Goal: Answer question/provide support: Share knowledge or assist other users

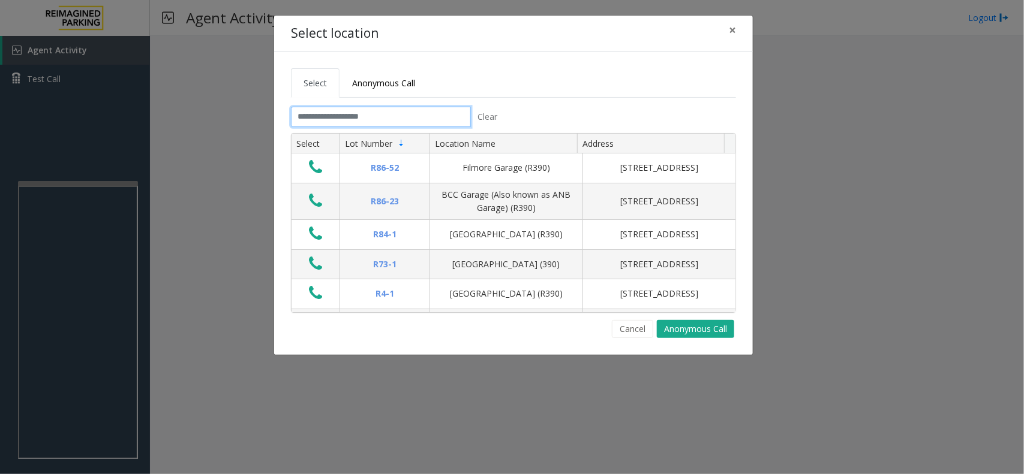
click at [325, 121] on input "text" at bounding box center [381, 117] width 180 height 20
click at [630, 327] on button "Cancel" at bounding box center [632, 329] width 41 height 18
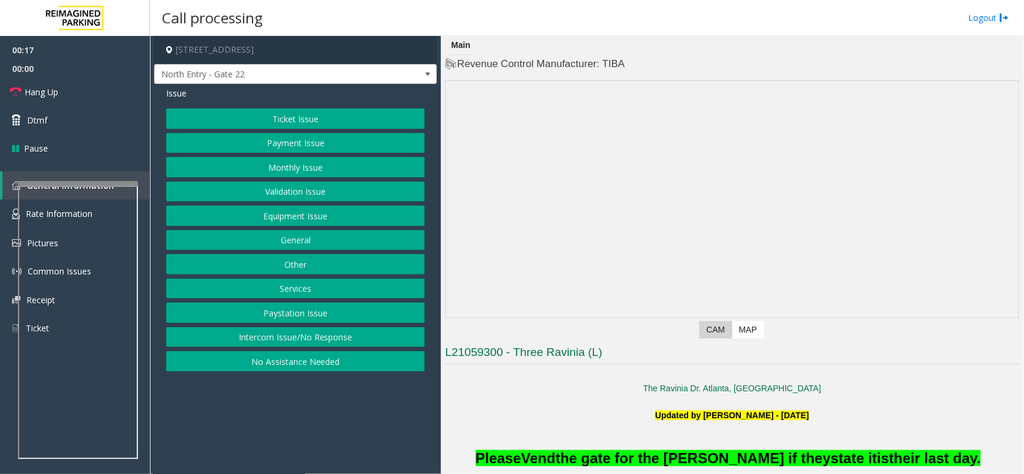
click at [283, 342] on button "Intercom Issue/No Response" at bounding box center [295, 337] width 259 height 20
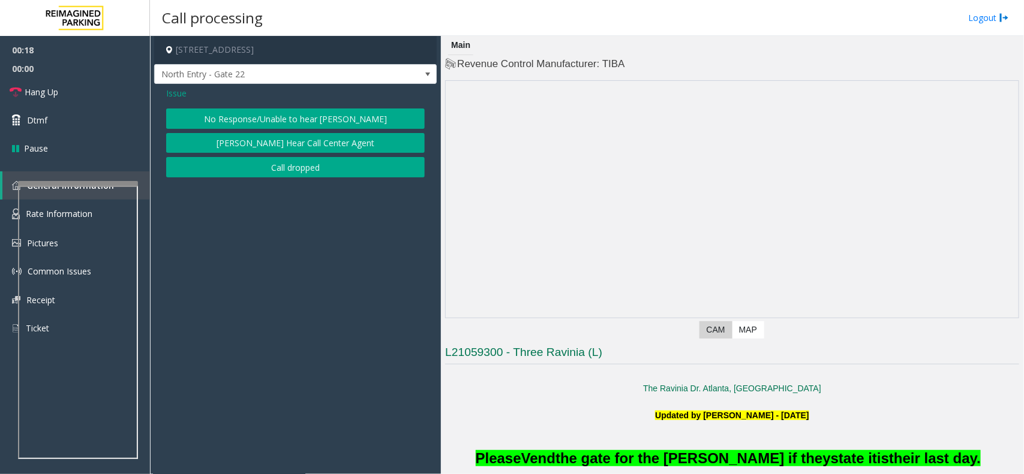
click at [318, 121] on button "No Response/Unable to hear [PERSON_NAME]" at bounding box center [295, 119] width 259 height 20
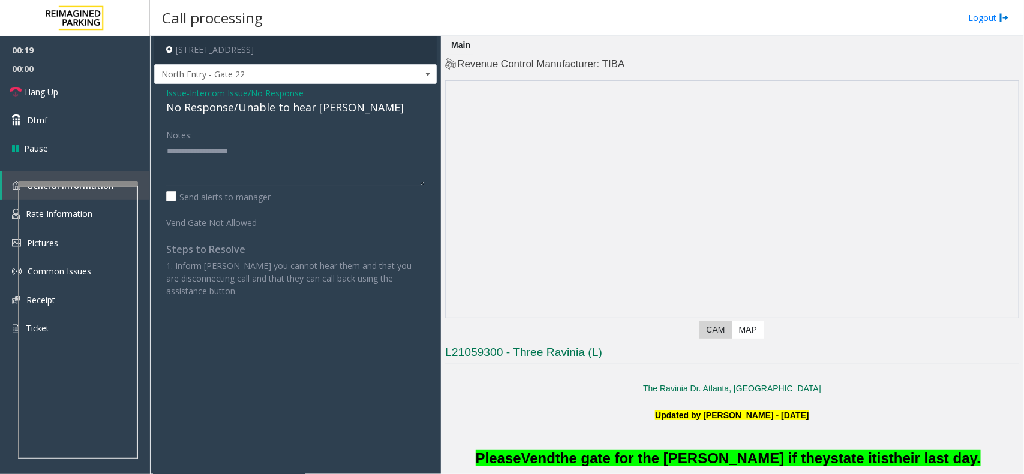
click at [265, 109] on div "No Response/Unable to hear [PERSON_NAME]" at bounding box center [295, 108] width 259 height 16
type textarea "**********"
click at [39, 98] on span "Hang Up" at bounding box center [42, 92] width 34 height 13
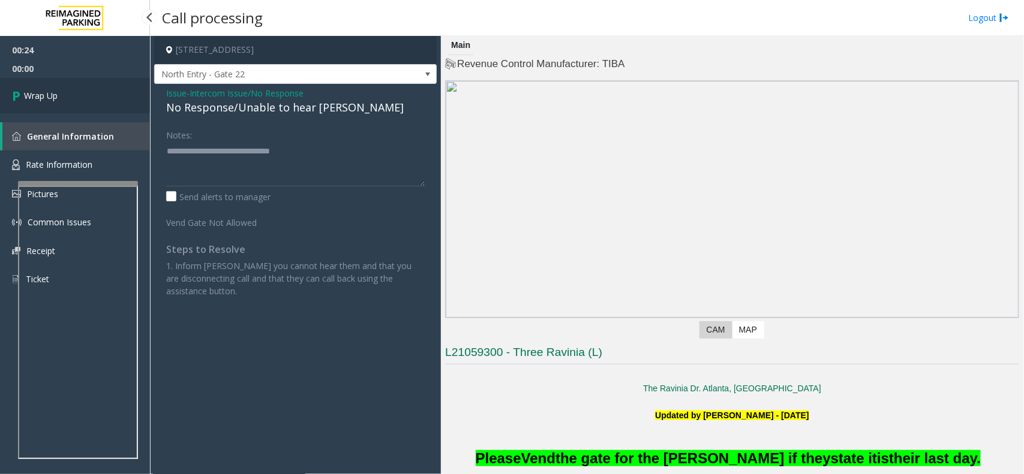
click at [48, 97] on span "Wrap Up" at bounding box center [41, 95] width 34 height 13
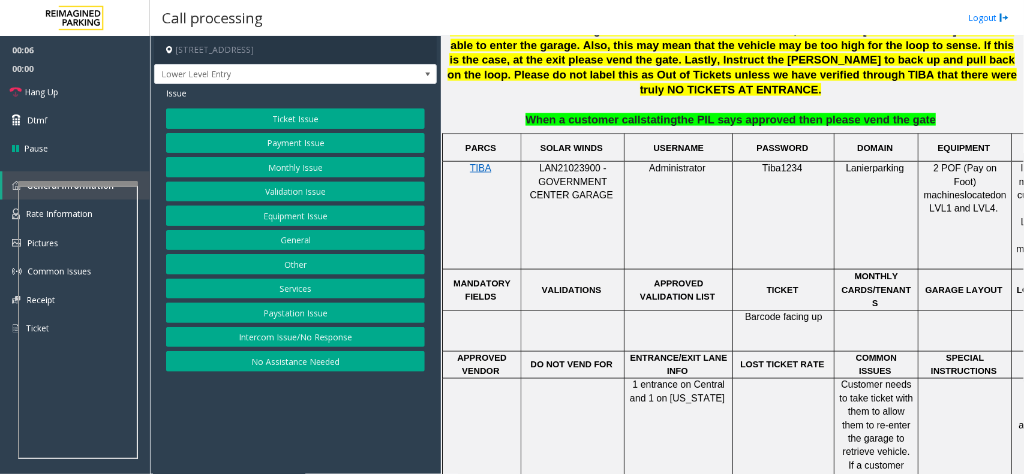
scroll to position [750, 0]
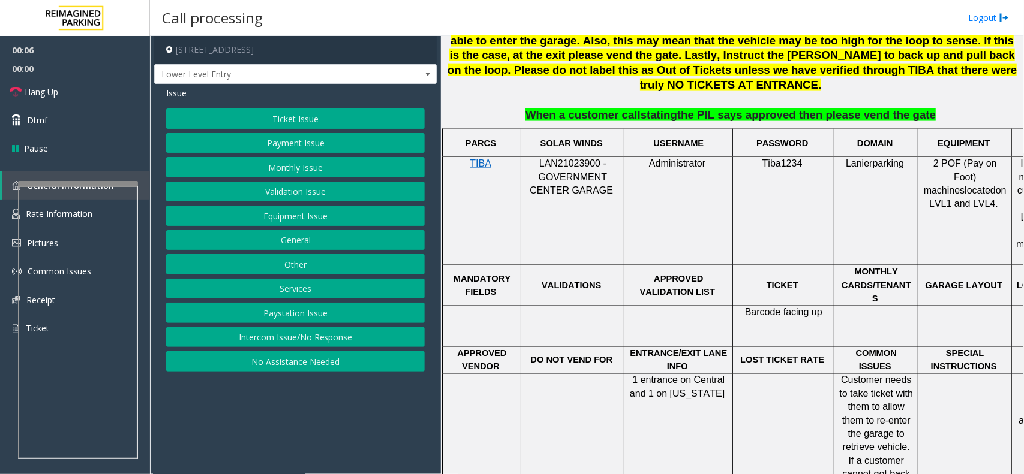
click at [578, 158] on span "LAN21023900 - GOVERNMENT CENTER GARAGE" at bounding box center [571, 176] width 83 height 37
click at [317, 336] on button "Intercom Issue/No Response" at bounding box center [295, 337] width 259 height 20
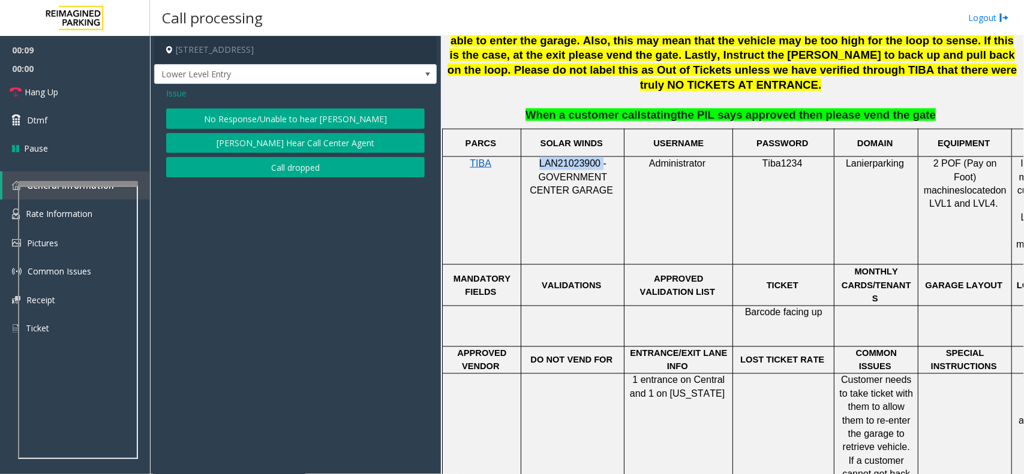
click at [313, 118] on button "No Response/Unable to hear [PERSON_NAME]" at bounding box center [295, 119] width 259 height 20
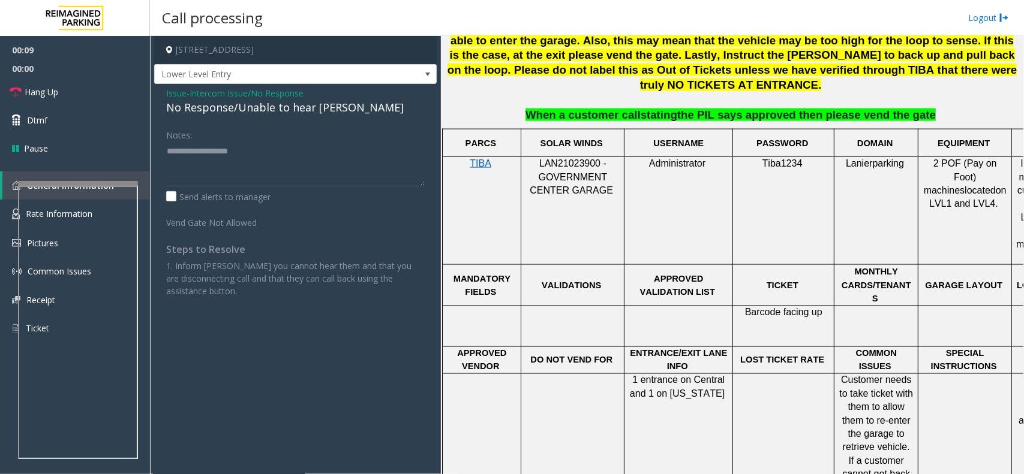
click at [239, 110] on div "No Response/Unable to hear [PERSON_NAME]" at bounding box center [295, 108] width 259 height 16
type textarea "**********"
click at [50, 99] on link "Hang Up" at bounding box center [75, 92] width 150 height 28
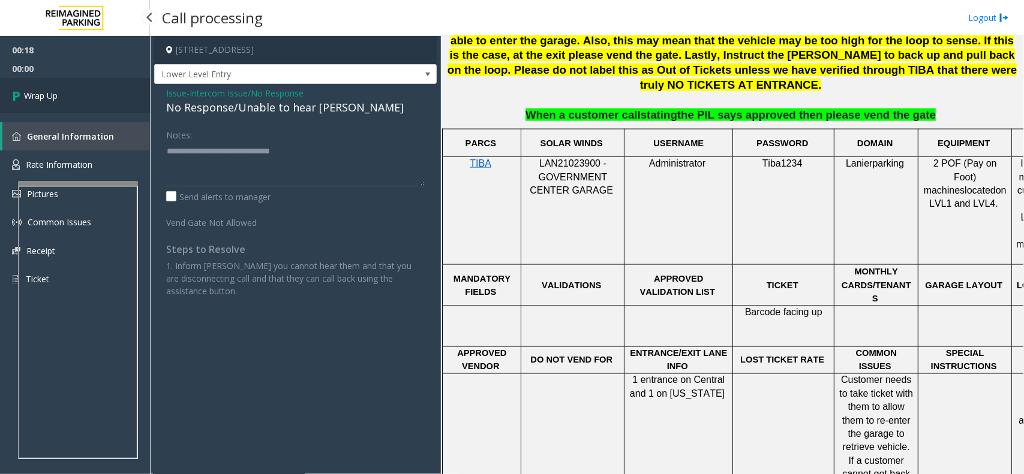
click at [64, 97] on link "Wrap Up" at bounding box center [75, 95] width 150 height 35
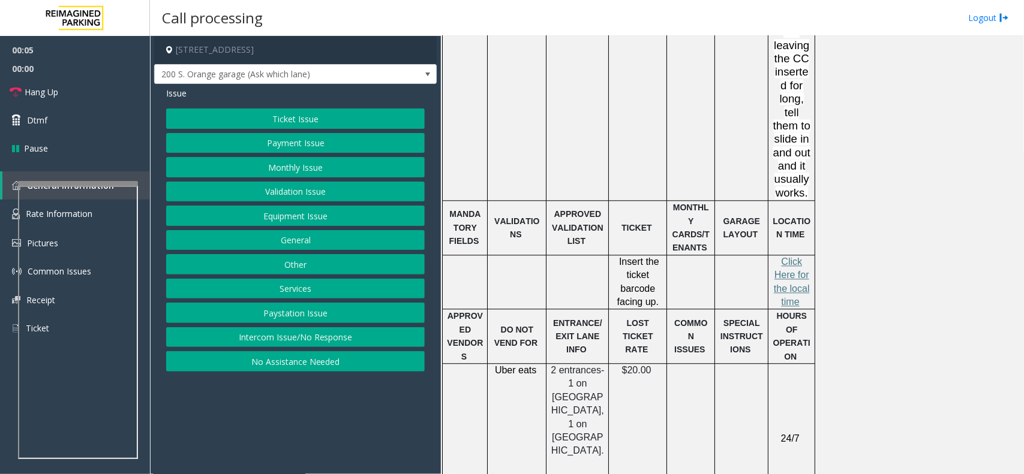
scroll to position [1200, 0]
click at [262, 339] on button "Intercom Issue/No Response" at bounding box center [295, 337] width 259 height 20
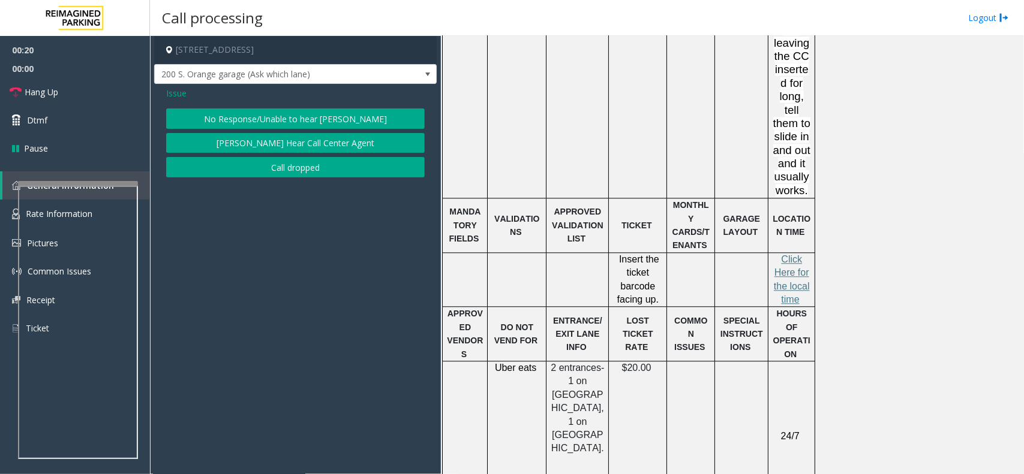
click at [274, 120] on button "No Response/Unable to hear [PERSON_NAME]" at bounding box center [295, 119] width 259 height 20
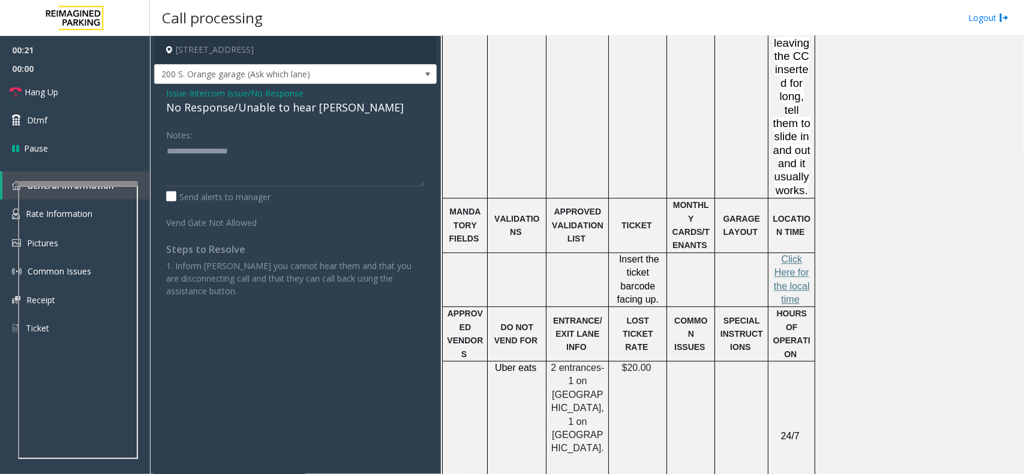
click at [235, 114] on div "No Response/Unable to hear [PERSON_NAME]" at bounding box center [295, 108] width 259 height 16
click at [73, 92] on link "Hang Up" at bounding box center [75, 92] width 150 height 28
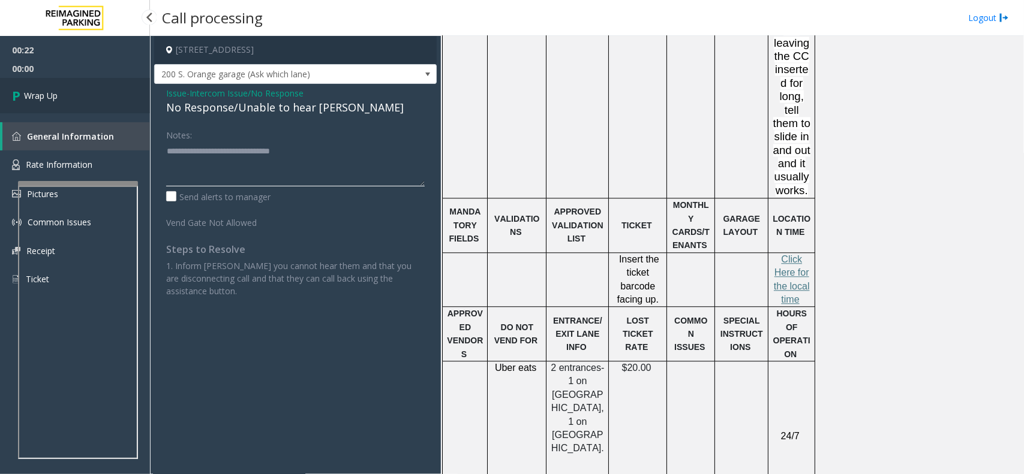
type textarea "**********"
click at [82, 102] on link "Wrap Up" at bounding box center [75, 95] width 150 height 35
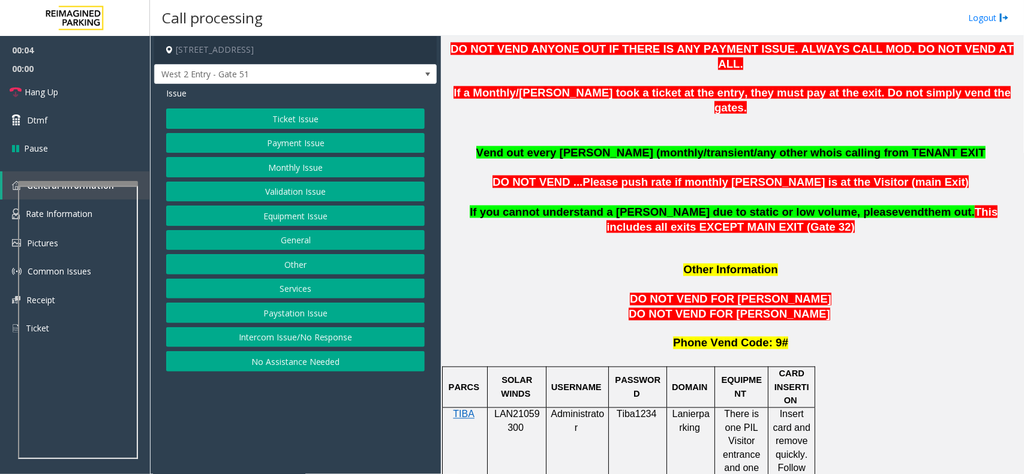
scroll to position [975, 0]
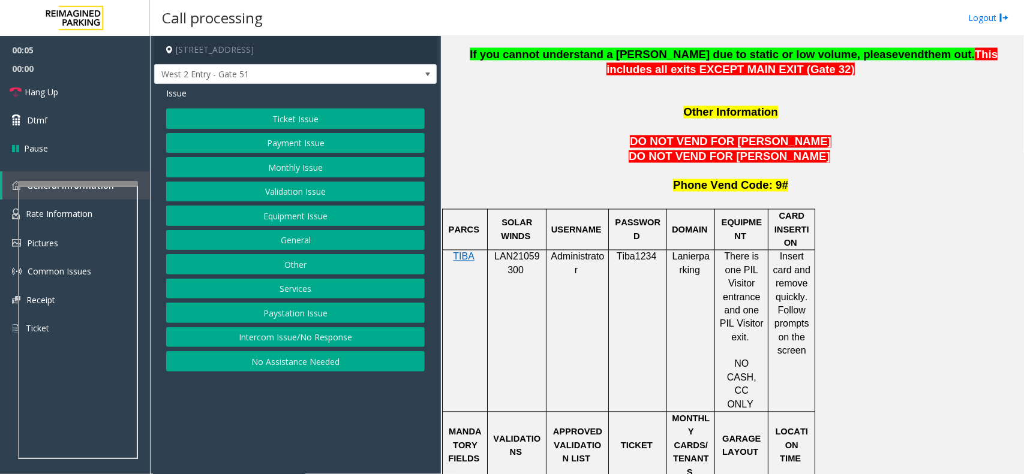
click at [518, 252] on span "LAN21059300" at bounding box center [517, 263] width 46 height 23
copy p "LAN21059300"
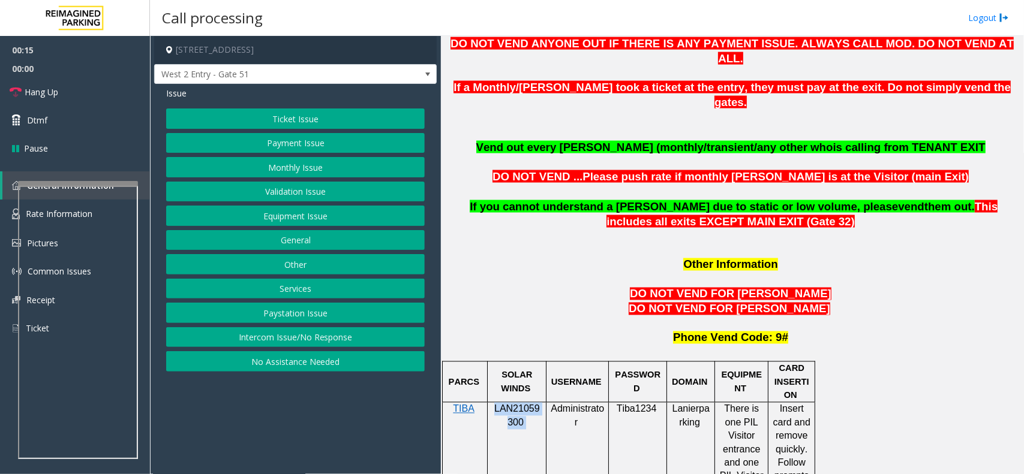
scroll to position [825, 0]
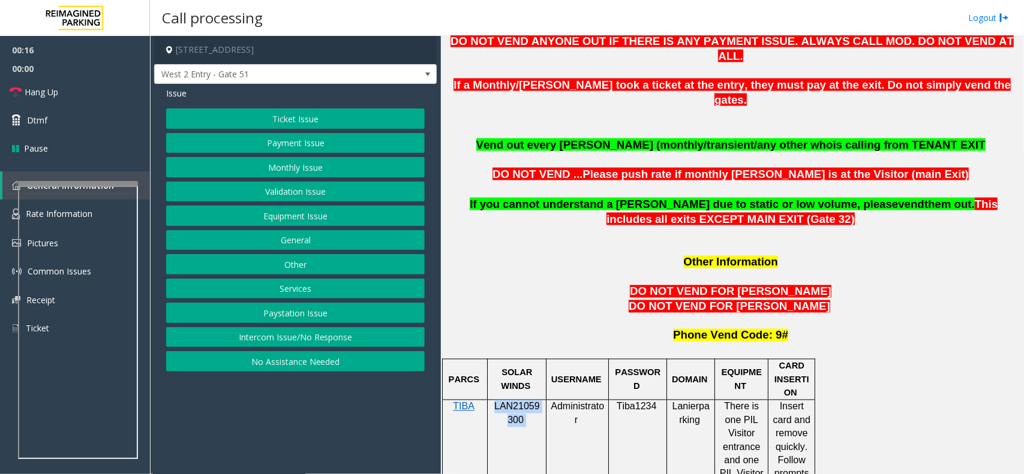
copy p "LAN21059300"
click at [291, 163] on button "Monthly Issue" at bounding box center [295, 167] width 259 height 20
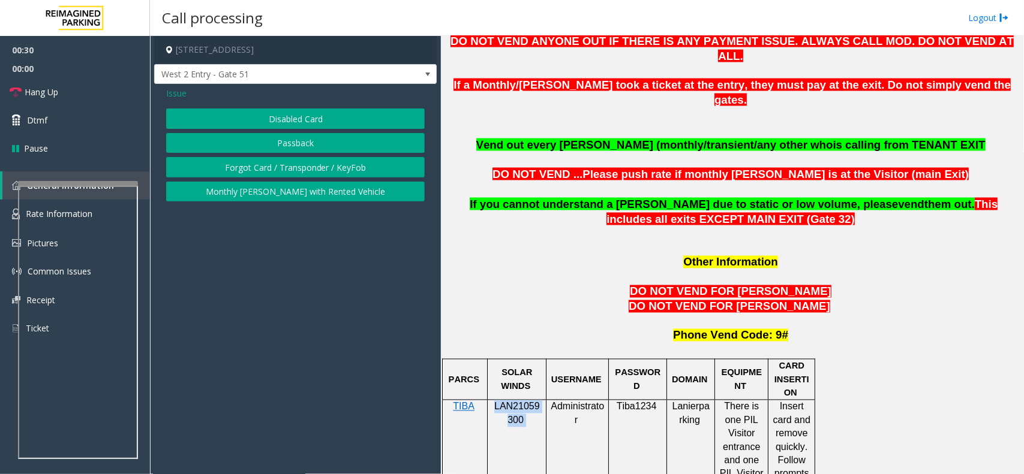
click at [300, 121] on button "Disabled Card" at bounding box center [295, 119] width 259 height 20
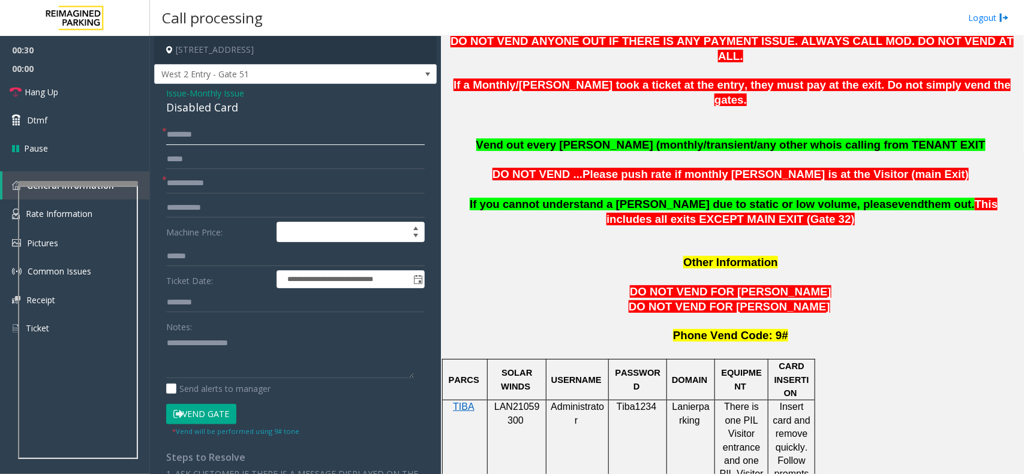
click at [214, 143] on input "text" at bounding box center [295, 135] width 259 height 20
click at [210, 193] on input "text" at bounding box center [295, 183] width 259 height 20
type input "*****"
click at [228, 142] on input "text" at bounding box center [295, 135] width 259 height 20
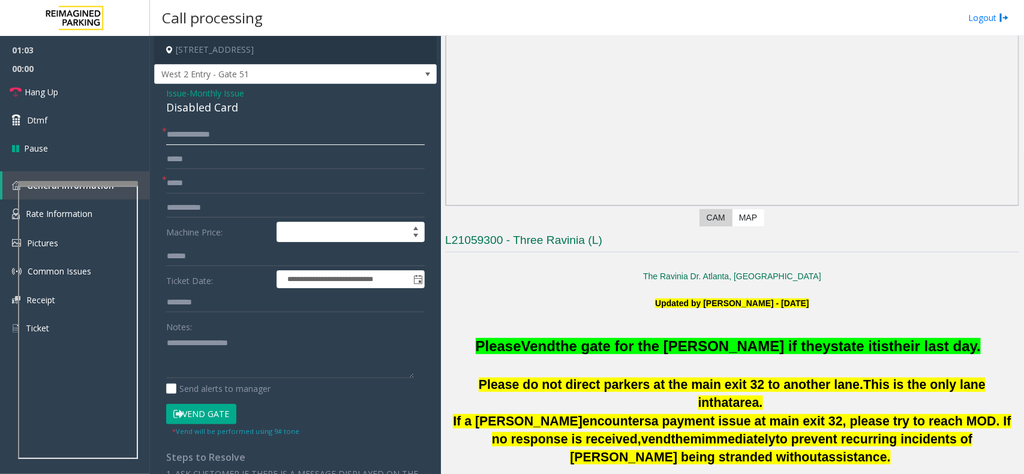
scroll to position [0, 0]
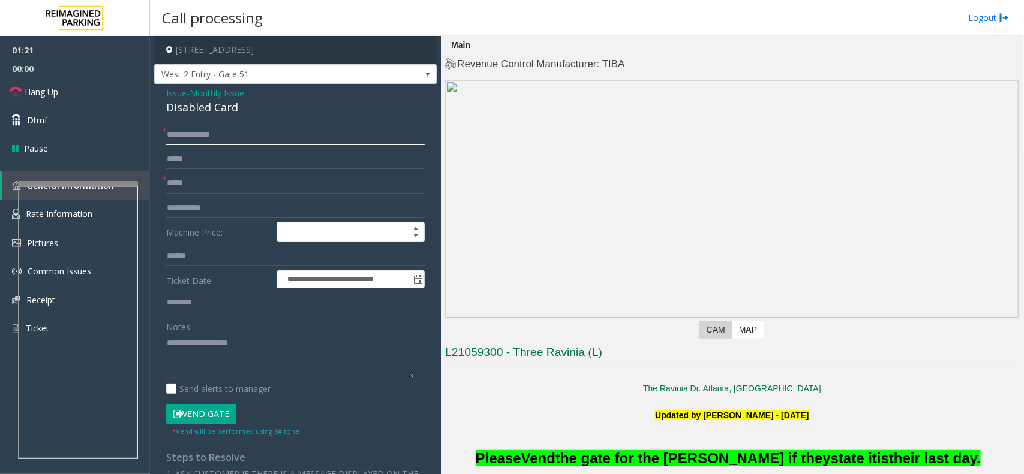
type input "**********"
click at [208, 355] on textarea at bounding box center [290, 355] width 248 height 45
click at [77, 94] on link "Hang Up" at bounding box center [75, 92] width 150 height 28
click at [170, 353] on textarea at bounding box center [290, 355] width 248 height 45
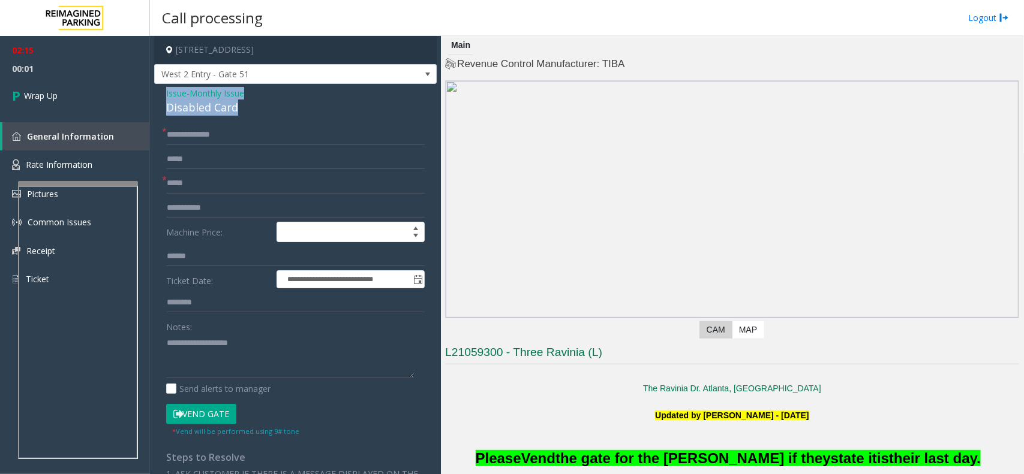
drag, startPoint x: 250, startPoint y: 112, endPoint x: 166, endPoint y: 91, distance: 86.6
click at [166, 91] on div "Issue - Monthly Issue Disabled Card" at bounding box center [295, 101] width 259 height 29
click at [253, 366] on textarea at bounding box center [290, 355] width 248 height 45
click at [262, 361] on textarea at bounding box center [290, 355] width 248 height 45
click at [255, 371] on textarea at bounding box center [290, 355] width 248 height 45
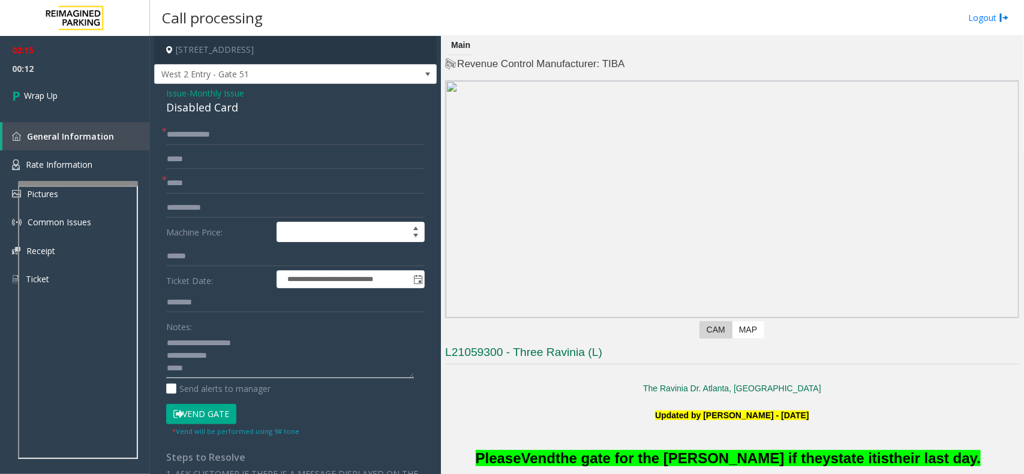
paste textarea "**********"
drag, startPoint x: 264, startPoint y: 370, endPoint x: 357, endPoint y: 372, distance: 92.4
click at [357, 372] on textarea at bounding box center [290, 355] width 248 height 45
type textarea "**********"
click at [46, 97] on span "Wrap Up" at bounding box center [41, 95] width 34 height 13
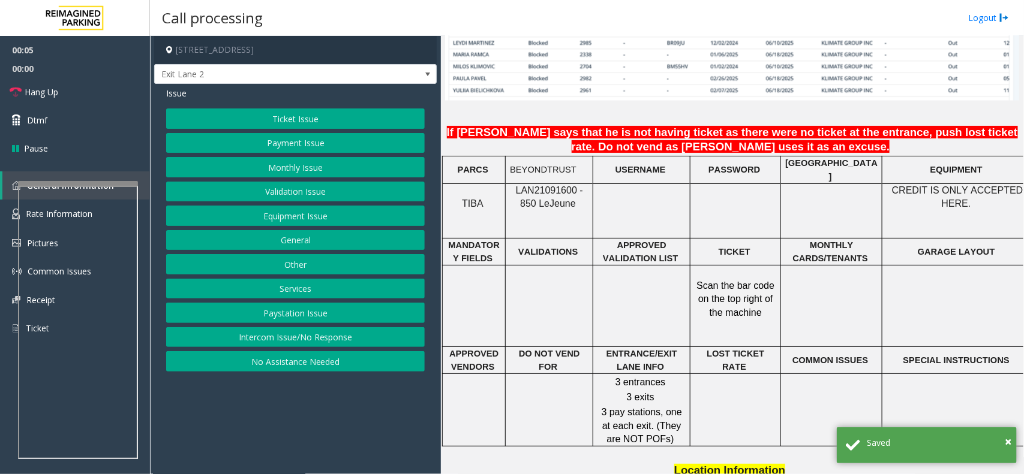
scroll to position [975, 0]
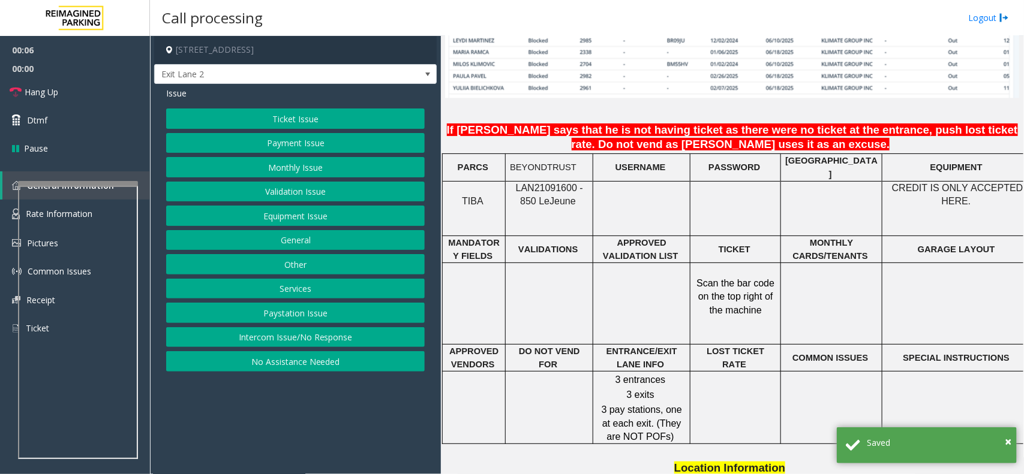
click at [528, 186] on span "LAN21091600 - 850 Le" at bounding box center [549, 194] width 67 height 23
copy span "LAN21091600"
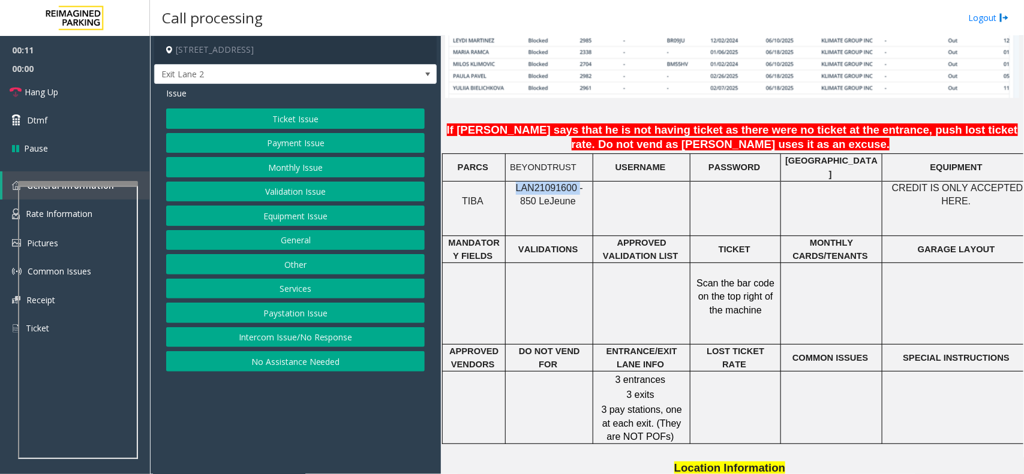
click at [319, 166] on button "Monthly Issue" at bounding box center [295, 167] width 259 height 20
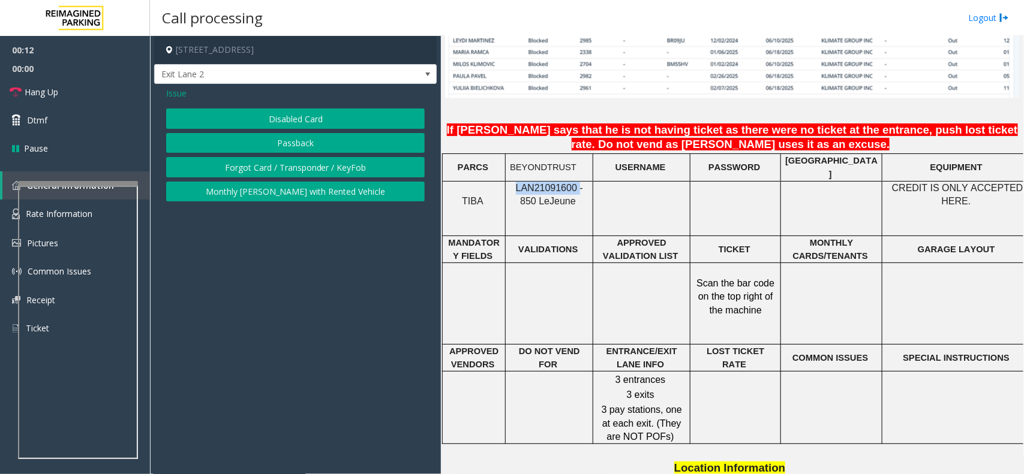
click at [312, 139] on button "Passback" at bounding box center [295, 143] width 259 height 20
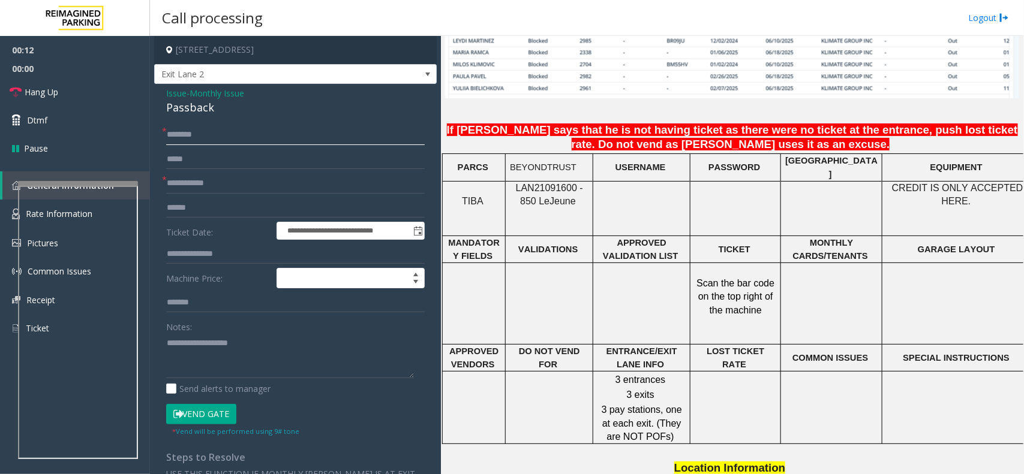
click at [258, 127] on input "text" at bounding box center [295, 135] width 259 height 20
click at [190, 128] on input "text" at bounding box center [295, 135] width 259 height 20
click at [68, 95] on link "Hang Up" at bounding box center [75, 92] width 150 height 28
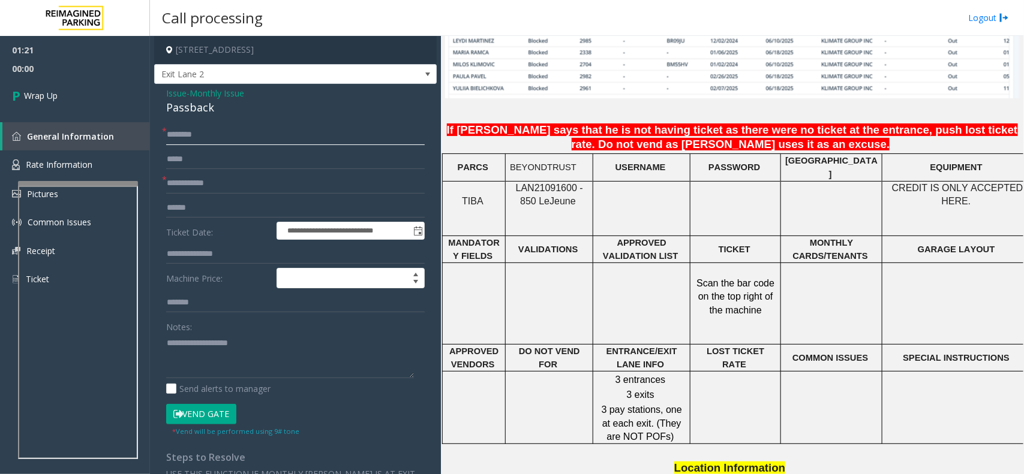
click at [232, 139] on input "*******" at bounding box center [295, 135] width 259 height 20
type input "**********"
click at [250, 176] on input "text" at bounding box center [295, 183] width 259 height 20
click at [253, 345] on textarea at bounding box center [290, 355] width 248 height 45
drag, startPoint x: 229, startPoint y: 106, endPoint x: 166, endPoint y: 88, distance: 65.1
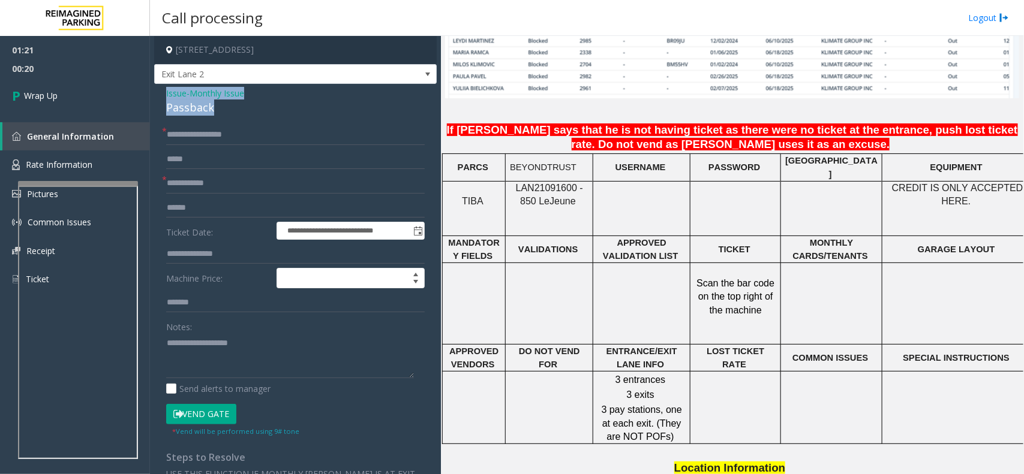
click at [166, 88] on div "Issue - Monthly Issue Passback" at bounding box center [295, 101] width 259 height 29
click at [223, 366] on textarea at bounding box center [290, 355] width 248 height 45
type textarea "**********"
click at [217, 190] on input "text" at bounding box center [295, 183] width 259 height 20
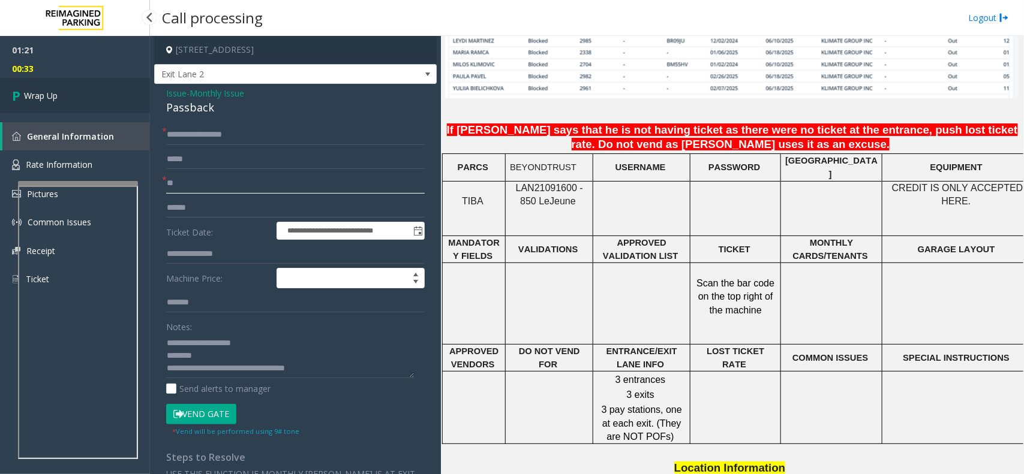
type input "**"
click at [61, 91] on link "Wrap Up" at bounding box center [75, 95] width 150 height 35
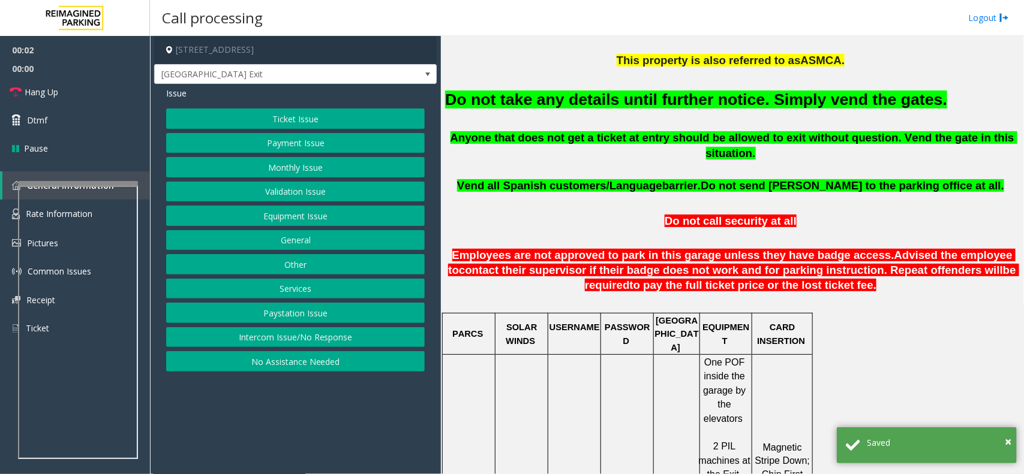
scroll to position [300, 0]
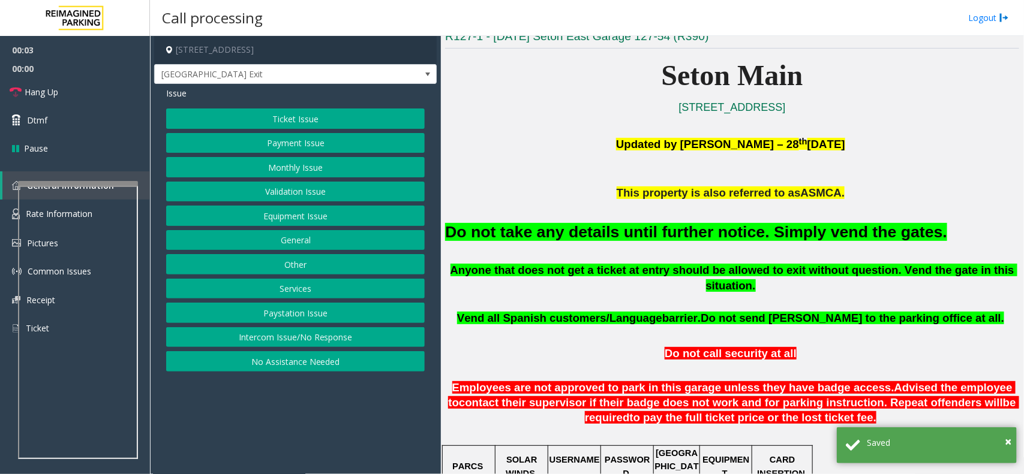
click at [309, 217] on button "Equipment Issue" at bounding box center [295, 216] width 259 height 20
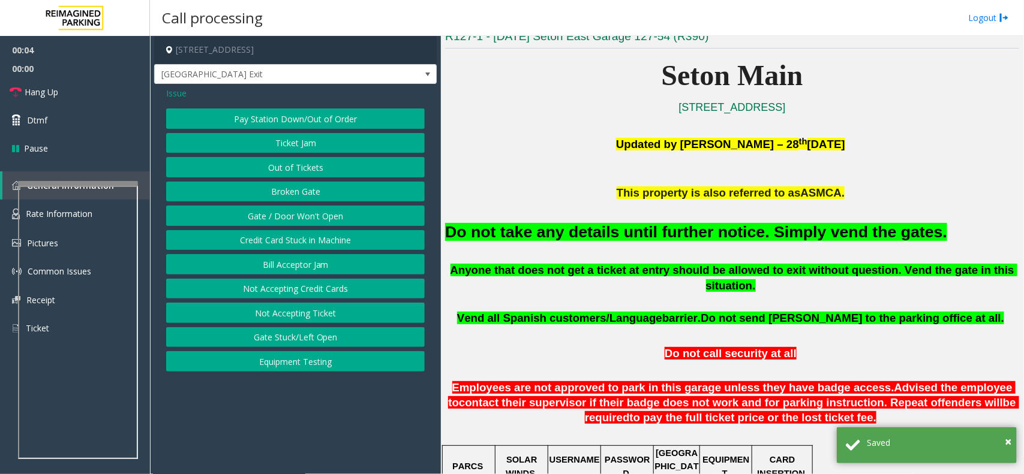
click at [294, 219] on button "Gate / Door Won't Open" at bounding box center [295, 216] width 259 height 20
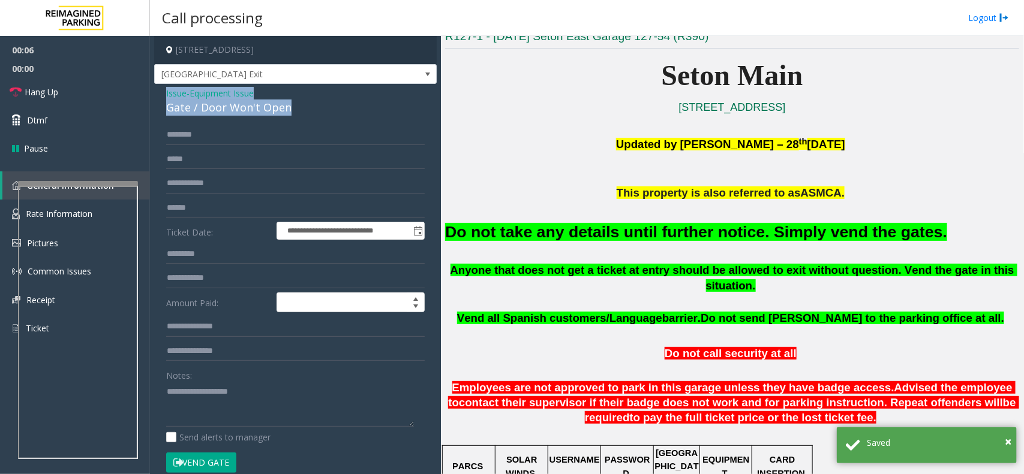
drag, startPoint x: 288, startPoint y: 109, endPoint x: 165, endPoint y: 91, distance: 124.9
click at [165, 91] on div "**********" at bounding box center [295, 362] width 282 height 557
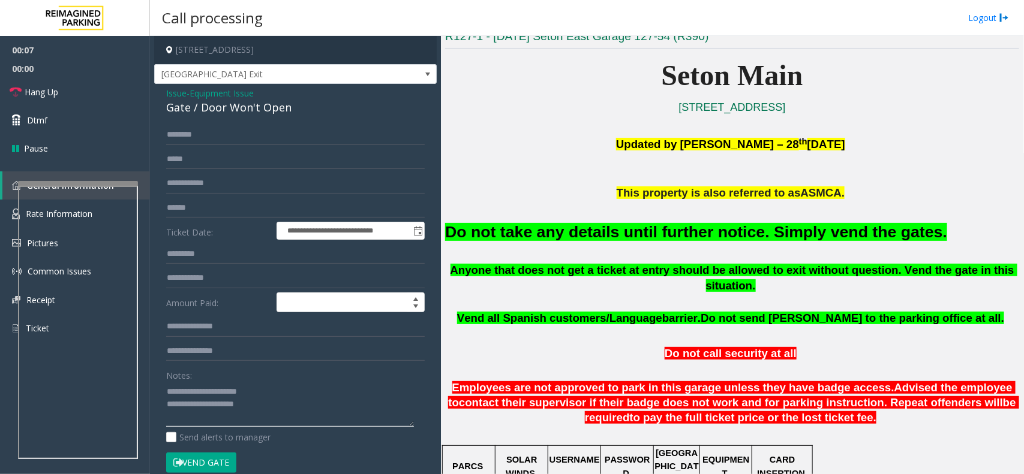
click at [292, 407] on textarea at bounding box center [290, 404] width 248 height 45
click at [55, 94] on span "Hang Up" at bounding box center [42, 92] width 34 height 13
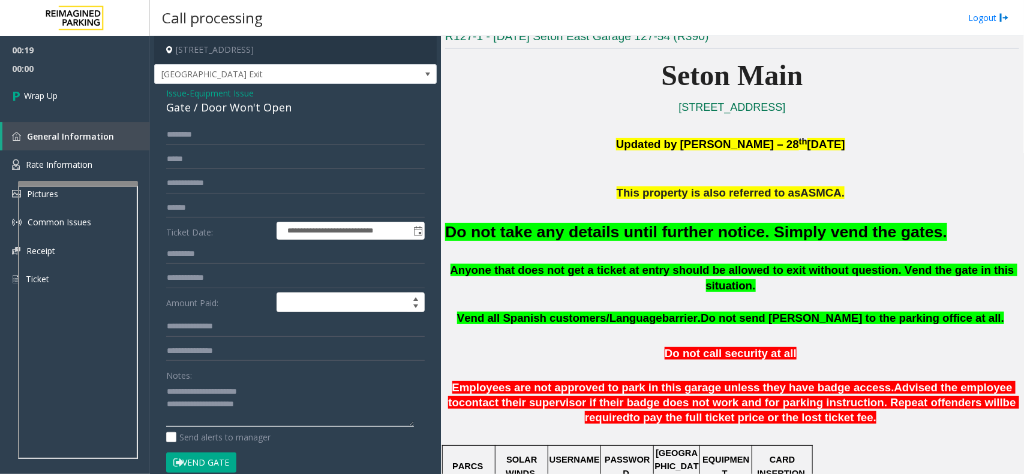
click at [279, 401] on textarea at bounding box center [290, 404] width 248 height 45
type textarea "**********"
click at [184, 94] on span "Issue" at bounding box center [176, 93] width 20 height 13
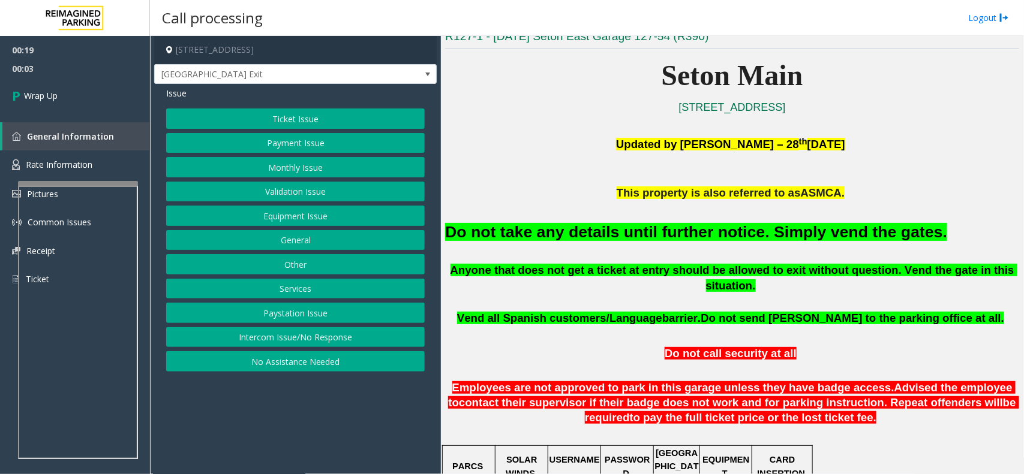
click at [272, 343] on button "Intercom Issue/No Response" at bounding box center [295, 337] width 259 height 20
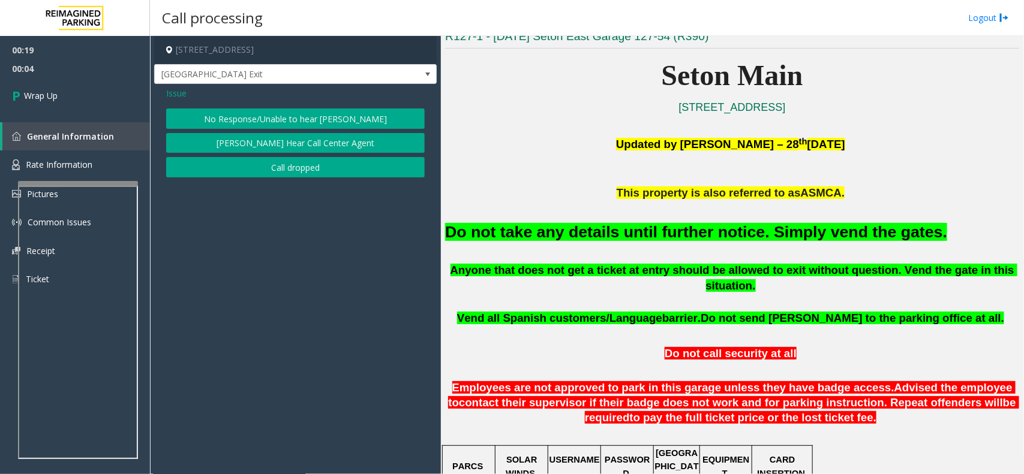
click at [267, 119] on button "No Response/Unable to hear [PERSON_NAME]" at bounding box center [295, 119] width 259 height 20
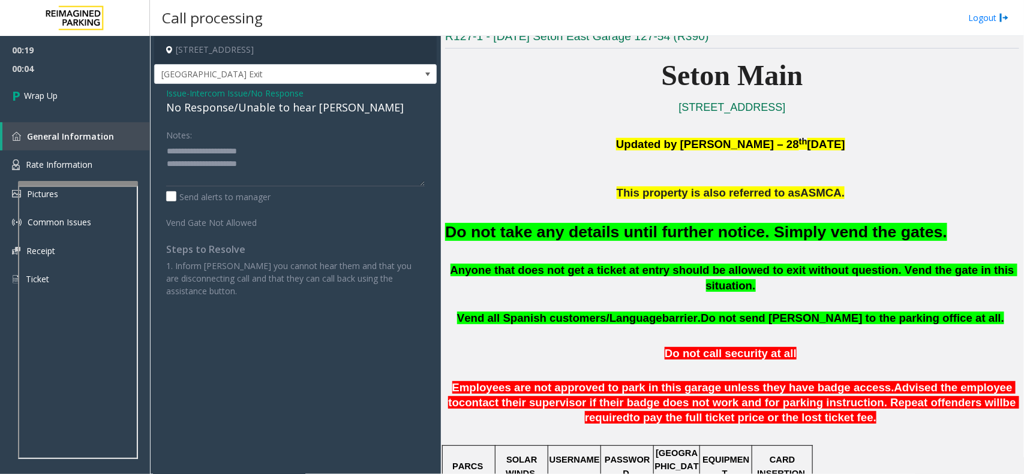
click at [229, 111] on div "No Response/Unable to hear [PERSON_NAME]" at bounding box center [295, 108] width 259 height 16
drag, startPoint x: 265, startPoint y: 162, endPoint x: 165, endPoint y: 145, distance: 101.7
click at [163, 146] on div "Notes: Send alerts to manager Vend Gate Not Allowed Steps to Resolve 1. Inform …" at bounding box center [295, 211] width 276 height 173
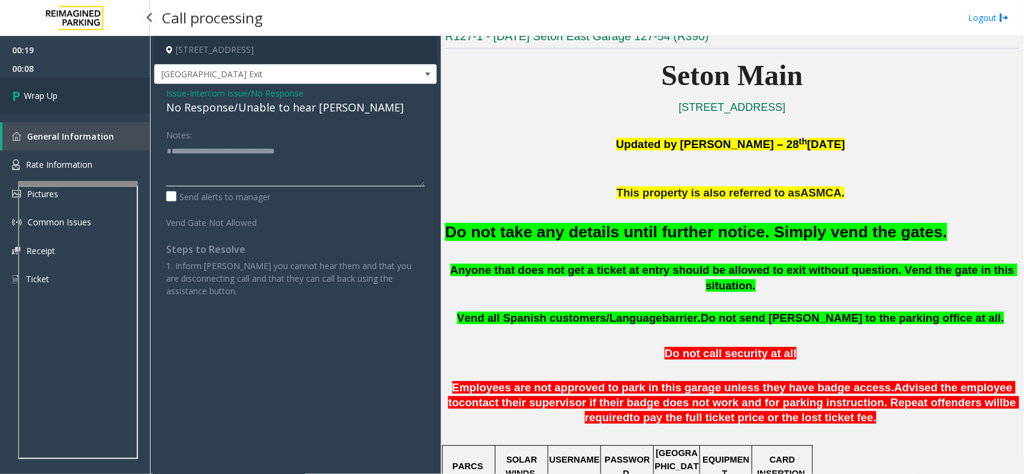
type textarea "**********"
click at [42, 94] on span "Wrap Up" at bounding box center [41, 95] width 34 height 13
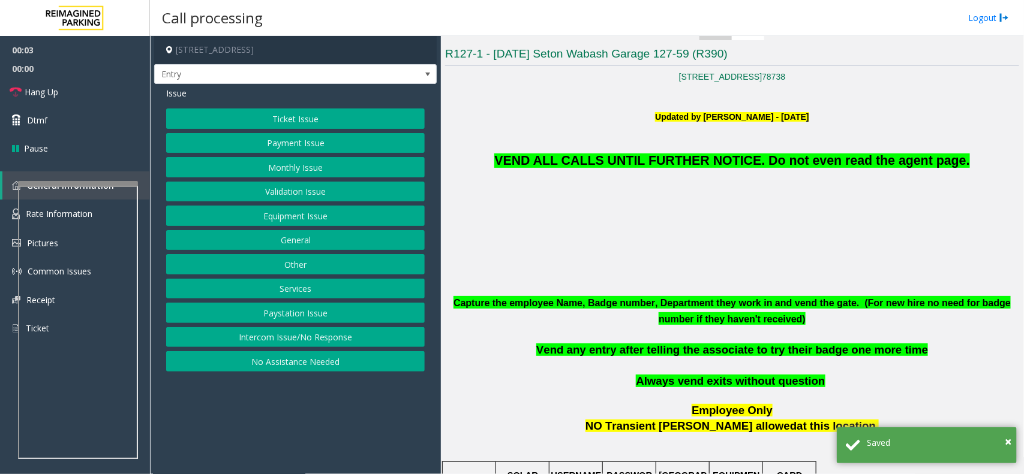
scroll to position [375, 0]
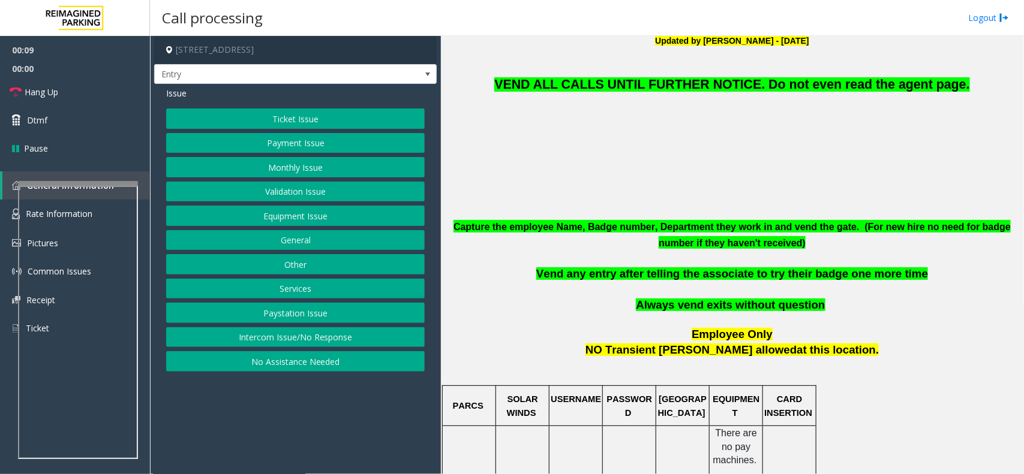
click at [306, 338] on button "Intercom Issue/No Response" at bounding box center [295, 337] width 259 height 20
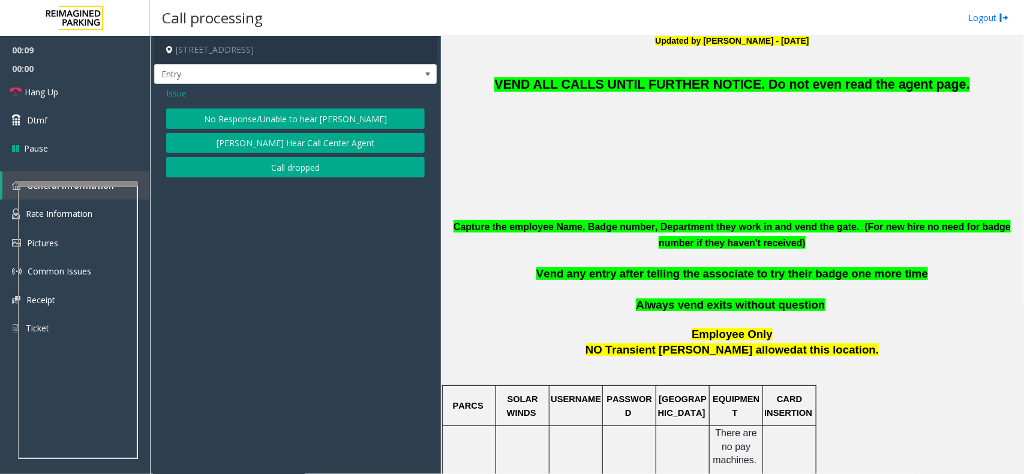
click at [307, 115] on button "No Response/Unable to hear [PERSON_NAME]" at bounding box center [295, 119] width 259 height 20
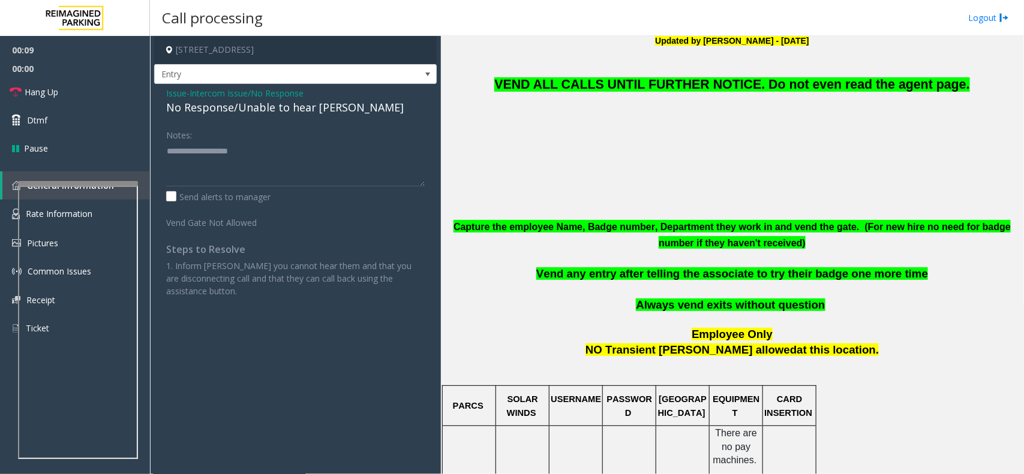
click at [241, 110] on div "No Response/Unable to hear [PERSON_NAME]" at bounding box center [295, 108] width 259 height 16
type textarea "**********"
click at [34, 86] on span "Hang Up" at bounding box center [42, 92] width 34 height 13
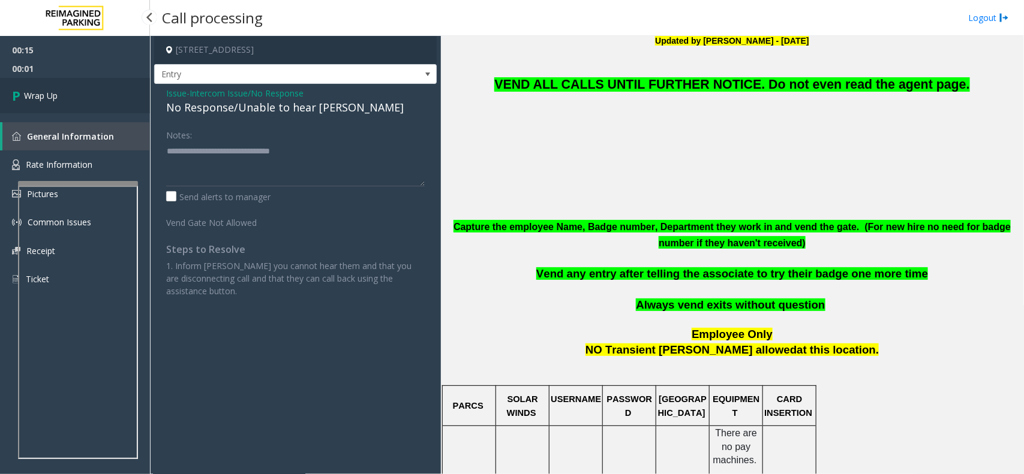
click at [57, 95] on span "Wrap Up" at bounding box center [41, 95] width 34 height 13
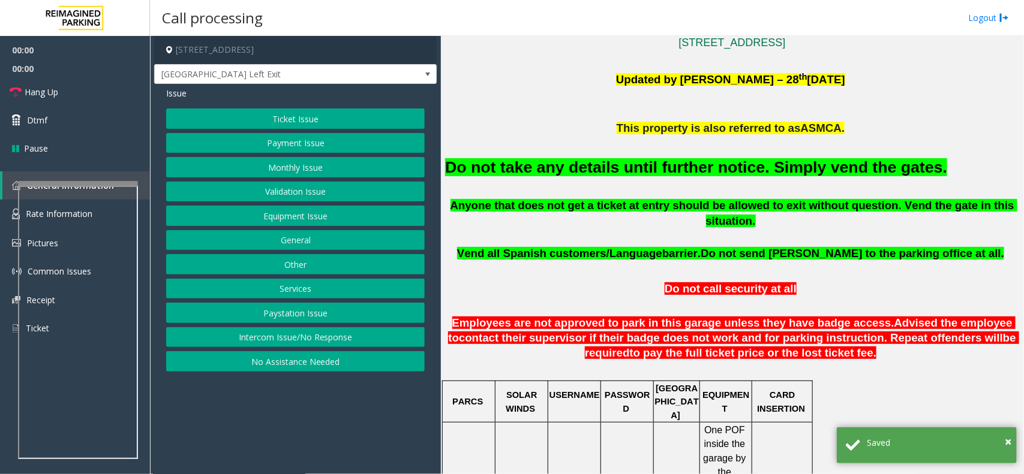
scroll to position [375, 0]
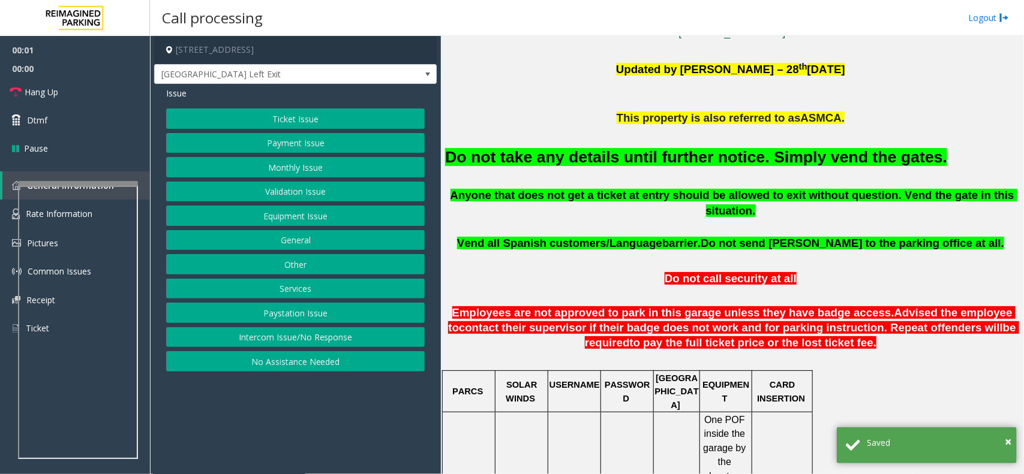
click at [269, 212] on button "Equipment Issue" at bounding box center [295, 216] width 259 height 20
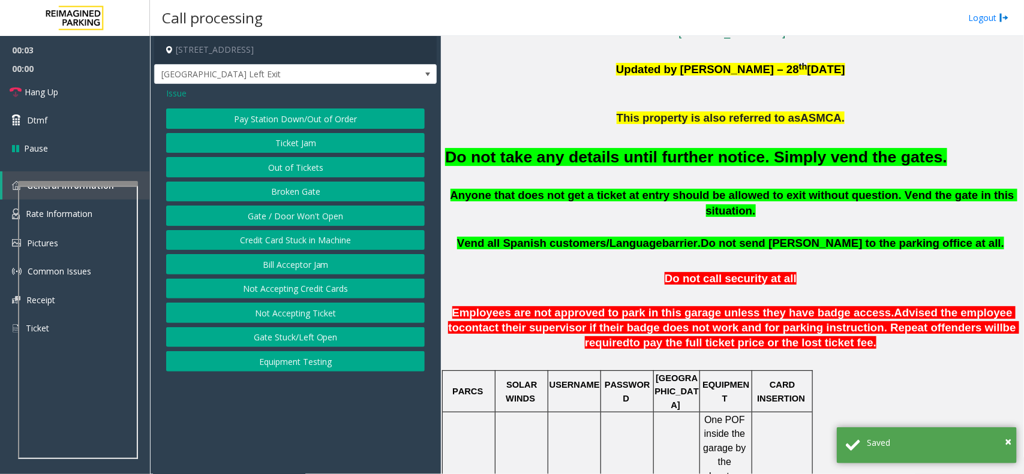
click at [307, 212] on button "Gate / Door Won't Open" at bounding box center [295, 216] width 259 height 20
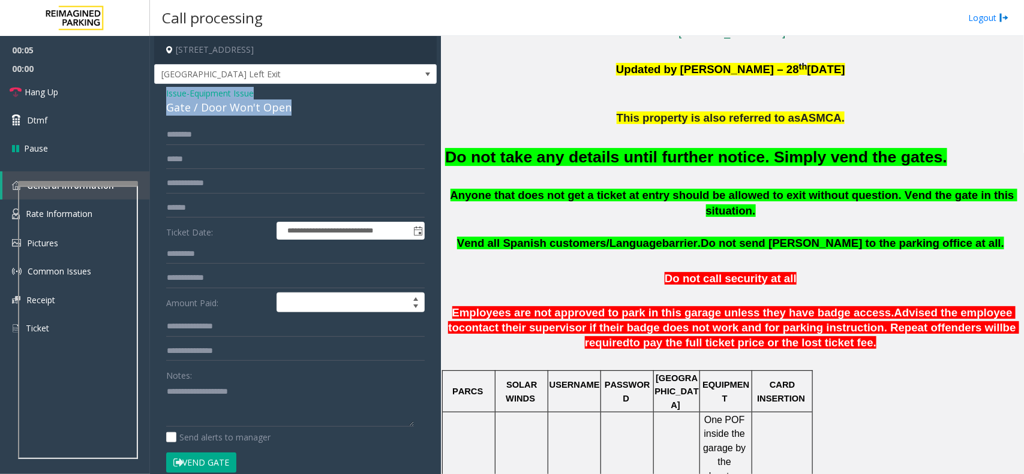
drag, startPoint x: 297, startPoint y: 103, endPoint x: 160, endPoint y: 91, distance: 137.3
click at [160, 91] on div "**********" at bounding box center [295, 362] width 282 height 557
click at [172, 92] on span "Issue" at bounding box center [176, 93] width 20 height 13
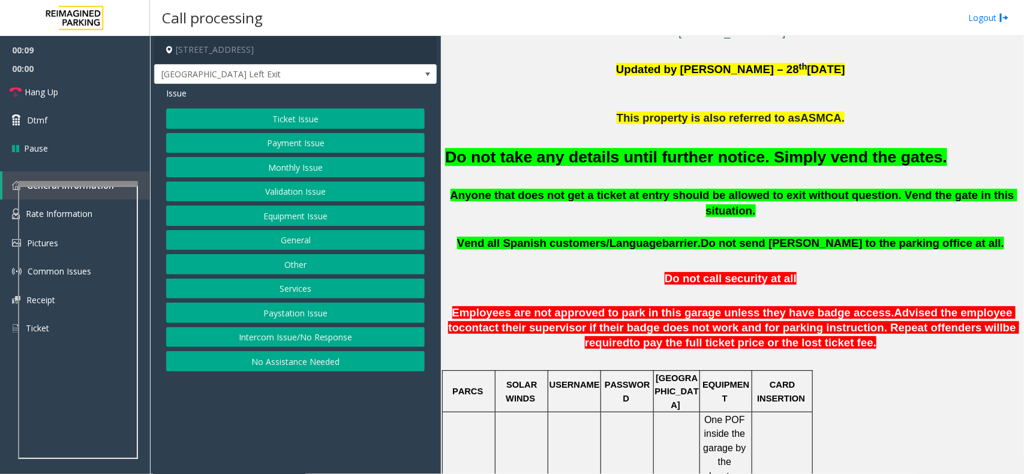
click at [270, 339] on button "Intercom Issue/No Response" at bounding box center [295, 337] width 259 height 20
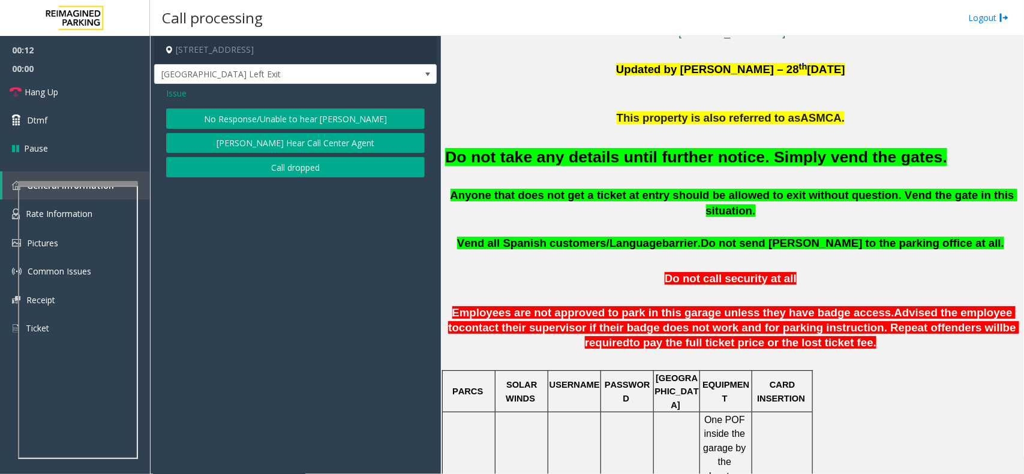
click at [294, 118] on button "No Response/Unable to hear [PERSON_NAME]" at bounding box center [295, 119] width 259 height 20
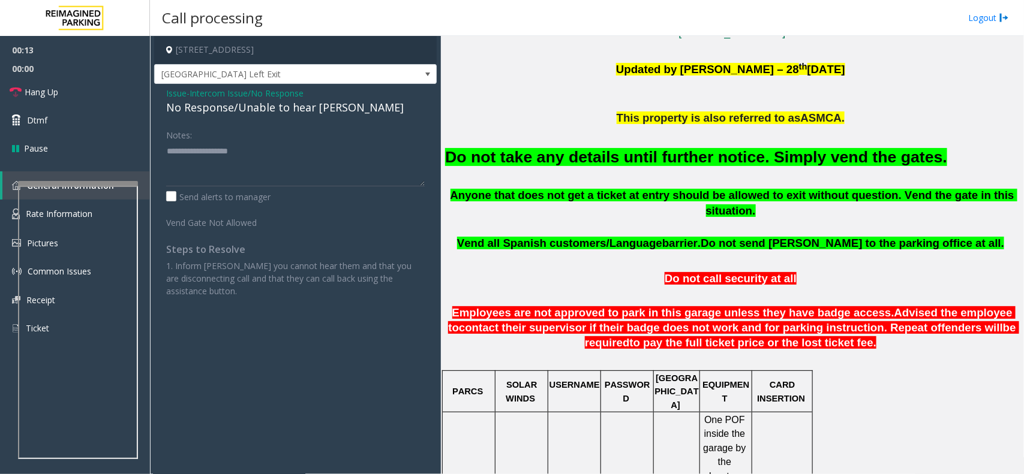
click at [237, 112] on div "No Response/Unable to hear [PERSON_NAME]" at bounding box center [295, 108] width 259 height 16
type textarea "**********"
click at [65, 94] on link "Hang Up" at bounding box center [75, 92] width 150 height 28
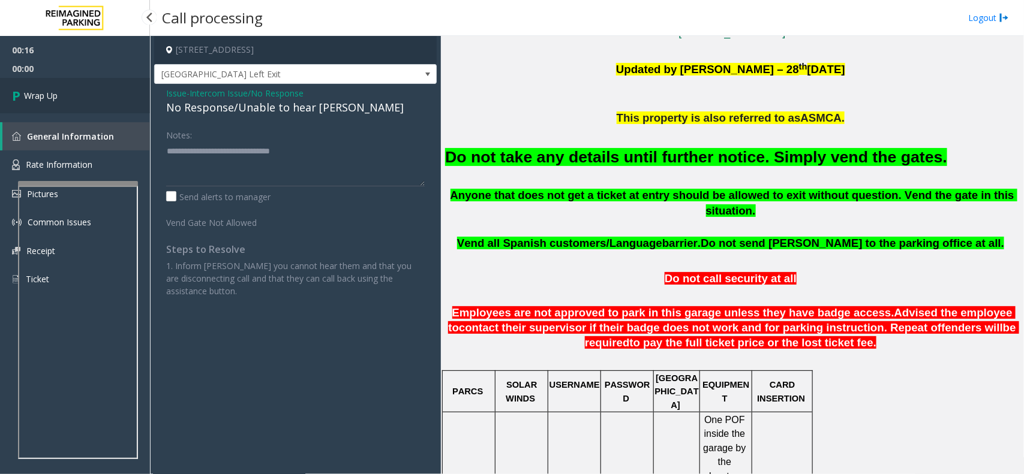
click at [65, 94] on link "Wrap Up" at bounding box center [75, 95] width 150 height 35
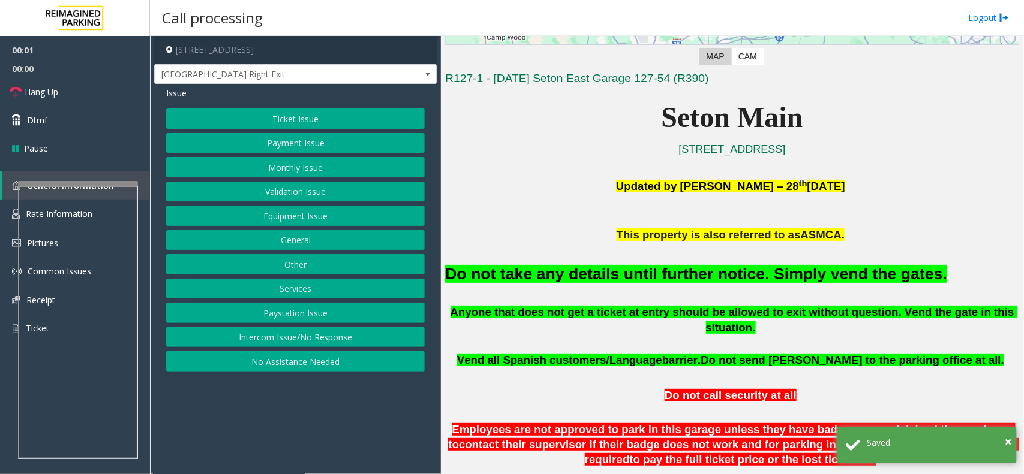
scroll to position [225, 0]
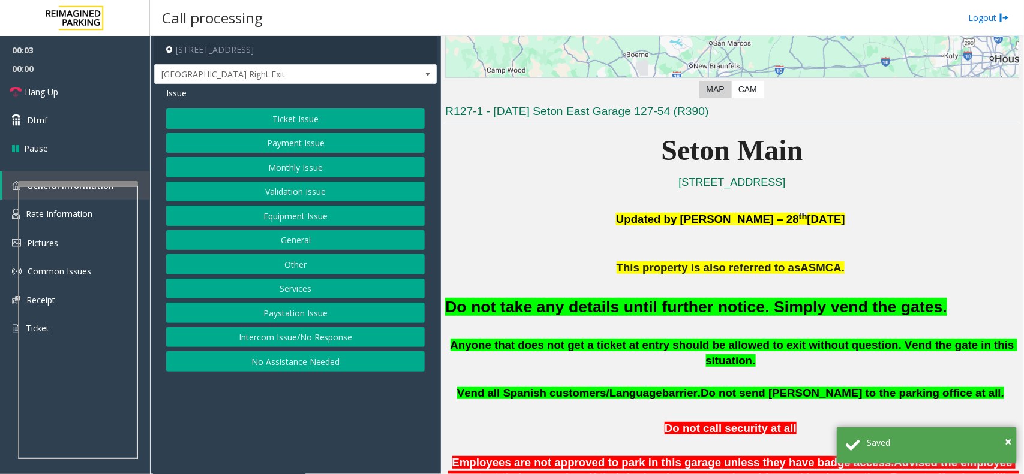
click at [313, 339] on button "Intercom Issue/No Response" at bounding box center [295, 337] width 259 height 20
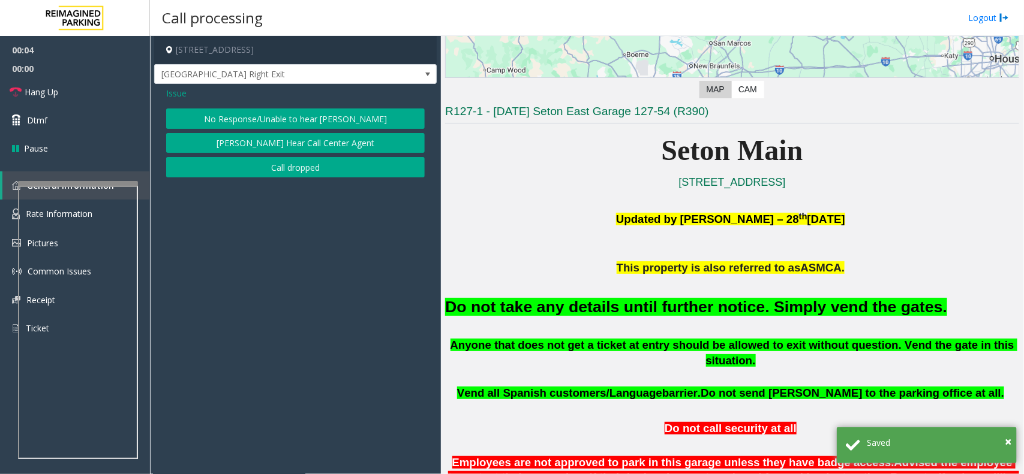
click at [179, 91] on span "Issue" at bounding box center [176, 93] width 20 height 13
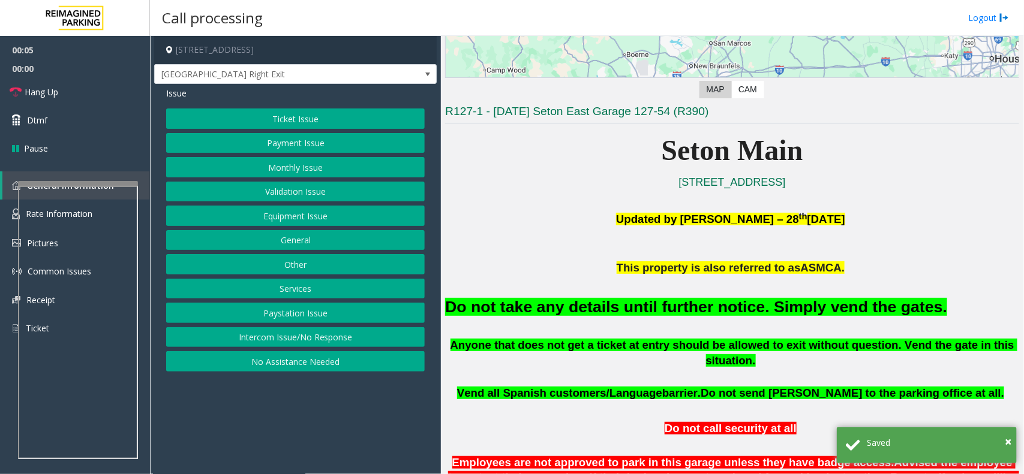
click at [297, 213] on button "Equipment Issue" at bounding box center [295, 216] width 259 height 20
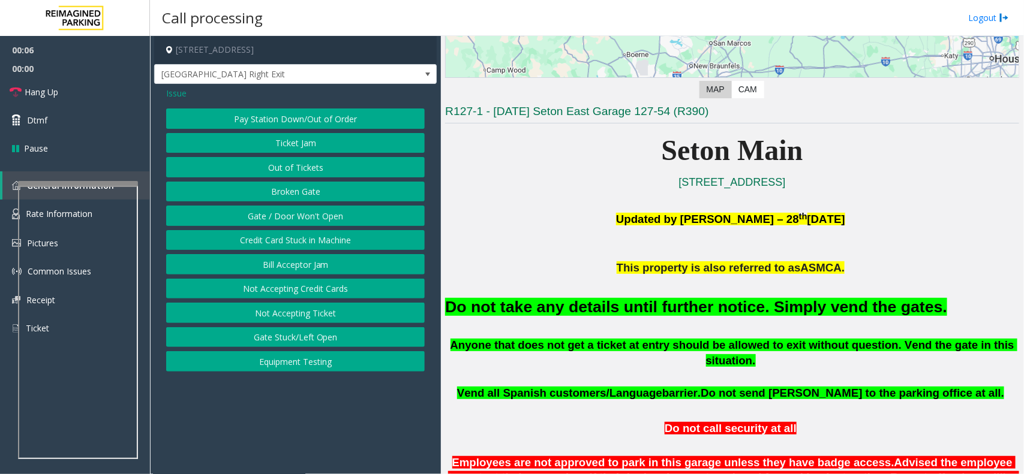
click at [290, 218] on button "Gate / Door Won't Open" at bounding box center [295, 216] width 259 height 20
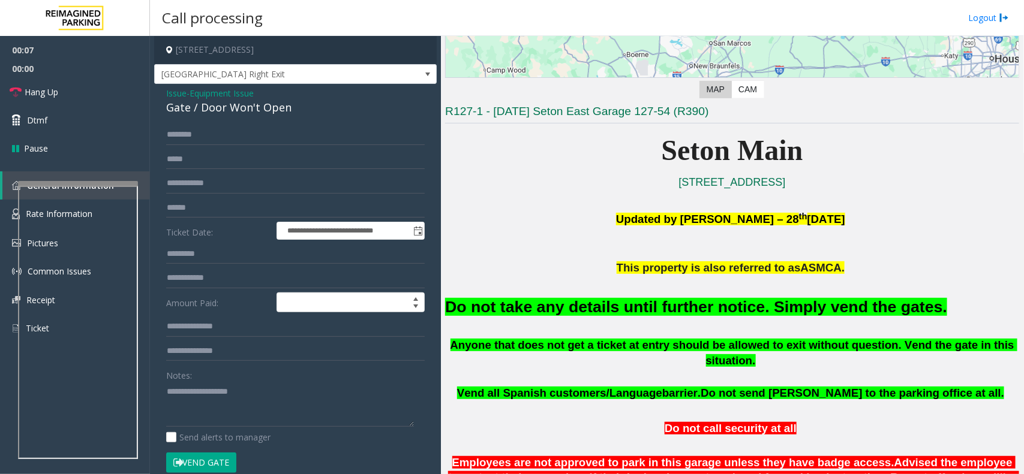
click at [213, 470] on button "Vend Gate" at bounding box center [201, 463] width 70 height 20
click at [174, 99] on span "Issue" at bounding box center [176, 93] width 20 height 13
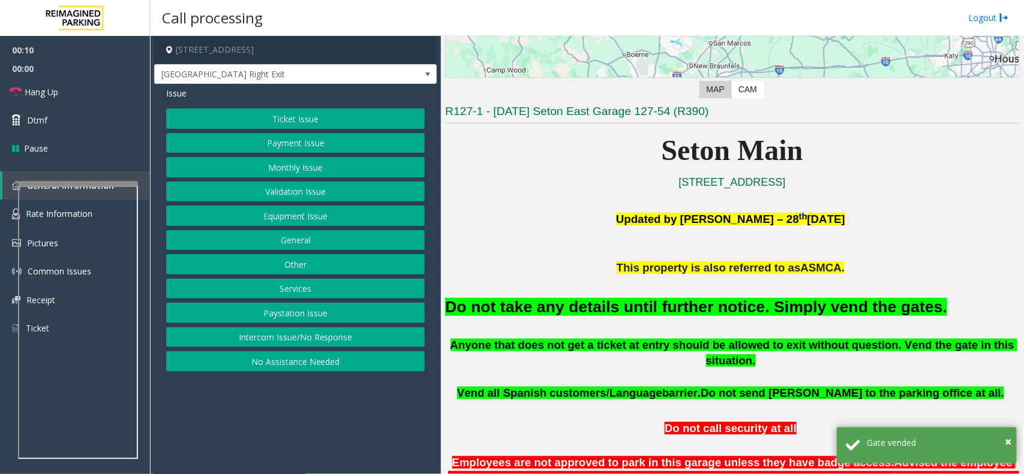
click at [300, 290] on button "Services" at bounding box center [295, 289] width 259 height 20
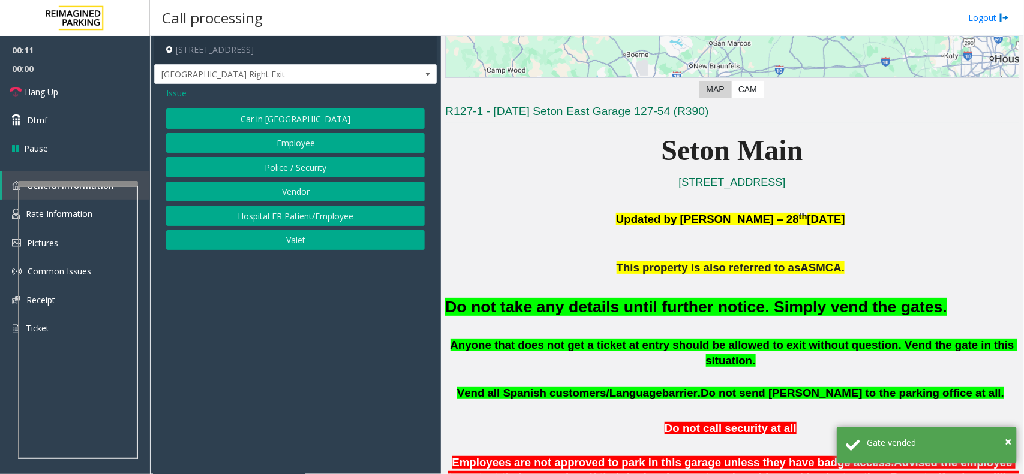
click at [300, 191] on button "Vendor" at bounding box center [295, 192] width 259 height 20
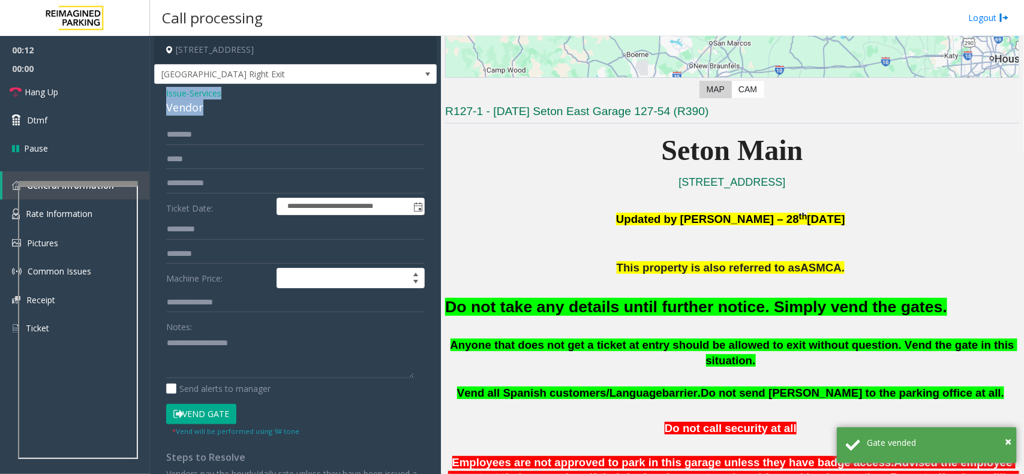
drag, startPoint x: 209, startPoint y: 106, endPoint x: 163, endPoint y: 91, distance: 48.4
click at [163, 91] on div "**********" at bounding box center [295, 307] width 282 height 446
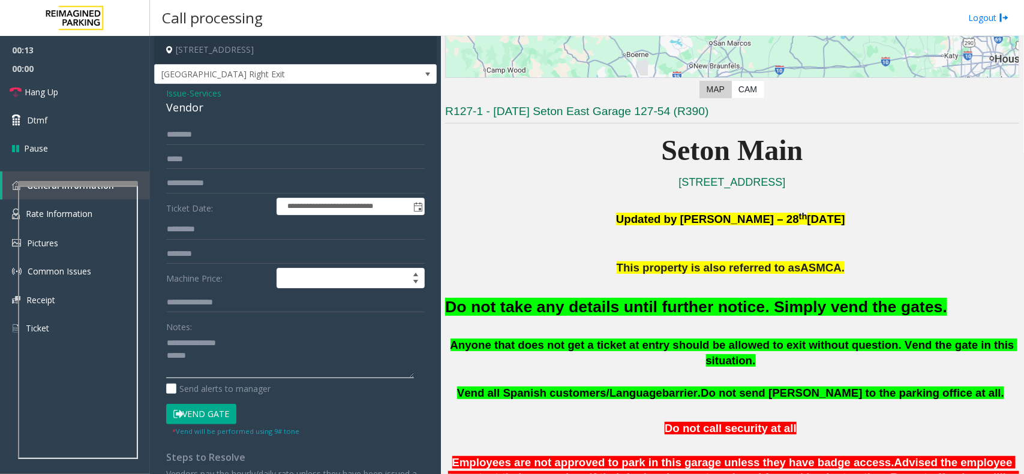
click at [231, 366] on textarea at bounding box center [290, 355] width 248 height 45
click at [546, 303] on font "Do not take any details until further notice. Simply vend the gates." at bounding box center [696, 307] width 502 height 18
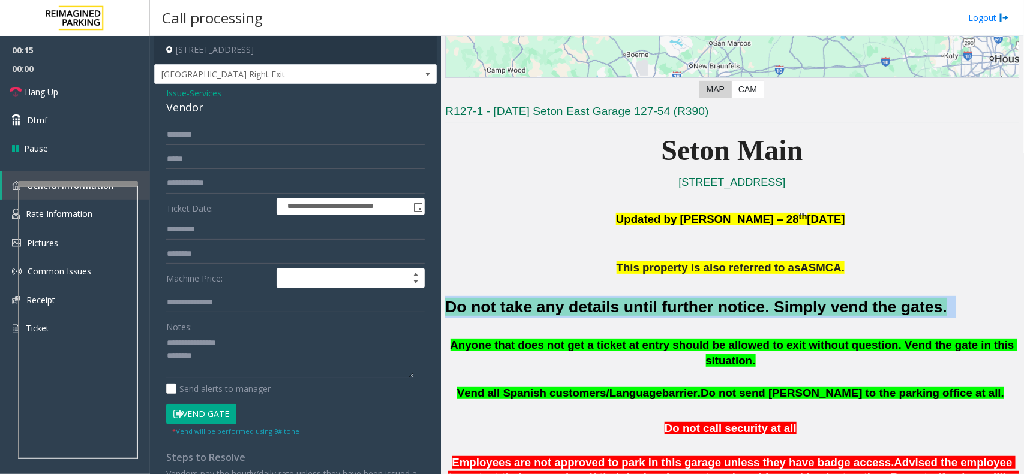
click at [546, 303] on font "Do not take any details until further notice. Simply vend the gates." at bounding box center [696, 307] width 502 height 18
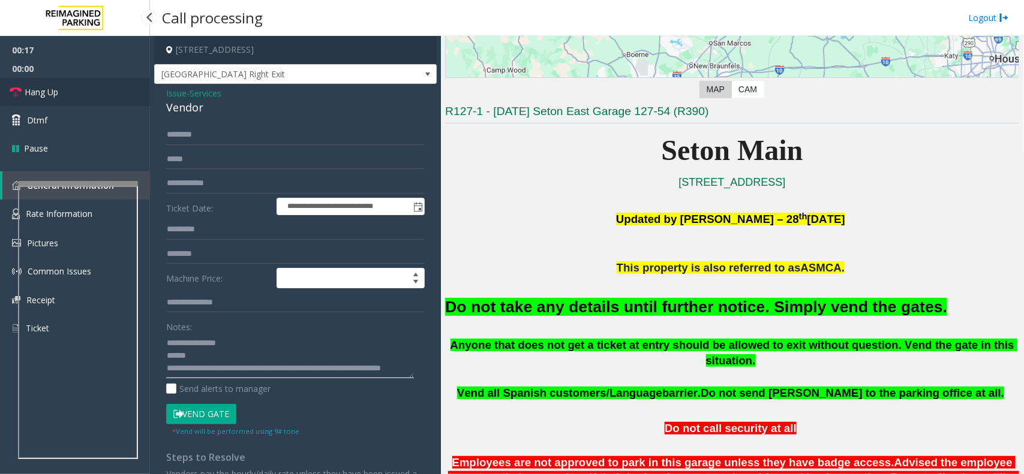
type textarea "**********"
click at [40, 92] on span "Hang Up" at bounding box center [42, 92] width 34 height 13
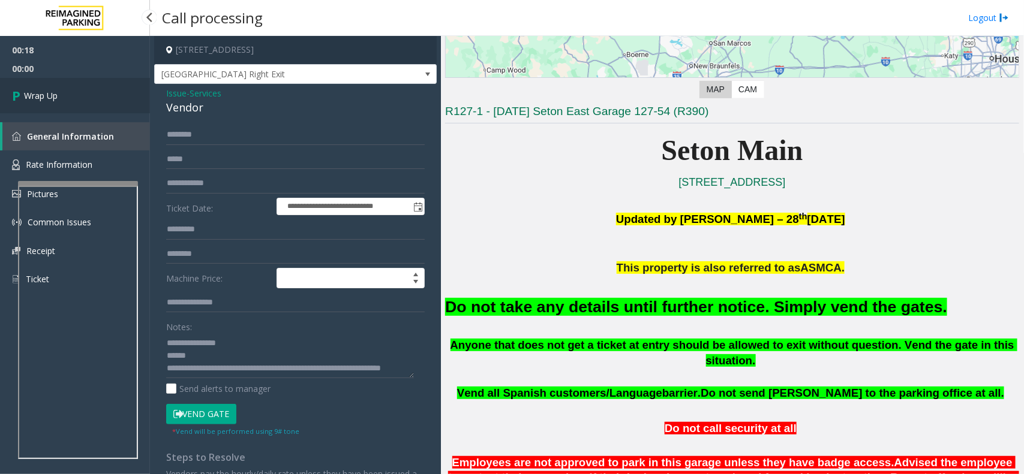
click at [40, 92] on span "Wrap Up" at bounding box center [41, 95] width 34 height 13
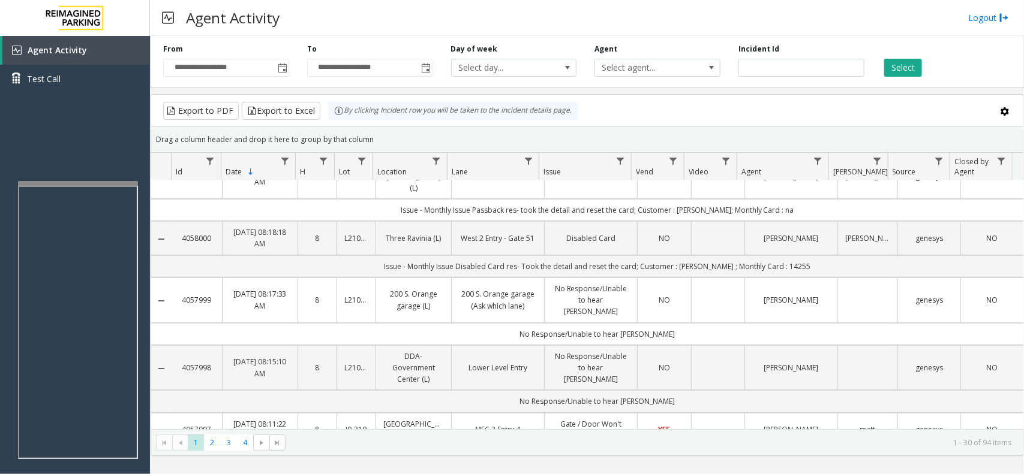
scroll to position [290, 0]
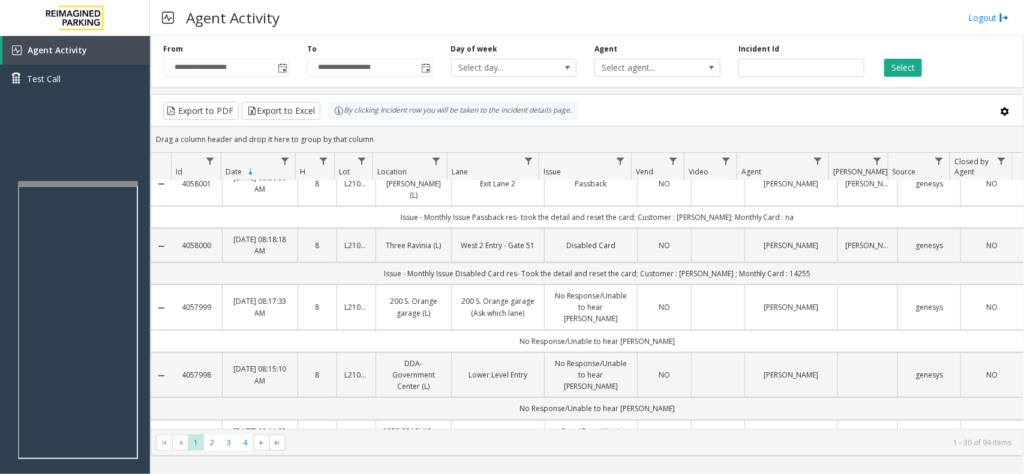
click at [711, 192] on td "Data table" at bounding box center [717, 184] width 53 height 46
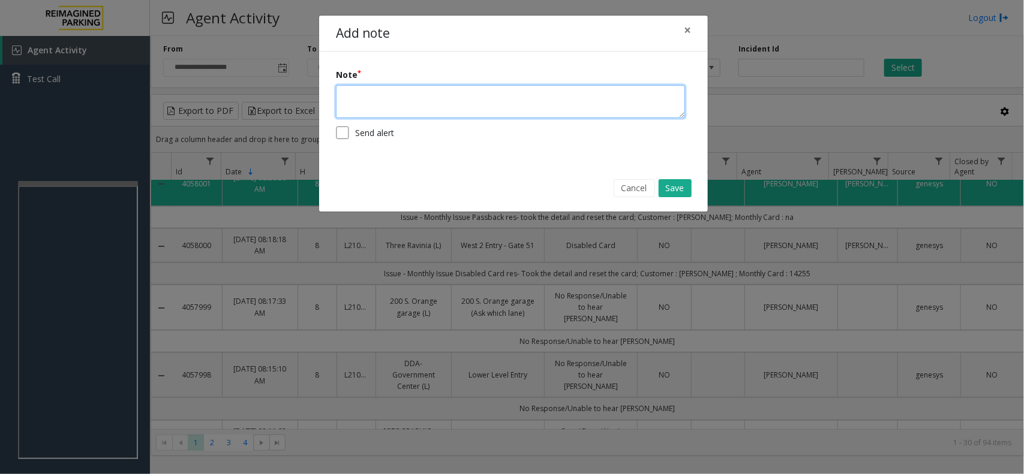
click at [369, 102] on textarea at bounding box center [510, 101] width 349 height 33
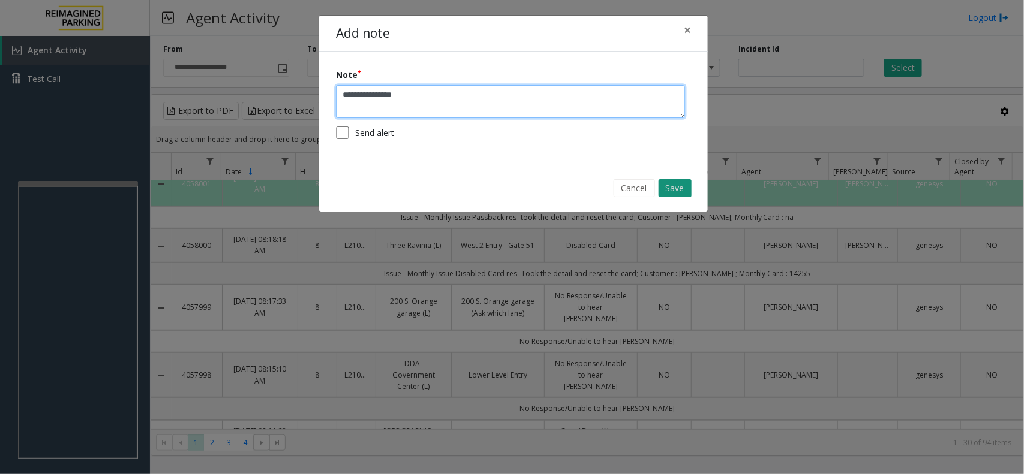
type textarea "**********"
click at [678, 186] on button "Save" at bounding box center [675, 188] width 33 height 18
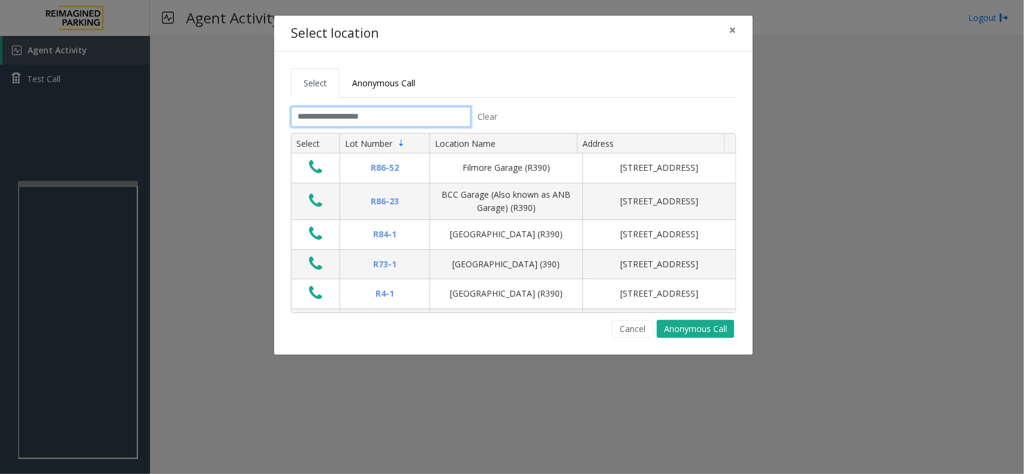
click at [362, 113] on input "text" at bounding box center [381, 117] width 180 height 20
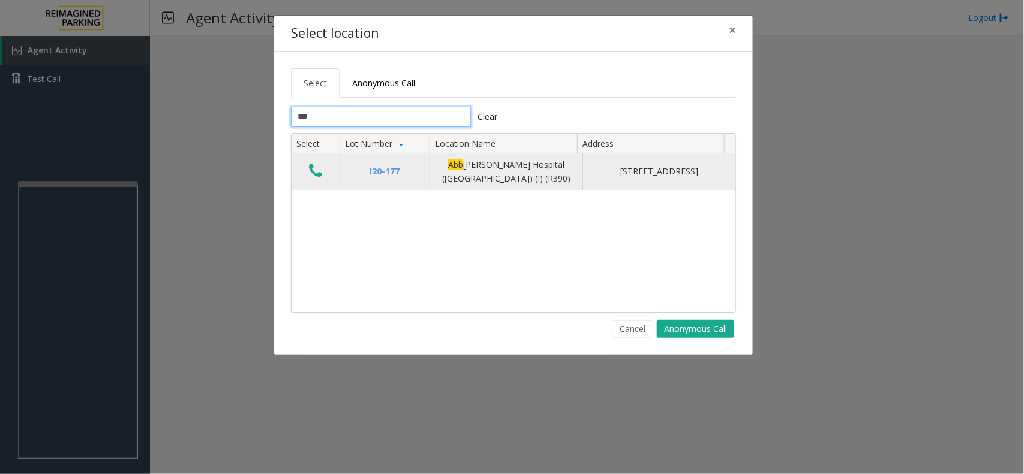
type input "***"
click at [314, 174] on icon "Data table" at bounding box center [315, 171] width 13 height 17
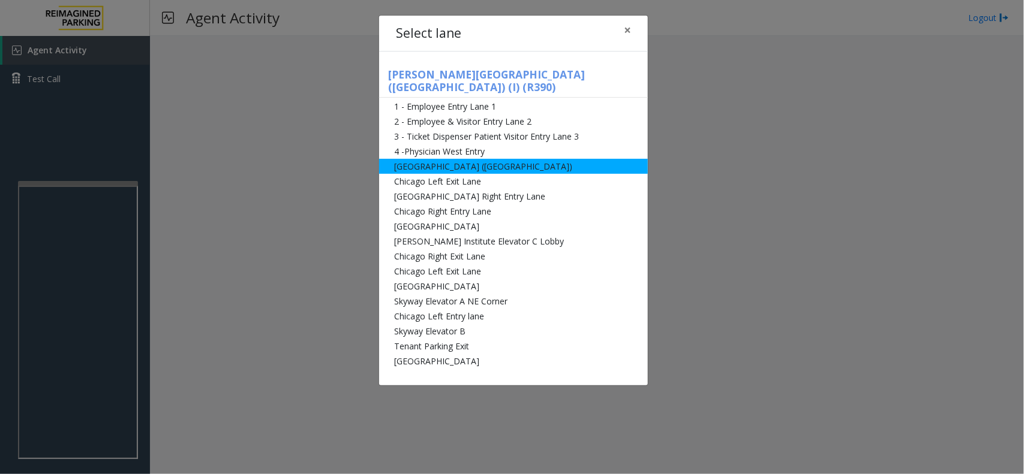
click at [426, 159] on li "[GEOGRAPHIC_DATA] ([GEOGRAPHIC_DATA])" at bounding box center [513, 166] width 269 height 15
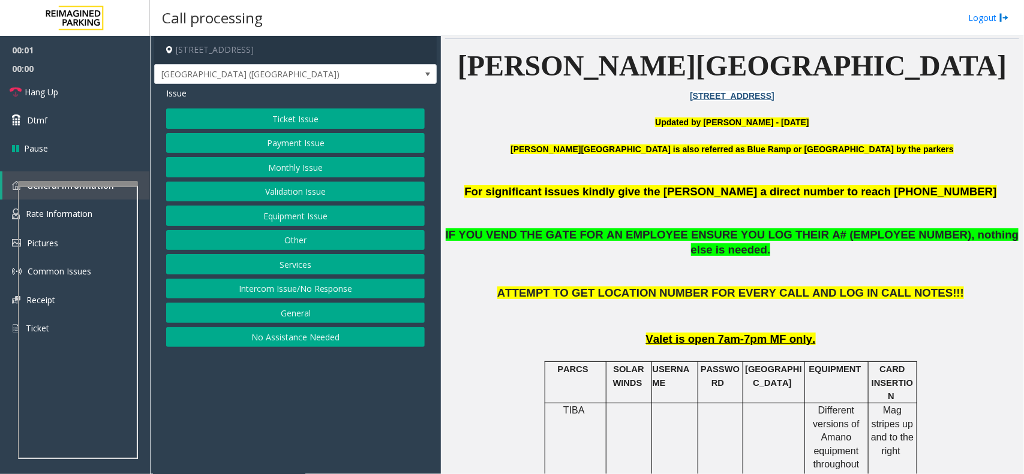
scroll to position [450, 0]
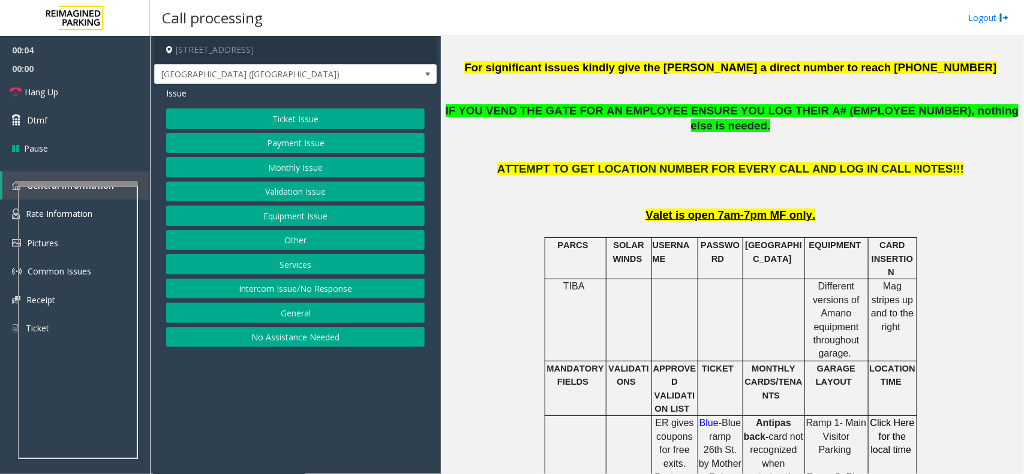
click at [274, 336] on button "No Assistance Needed" at bounding box center [295, 337] width 259 height 20
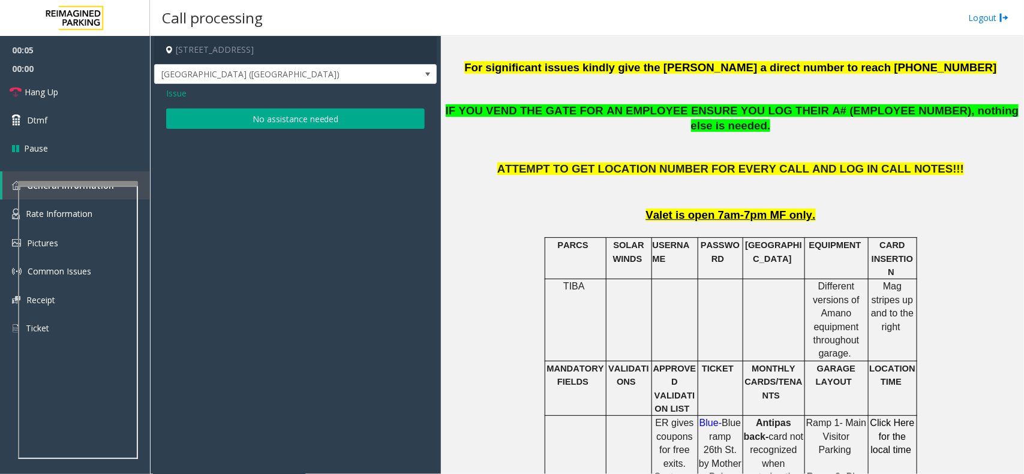
click at [300, 124] on button "No assistance needed" at bounding box center [295, 119] width 259 height 20
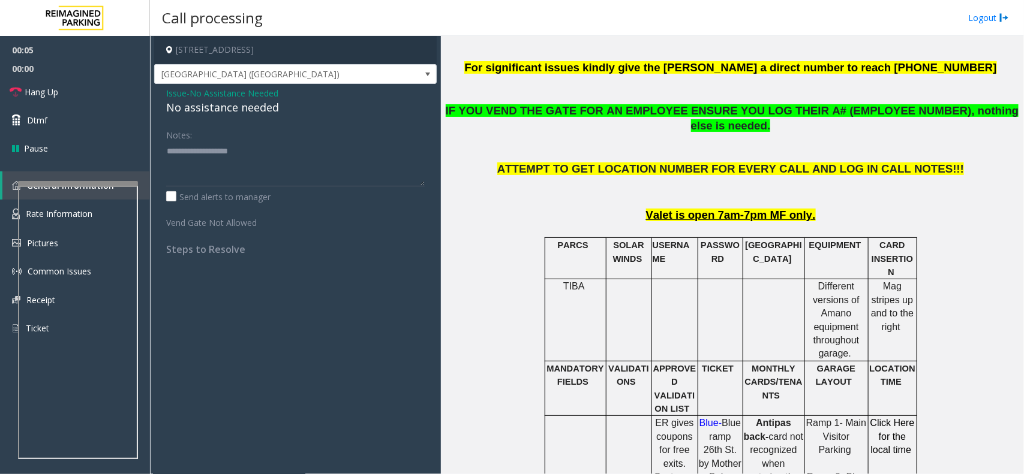
click at [228, 110] on div "No assistance needed" at bounding box center [295, 108] width 259 height 16
type textarea "**********"
click at [177, 94] on span "Issue" at bounding box center [176, 93] width 20 height 13
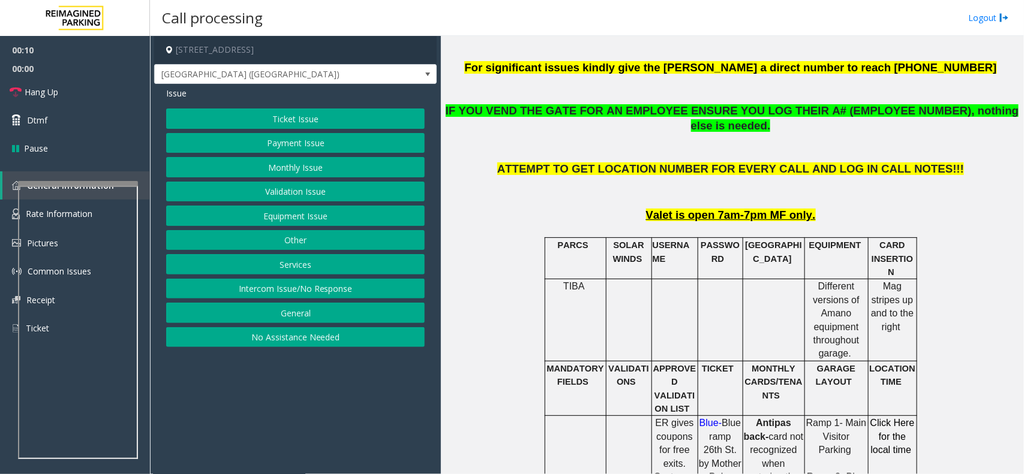
click at [304, 118] on button "Ticket Issue" at bounding box center [295, 119] width 259 height 20
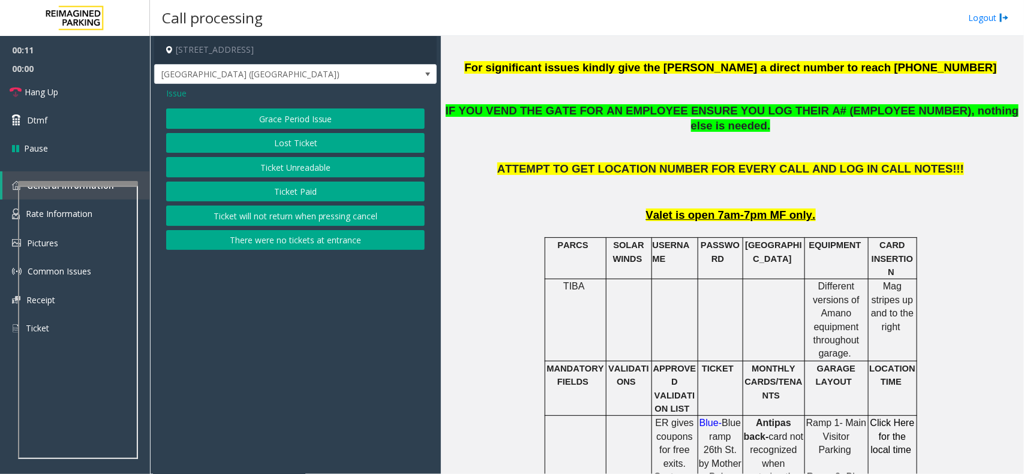
click at [308, 194] on button "Ticket Paid" at bounding box center [295, 192] width 259 height 20
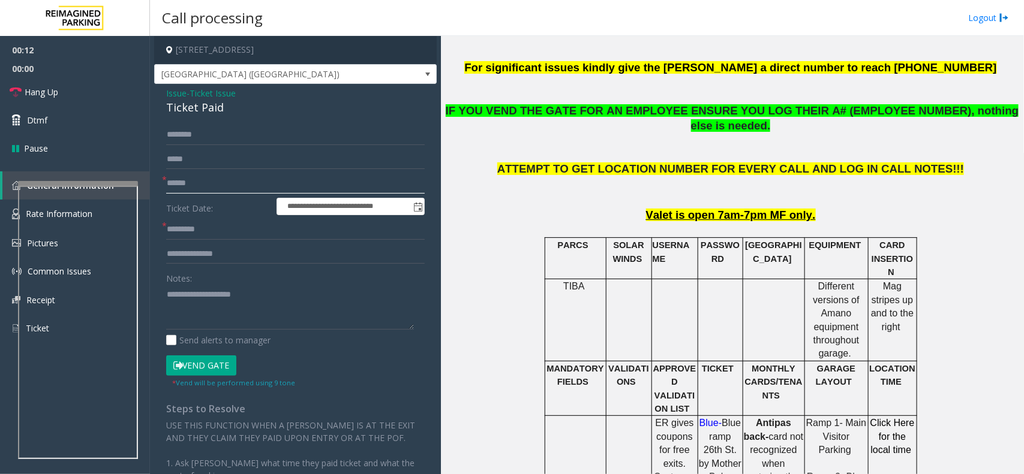
click at [205, 190] on input "text" at bounding box center [295, 183] width 259 height 20
drag, startPoint x: 262, startPoint y: 291, endPoint x: 157, endPoint y: 286, distance: 105.7
click at [157, 286] on div "**********" at bounding box center [295, 360] width 276 height 470
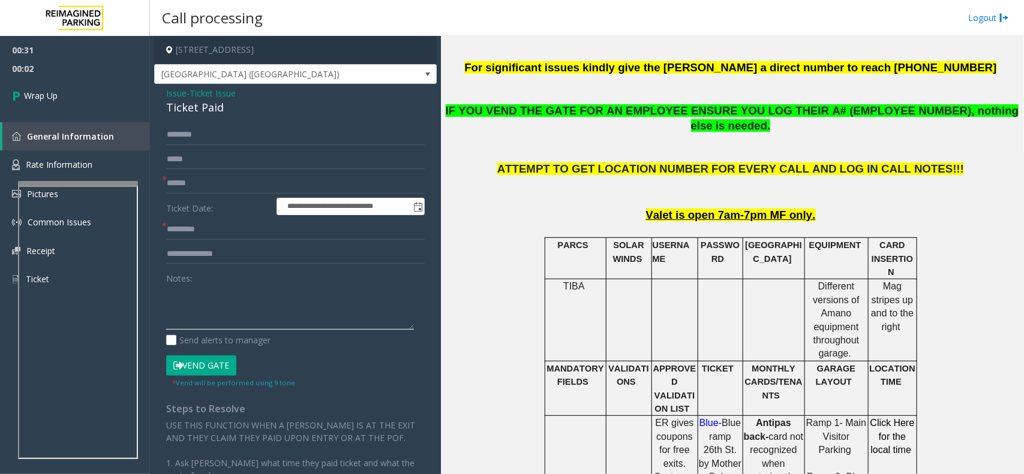
click at [241, 285] on textarea at bounding box center [290, 307] width 248 height 45
drag, startPoint x: 221, startPoint y: 105, endPoint x: 152, endPoint y: 91, distance: 70.5
click at [152, 91] on app-call-processing-form "**********" at bounding box center [295, 255] width 291 height 438
click at [233, 313] on textarea at bounding box center [290, 307] width 248 height 45
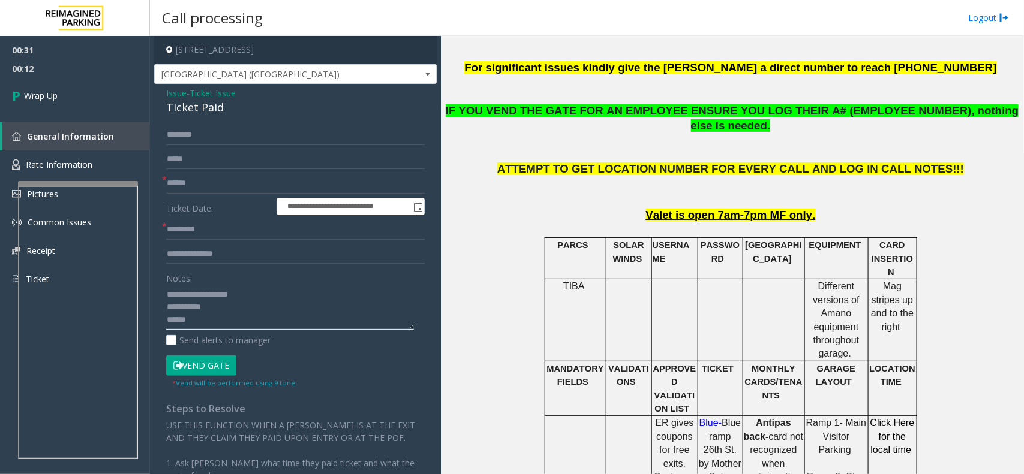
click at [248, 329] on textarea at bounding box center [290, 307] width 248 height 45
paste textarea "**********"
type textarea "**********"
click at [34, 99] on span "Wrap Up" at bounding box center [41, 95] width 34 height 13
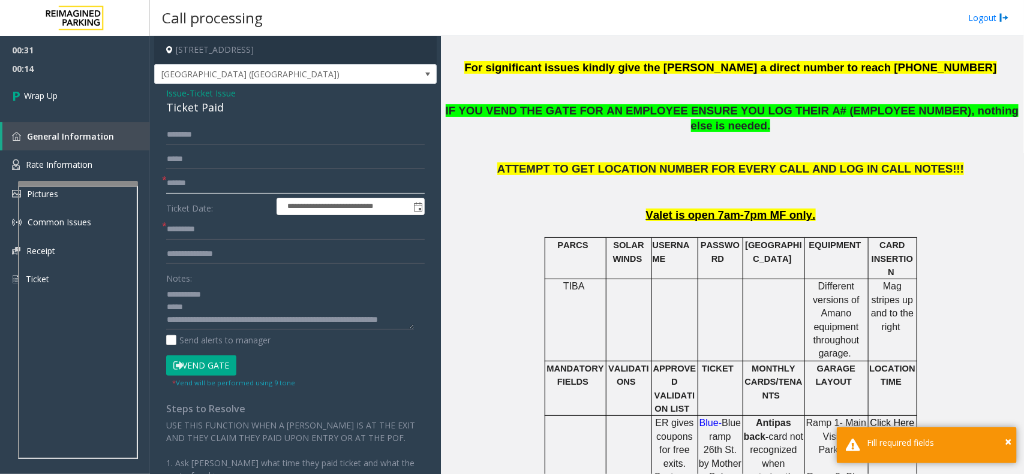
click at [244, 187] on input "text" at bounding box center [295, 183] width 259 height 20
type input "**"
click at [208, 229] on input "text" at bounding box center [295, 230] width 259 height 20
type input "**"
click at [46, 100] on span "Wrap Up" at bounding box center [41, 95] width 34 height 13
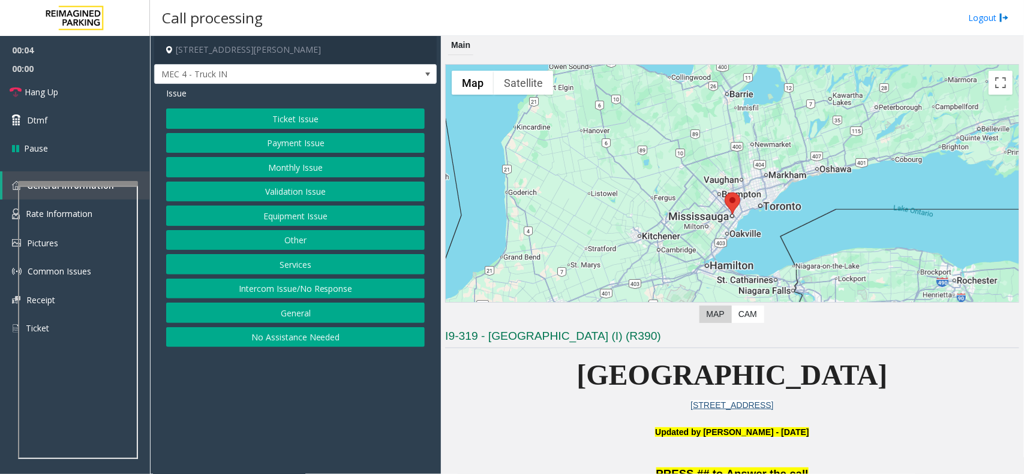
click at [295, 266] on button "Services" at bounding box center [295, 264] width 259 height 20
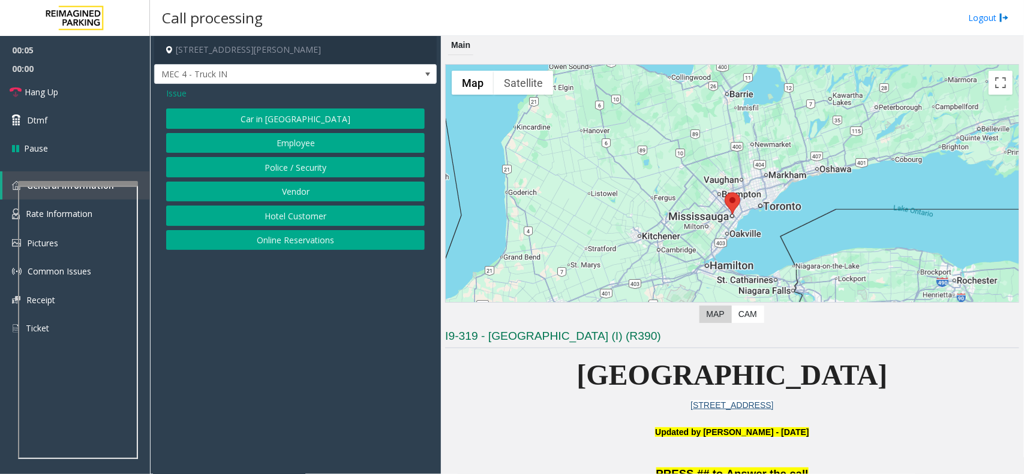
click at [300, 193] on button "Vendor" at bounding box center [295, 192] width 259 height 20
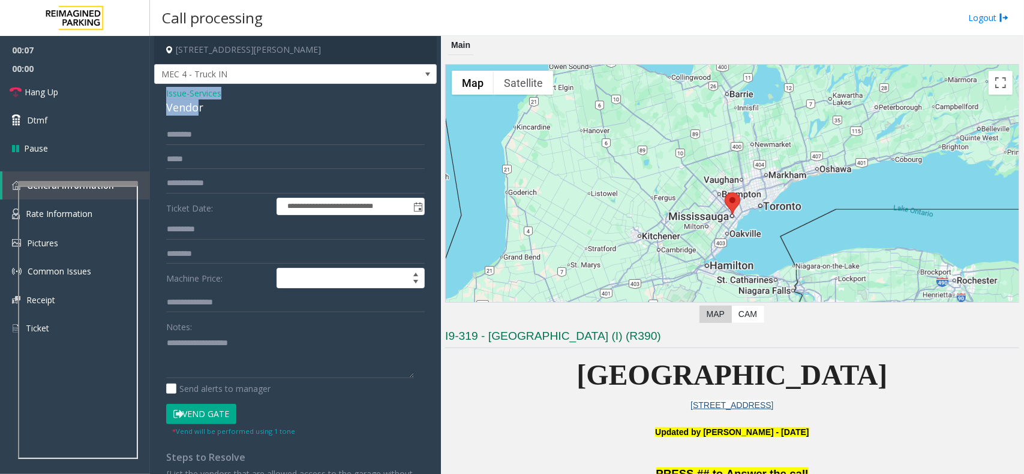
drag, startPoint x: 200, startPoint y: 108, endPoint x: 160, endPoint y: 97, distance: 41.8
click at [160, 97] on div "**********" at bounding box center [295, 313] width 282 height 458
click at [235, 367] on textarea at bounding box center [290, 355] width 248 height 45
click at [216, 411] on button "Vend Gate" at bounding box center [201, 414] width 70 height 20
click at [207, 372] on textarea at bounding box center [290, 355] width 248 height 45
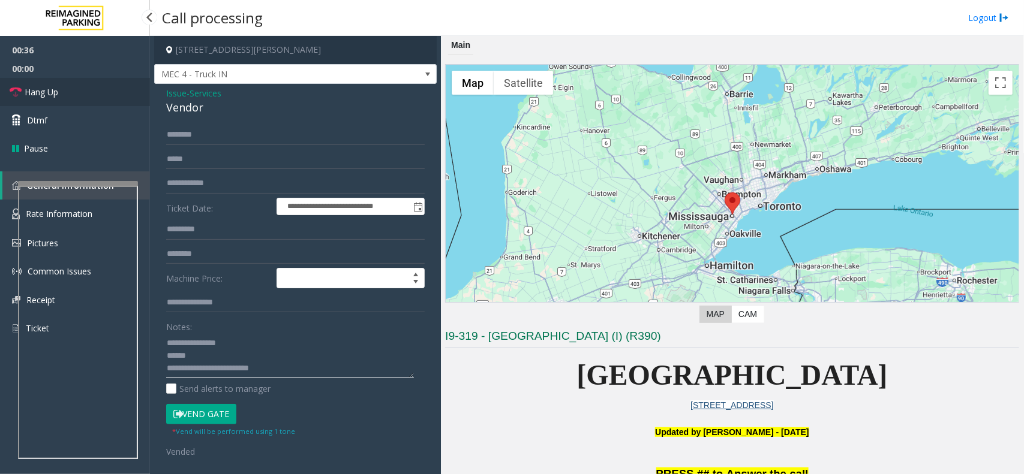
type textarea "**********"
click at [100, 103] on link "Hang Up" at bounding box center [75, 92] width 150 height 28
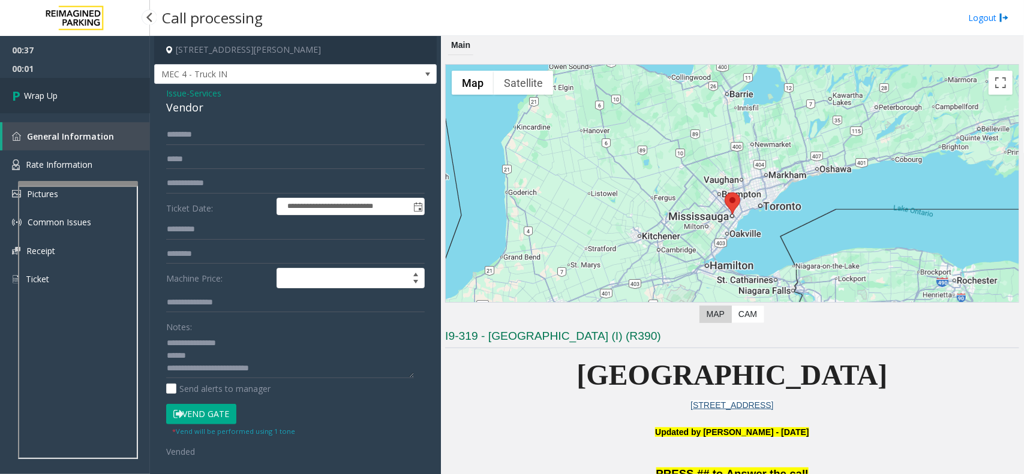
click at [100, 103] on link "Wrap Up" at bounding box center [75, 95] width 150 height 35
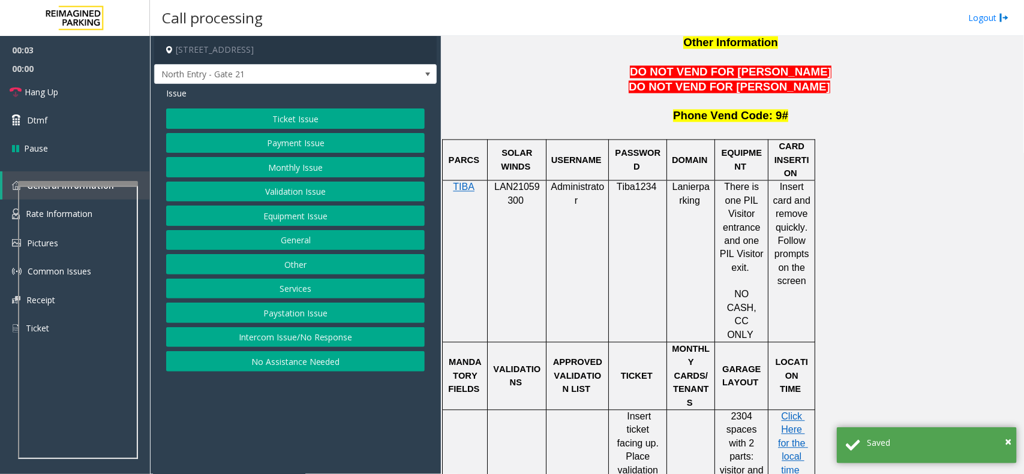
scroll to position [1050, 0]
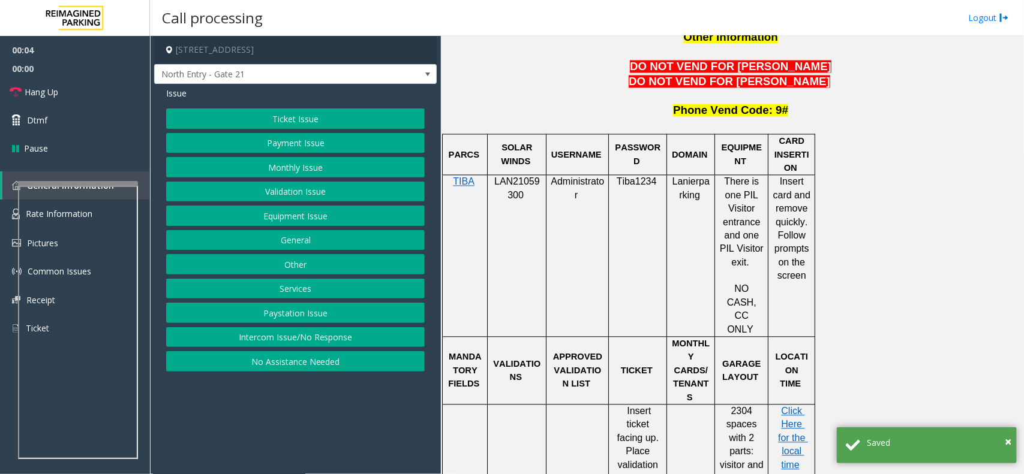
click at [523, 177] on span "LAN21059300" at bounding box center [517, 188] width 46 height 23
copy p "LAN21059300"
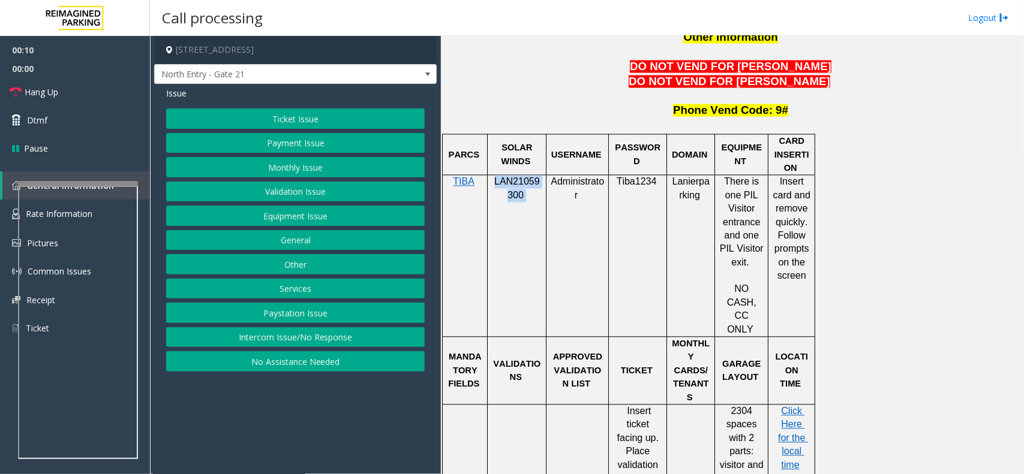
click at [297, 168] on button "Monthly Issue" at bounding box center [295, 167] width 259 height 20
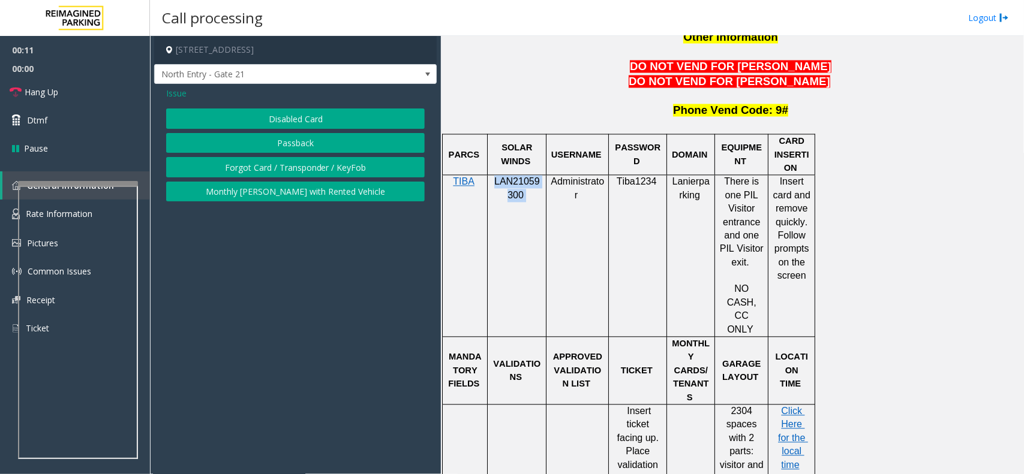
click at [279, 144] on button "Passback" at bounding box center [295, 143] width 259 height 20
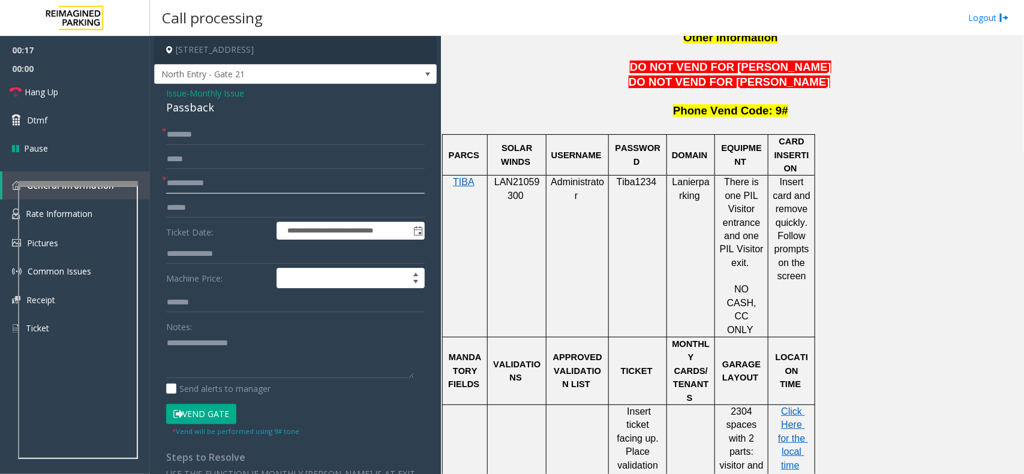
click at [275, 179] on input "text" at bounding box center [295, 183] width 259 height 20
type input "*****"
click at [193, 136] on input "text" at bounding box center [295, 135] width 259 height 20
click at [206, 135] on input "text" at bounding box center [295, 135] width 259 height 20
type input "**********"
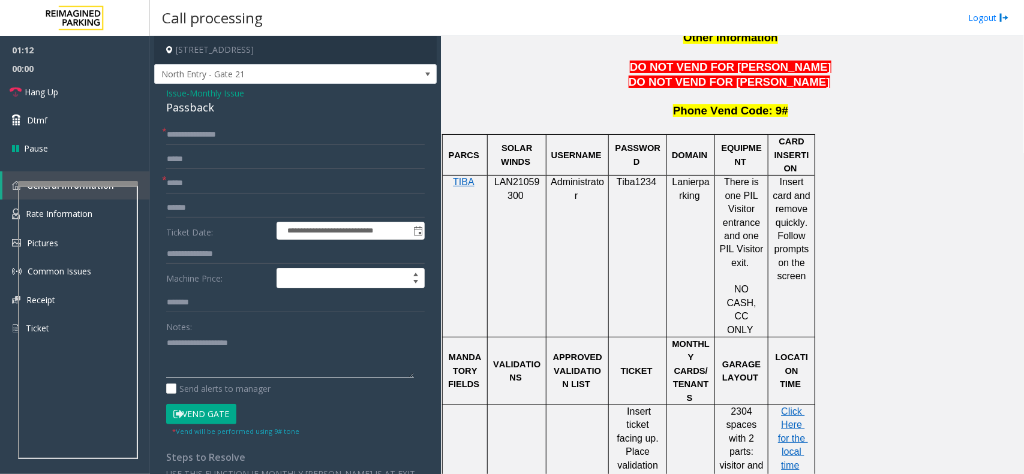
click at [214, 337] on textarea at bounding box center [290, 355] width 248 height 45
click at [50, 92] on span "Hang Up" at bounding box center [42, 92] width 34 height 13
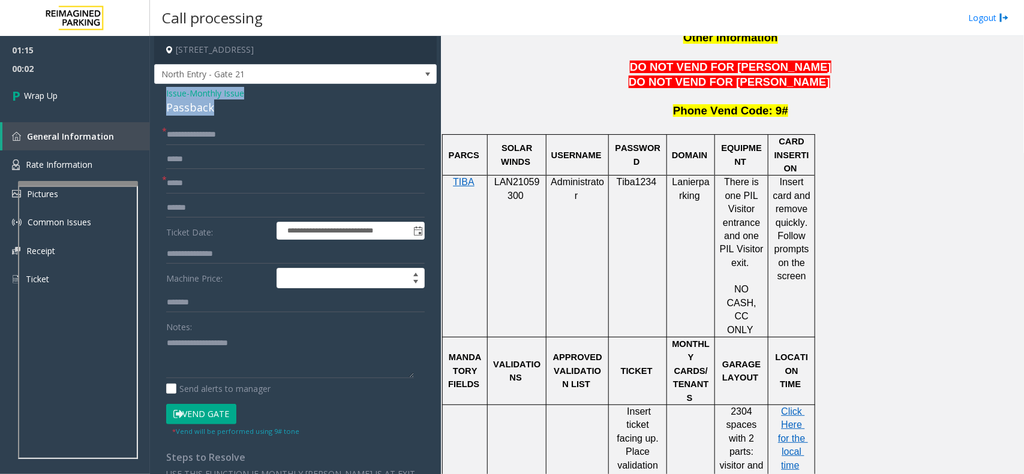
drag, startPoint x: 223, startPoint y: 109, endPoint x: 159, endPoint y: 91, distance: 66.5
click at [159, 91] on div "**********" at bounding box center [295, 344] width 282 height 521
click at [238, 368] on textarea at bounding box center [290, 355] width 248 height 45
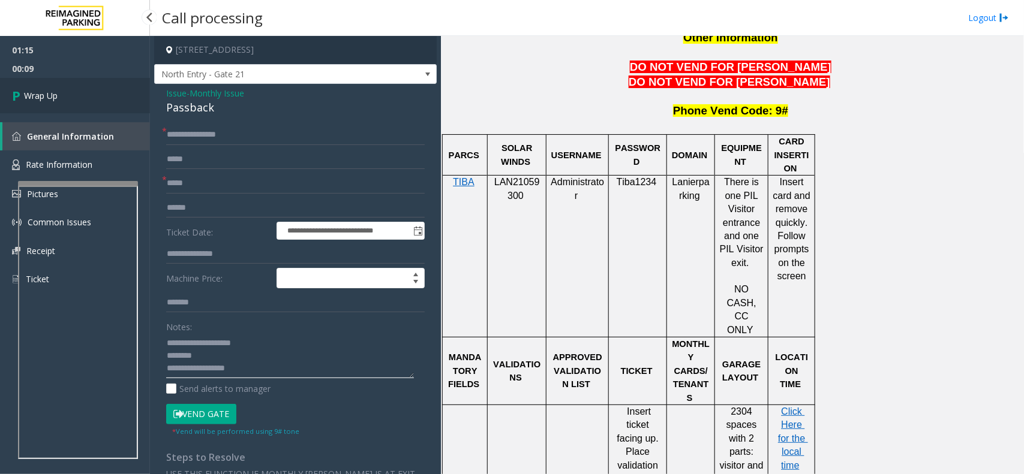
type textarea "**********"
click at [61, 95] on link "Wrap Up" at bounding box center [75, 95] width 150 height 35
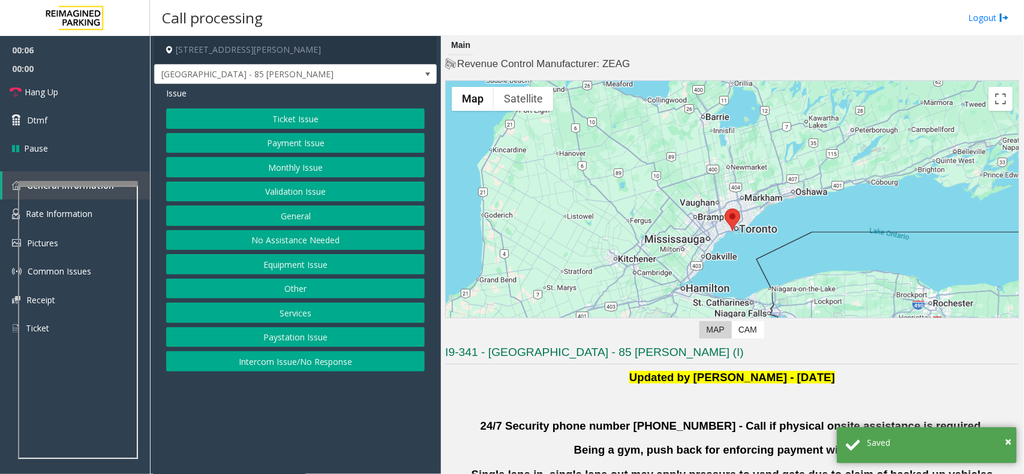
click at [316, 196] on button "Validation Issue" at bounding box center [295, 192] width 259 height 20
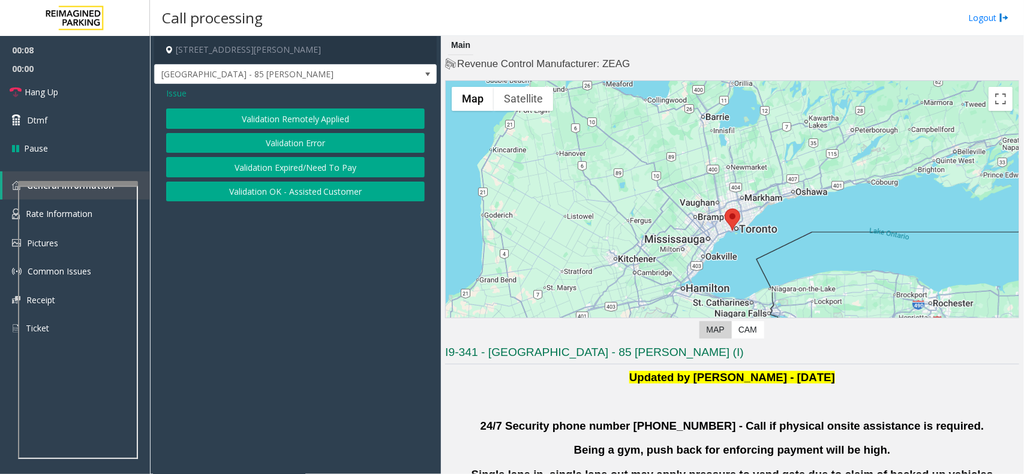
click at [308, 141] on button "Validation Error" at bounding box center [295, 143] width 259 height 20
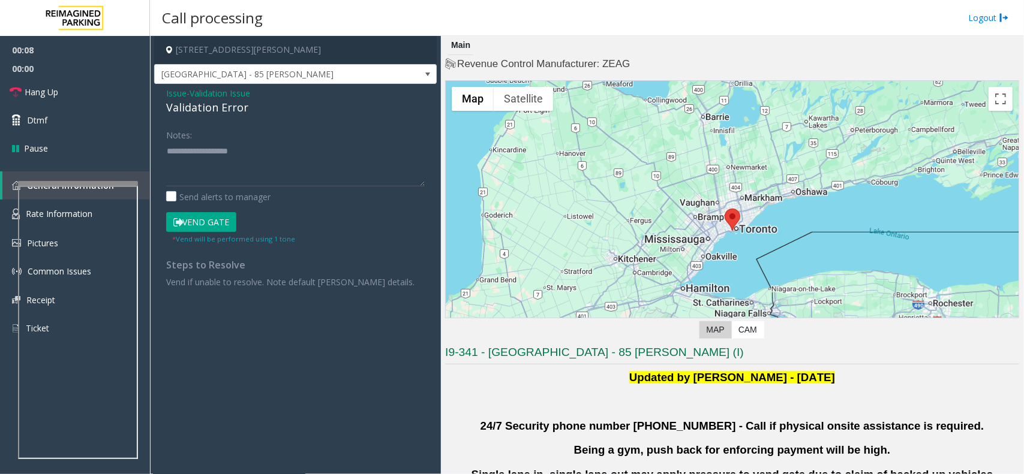
click at [205, 141] on div "Notes:" at bounding box center [295, 156] width 259 height 62
click at [209, 156] on textarea at bounding box center [295, 164] width 259 height 45
paste textarea "**********"
click at [225, 146] on textarea at bounding box center [295, 164] width 259 height 45
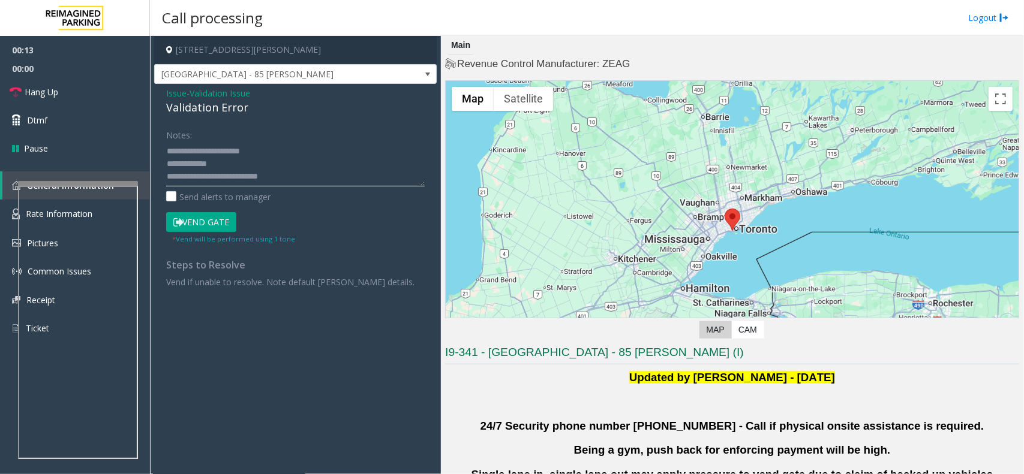
scroll to position [3, 0]
drag, startPoint x: 248, startPoint y: 105, endPoint x: 163, endPoint y: 95, distance: 85.2
click at [163, 95] on div "Issue - Validation Issue Validation Error Notes: Send alerts to manager Vend Ga…" at bounding box center [295, 192] width 282 height 216
click at [287, 151] on textarea at bounding box center [295, 164] width 259 height 45
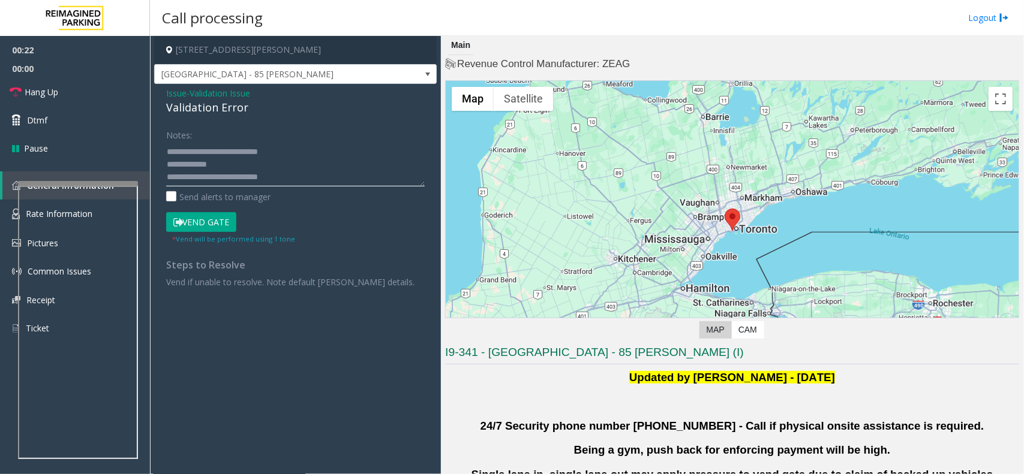
click at [229, 169] on textarea at bounding box center [295, 164] width 259 height 45
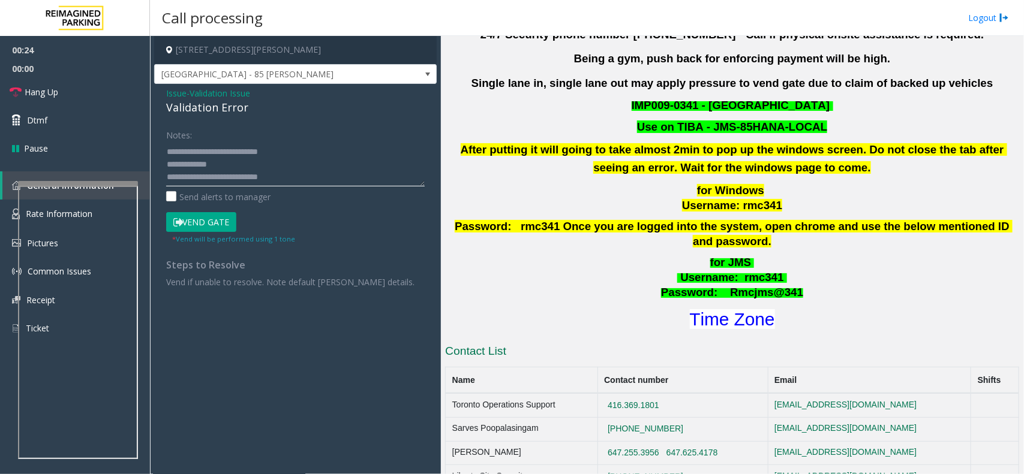
scroll to position [450, 0]
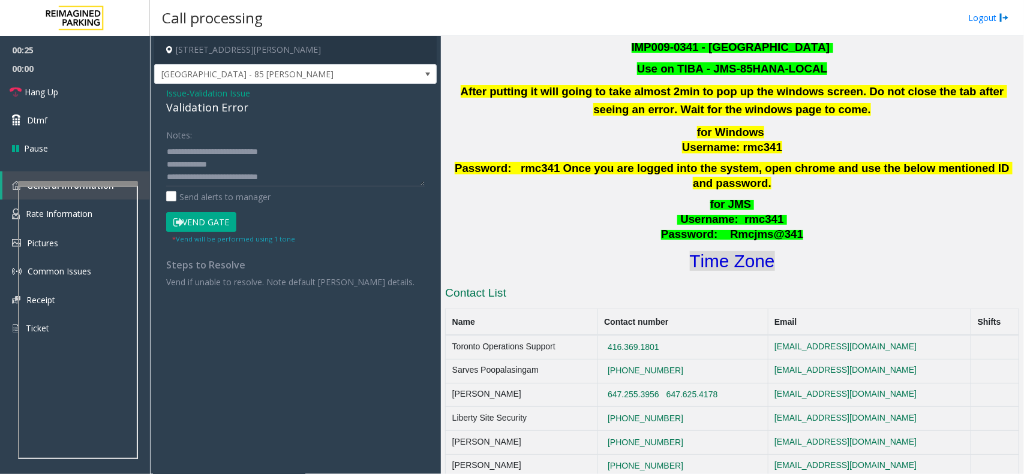
click at [757, 251] on font "Time Zone" at bounding box center [732, 261] width 85 height 20
click at [288, 172] on textarea at bounding box center [295, 164] width 259 height 45
click at [259, 166] on textarea at bounding box center [295, 164] width 259 height 45
type textarea "**********"
click at [222, 220] on button "Vend Gate" at bounding box center [201, 222] width 70 height 20
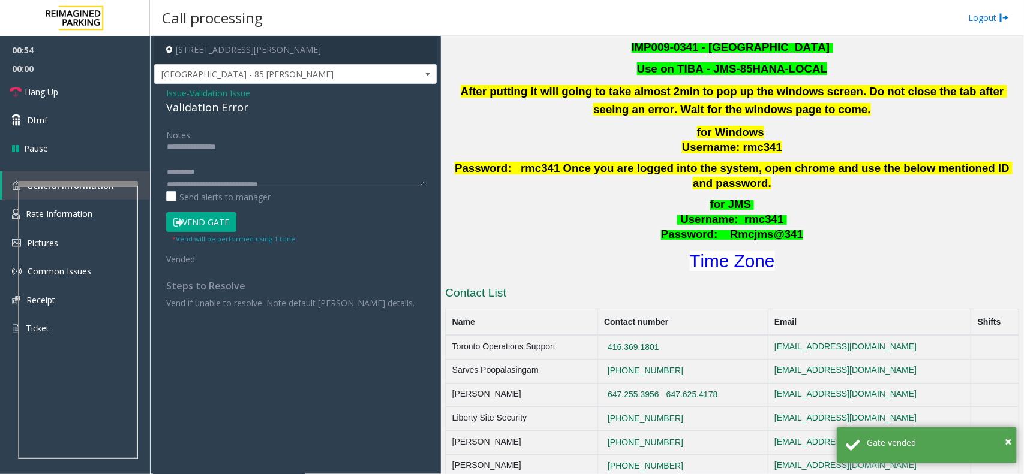
scroll to position [0, 0]
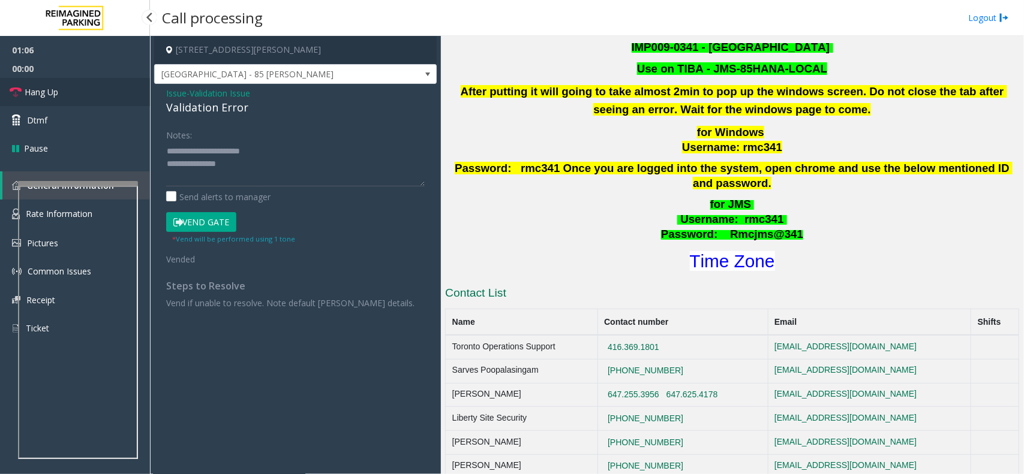
click at [70, 97] on link "Hang Up" at bounding box center [75, 92] width 150 height 28
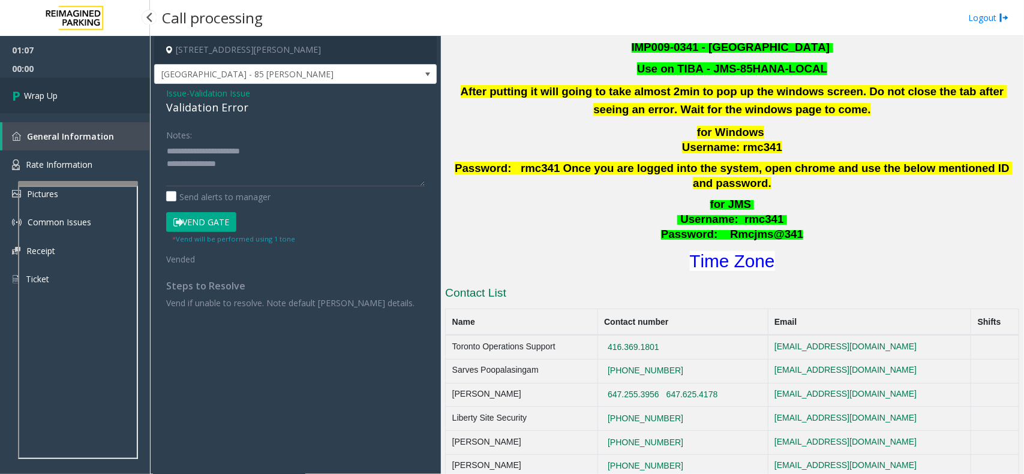
click at [72, 97] on link "Wrap Up" at bounding box center [75, 95] width 150 height 35
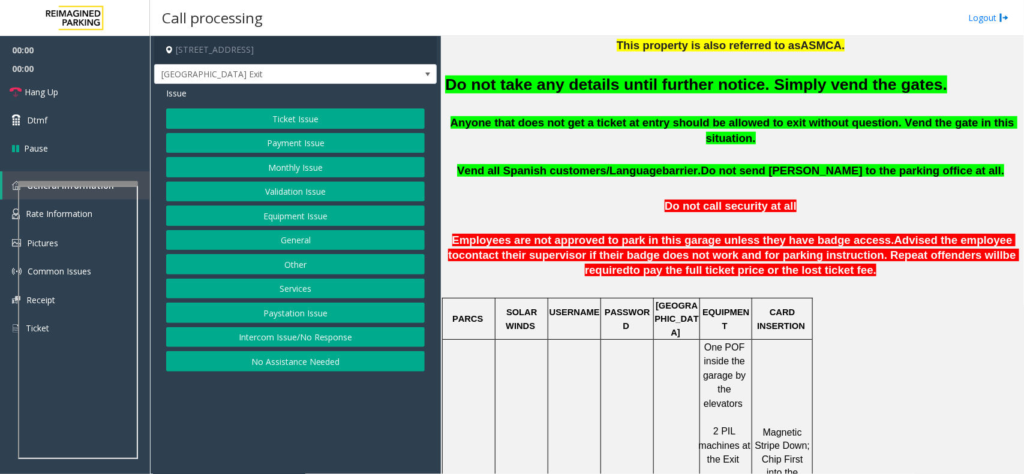
scroll to position [450, 0]
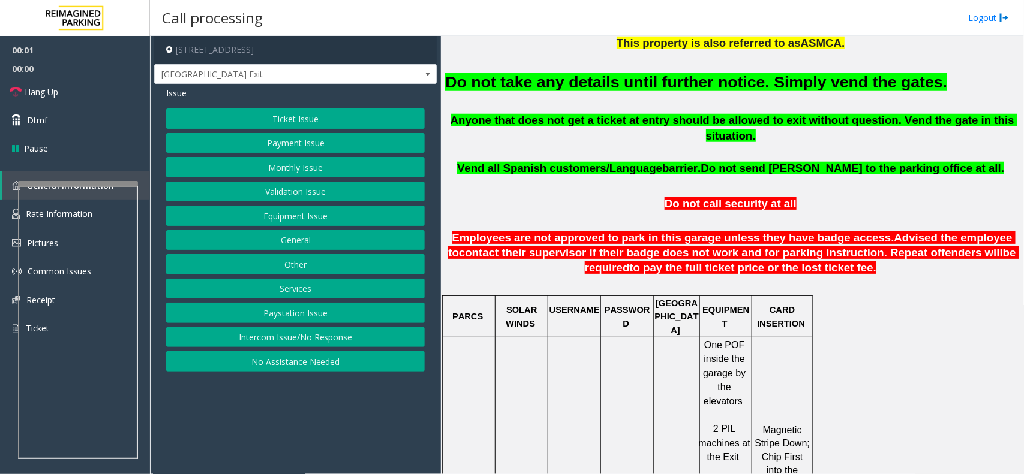
click at [288, 217] on button "Equipment Issue" at bounding box center [295, 216] width 259 height 20
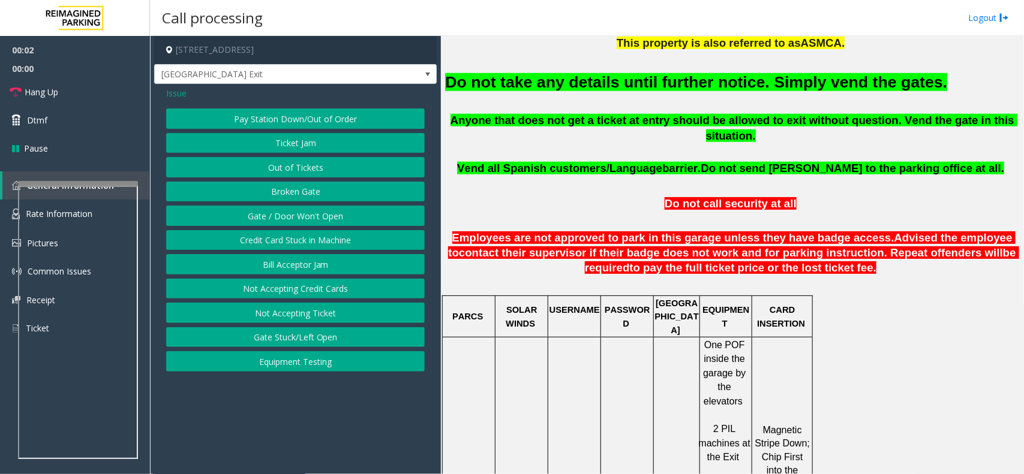
click at [300, 219] on button "Gate / Door Won't Open" at bounding box center [295, 216] width 259 height 20
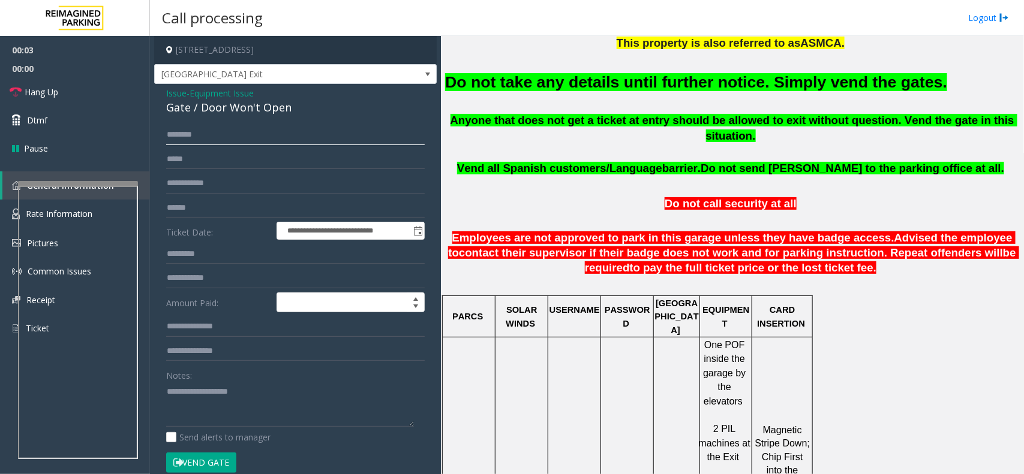
click at [274, 127] on input "text" at bounding box center [295, 135] width 259 height 20
click at [227, 456] on button "Vend Gate" at bounding box center [201, 463] width 70 height 20
click at [685, 82] on font "Do not take any details until further notice. Simply vend the gates." at bounding box center [696, 82] width 502 height 18
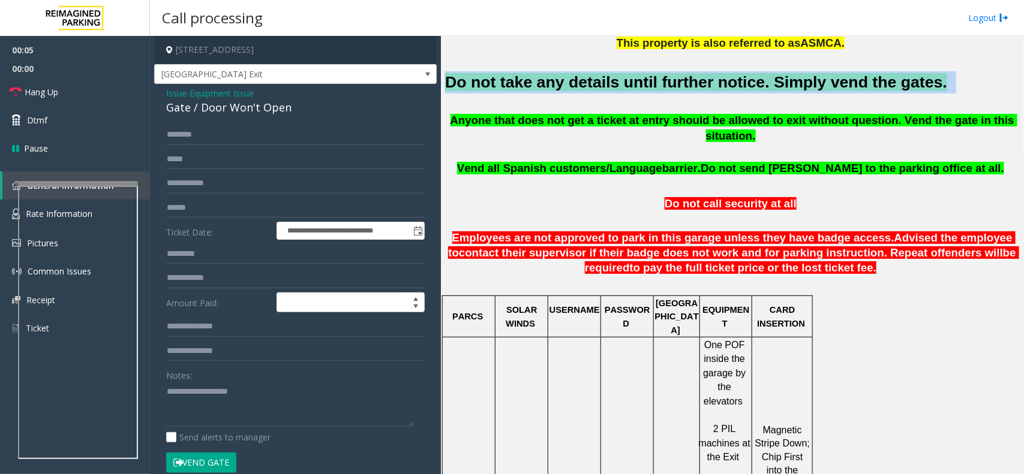
click at [685, 82] on font "Do not take any details until further notice. Simply vend the gates." at bounding box center [696, 82] width 502 height 18
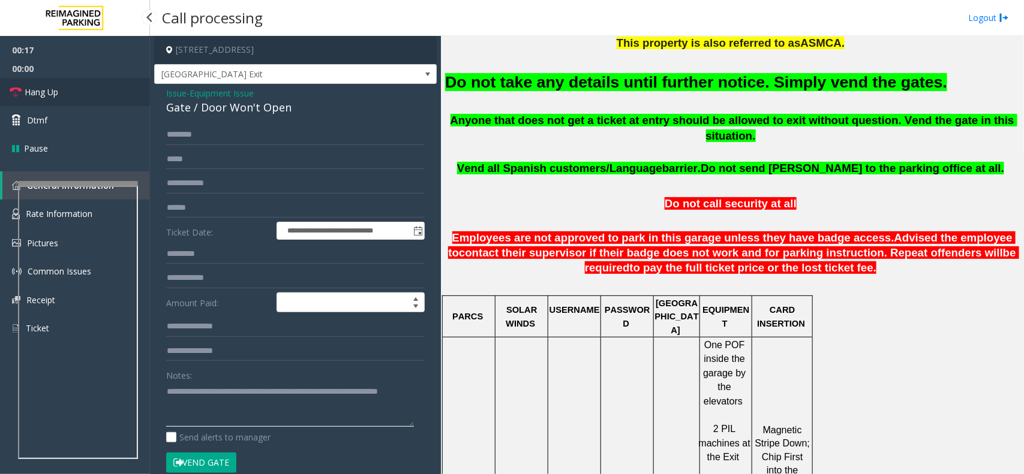
type textarea "**********"
click at [55, 92] on span "Hang Up" at bounding box center [42, 92] width 34 height 13
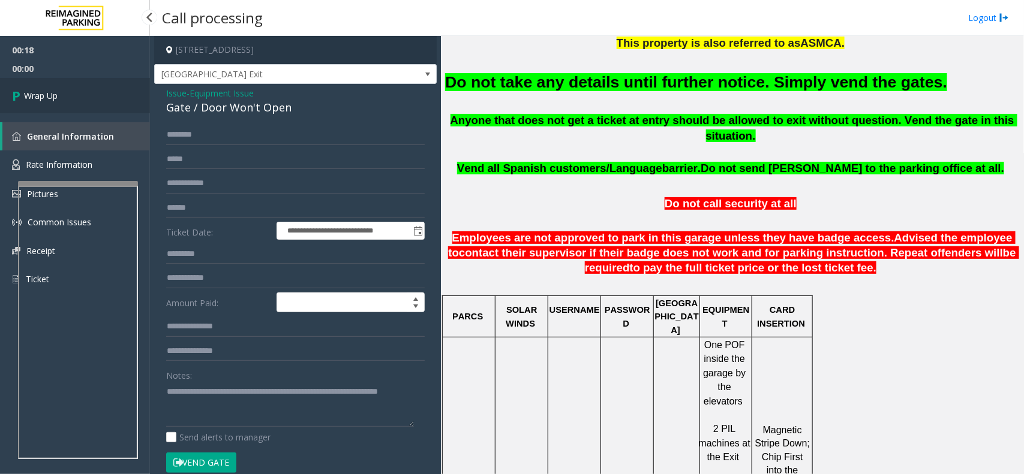
click at [55, 92] on span "Wrap Up" at bounding box center [41, 95] width 34 height 13
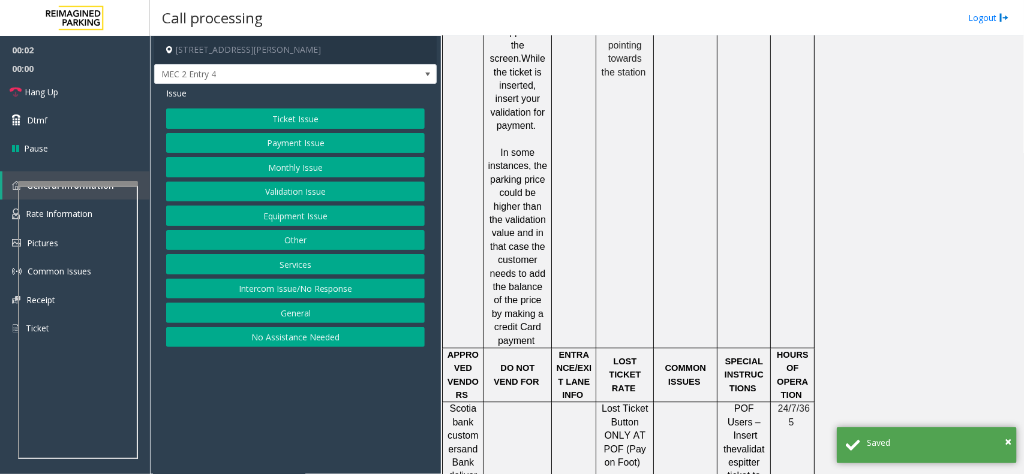
scroll to position [1349, 0]
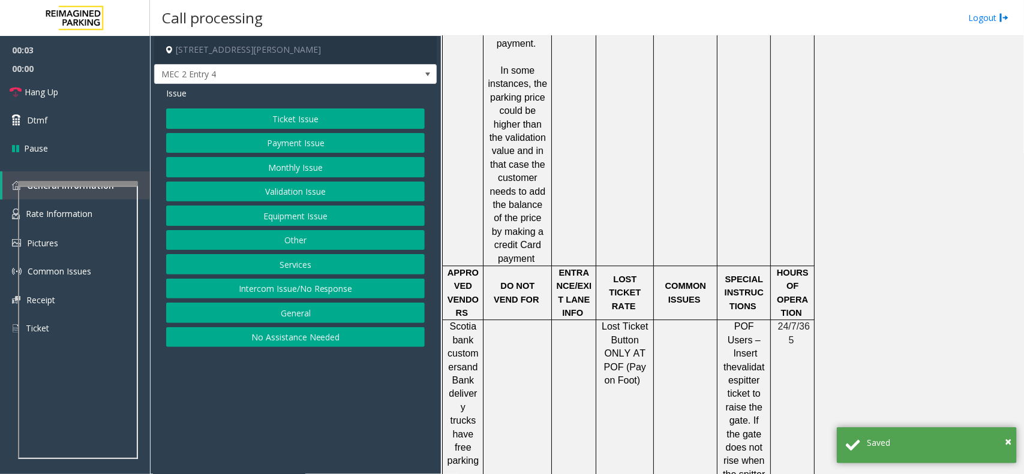
click at [516, 281] on span "DO NOT VEND FOR" at bounding box center [517, 292] width 46 height 23
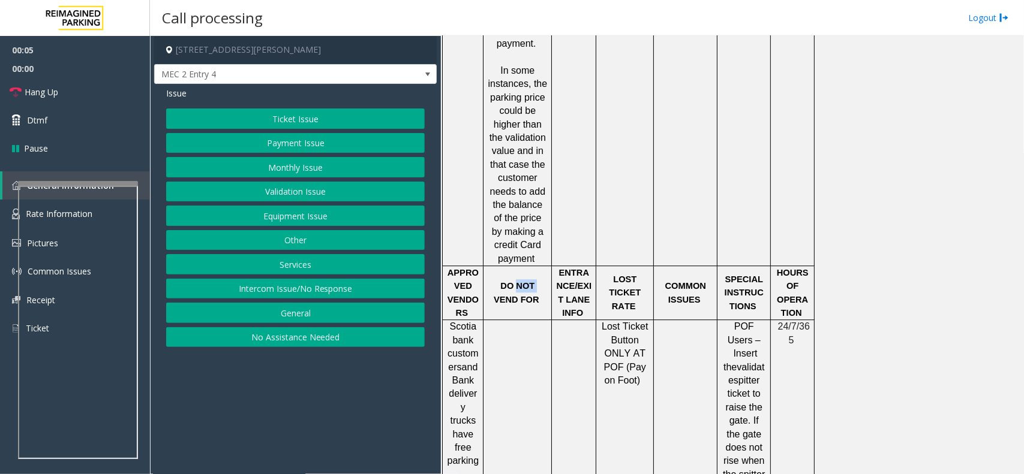
click at [525, 281] on span "DO NOT VEND FOR" at bounding box center [517, 292] width 46 height 23
click at [514, 279] on p "DO NOT VEND FOR" at bounding box center [517, 292] width 59 height 27
click at [510, 281] on span "DO NOT VEND FOR" at bounding box center [517, 292] width 46 height 23
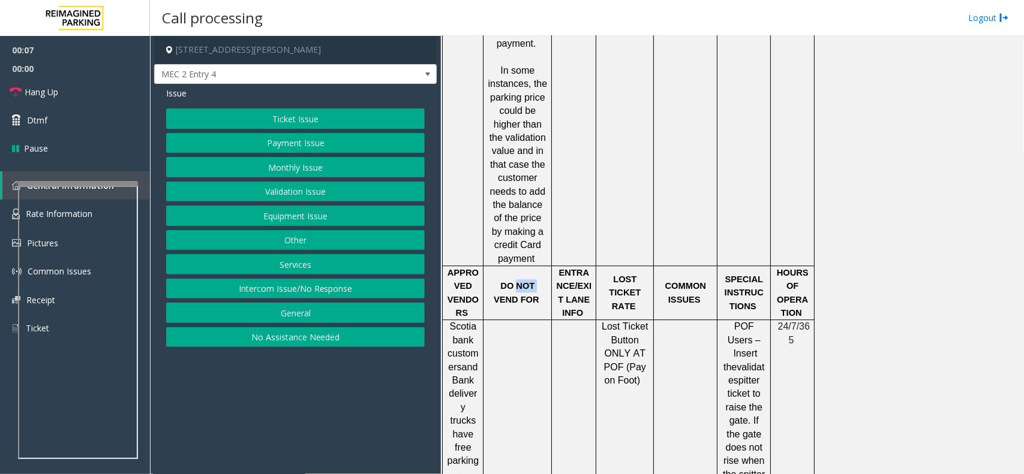
click at [510, 281] on span "DO NOT VEND FOR" at bounding box center [517, 292] width 46 height 23
click at [530, 281] on span "DO NOT VEND FOR" at bounding box center [517, 292] width 46 height 23
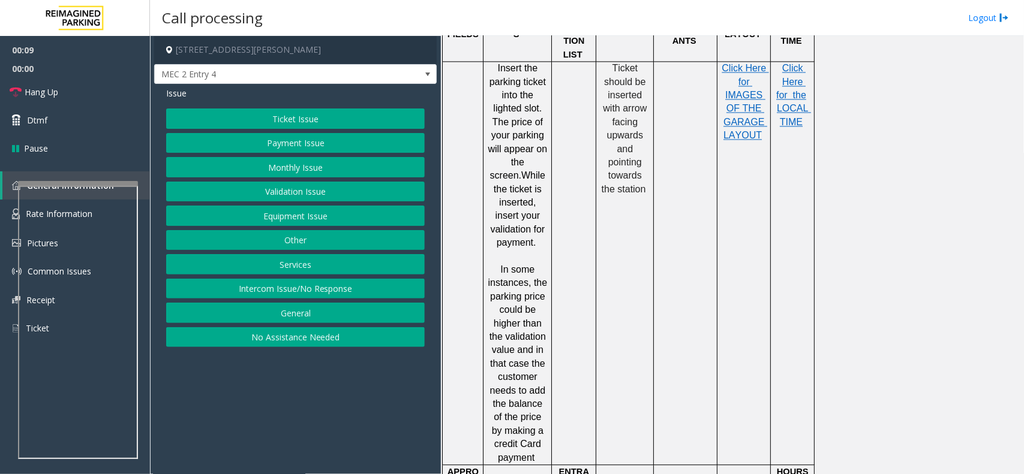
scroll to position [1125, 0]
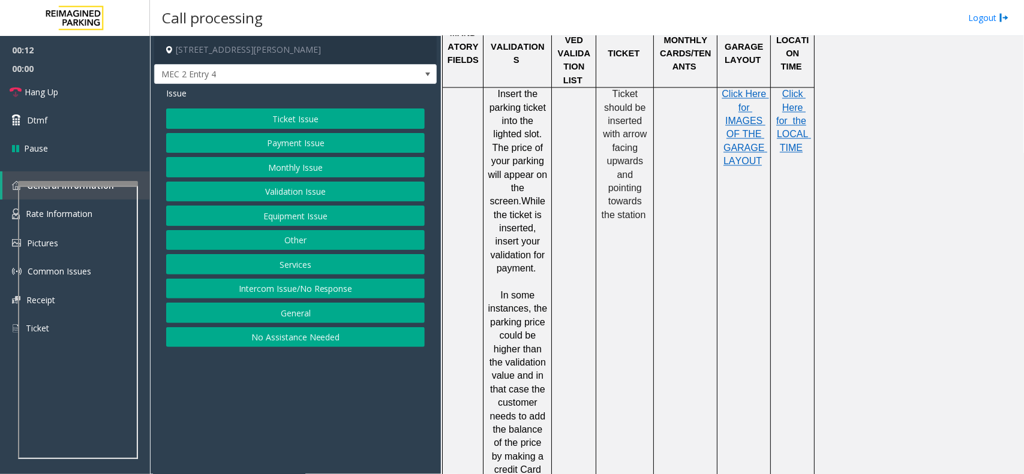
click at [500, 289] on p "In some instances, the parking price could be higher than the validation value …" at bounding box center [517, 390] width 59 height 202
click at [312, 118] on button "Ticket Issue" at bounding box center [295, 119] width 259 height 20
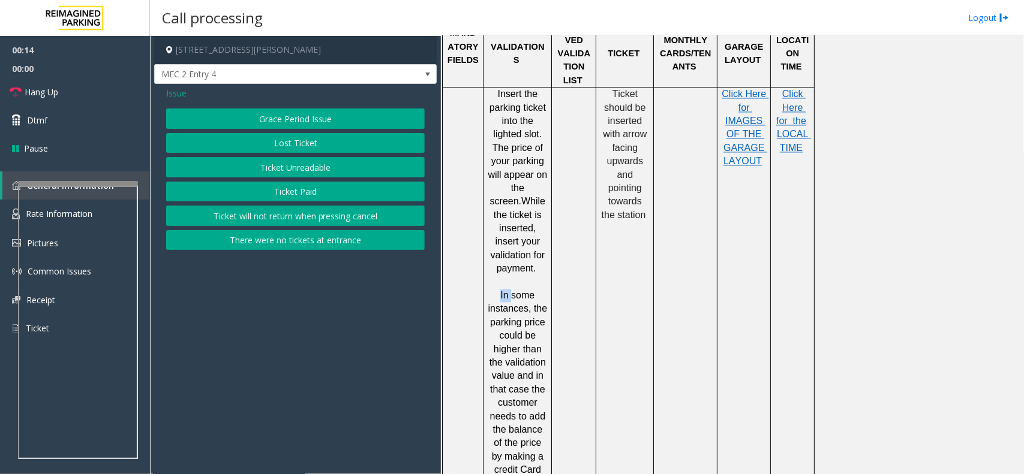
click at [300, 238] on button "There were no tickets at entrance" at bounding box center [295, 240] width 259 height 20
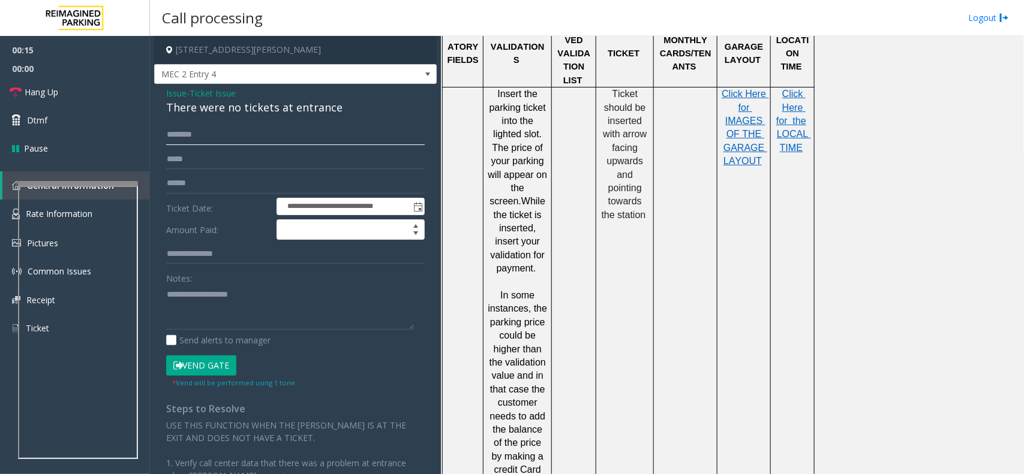
click at [192, 136] on input "text" at bounding box center [295, 135] width 259 height 20
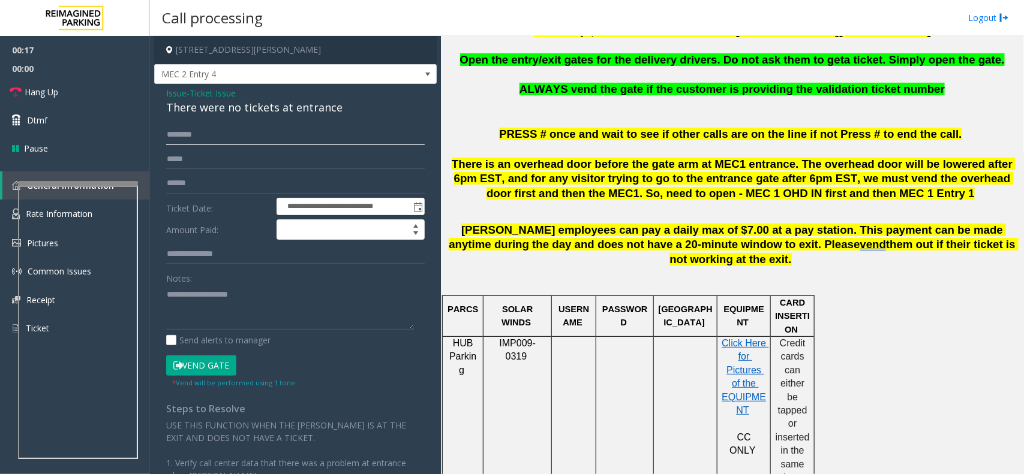
scroll to position [225, 0]
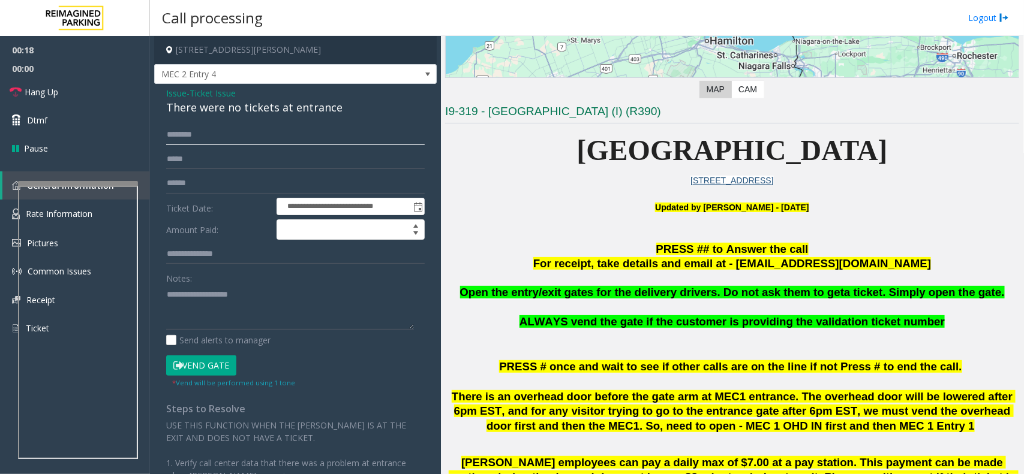
click at [204, 133] on input "text" at bounding box center [295, 135] width 259 height 20
click at [179, 94] on span "Issue" at bounding box center [176, 93] width 20 height 13
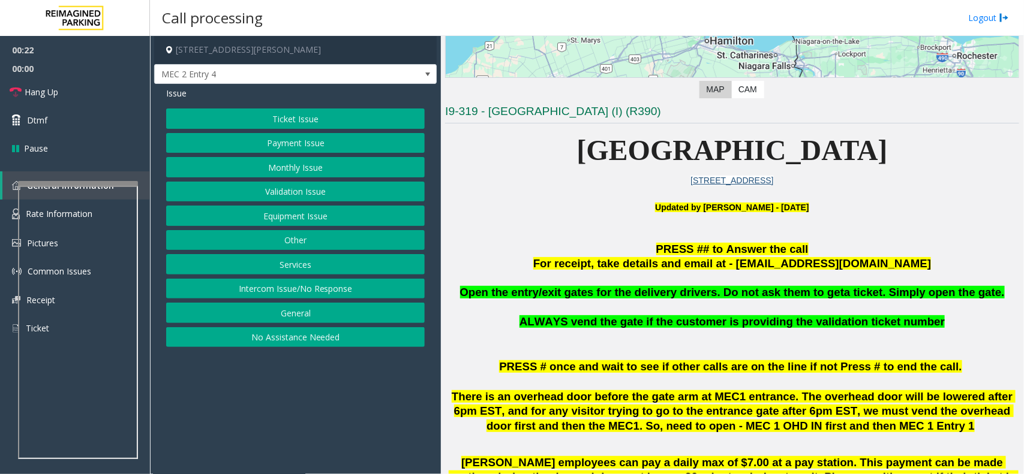
click at [276, 217] on button "Equipment Issue" at bounding box center [295, 216] width 259 height 20
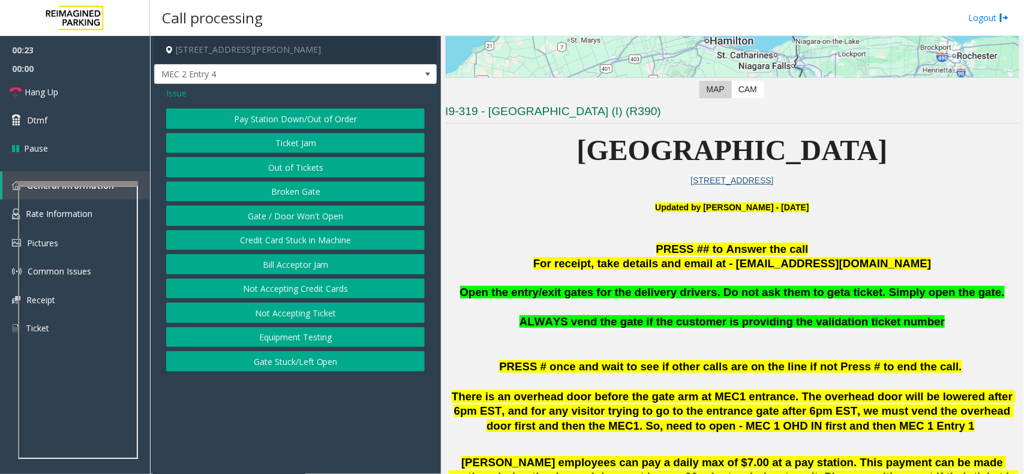
click at [294, 166] on button "Out of Tickets" at bounding box center [295, 167] width 259 height 20
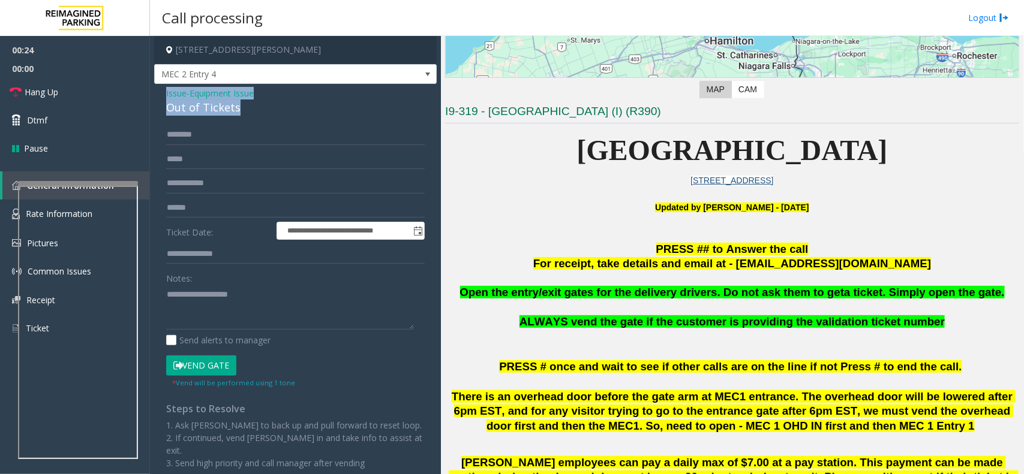
drag, startPoint x: 243, startPoint y: 106, endPoint x: 160, endPoint y: 91, distance: 84.6
click at [160, 91] on div "**********" at bounding box center [295, 301] width 282 height 435
click at [241, 316] on textarea at bounding box center [290, 307] width 248 height 45
type textarea "**********"
click at [208, 144] on input "text" at bounding box center [295, 135] width 259 height 20
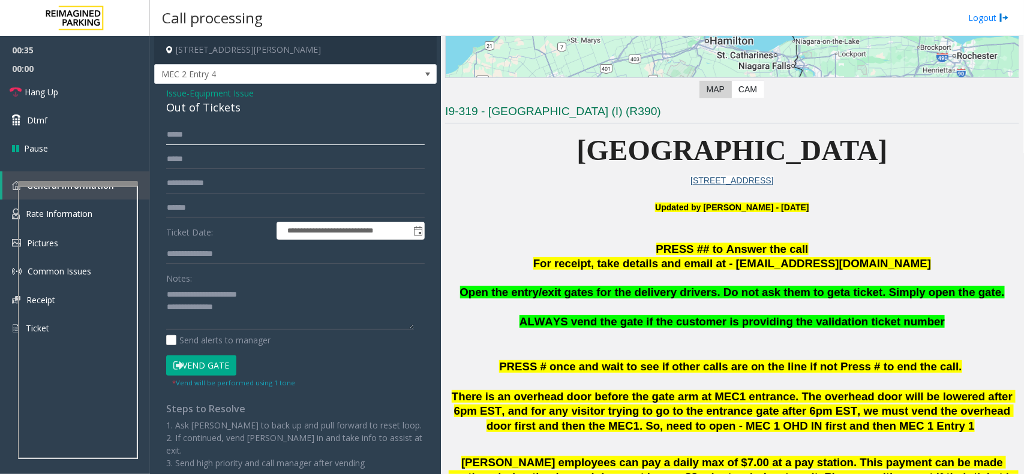
click at [173, 133] on input "*****" at bounding box center [295, 135] width 259 height 20
click at [175, 132] on input "*****" at bounding box center [295, 135] width 259 height 20
click at [193, 136] on input "*****" at bounding box center [295, 135] width 259 height 20
type input "*****"
click at [250, 317] on textarea at bounding box center [290, 307] width 248 height 45
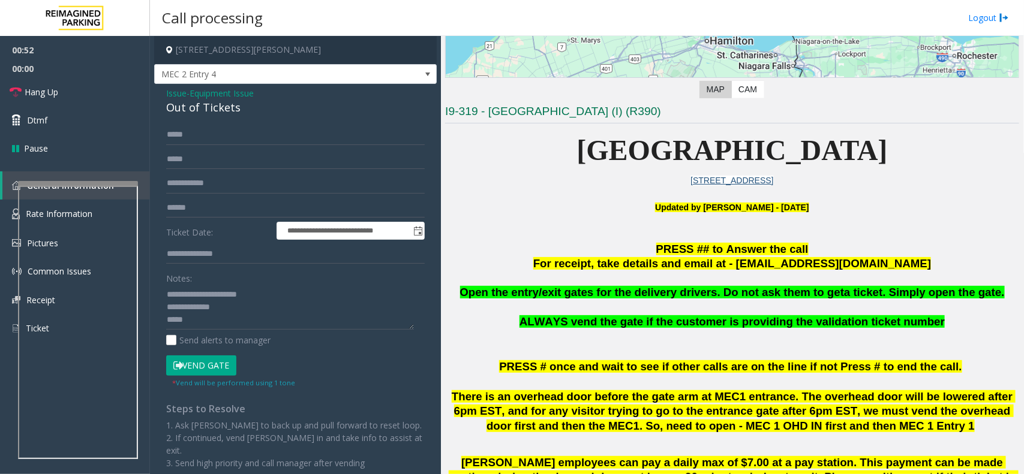
click at [220, 366] on button "Vend Gate" at bounding box center [201, 366] width 70 height 20
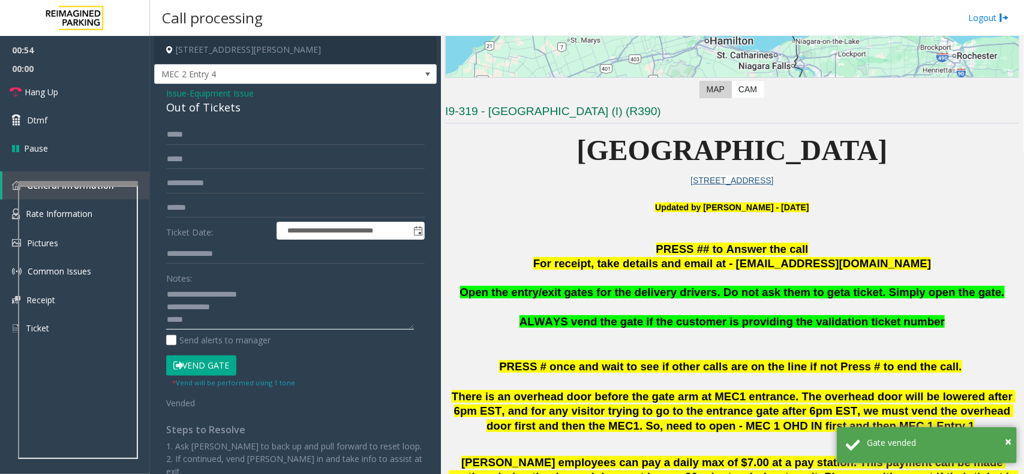
click at [216, 316] on textarea at bounding box center [290, 307] width 248 height 45
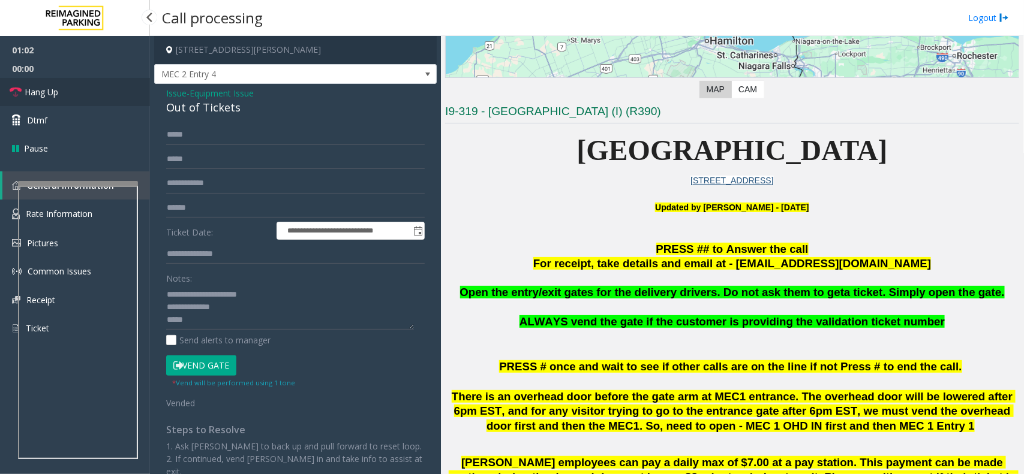
click at [68, 99] on link "Hang Up" at bounding box center [75, 92] width 150 height 28
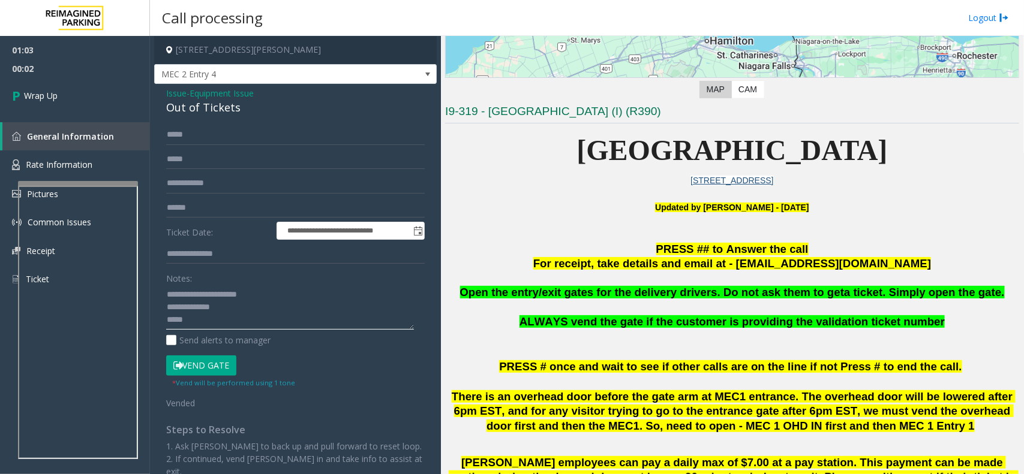
click at [255, 318] on textarea at bounding box center [290, 307] width 248 height 45
paste textarea "**********"
type textarea "**********"
click at [56, 94] on span "Wrap Up" at bounding box center [41, 95] width 34 height 13
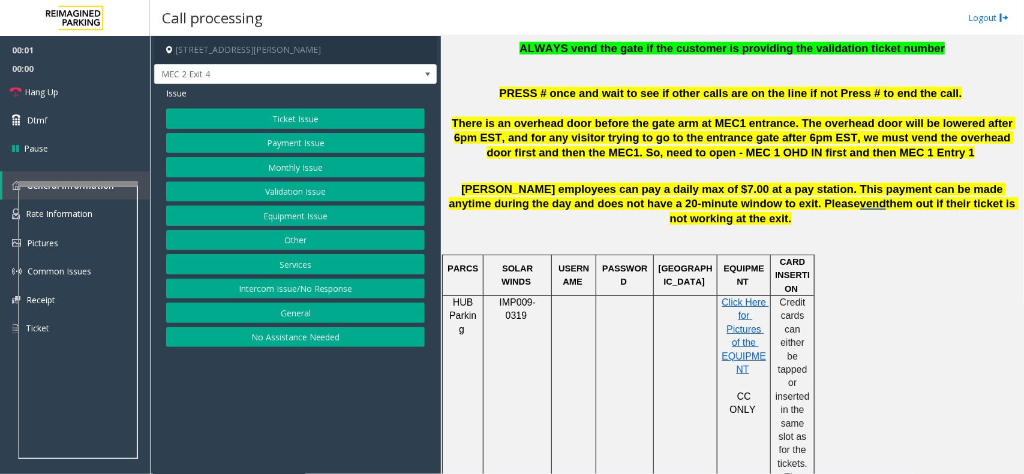
scroll to position [525, 0]
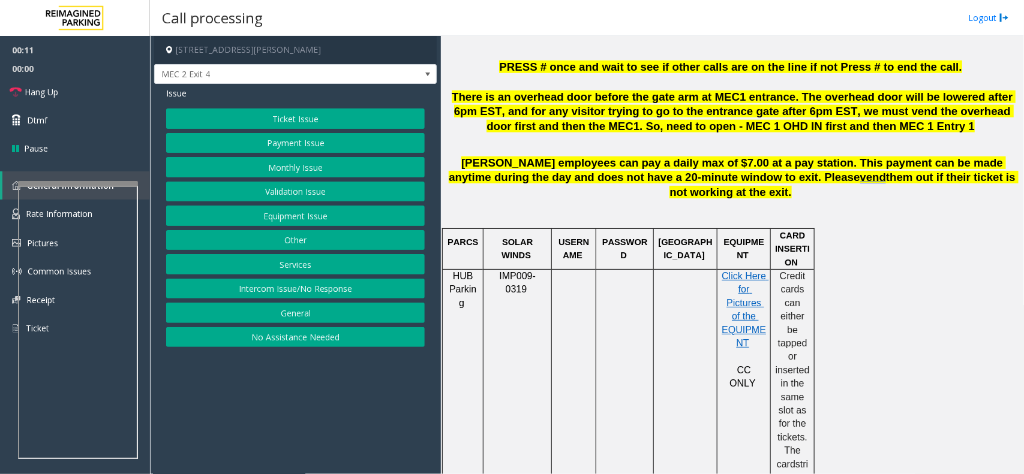
click at [318, 285] on button "Intercom Issue/No Response" at bounding box center [295, 289] width 259 height 20
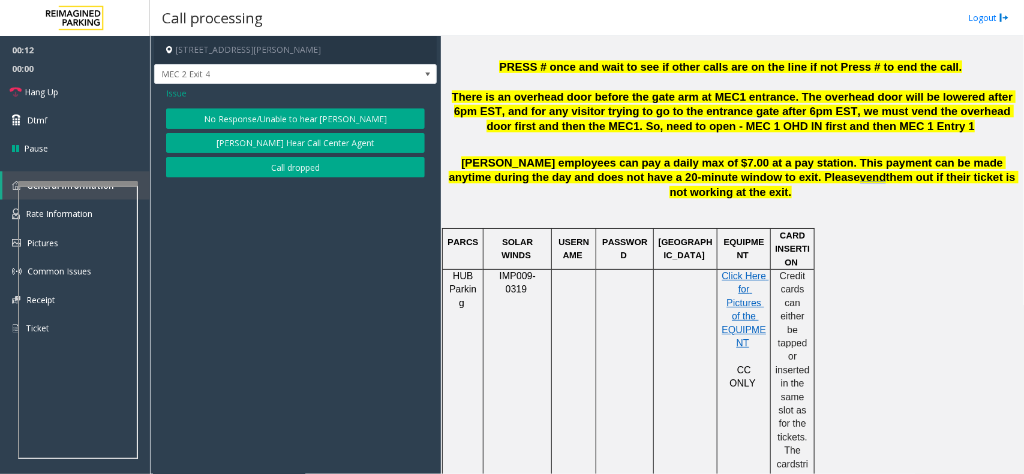
click at [327, 119] on button "No Response/Unable to hear [PERSON_NAME]" at bounding box center [295, 119] width 259 height 20
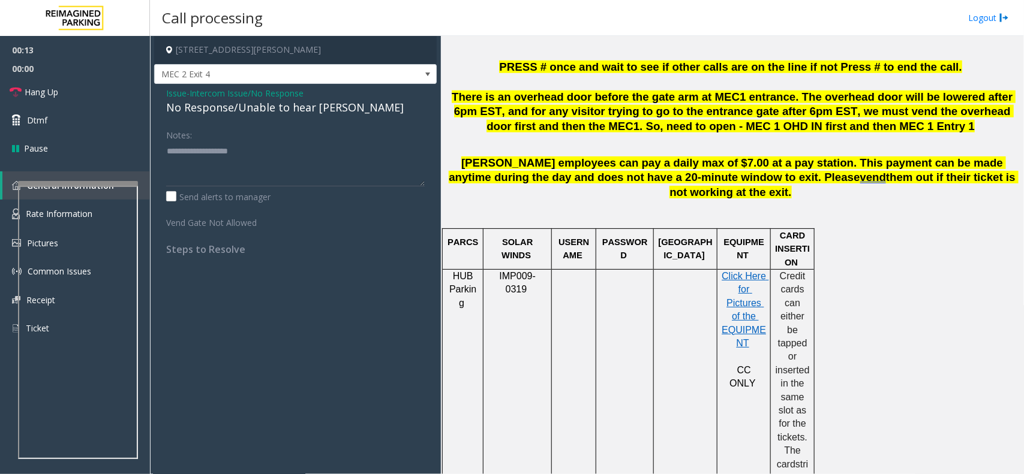
click at [261, 112] on div "No Response/Unable to hear [PERSON_NAME]" at bounding box center [295, 108] width 259 height 16
type textarea "**********"
click at [67, 91] on link "Hang Up" at bounding box center [75, 92] width 150 height 28
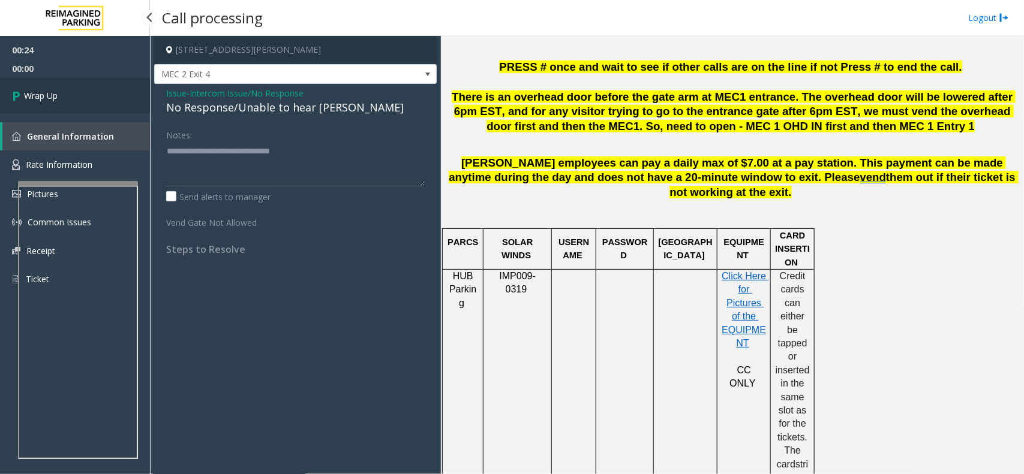
click at [67, 91] on link "Wrap Up" at bounding box center [75, 95] width 150 height 35
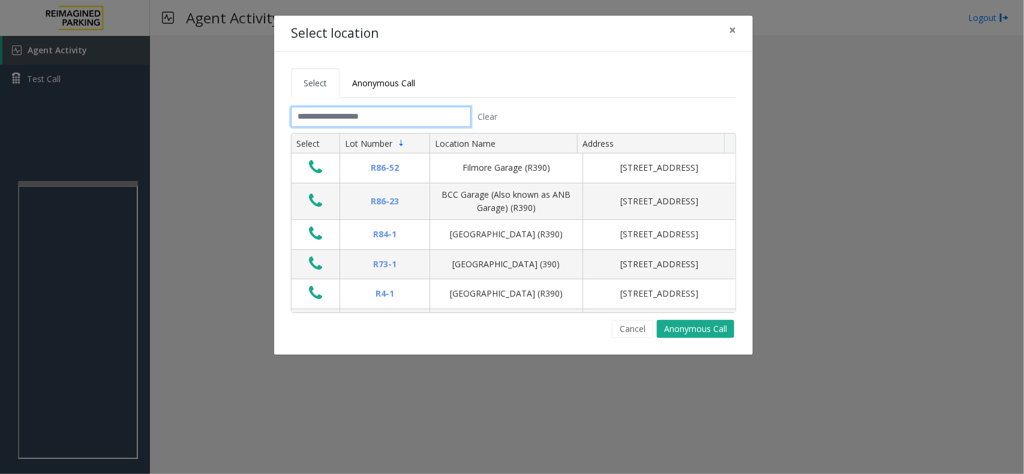
click at [400, 116] on input "text" at bounding box center [381, 117] width 180 height 20
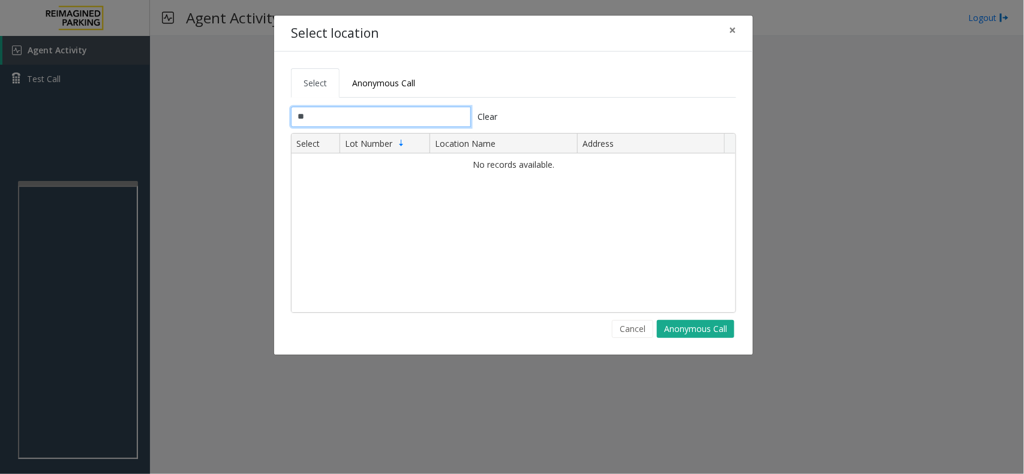
type input "*"
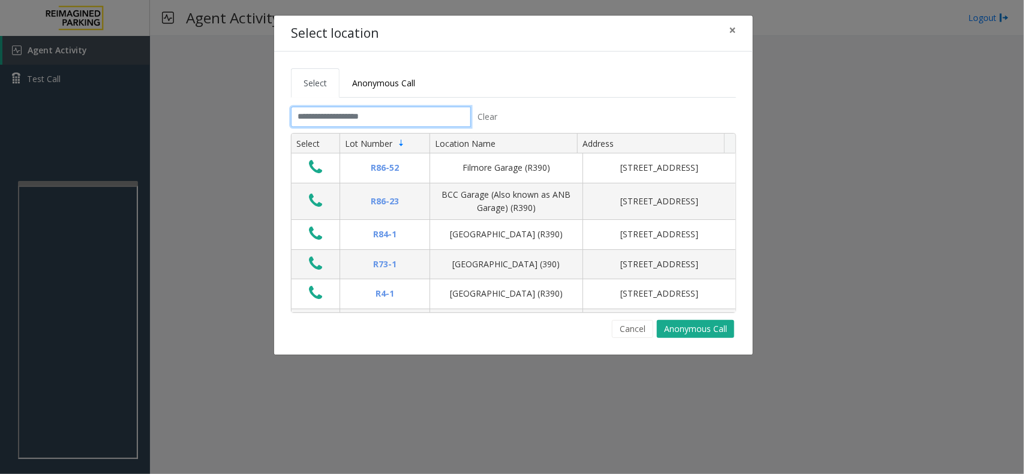
click at [377, 115] on input "text" at bounding box center [381, 117] width 180 height 20
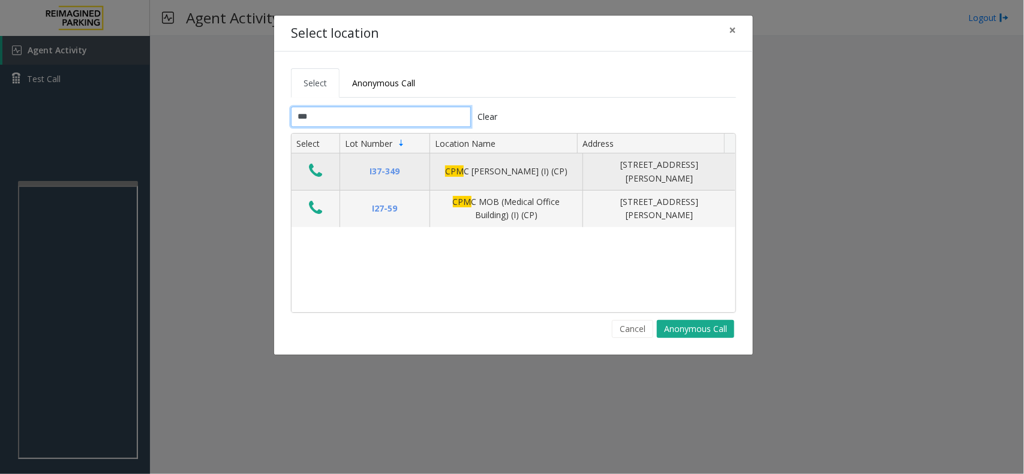
type input "***"
click at [323, 172] on button "Data table" at bounding box center [315, 171] width 20 height 19
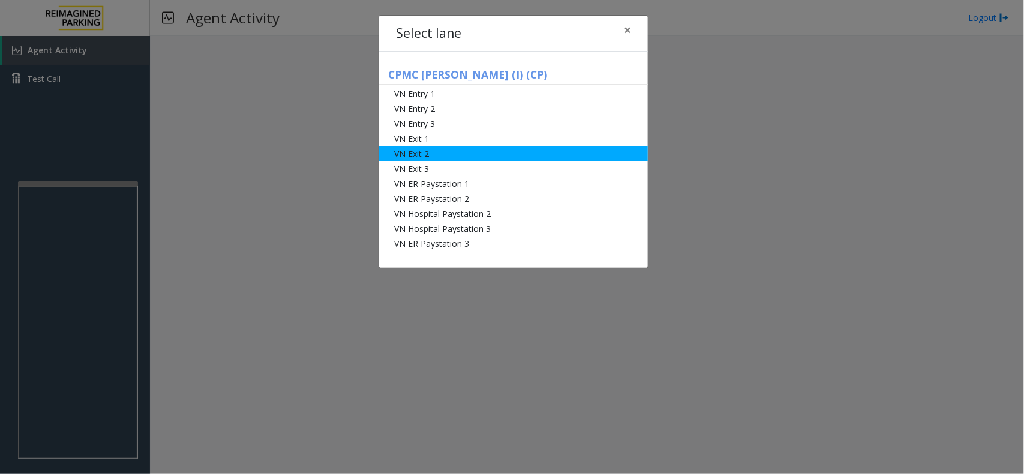
click at [522, 153] on li "VN Exit 2" at bounding box center [513, 153] width 269 height 15
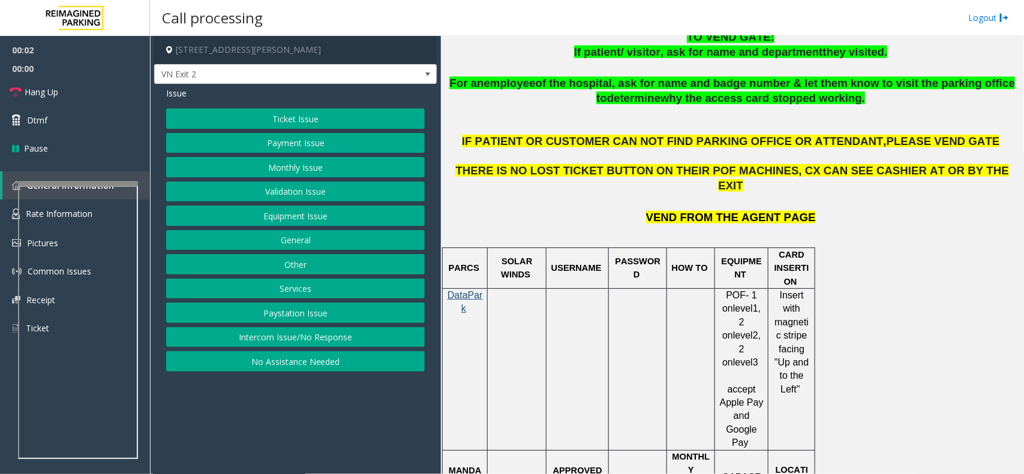
scroll to position [600, 0]
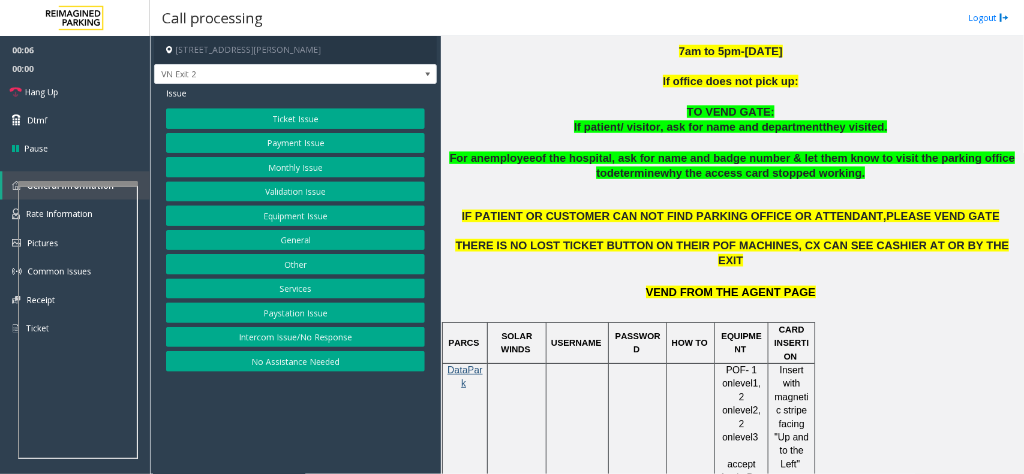
click at [318, 121] on button "Ticket Issue" at bounding box center [295, 119] width 259 height 20
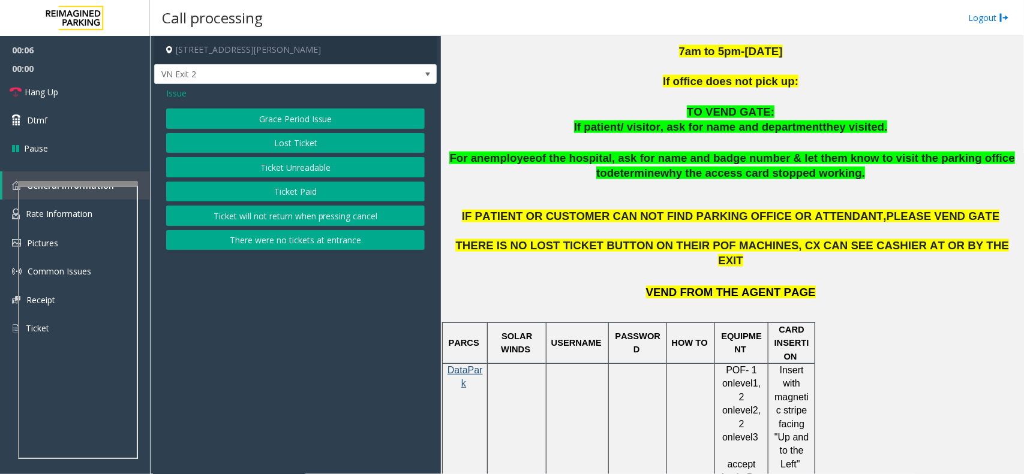
click at [309, 171] on button "Ticket Unreadable" at bounding box center [295, 167] width 259 height 20
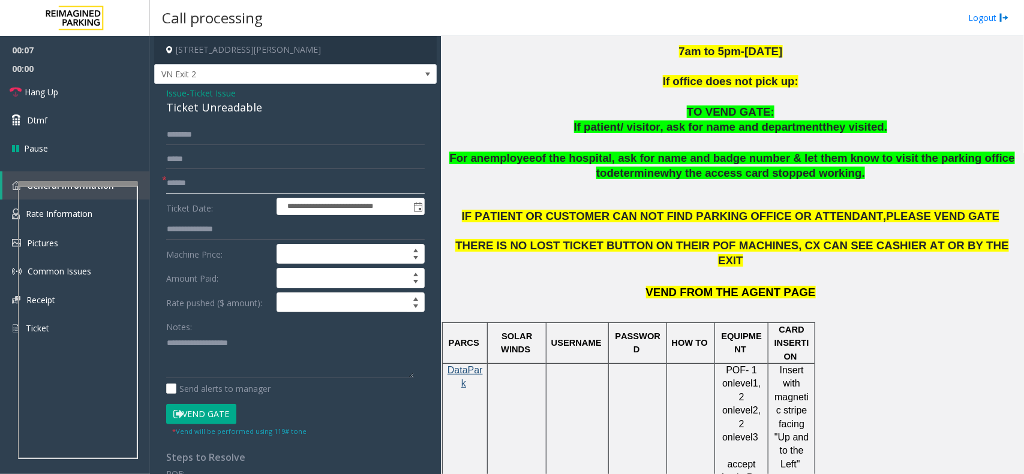
click at [189, 179] on input "text" at bounding box center [295, 183] width 259 height 20
click at [216, 184] on input "text" at bounding box center [295, 183] width 259 height 20
click at [199, 187] on input "text" at bounding box center [295, 183] width 259 height 20
click at [177, 98] on span "Issue" at bounding box center [176, 93] width 20 height 13
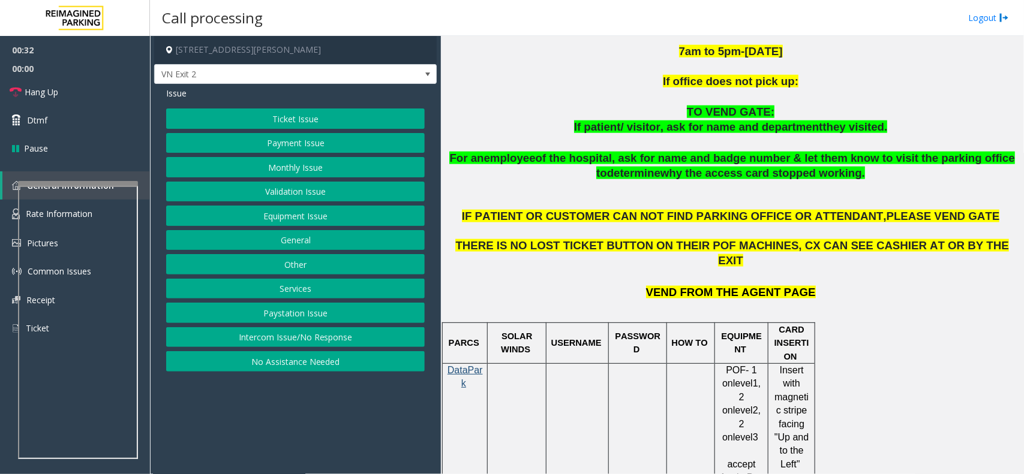
click at [303, 145] on button "Payment Issue" at bounding box center [295, 143] width 259 height 20
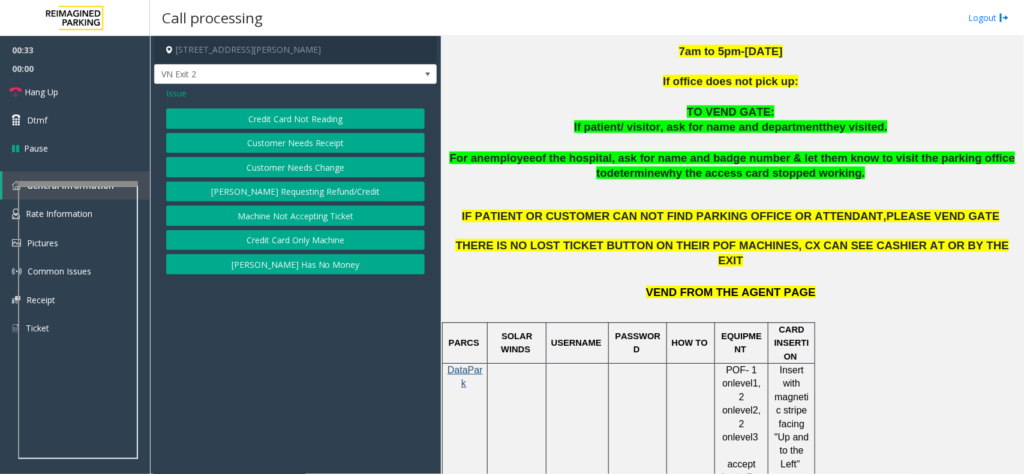
click at [273, 267] on button "[PERSON_NAME] Has No Money" at bounding box center [295, 264] width 259 height 20
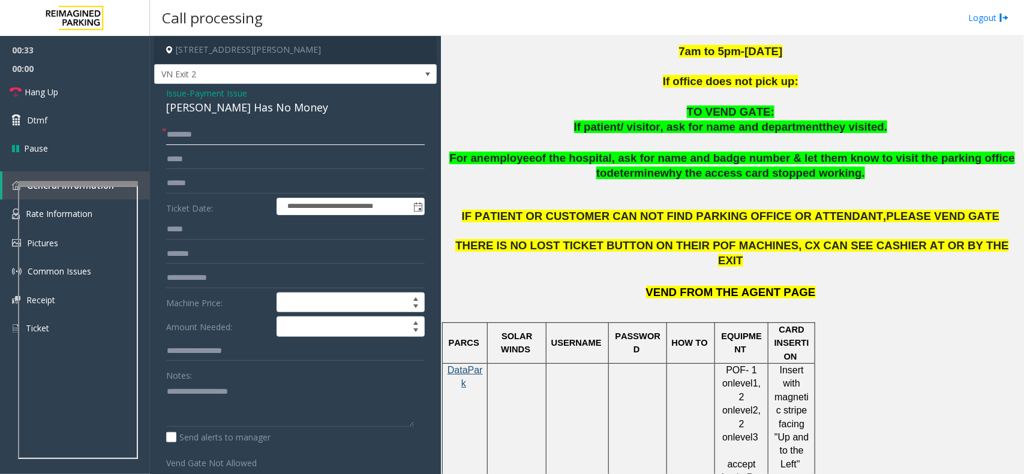
click at [195, 131] on input "text" at bounding box center [295, 135] width 259 height 20
click at [213, 138] on input "*******" at bounding box center [295, 135] width 259 height 20
type input "*******"
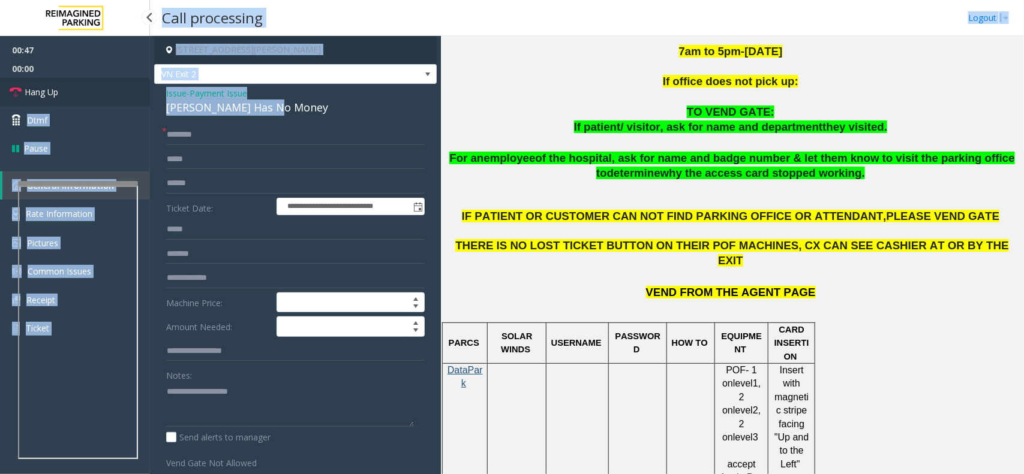
drag, startPoint x: 286, startPoint y: 110, endPoint x: 148, endPoint y: 94, distance: 139.4
click at [148, 94] on app-root "**********" at bounding box center [512, 237] width 1024 height 474
click at [300, 104] on div "[PERSON_NAME] Has No Money" at bounding box center [295, 108] width 259 height 16
click at [286, 108] on div "[PERSON_NAME] Has No Money" at bounding box center [295, 108] width 259 height 16
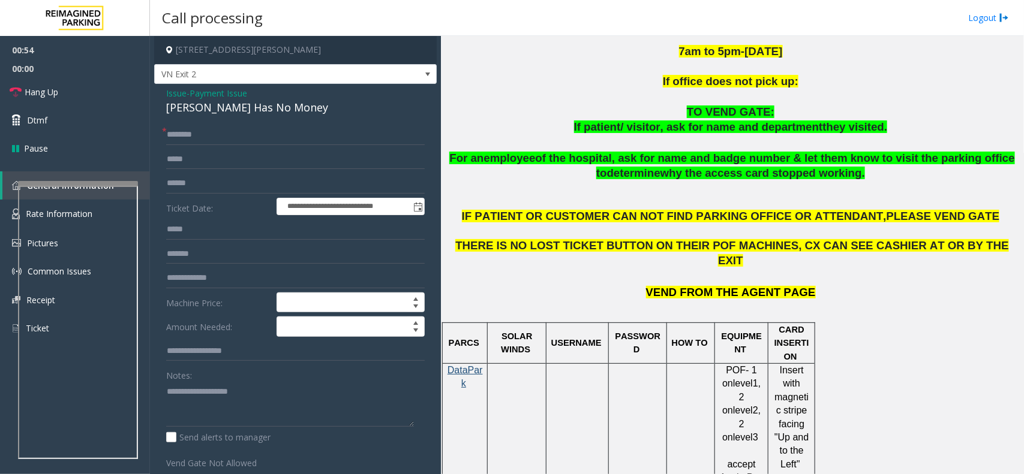
click at [178, 97] on span "Issue" at bounding box center [176, 93] width 20 height 13
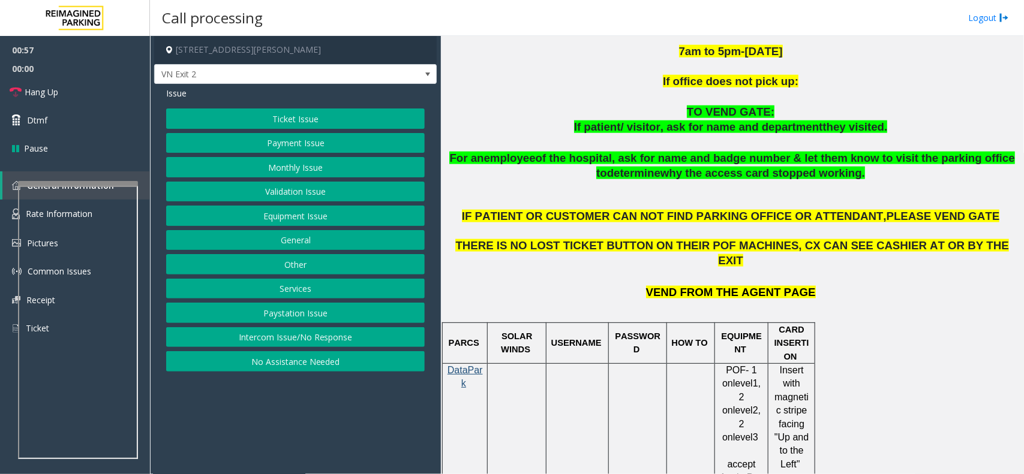
click at [306, 221] on button "Equipment Issue" at bounding box center [295, 216] width 259 height 20
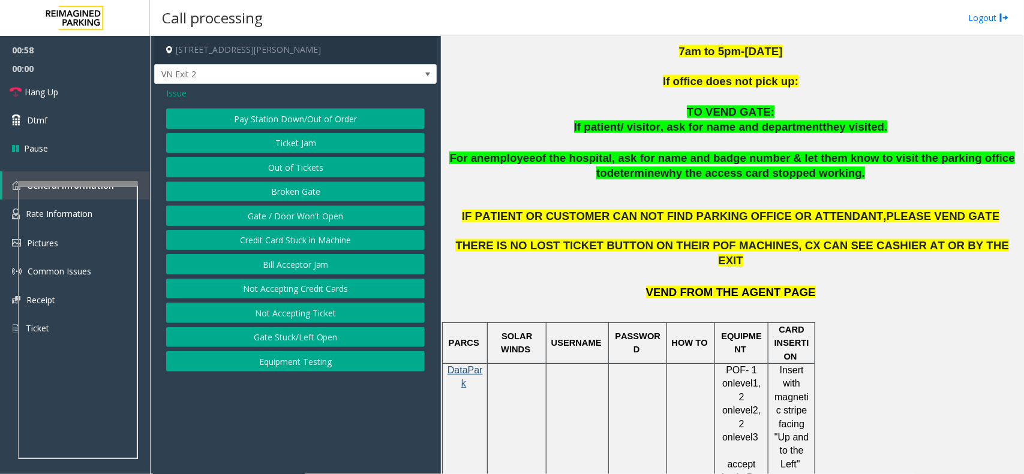
click at [324, 214] on button "Gate / Door Won't Open" at bounding box center [295, 216] width 259 height 20
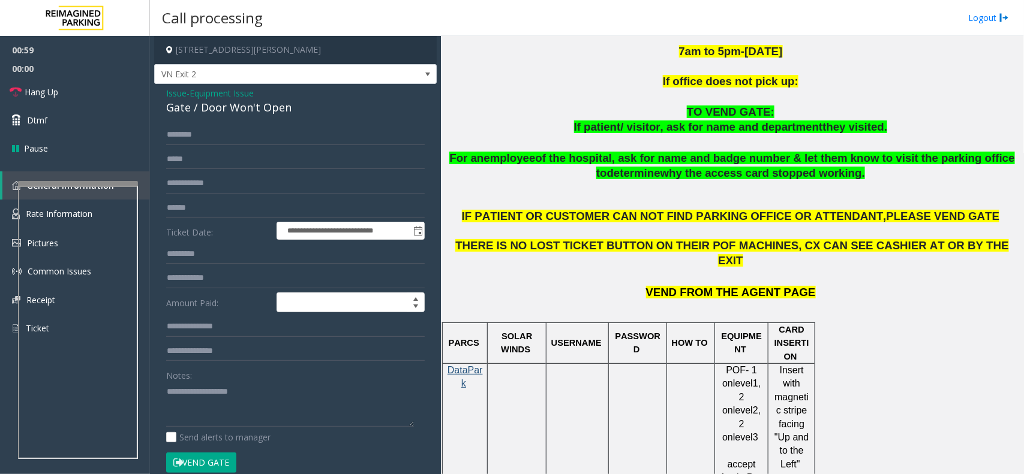
click at [217, 464] on button "Vend Gate" at bounding box center [201, 463] width 70 height 20
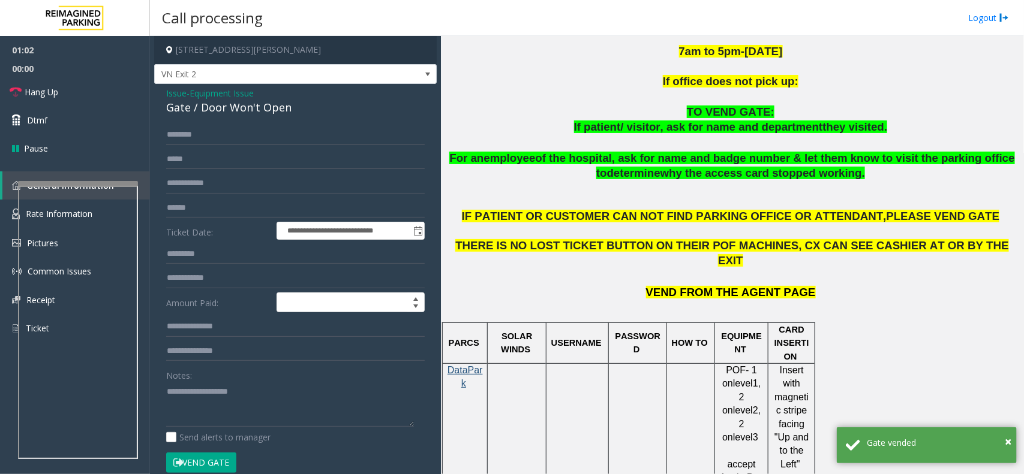
click at [180, 95] on span "Issue" at bounding box center [176, 93] width 20 height 13
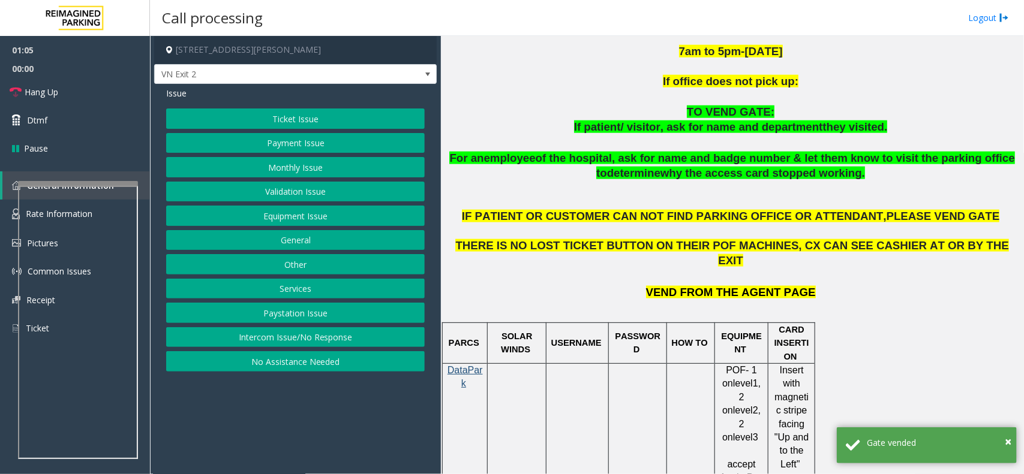
click at [311, 142] on button "Payment Issue" at bounding box center [295, 143] width 259 height 20
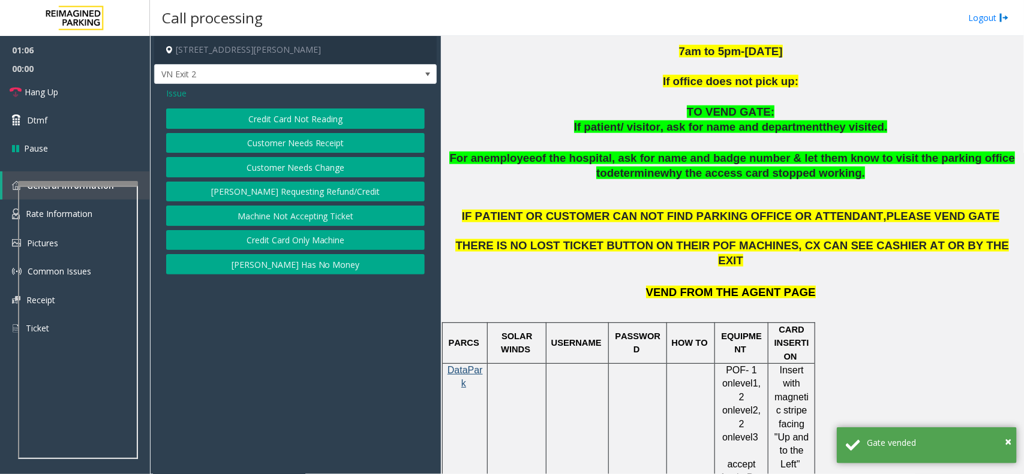
click at [294, 269] on button "[PERSON_NAME] Has No Money" at bounding box center [295, 264] width 259 height 20
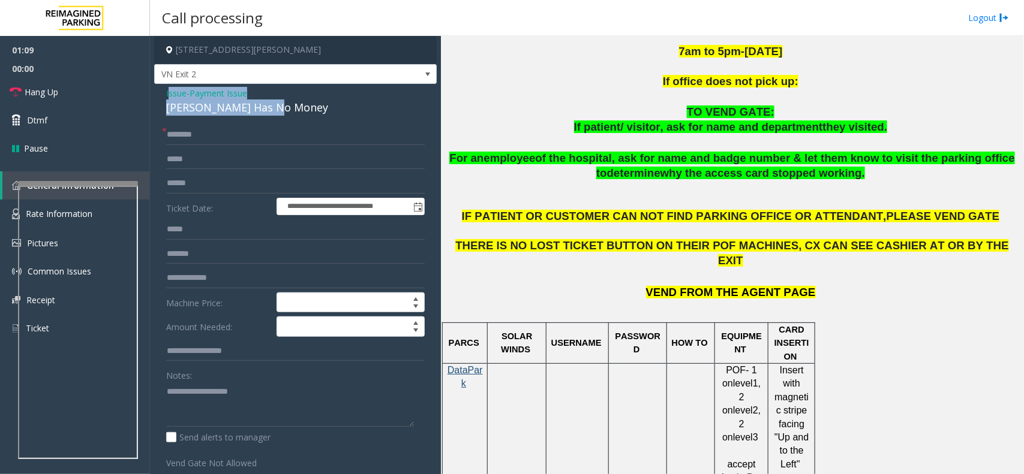
drag, startPoint x: 279, startPoint y: 109, endPoint x: 168, endPoint y: 94, distance: 112.6
click at [168, 94] on div "Issue - Payment Issue Parker Has No Money" at bounding box center [295, 101] width 259 height 29
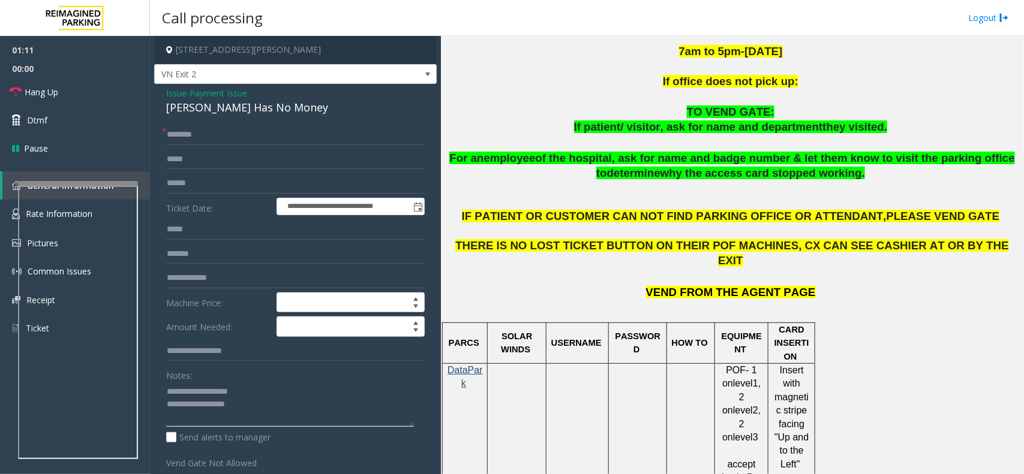
click at [167, 393] on textarea at bounding box center [290, 404] width 248 height 45
click at [59, 87] on link "Hang Up" at bounding box center [75, 92] width 150 height 28
click at [297, 404] on textarea at bounding box center [290, 404] width 248 height 45
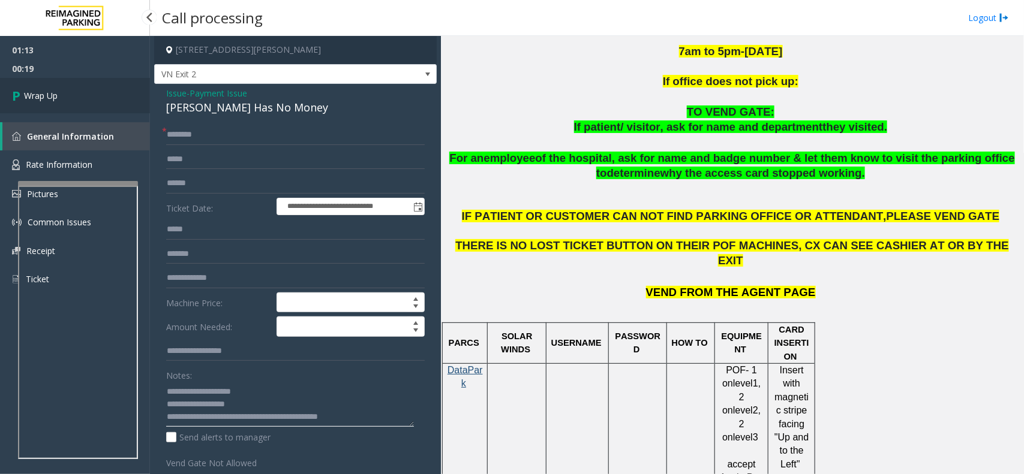
type textarea "**********"
click at [41, 91] on span "Wrap Up" at bounding box center [41, 95] width 34 height 13
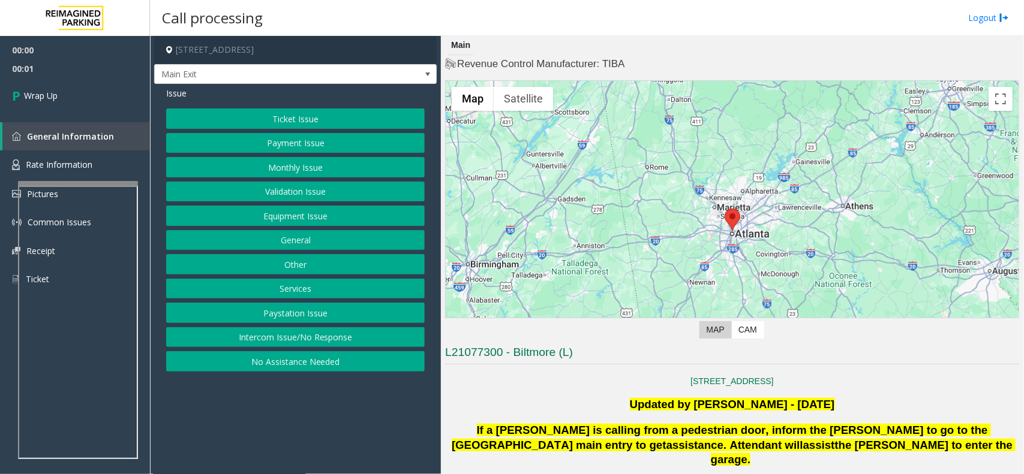
click at [273, 336] on button "Intercom Issue/No Response" at bounding box center [295, 337] width 259 height 20
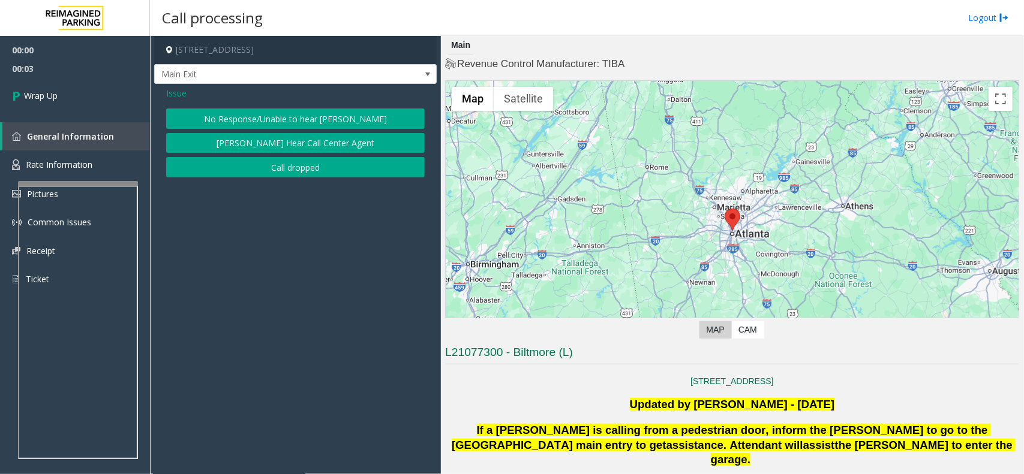
click at [309, 169] on button "Call dropped" at bounding box center [295, 167] width 259 height 20
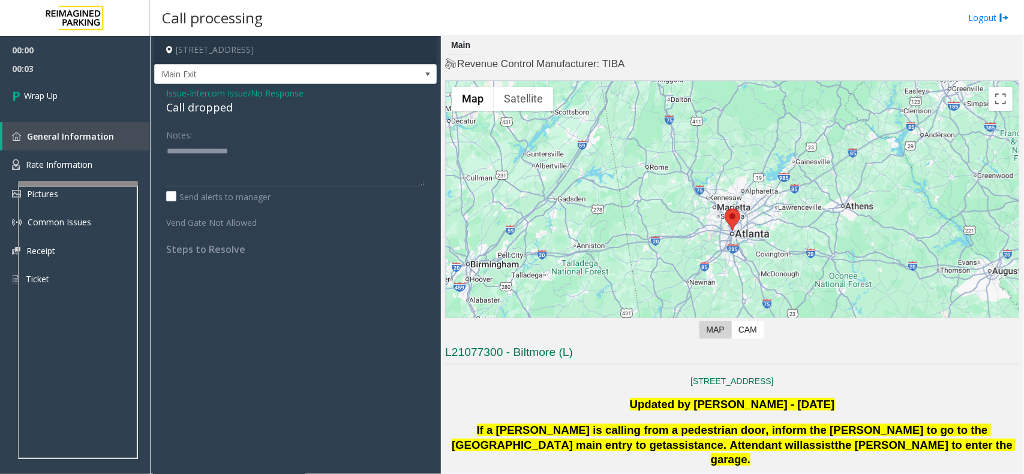
click at [211, 103] on div "Call dropped" at bounding box center [295, 108] width 259 height 16
type textarea "**********"
click at [61, 97] on link "Wrap Up" at bounding box center [75, 95] width 150 height 35
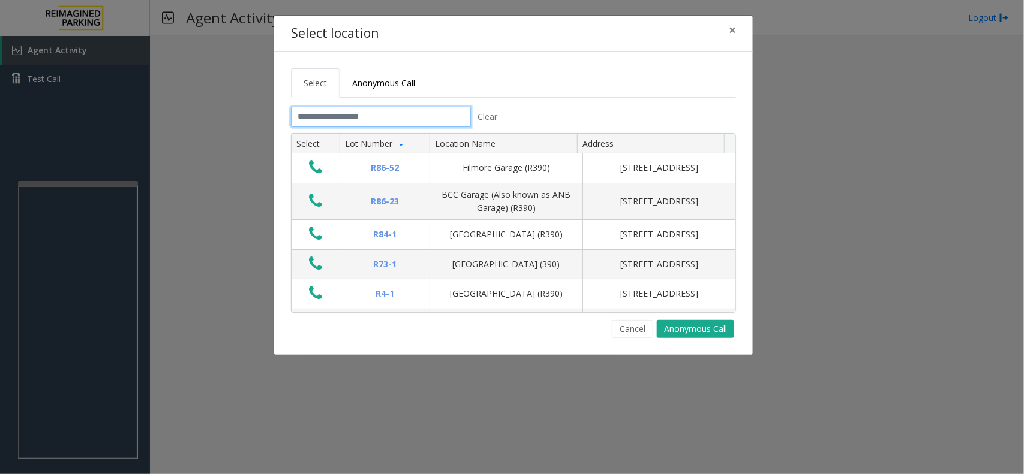
click at [321, 111] on input "text" at bounding box center [381, 117] width 180 height 20
click at [639, 333] on button "Cancel" at bounding box center [632, 329] width 41 height 18
click at [88, 284] on div "Select location × Select Anonymous Call Clear Select Lot Number Location Name A…" at bounding box center [512, 237] width 1024 height 474
click at [372, 115] on input "text" at bounding box center [381, 117] width 180 height 20
click at [633, 329] on button "Cancel" at bounding box center [632, 329] width 41 height 18
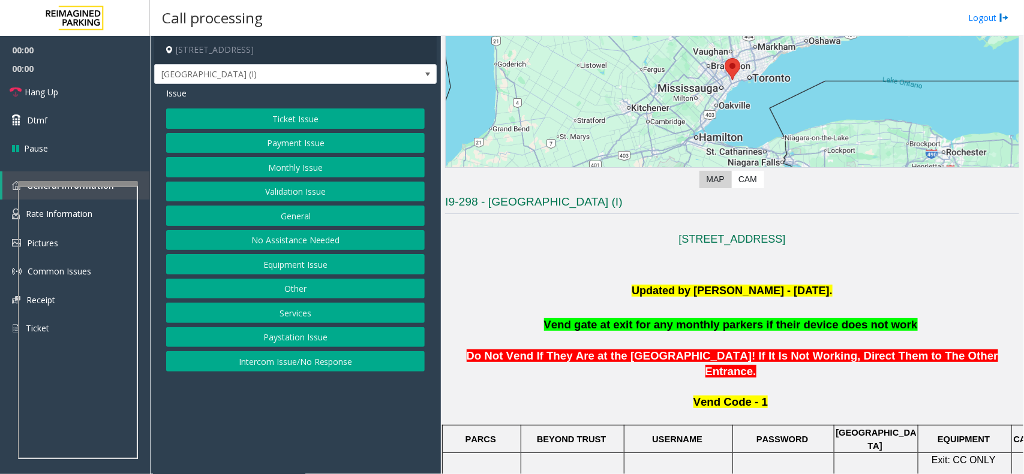
scroll to position [300, 0]
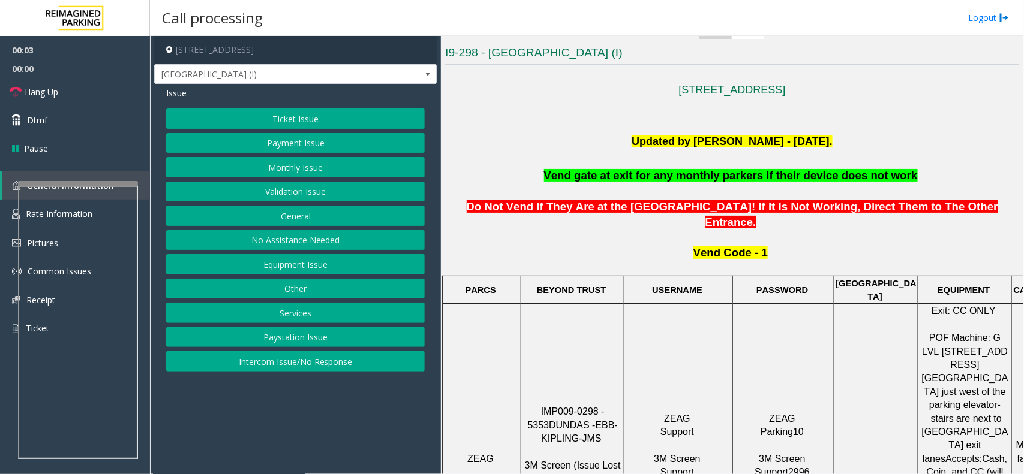
click at [555, 407] on span "IMP009-0298 - 5353" at bounding box center [568, 418] width 80 height 23
click at [300, 267] on button "Equipment Issue" at bounding box center [295, 264] width 259 height 20
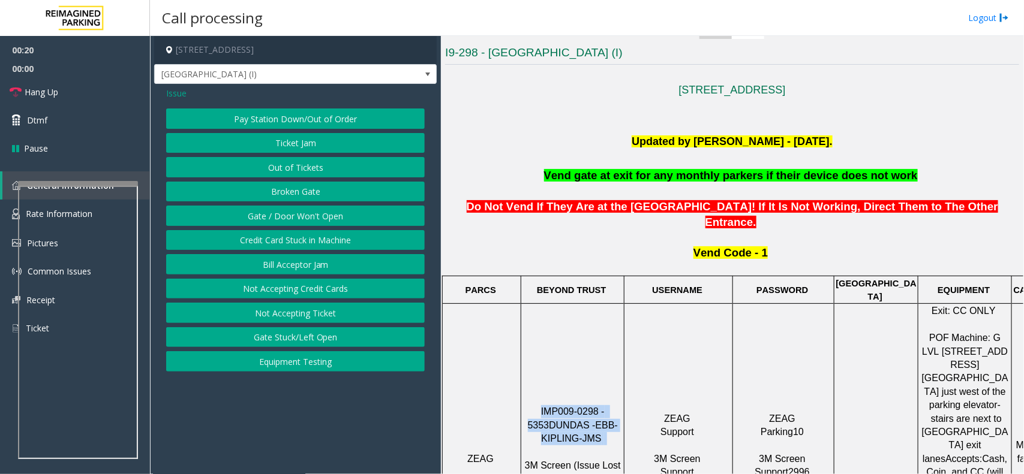
click at [297, 222] on button "Gate / Door Won't Open" at bounding box center [295, 216] width 259 height 20
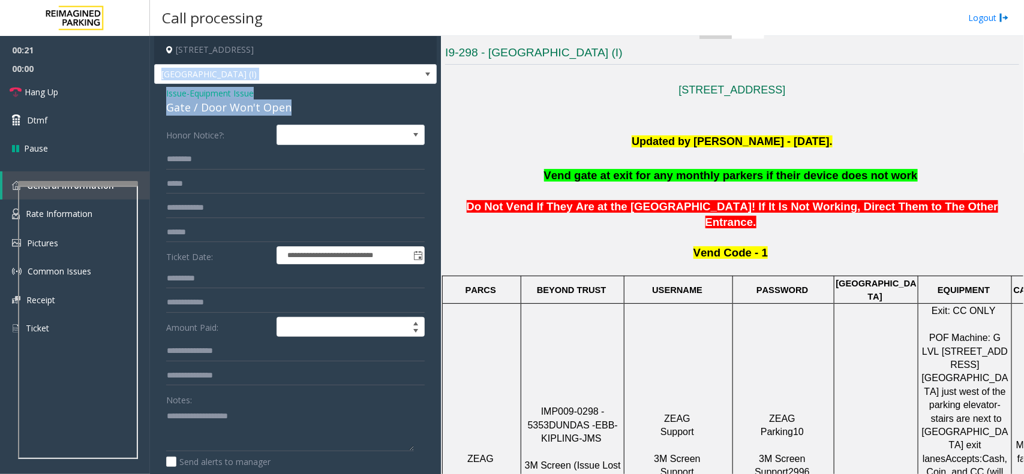
drag, startPoint x: 285, startPoint y: 108, endPoint x: 151, endPoint y: 82, distance: 137.4
click at [151, 82] on app-call-processing-form "**********" at bounding box center [295, 255] width 291 height 438
click at [299, 101] on div "Gate / Door Won't Open" at bounding box center [295, 108] width 259 height 16
drag, startPoint x: 299, startPoint y: 106, endPoint x: 163, endPoint y: 95, distance: 136.6
click at [163, 95] on div "**********" at bounding box center [295, 381] width 282 height 594
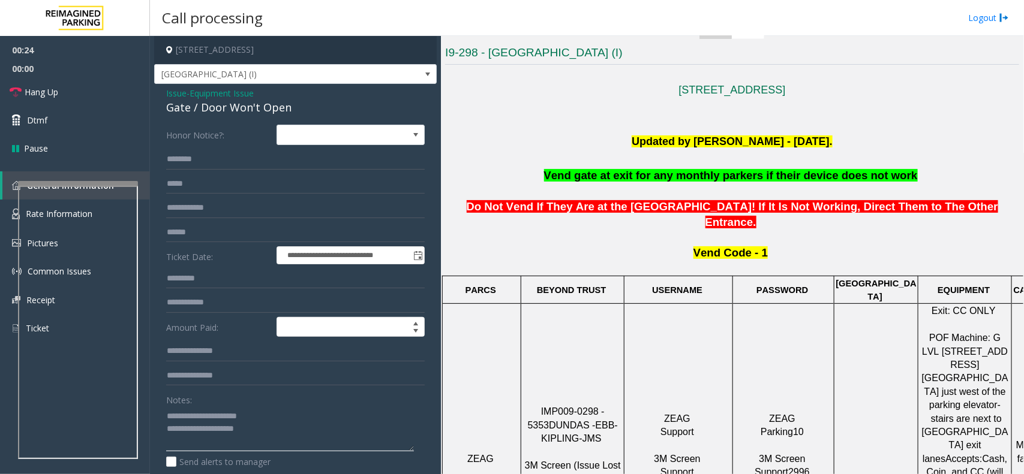
click at [270, 442] on textarea at bounding box center [290, 429] width 248 height 45
type textarea "**********"
click at [207, 162] on input "text" at bounding box center [295, 159] width 259 height 20
type input "****"
click at [315, 426] on textarea at bounding box center [290, 429] width 248 height 45
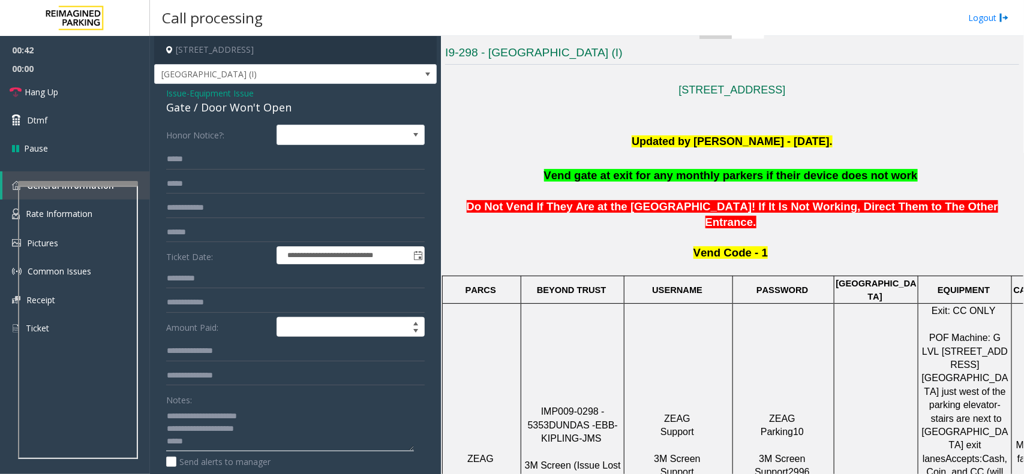
click at [223, 447] on textarea at bounding box center [290, 429] width 248 height 45
type textarea "**********"
click at [171, 161] on input "****" at bounding box center [295, 159] width 259 height 20
click at [208, 158] on input "****" at bounding box center [295, 159] width 259 height 20
type input "****"
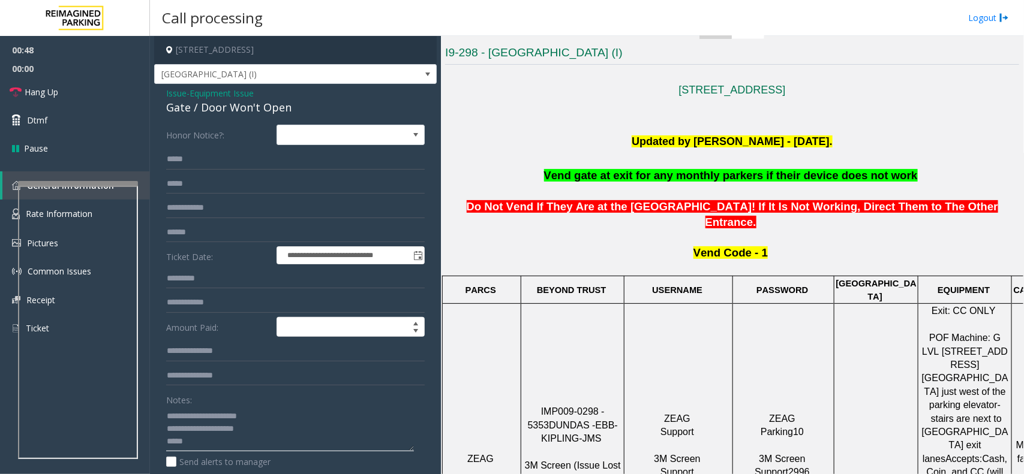
click at [203, 440] on textarea at bounding box center [290, 429] width 248 height 45
click at [217, 448] on textarea at bounding box center [290, 429] width 248 height 45
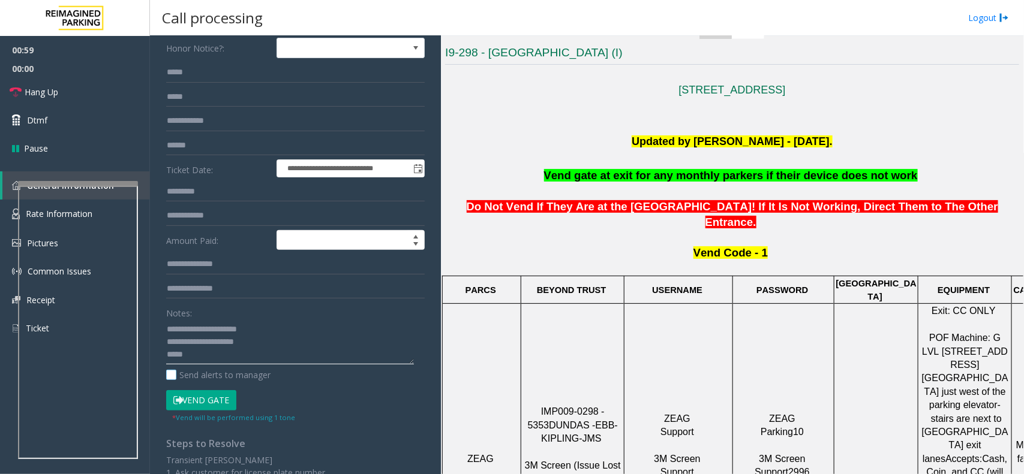
scroll to position [205, 0]
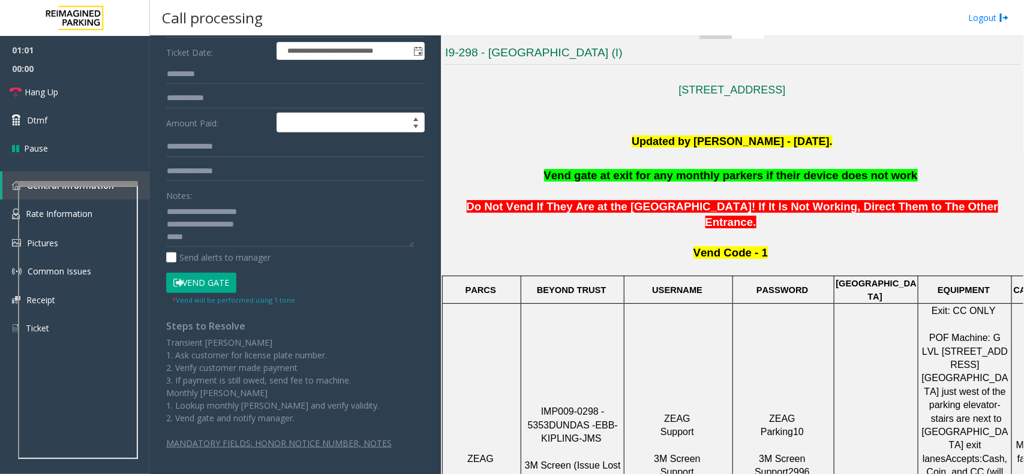
click at [220, 287] on button "Vend Gate" at bounding box center [201, 283] width 70 height 20
click at [200, 235] on textarea at bounding box center [290, 224] width 248 height 45
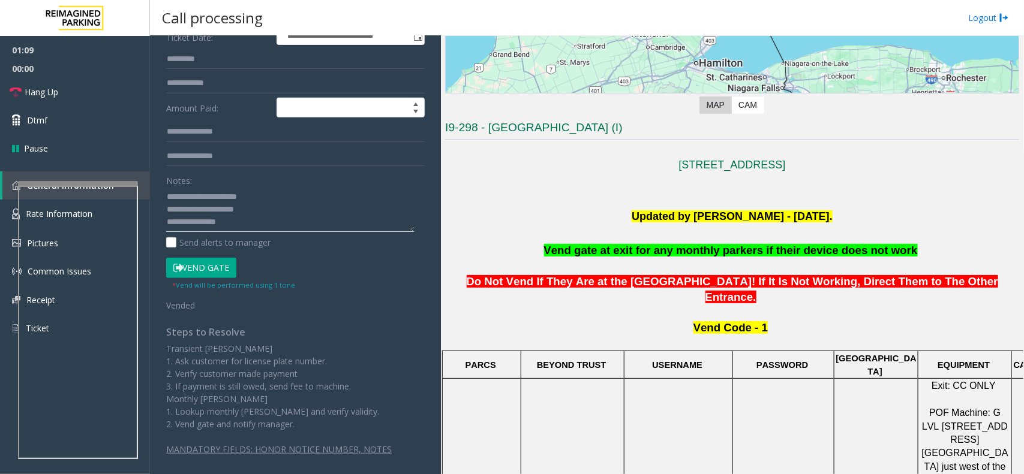
scroll to position [225, 0]
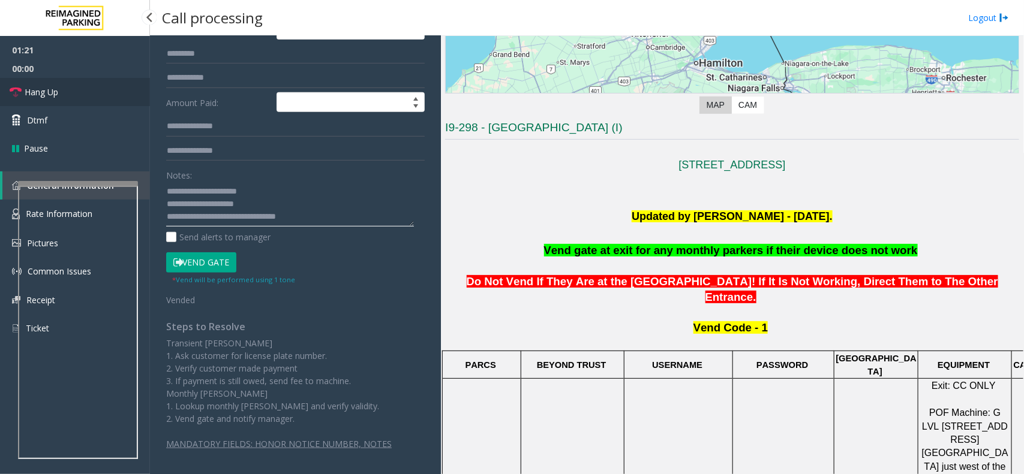
type textarea "**********"
click at [46, 96] on span "Hang Up" at bounding box center [42, 92] width 34 height 13
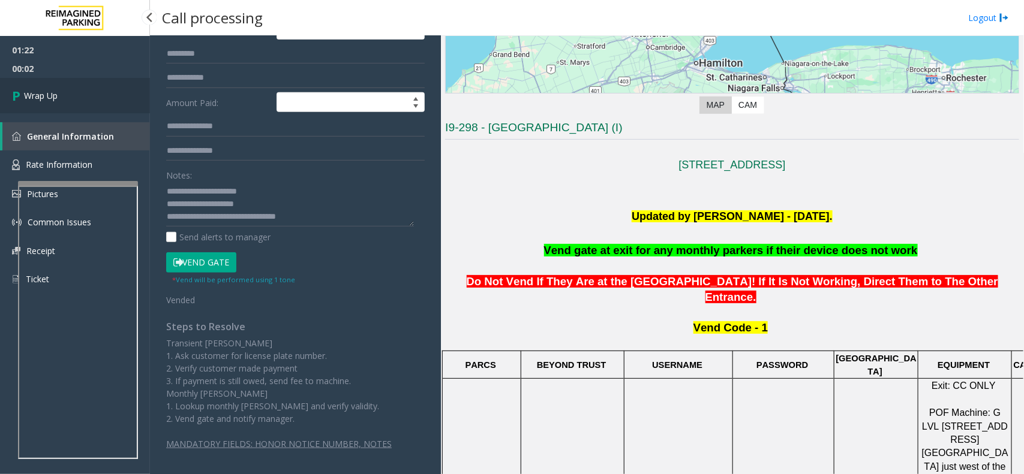
click at [59, 112] on link "Wrap Up" at bounding box center [75, 95] width 150 height 35
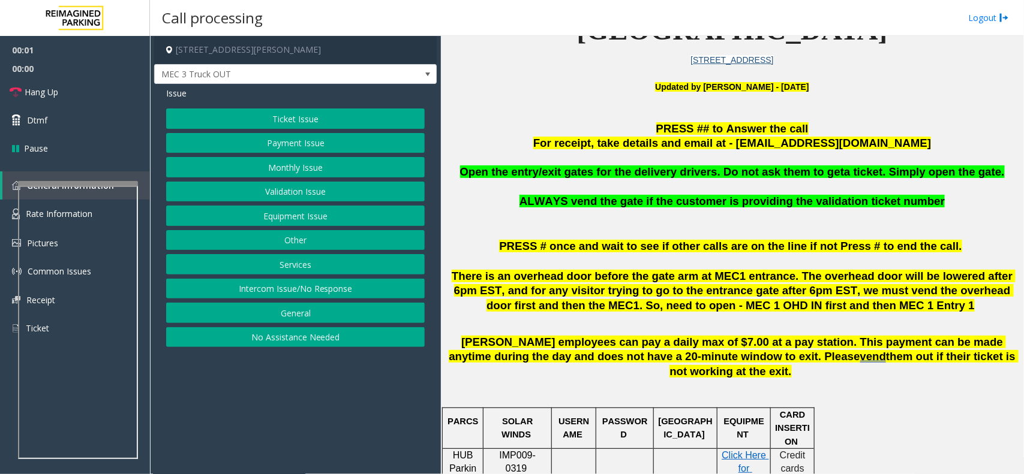
scroll to position [375, 0]
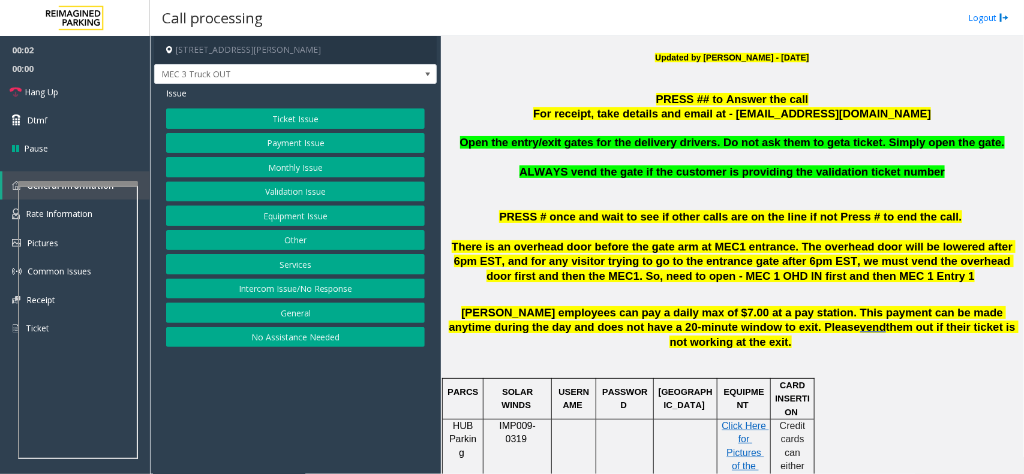
click at [306, 264] on button "Services" at bounding box center [295, 264] width 259 height 20
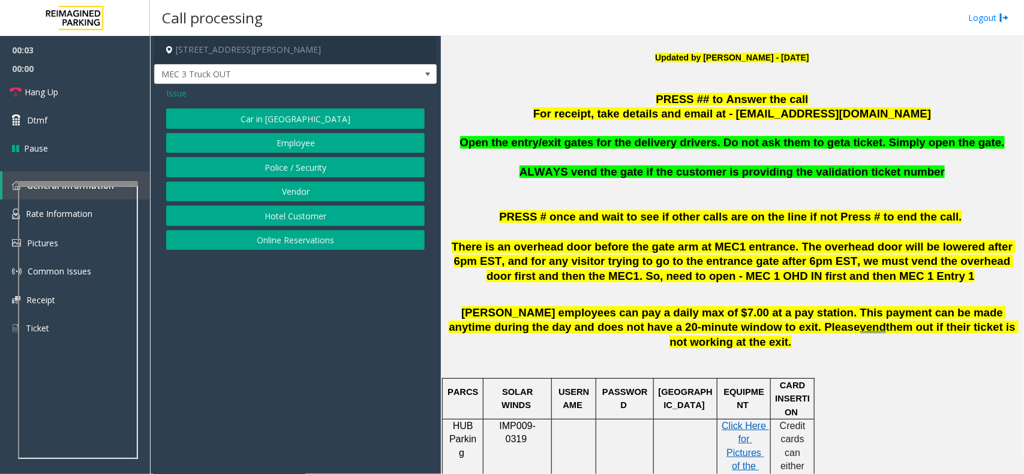
click at [303, 190] on button "Vendor" at bounding box center [295, 192] width 259 height 20
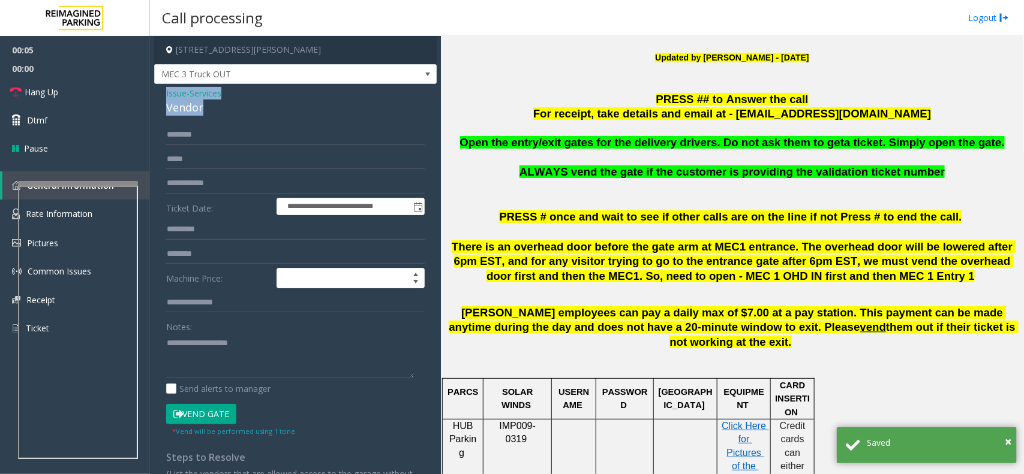
drag, startPoint x: 208, startPoint y: 108, endPoint x: 154, endPoint y: 94, distance: 56.3
click at [154, 94] on div "**********" at bounding box center [295, 313] width 282 height 458
click at [217, 357] on textarea at bounding box center [290, 355] width 248 height 45
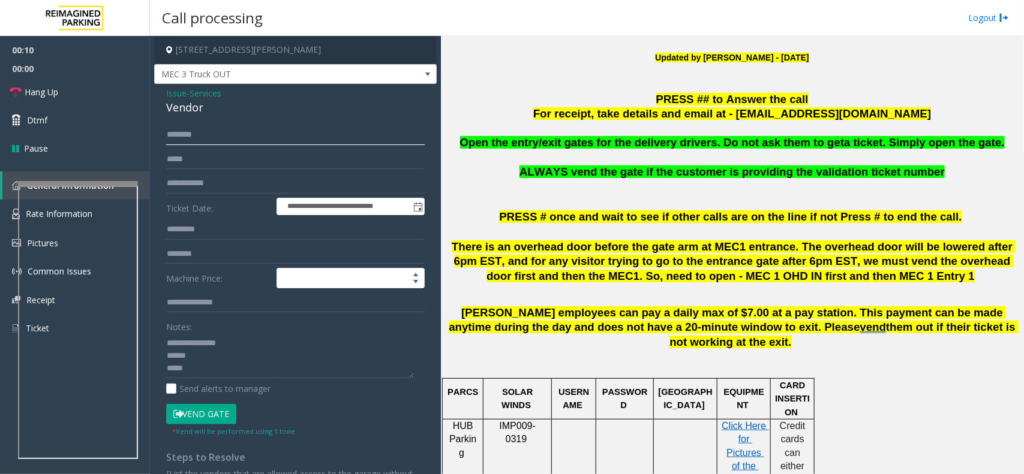
click at [251, 131] on input "text" at bounding box center [295, 135] width 259 height 20
click at [222, 375] on textarea at bounding box center [290, 355] width 248 height 45
paste textarea "**********"
click at [193, 132] on input "text" at bounding box center [295, 135] width 259 height 20
click at [198, 411] on button "Vend Gate" at bounding box center [201, 414] width 70 height 20
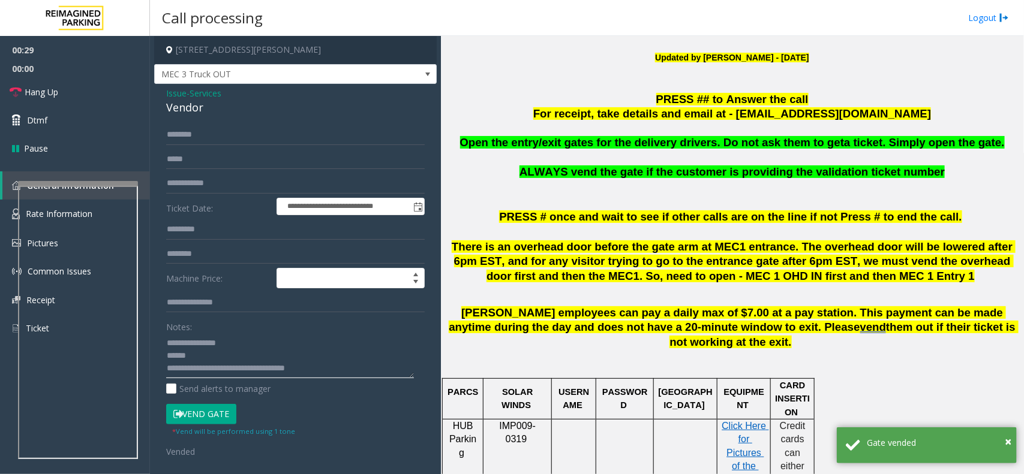
click at [184, 367] on textarea at bounding box center [290, 355] width 248 height 45
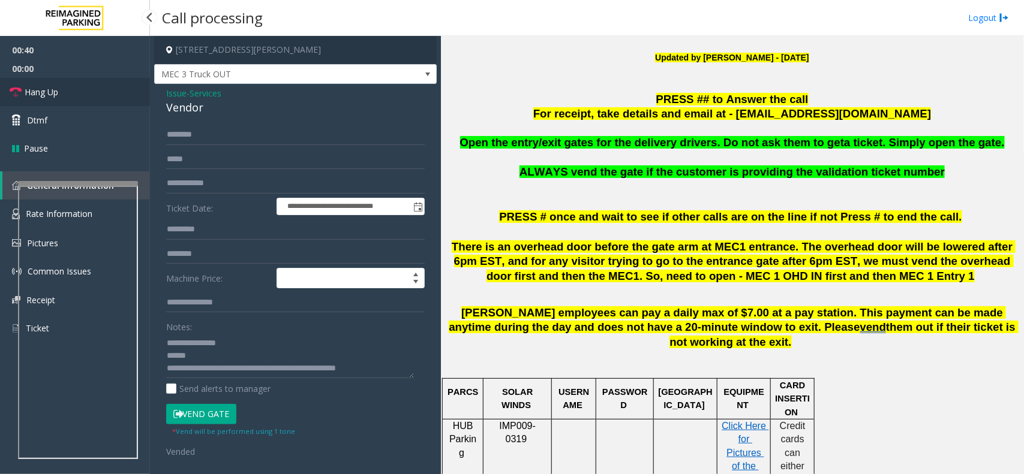
click at [77, 93] on link "Hang Up" at bounding box center [75, 92] width 150 height 28
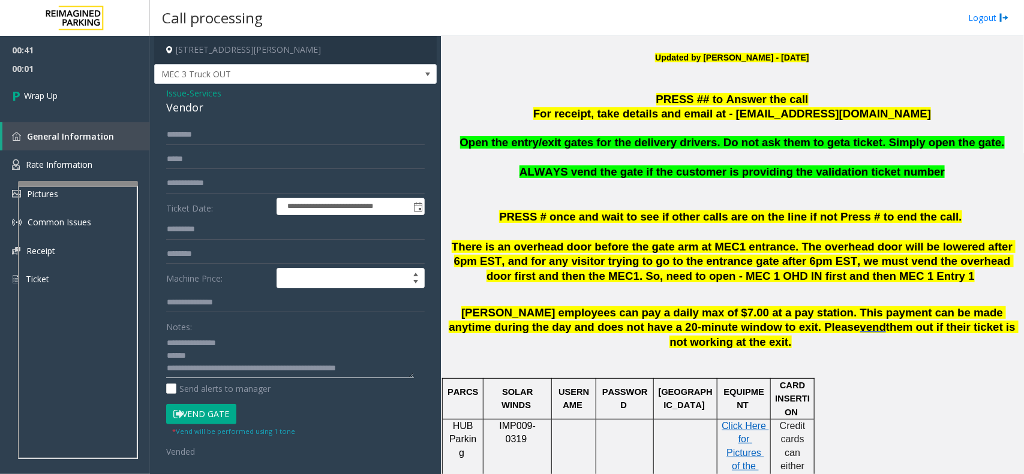
drag, startPoint x: 244, startPoint y: 371, endPoint x: 306, endPoint y: 368, distance: 62.4
click at [306, 368] on textarea at bounding box center [290, 355] width 248 height 45
type textarea "**********"
click at [55, 101] on span "Wrap Up" at bounding box center [41, 95] width 34 height 13
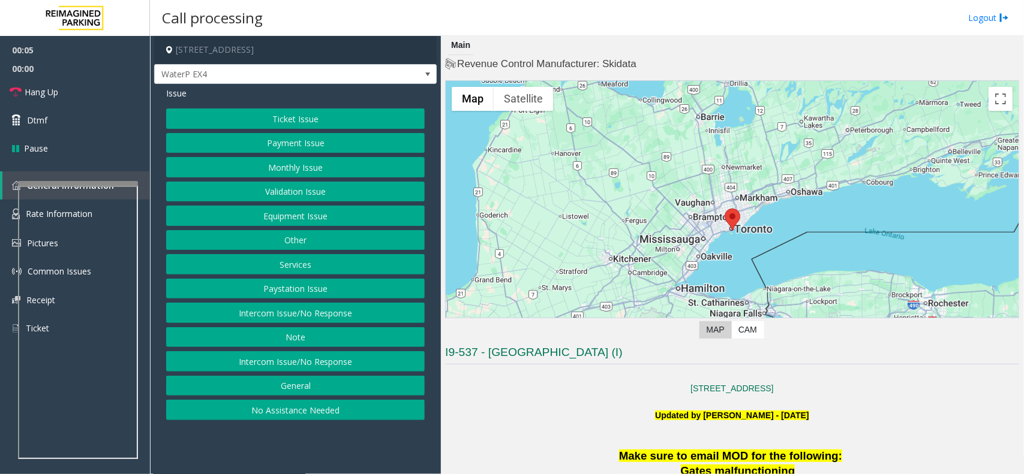
click at [321, 368] on button "Intercom Issue/No Response" at bounding box center [295, 361] width 259 height 20
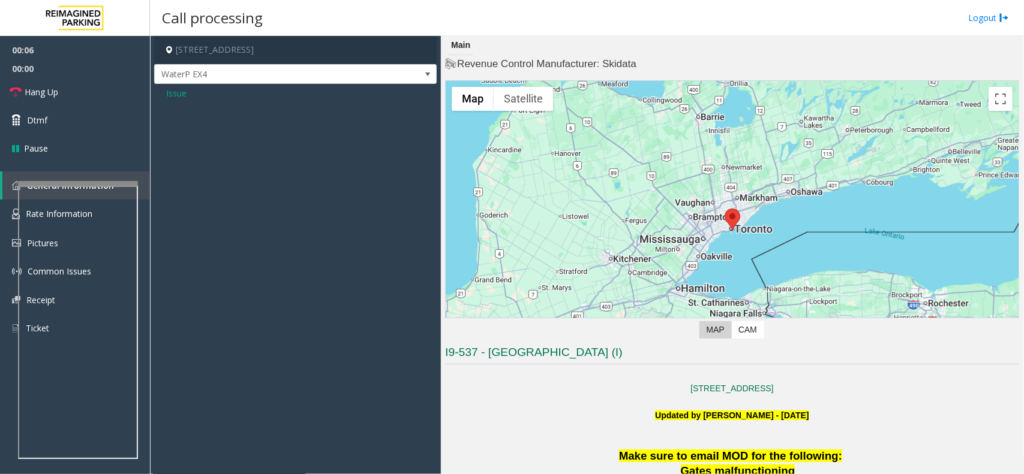
click at [169, 95] on span "Issue" at bounding box center [176, 93] width 20 height 13
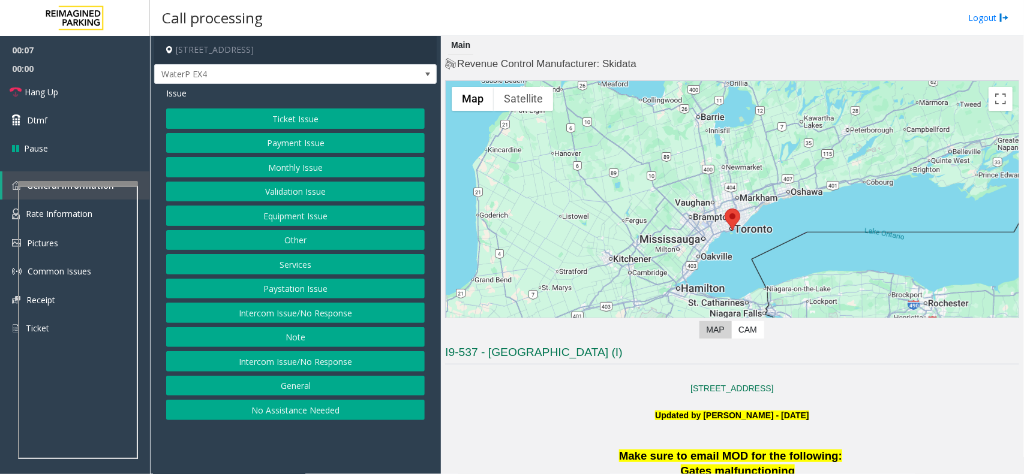
click at [280, 309] on button "Intercom Issue/No Response" at bounding box center [295, 313] width 259 height 20
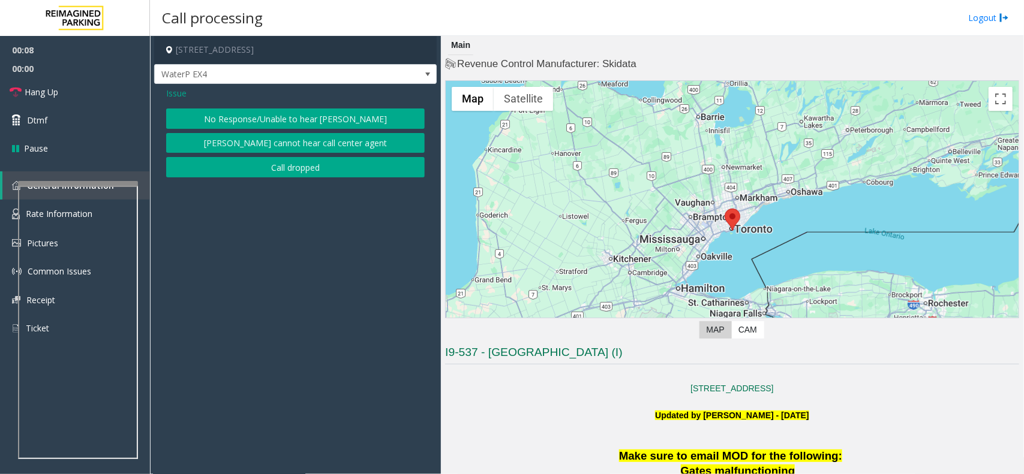
click at [344, 127] on button "No Response/Unable to hear [PERSON_NAME]" at bounding box center [295, 119] width 259 height 20
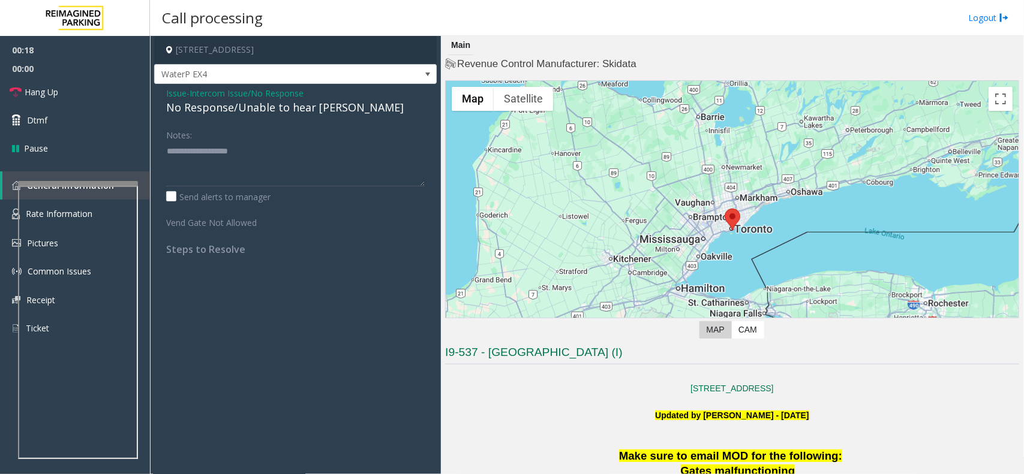
click at [180, 95] on span "Issue" at bounding box center [176, 93] width 20 height 13
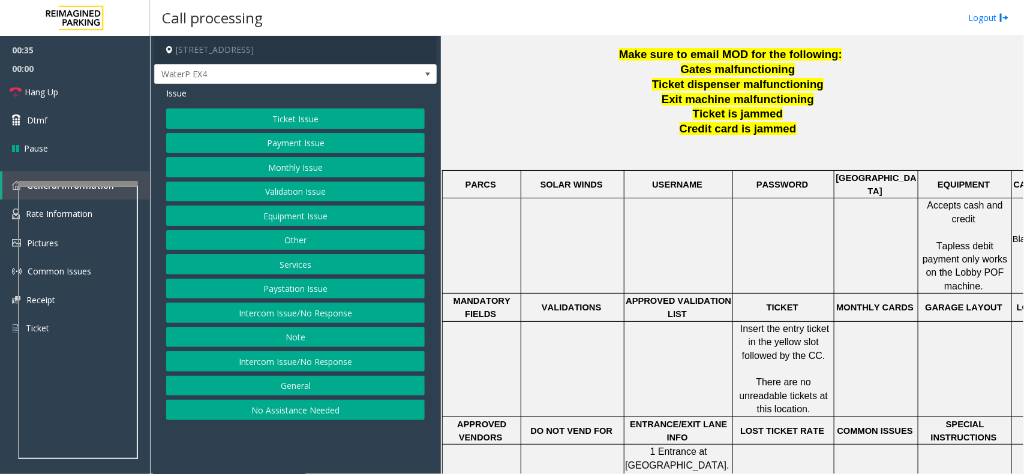
scroll to position [450, 0]
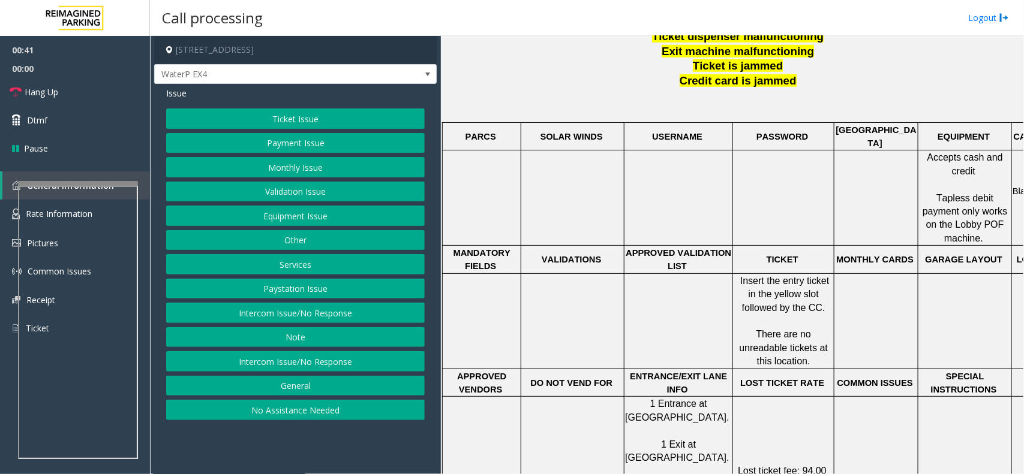
click at [320, 167] on button "Monthly Issue" at bounding box center [295, 167] width 259 height 20
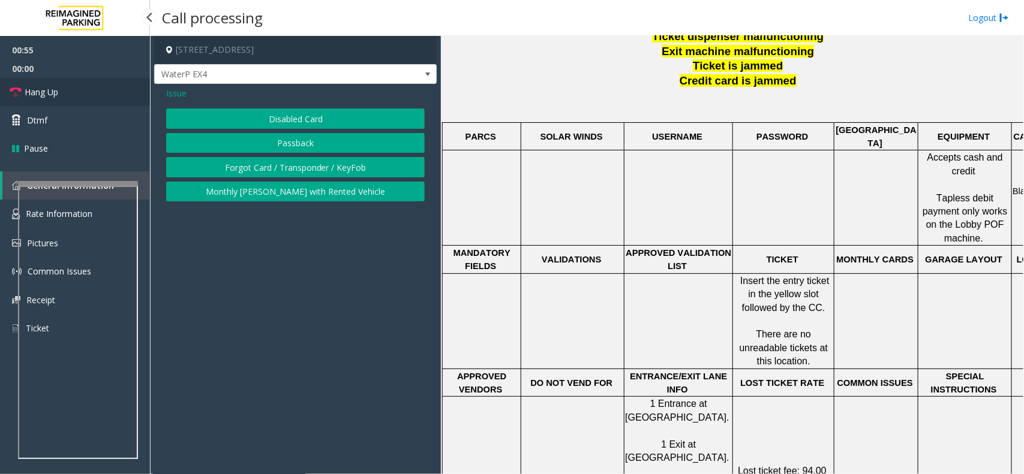
click at [54, 96] on span "Hang Up" at bounding box center [42, 92] width 34 height 13
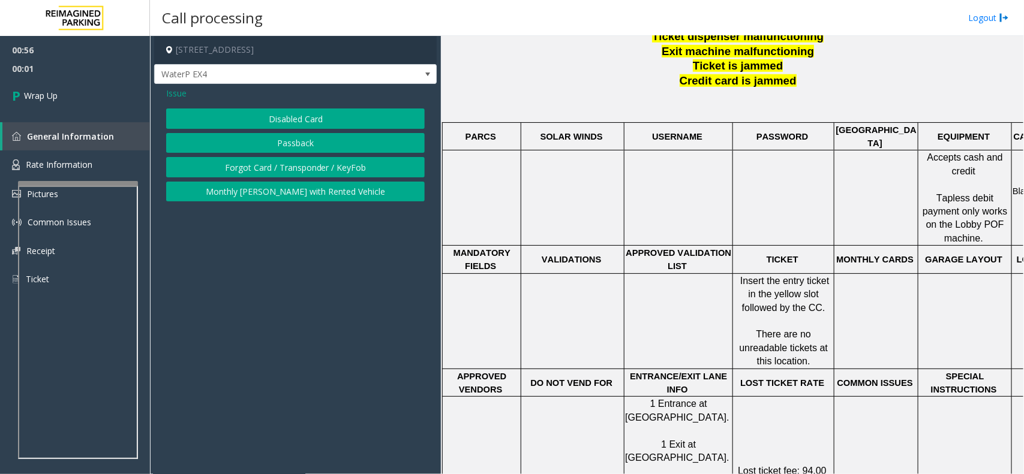
click at [181, 95] on span "Issue" at bounding box center [176, 93] width 20 height 13
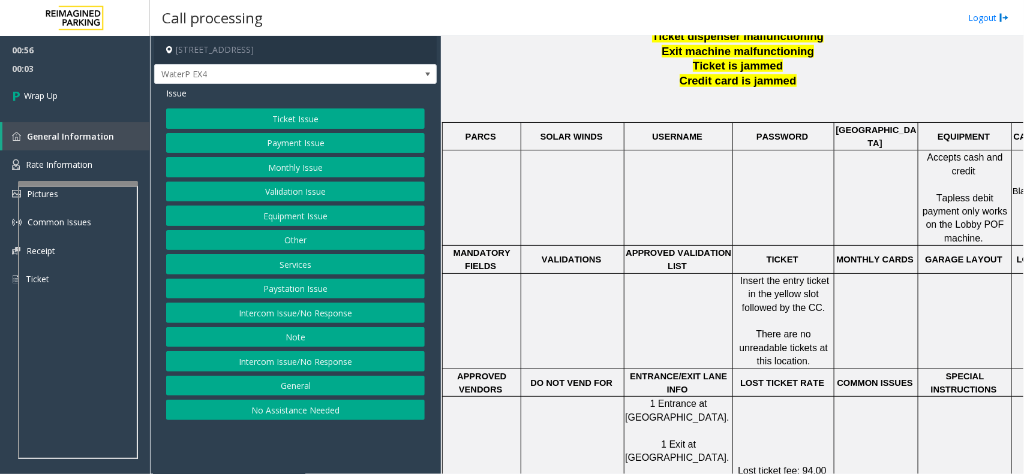
click at [315, 205] on div "Ticket Issue Payment Issue Monthly Issue Validation Issue Equipment Issue Other…" at bounding box center [295, 265] width 259 height 312
click at [320, 217] on button "Equipment Issue" at bounding box center [295, 216] width 259 height 20
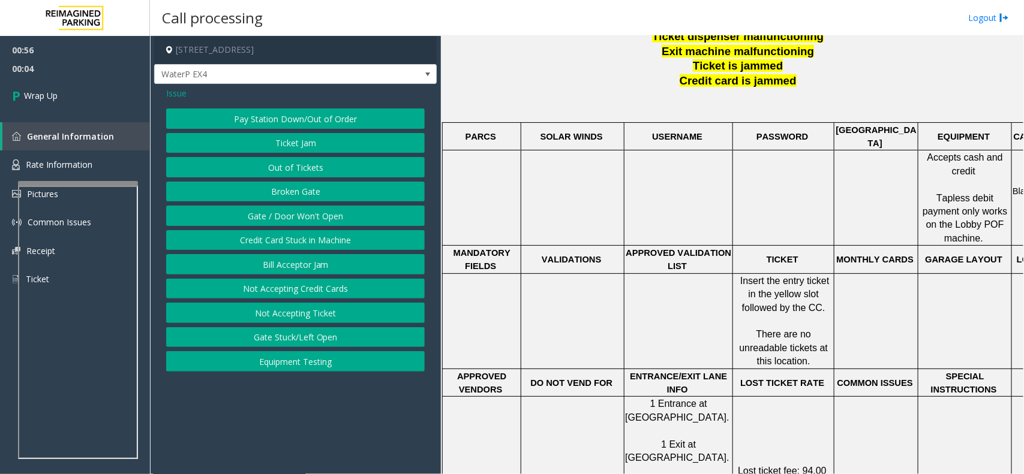
click at [339, 218] on button "Gate / Door Won't Open" at bounding box center [295, 216] width 259 height 20
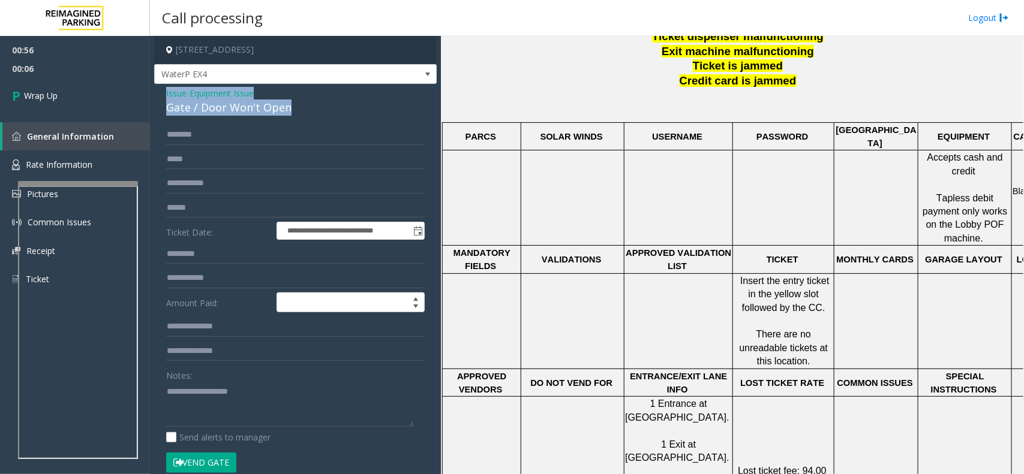
drag, startPoint x: 296, startPoint y: 112, endPoint x: 163, endPoint y: 88, distance: 135.3
click at [163, 88] on div "**********" at bounding box center [295, 375] width 282 height 582
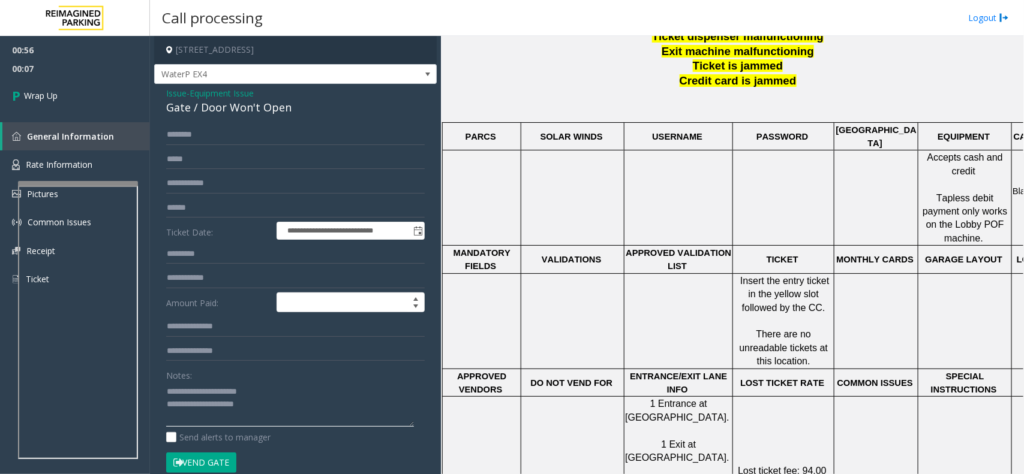
click at [297, 412] on textarea at bounding box center [290, 404] width 248 height 45
click at [296, 417] on textarea at bounding box center [290, 404] width 248 height 45
drag, startPoint x: 267, startPoint y: 415, endPoint x: 435, endPoint y: 454, distance: 172.4
click at [433, 453] on app-call-processing-form "**********" at bounding box center [295, 255] width 291 height 438
type textarea "**********"
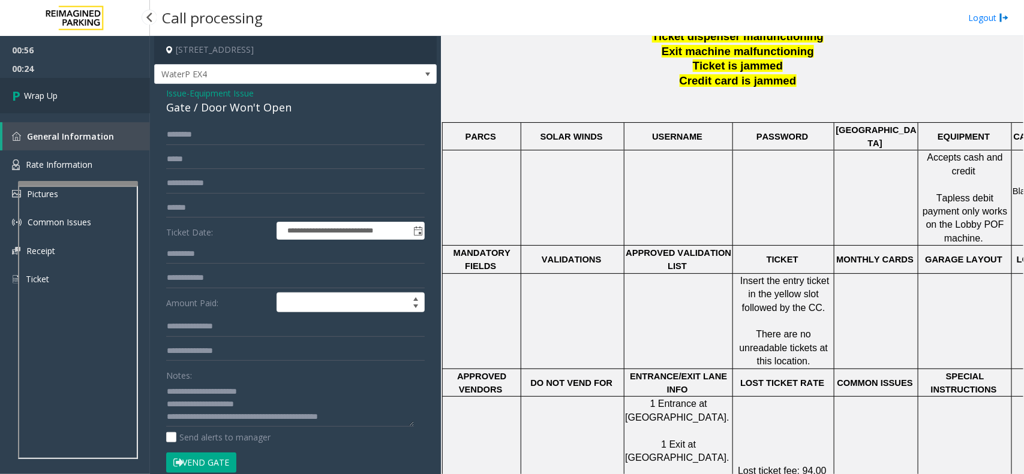
click at [73, 107] on link "Wrap Up" at bounding box center [75, 95] width 150 height 35
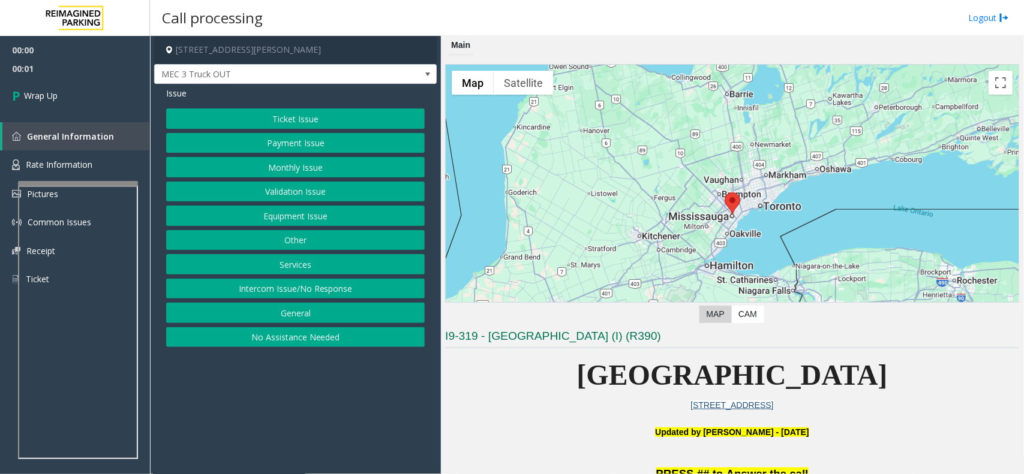
click at [299, 291] on button "Intercom Issue/No Response" at bounding box center [295, 289] width 259 height 20
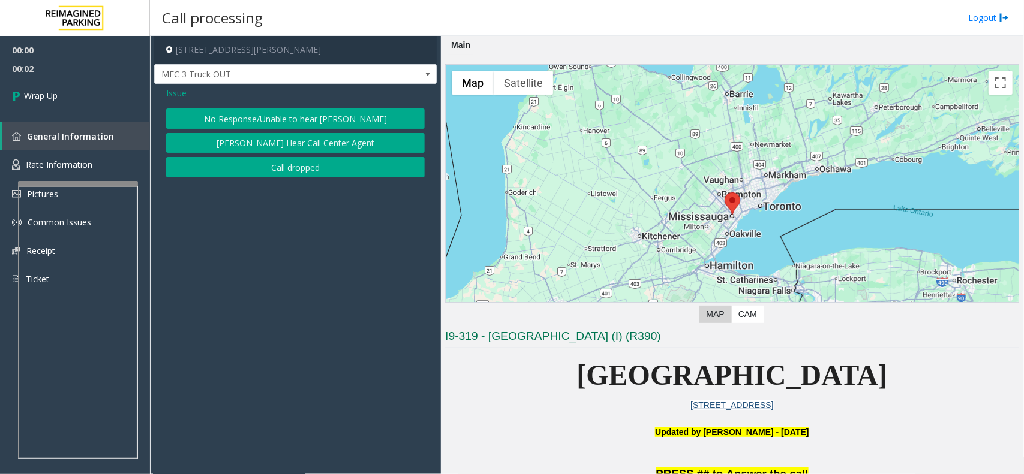
click at [344, 115] on button "No Response/Unable to hear [PERSON_NAME]" at bounding box center [295, 119] width 259 height 20
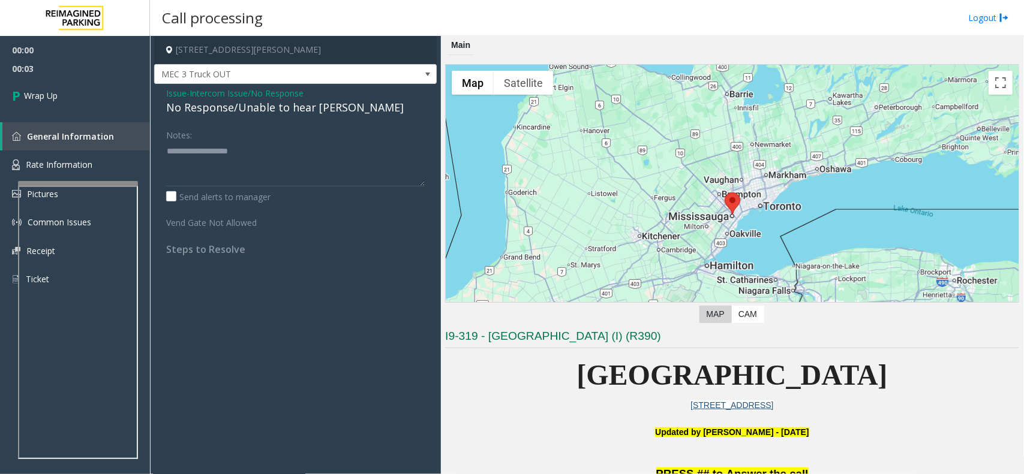
click at [177, 94] on span "Issue" at bounding box center [176, 93] width 20 height 13
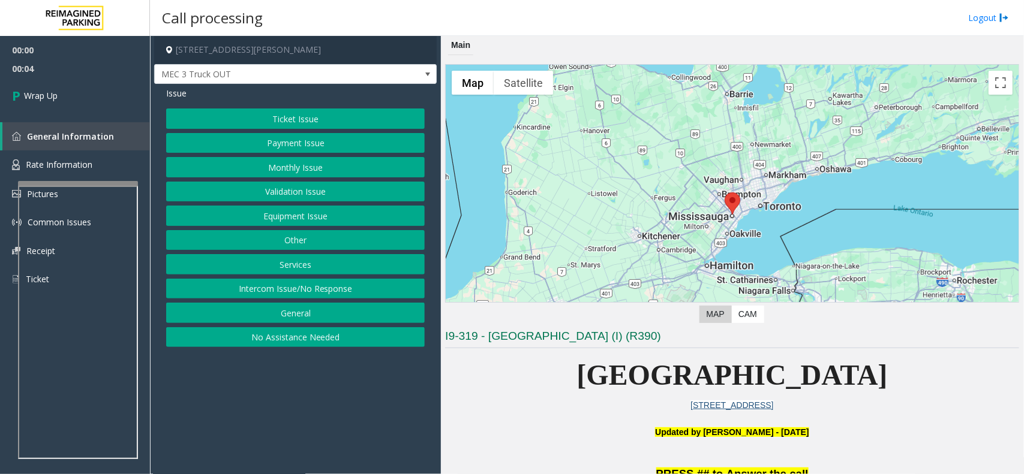
click at [176, 95] on span "Issue" at bounding box center [176, 93] width 20 height 13
click at [282, 295] on button "Intercom Issue/No Response" at bounding box center [295, 289] width 259 height 20
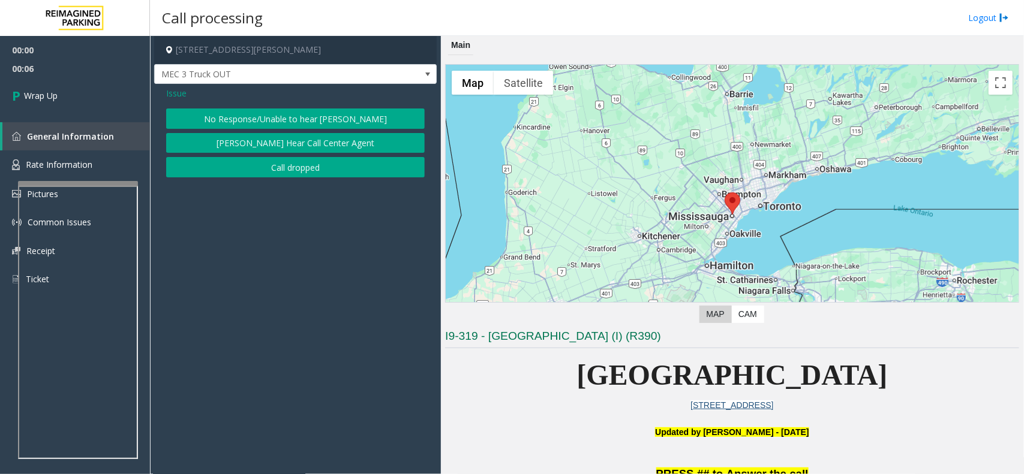
click at [307, 169] on button "Call dropped" at bounding box center [295, 167] width 259 height 20
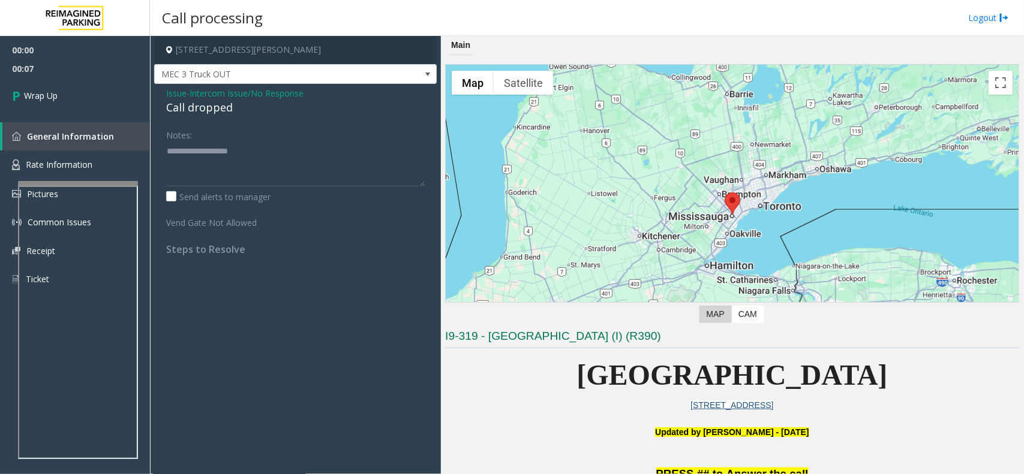
click at [198, 103] on div "Call dropped" at bounding box center [295, 108] width 259 height 16
type textarea "**********"
click at [49, 94] on span "Wrap Up" at bounding box center [41, 95] width 34 height 13
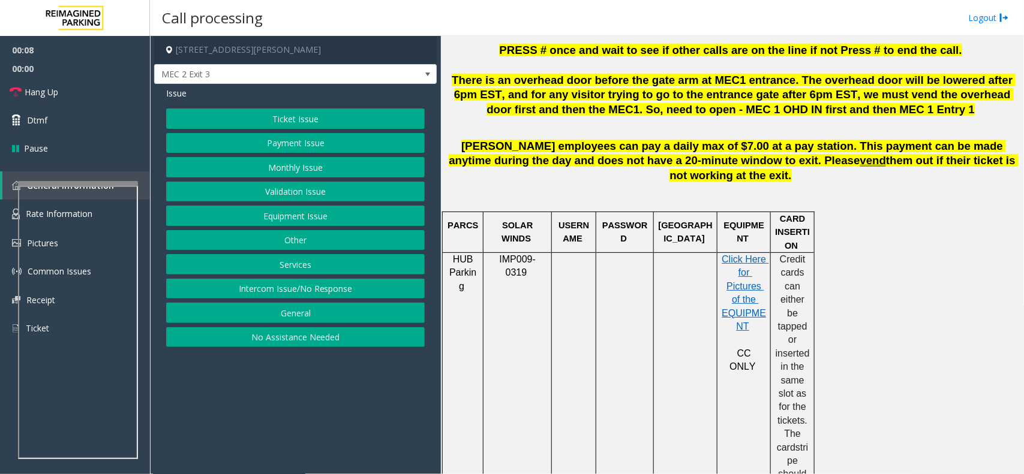
scroll to position [675, 0]
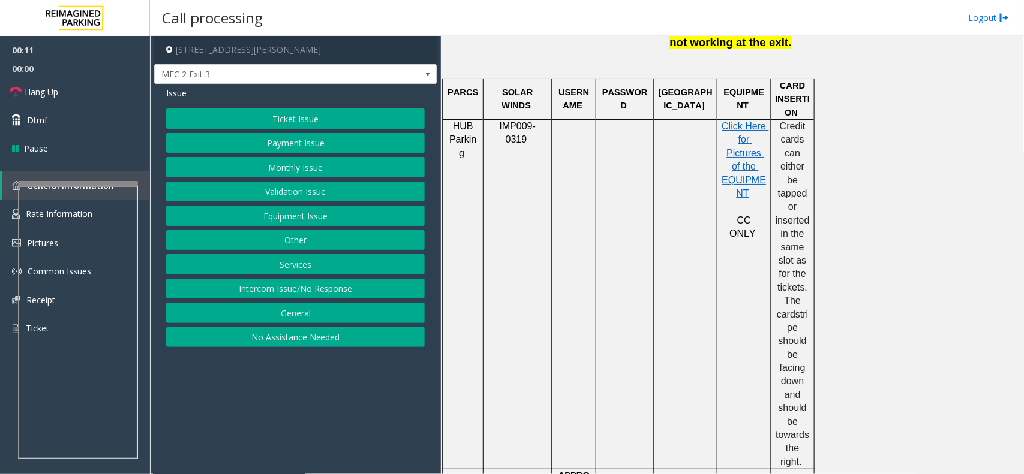
click at [488, 120] on p "IMP009-0319" at bounding box center [517, 133] width 59 height 27
click at [298, 261] on button "Services" at bounding box center [295, 264] width 259 height 20
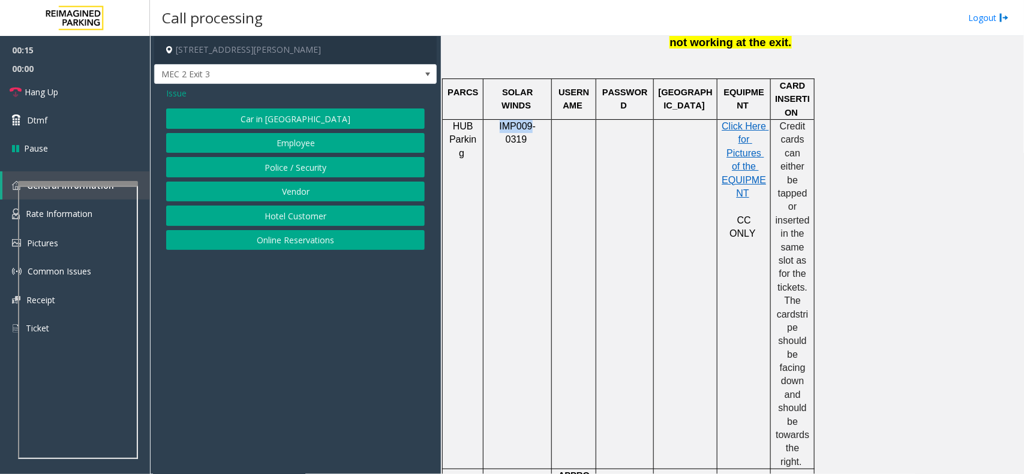
click at [307, 191] on button "Vendor" at bounding box center [295, 192] width 259 height 20
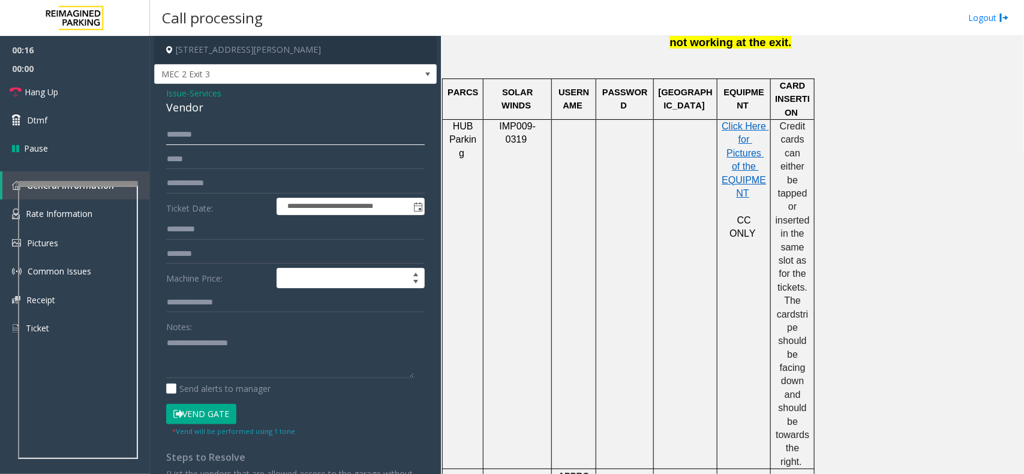
click at [186, 130] on input "text" at bounding box center [295, 135] width 259 height 20
drag, startPoint x: 205, startPoint y: 107, endPoint x: 162, endPoint y: 94, distance: 45.2
click at [162, 94] on div "**********" at bounding box center [295, 313] width 282 height 458
click at [238, 356] on textarea at bounding box center [290, 355] width 248 height 45
type textarea "**********"
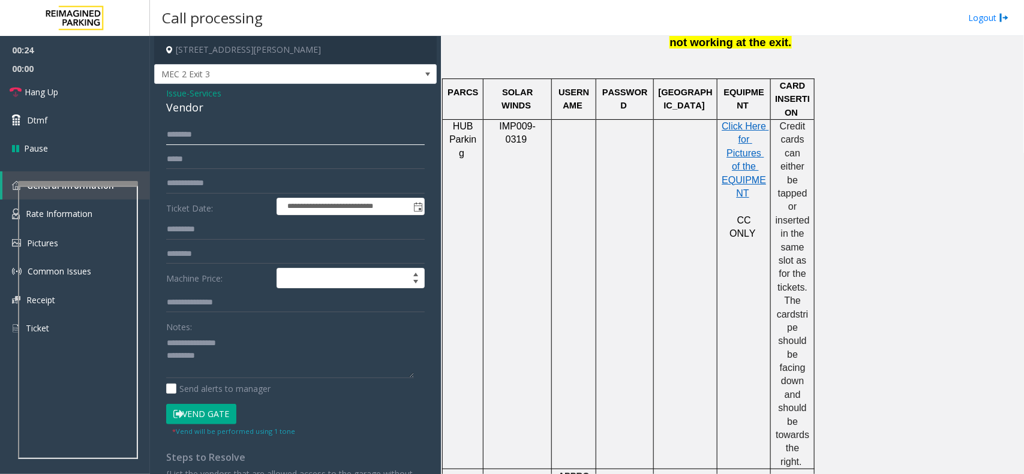
click at [210, 142] on input "text" at bounding box center [295, 135] width 259 height 20
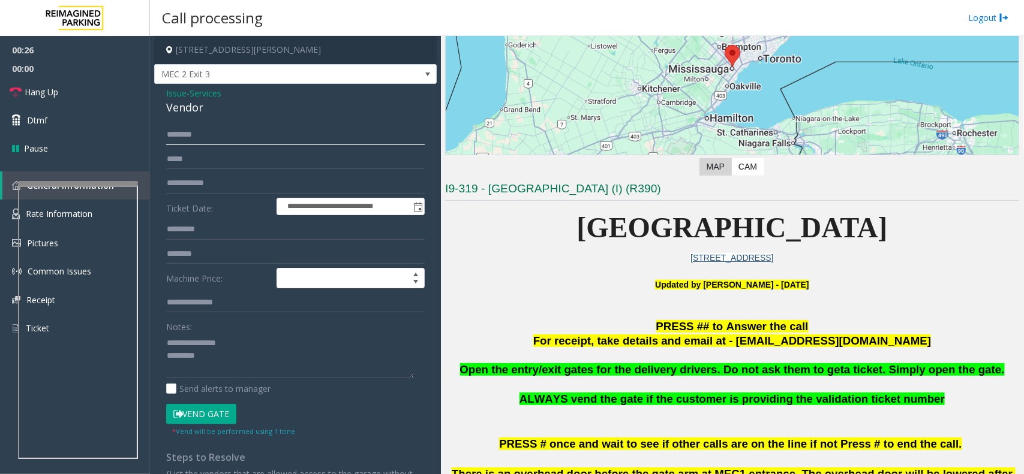
scroll to position [225, 0]
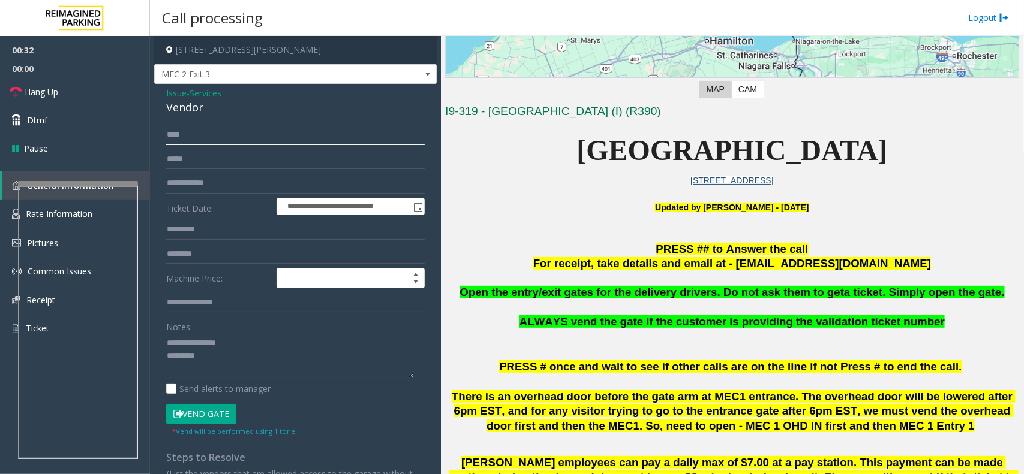
type input "****"
click at [252, 363] on textarea at bounding box center [290, 355] width 248 height 45
click at [203, 421] on button "Vend Gate" at bounding box center [201, 414] width 70 height 20
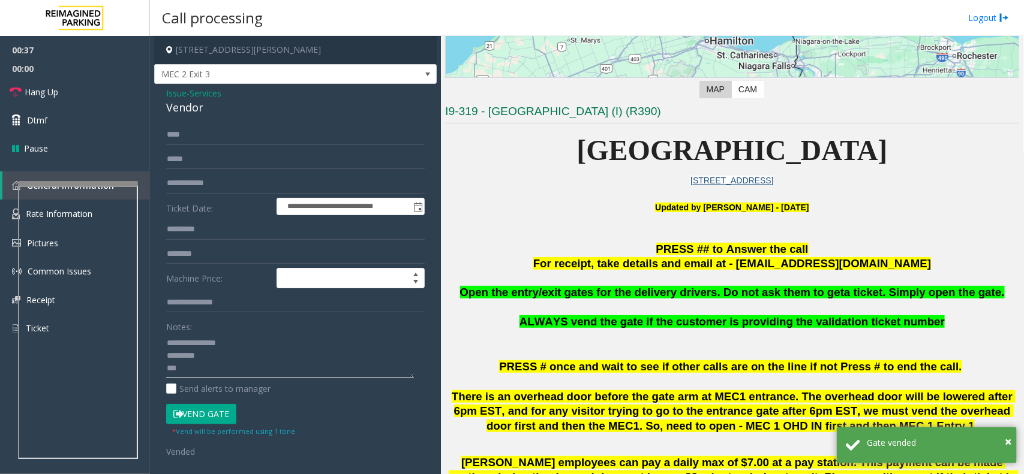
click at [206, 370] on textarea at bounding box center [290, 355] width 248 height 45
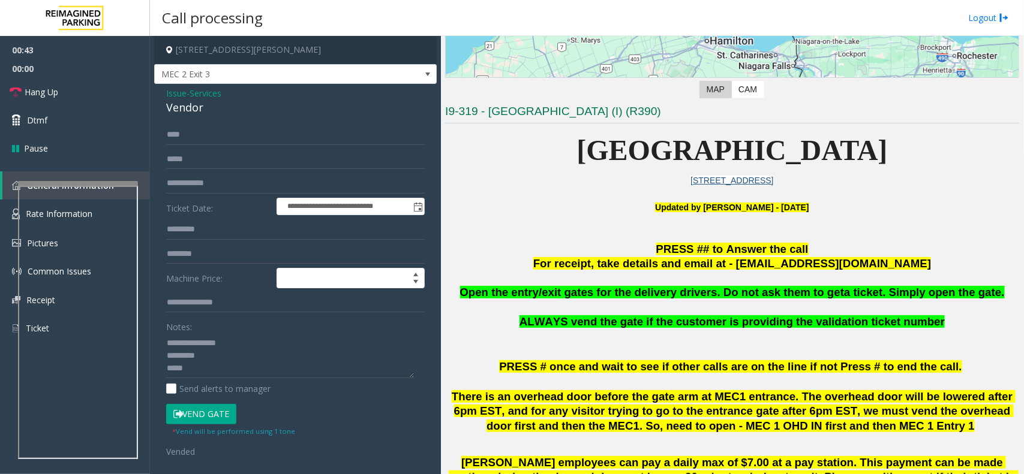
click at [236, 379] on div "Notes: Send alerts to manager" at bounding box center [295, 356] width 259 height 79
click at [229, 369] on textarea at bounding box center [290, 355] width 248 height 45
paste textarea "**********"
type textarea "**********"
click at [70, 98] on link "Hang Up" at bounding box center [75, 92] width 150 height 28
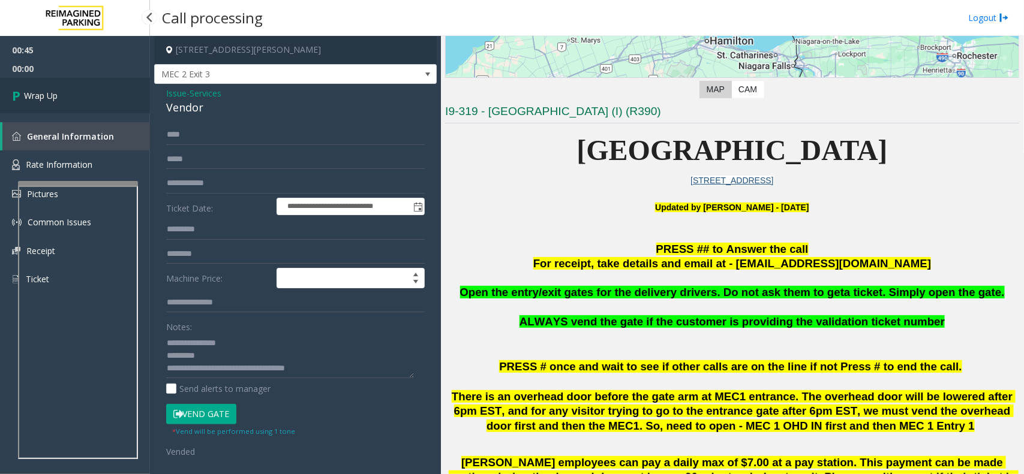
click at [81, 94] on link "Wrap Up" at bounding box center [75, 95] width 150 height 35
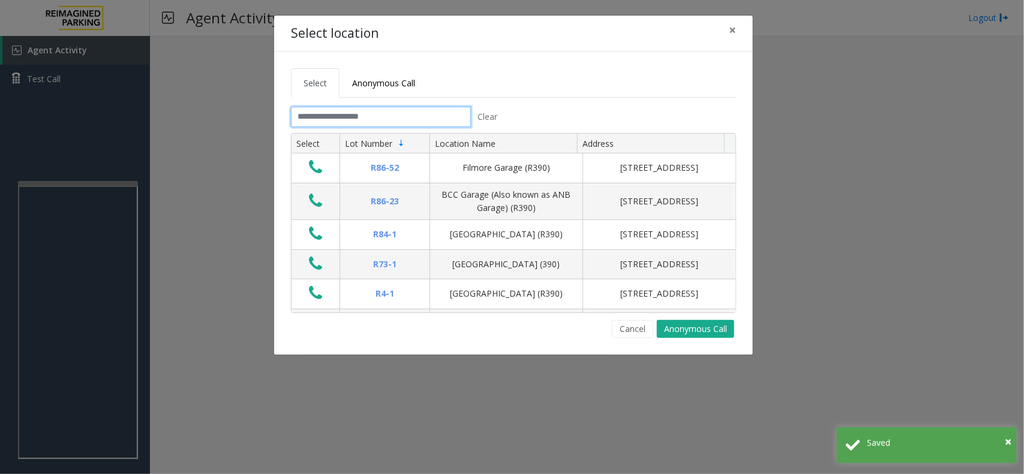
click at [395, 121] on input "text" at bounding box center [381, 117] width 180 height 20
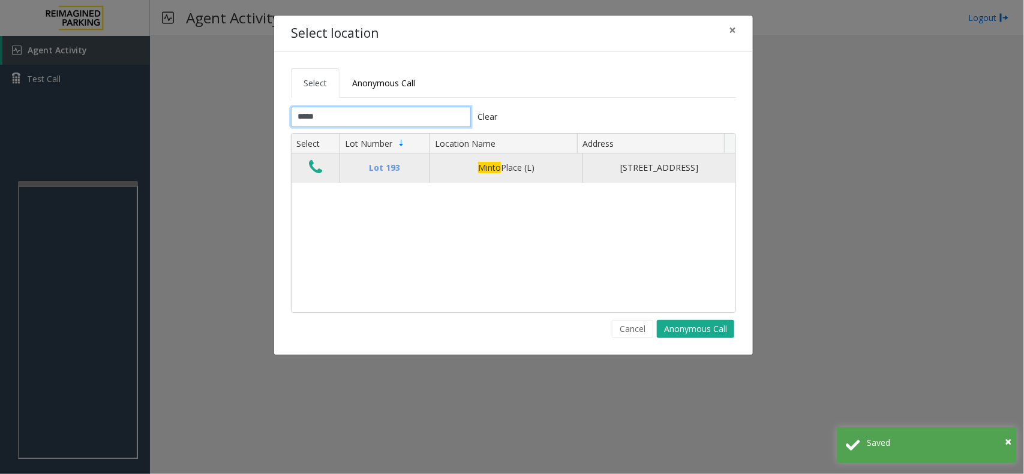
type input "*****"
click at [322, 166] on button "Data table" at bounding box center [315, 167] width 20 height 19
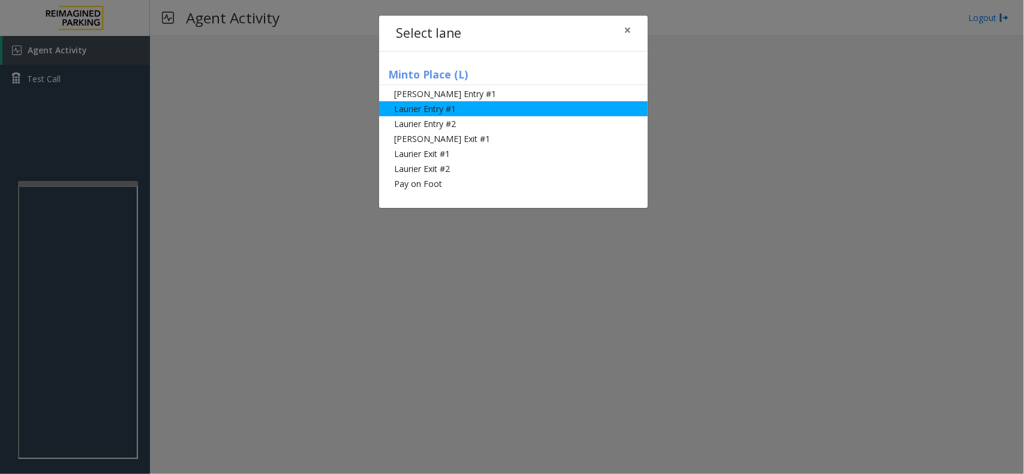
click at [491, 110] on li "Laurier Entry #1" at bounding box center [513, 108] width 269 height 15
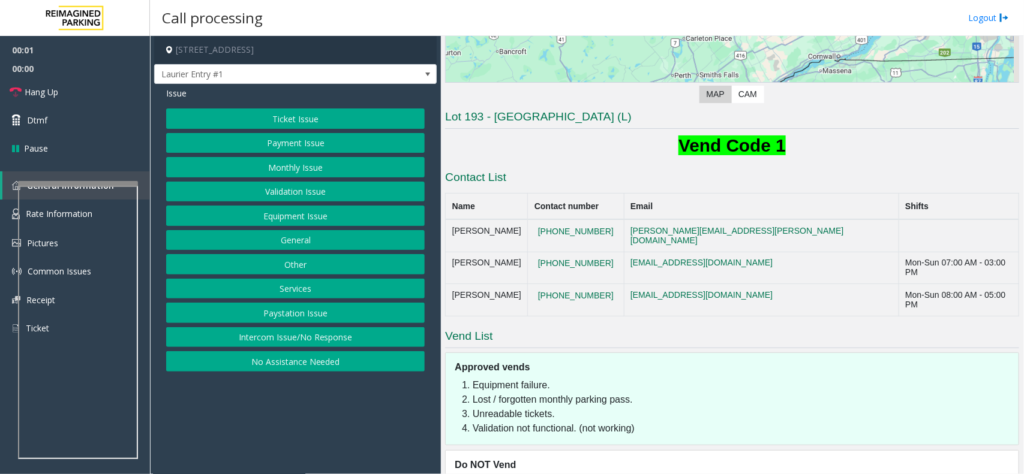
scroll to position [250, 0]
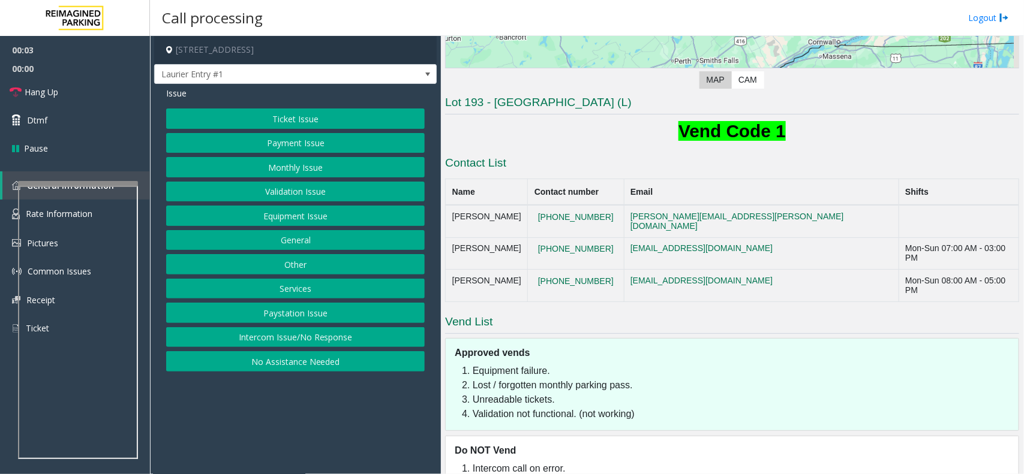
click at [531, 378] on li "Lost / forgotten monthly parking pass." at bounding box center [743, 385] width 540 height 14
click at [592, 378] on li "Lost / forgotten monthly parking pass." at bounding box center [743, 385] width 540 height 14
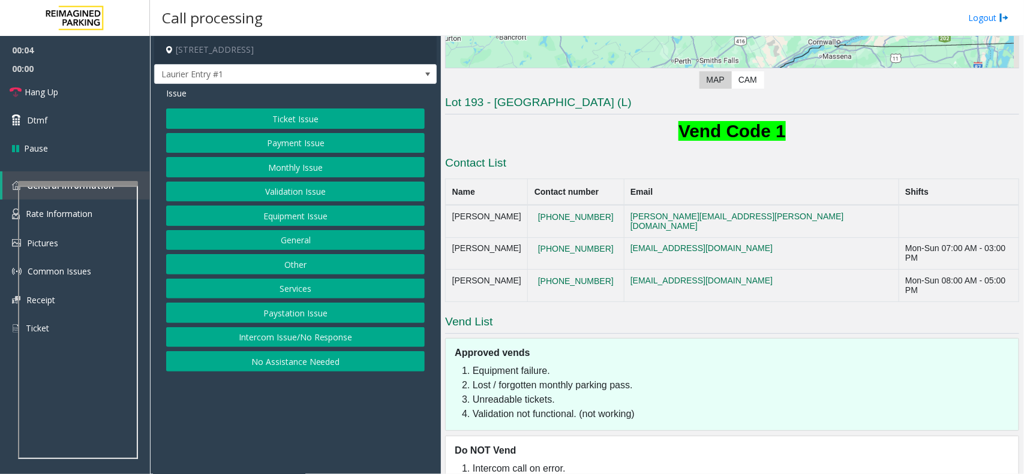
click at [626, 378] on li "Lost / forgotten monthly parking pass." at bounding box center [743, 385] width 540 height 14
click at [543, 378] on li "Lost / forgotten monthly parking pass." at bounding box center [743, 385] width 540 height 14
click at [503, 378] on li "Lost / forgotten monthly parking pass." at bounding box center [743, 385] width 540 height 14
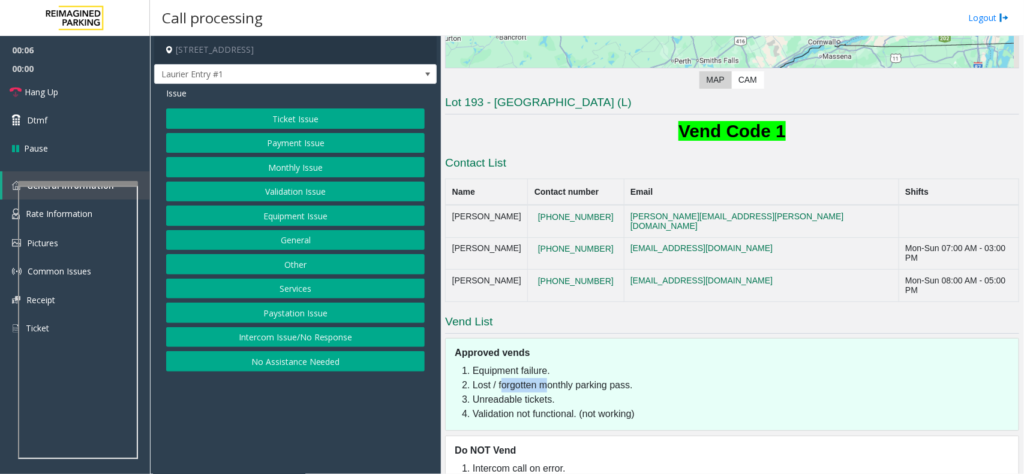
click at [503, 378] on li "Lost / forgotten monthly parking pass." at bounding box center [743, 385] width 540 height 14
click at [486, 378] on li "Lost / forgotten monthly parking pass." at bounding box center [743, 385] width 540 height 14
click at [288, 82] on span "Laurier Entry #1" at bounding box center [267, 74] width 225 height 19
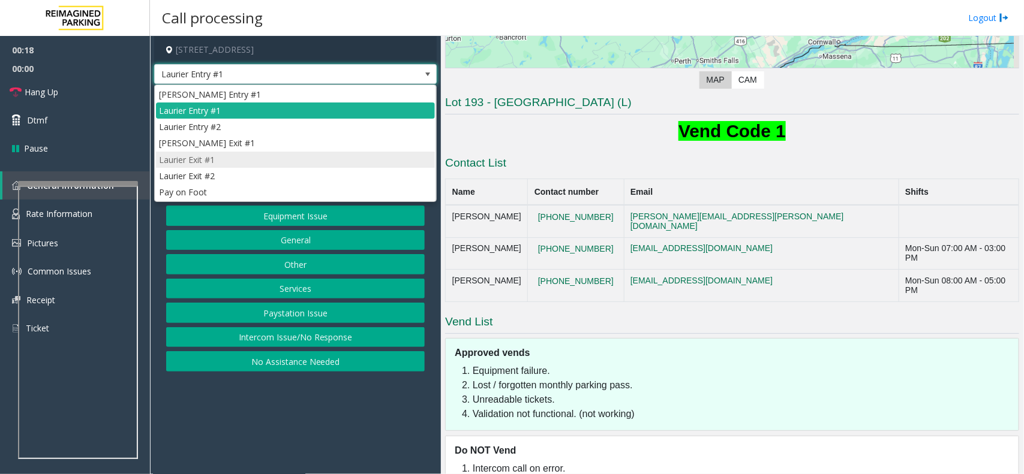
click at [244, 161] on li "Laurier Exit #1" at bounding box center [295, 160] width 279 height 16
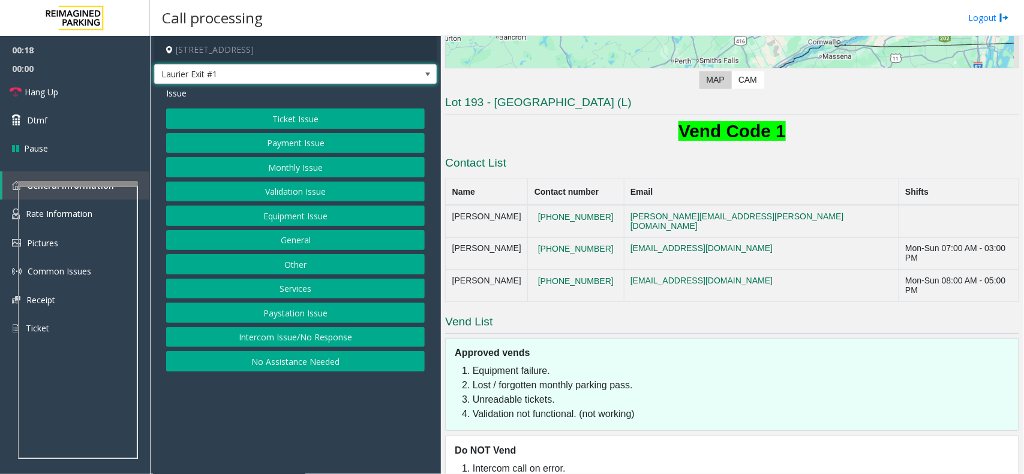
click at [310, 119] on button "Ticket Issue" at bounding box center [295, 119] width 259 height 20
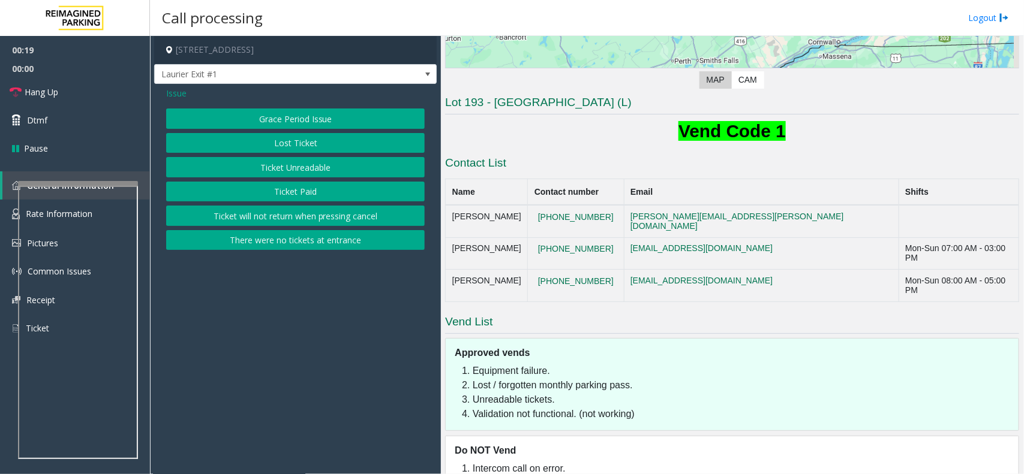
click at [313, 175] on button "Ticket Unreadable" at bounding box center [295, 167] width 259 height 20
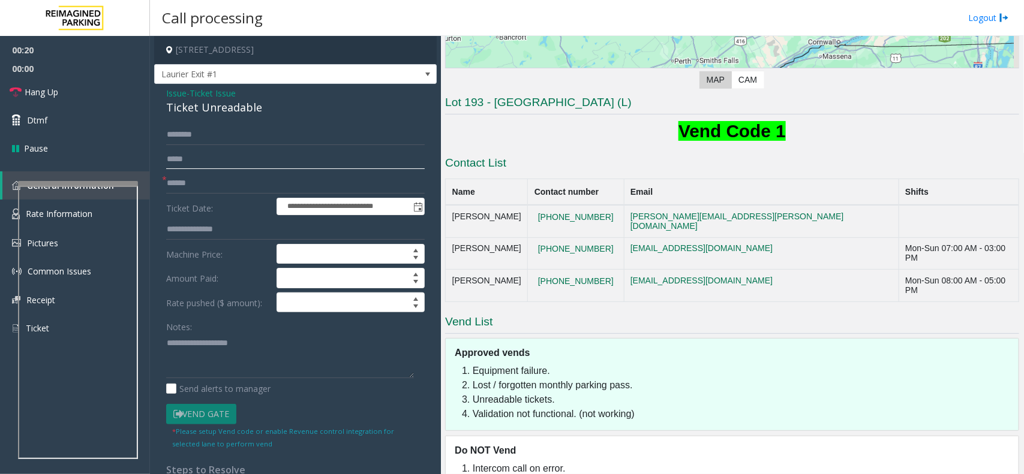
click at [216, 169] on input "text" at bounding box center [295, 159] width 259 height 20
click at [211, 184] on input "text" at bounding box center [295, 183] width 259 height 20
drag, startPoint x: 274, startPoint y: 113, endPoint x: 154, endPoint y: 99, distance: 121.3
click at [154, 99] on div "**********" at bounding box center [295, 388] width 282 height 609
click at [256, 362] on textarea at bounding box center [290, 355] width 248 height 45
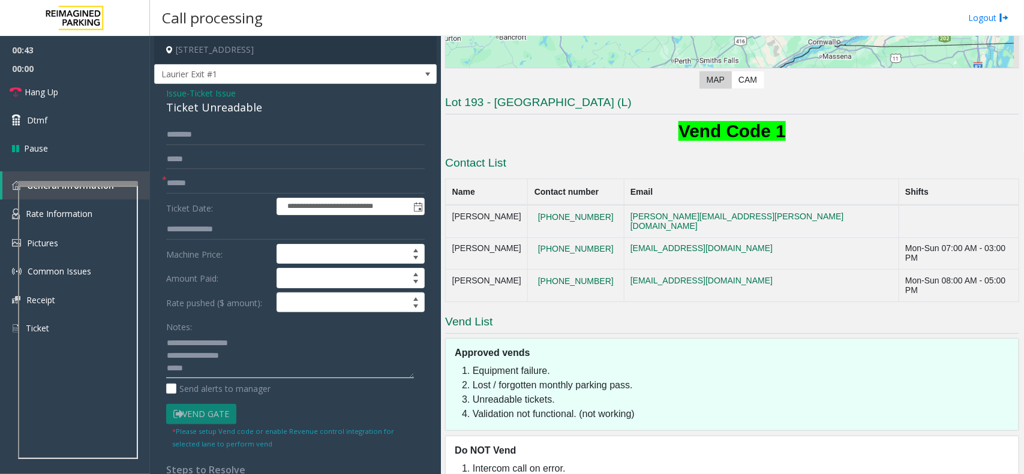
click at [221, 374] on textarea at bounding box center [290, 355] width 248 height 45
paste textarea "**********"
type textarea "**********"
click at [196, 186] on input "text" at bounding box center [295, 183] width 259 height 20
type input "*****"
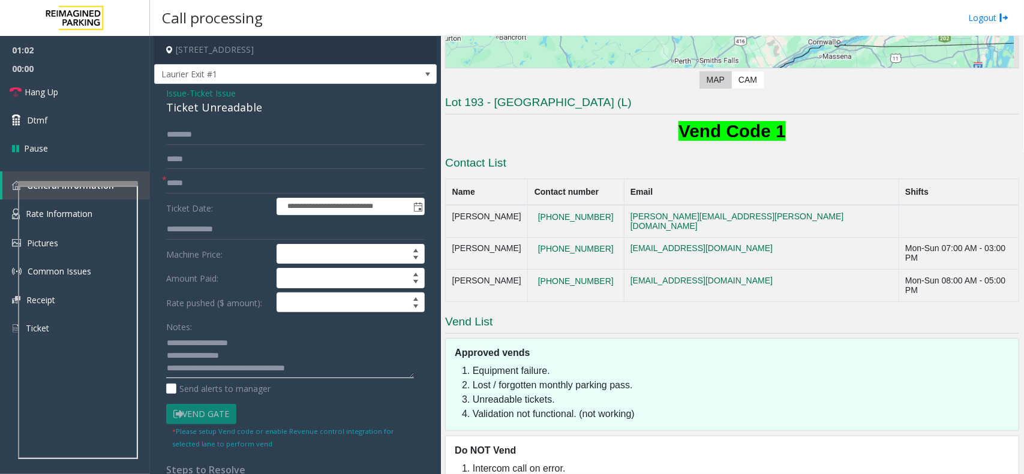
click at [332, 367] on textarea at bounding box center [290, 355] width 248 height 45
click at [63, 87] on link "Hang Up" at bounding box center [75, 92] width 150 height 28
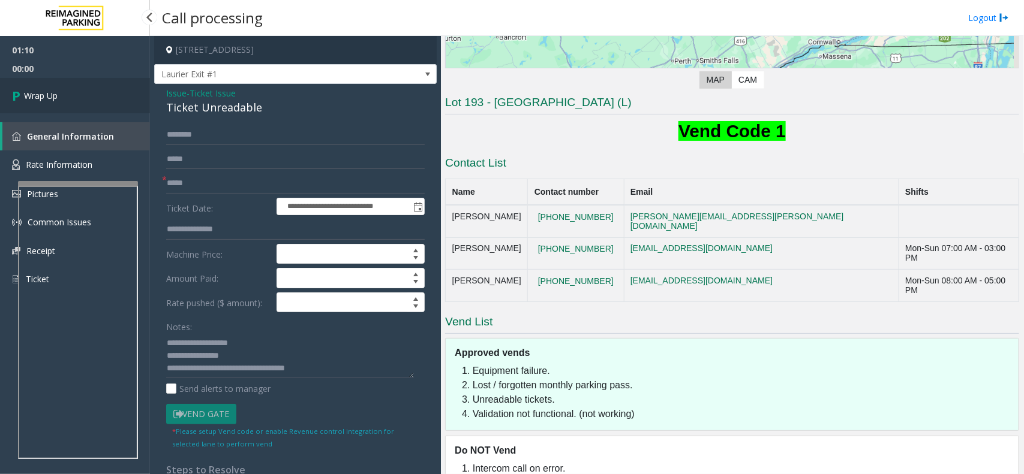
click at [70, 88] on link "Wrap Up" at bounding box center [75, 95] width 150 height 35
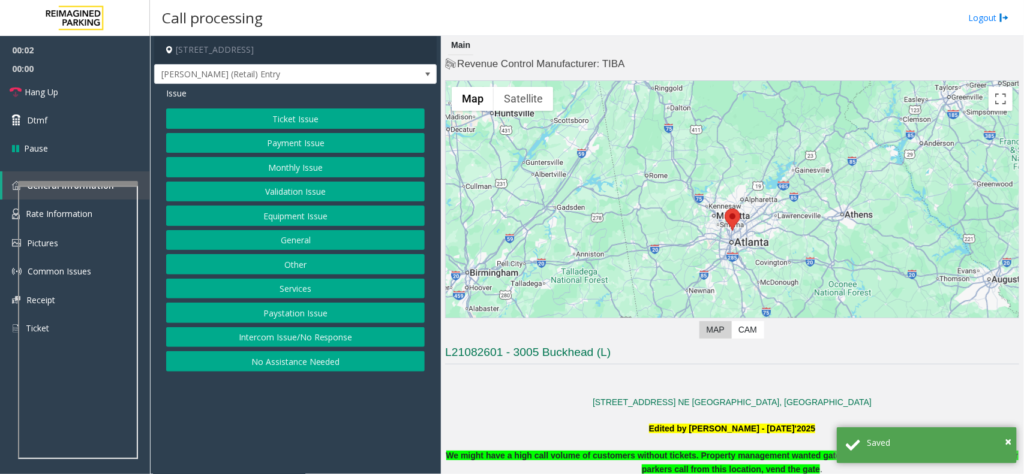
scroll to position [525, 0]
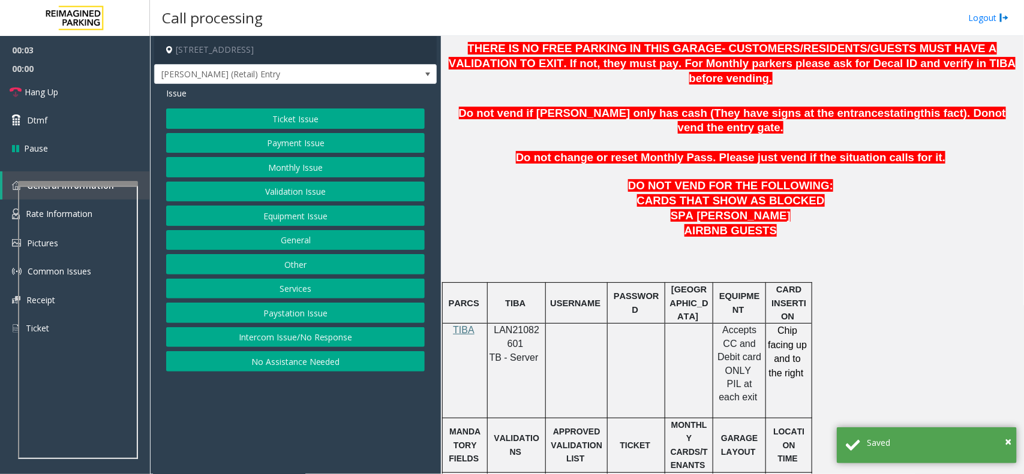
click at [522, 325] on span "LAN21082601" at bounding box center [517, 336] width 46 height 23
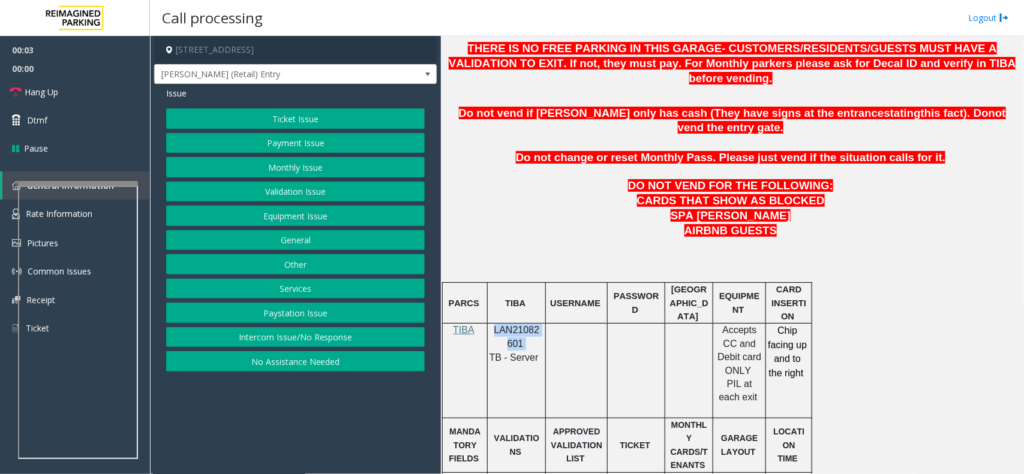
click at [522, 325] on span "LAN21082601" at bounding box center [517, 336] width 46 height 23
copy p "LAN21082601"
drag, startPoint x: 288, startPoint y: 334, endPoint x: 285, endPoint y: 329, distance: 6.5
click at [288, 334] on button "Intercom Issue/No Response" at bounding box center [295, 337] width 259 height 20
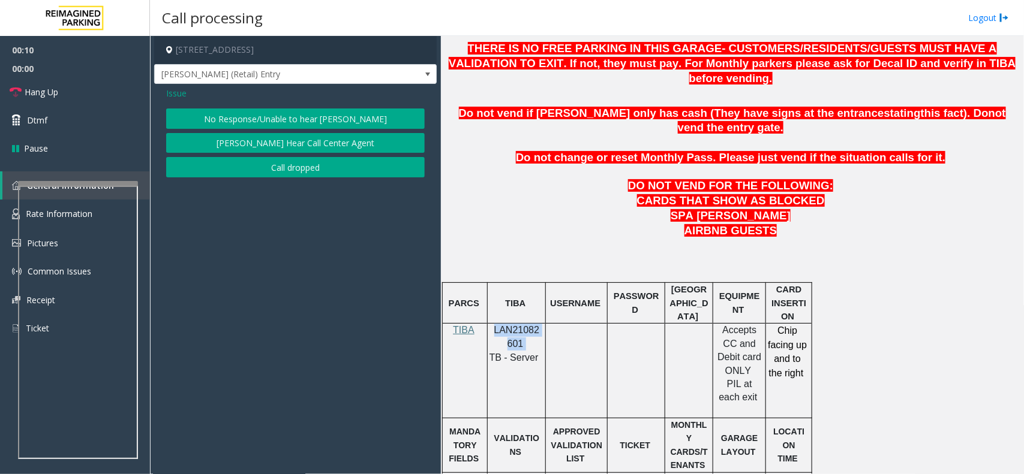
click at [308, 121] on button "No Response/Unable to hear [PERSON_NAME]" at bounding box center [295, 119] width 259 height 20
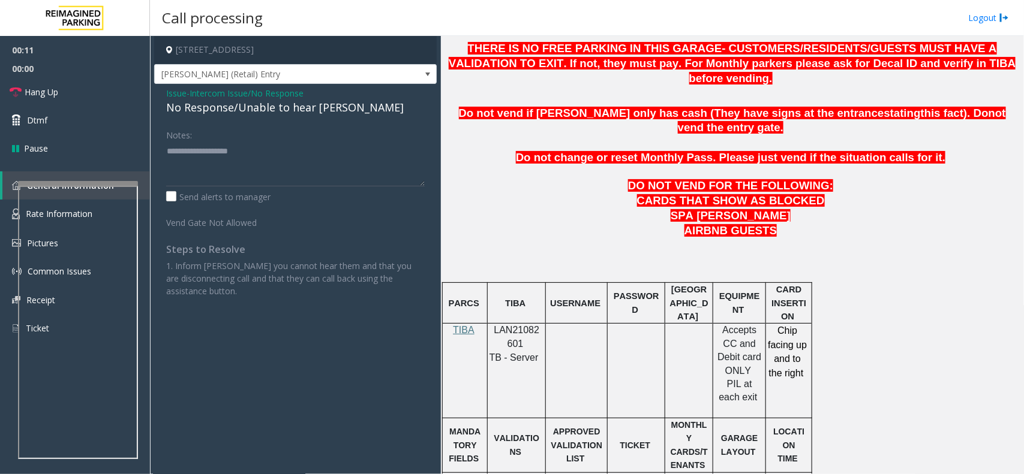
click at [228, 107] on div "No Response/Unable to hear [PERSON_NAME]" at bounding box center [295, 108] width 259 height 16
click at [228, 106] on div "No Response/Unable to hear [PERSON_NAME]" at bounding box center [295, 108] width 259 height 16
type textarea "**********"
click at [49, 93] on span "Hang Up" at bounding box center [42, 92] width 34 height 13
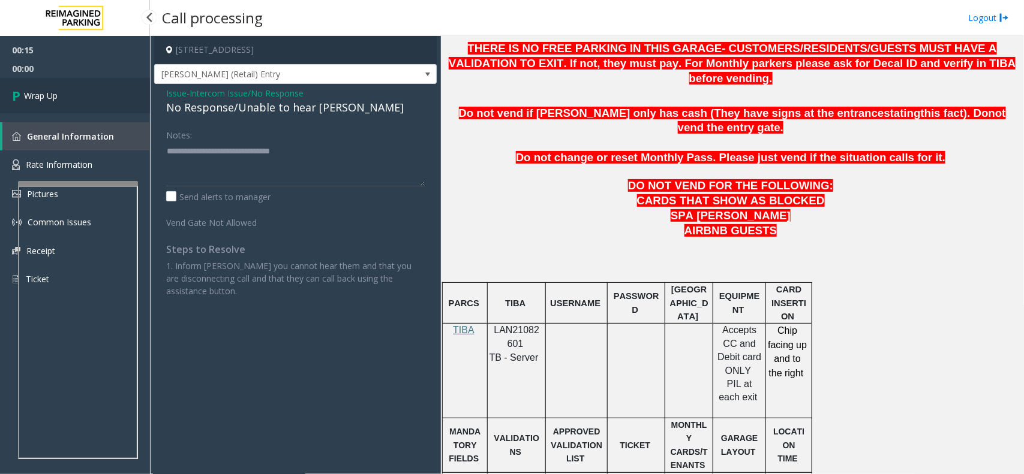
click at [49, 93] on span "Wrap Up" at bounding box center [41, 95] width 34 height 13
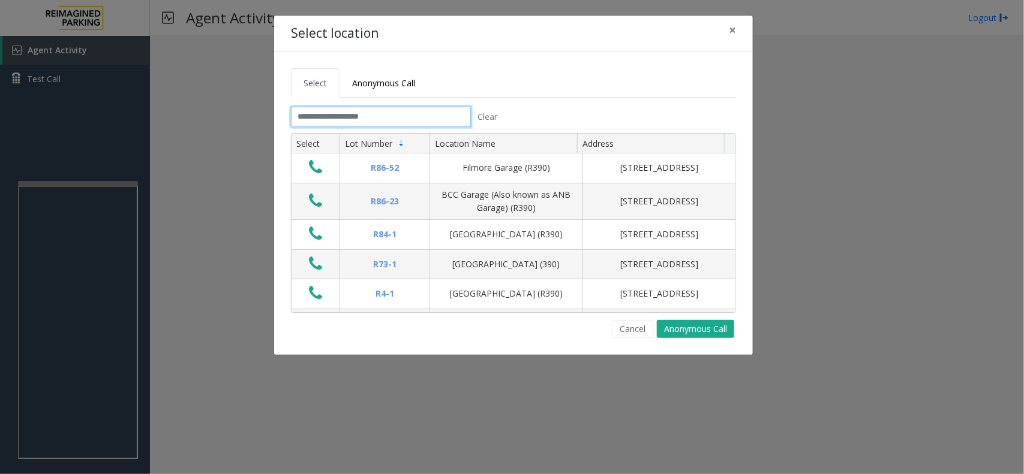
click at [360, 118] on input "text" at bounding box center [381, 117] width 180 height 20
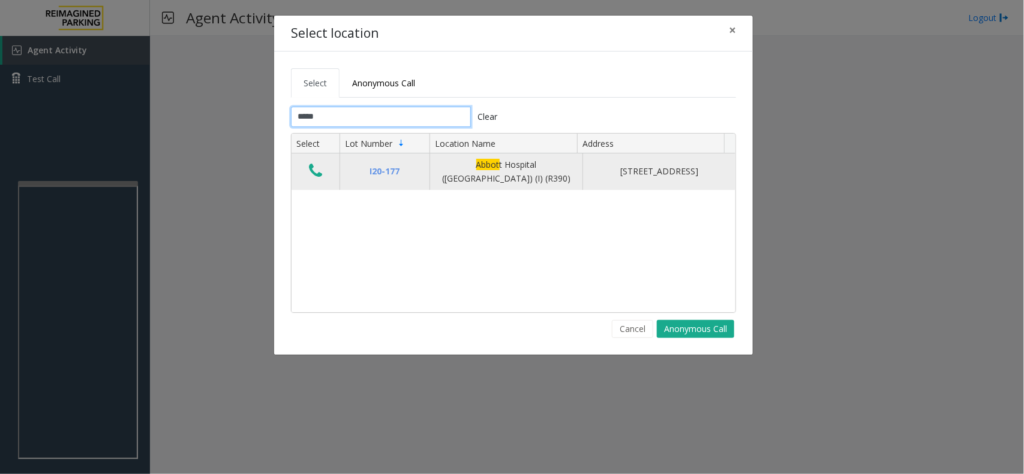
type input "*****"
click at [323, 172] on button "Data table" at bounding box center [315, 171] width 20 height 19
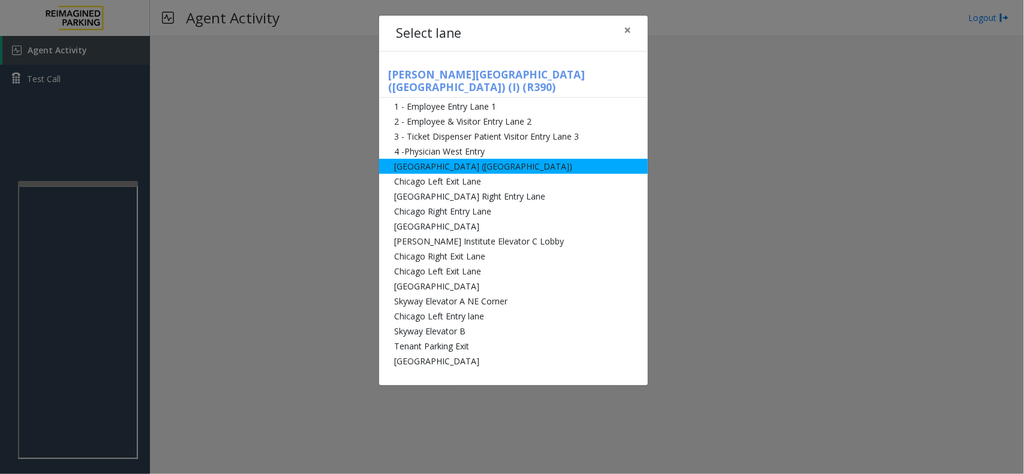
click at [531, 159] on li "[GEOGRAPHIC_DATA] ([GEOGRAPHIC_DATA])" at bounding box center [513, 166] width 269 height 15
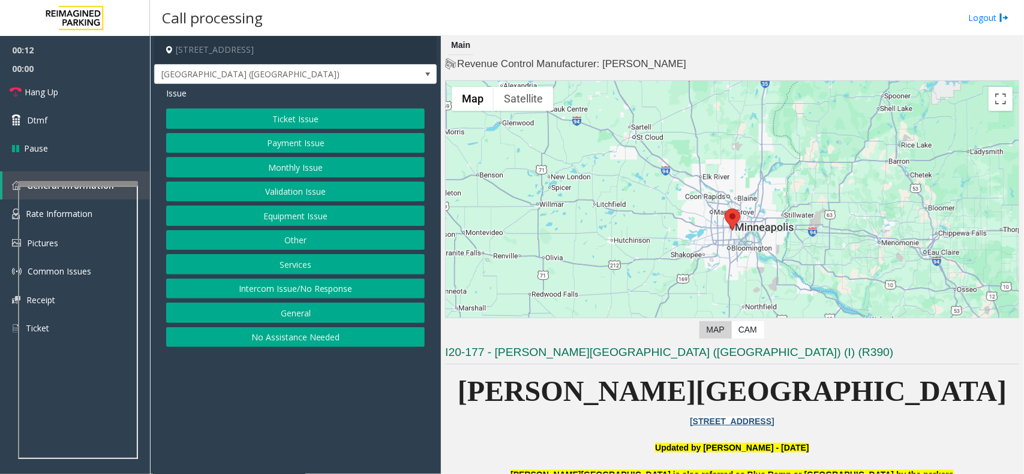
click at [276, 218] on button "Equipment Issue" at bounding box center [295, 216] width 259 height 20
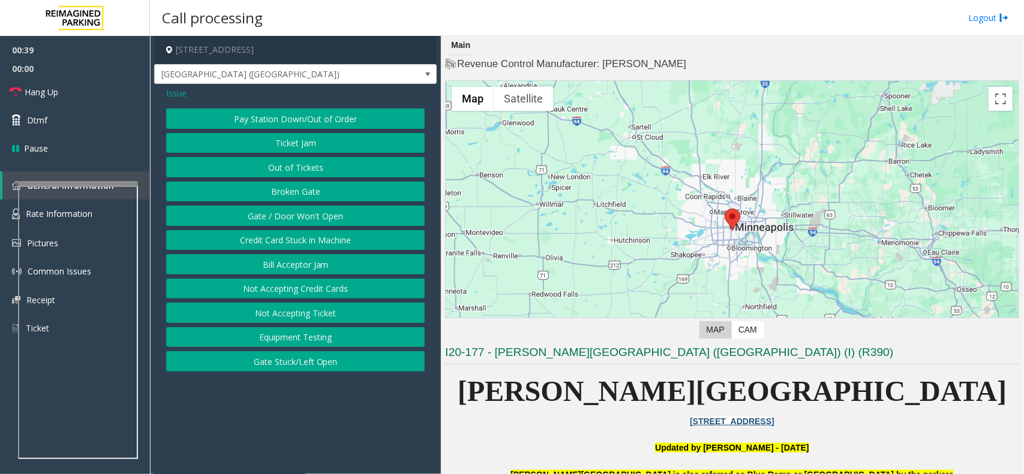
click at [312, 216] on button "Gate / Door Won't Open" at bounding box center [295, 216] width 259 height 20
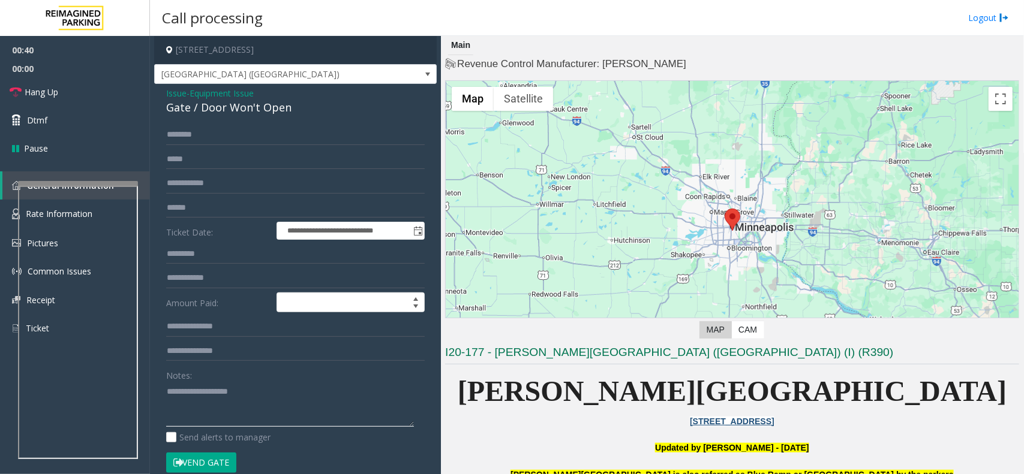
click at [212, 398] on textarea at bounding box center [290, 404] width 248 height 45
click at [217, 468] on button "Vend Gate" at bounding box center [201, 463] width 70 height 20
click at [189, 399] on textarea at bounding box center [290, 404] width 248 height 45
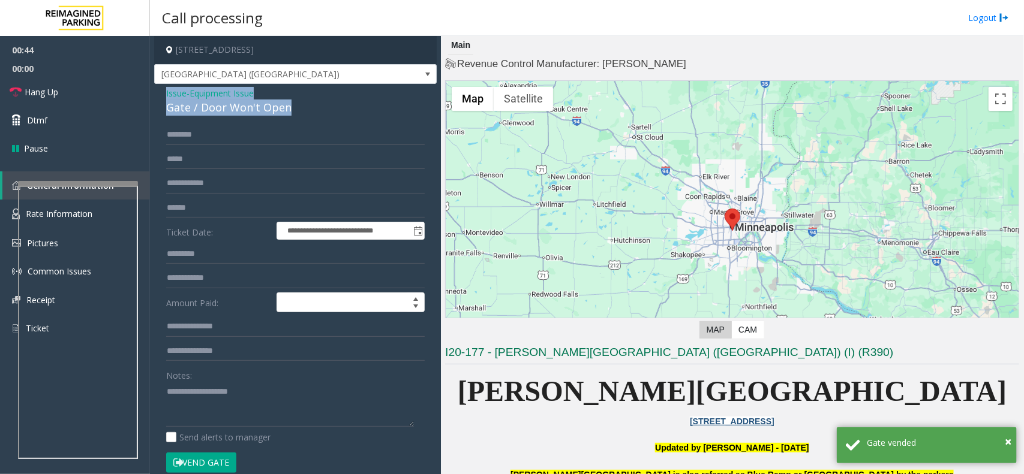
drag, startPoint x: 288, startPoint y: 112, endPoint x: 153, endPoint y: 91, distance: 136.5
click at [153, 91] on app-call-processing-form "**********" at bounding box center [295, 255] width 291 height 438
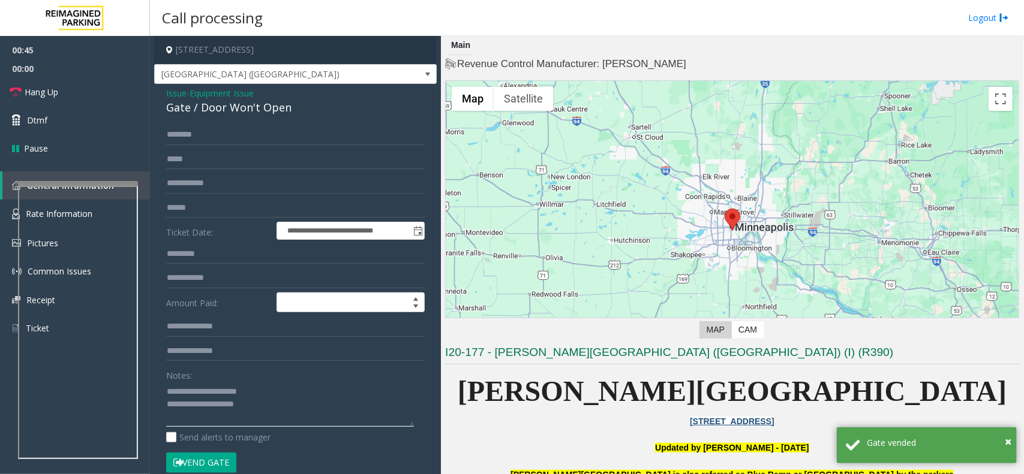
click at [265, 405] on textarea at bounding box center [290, 404] width 248 height 45
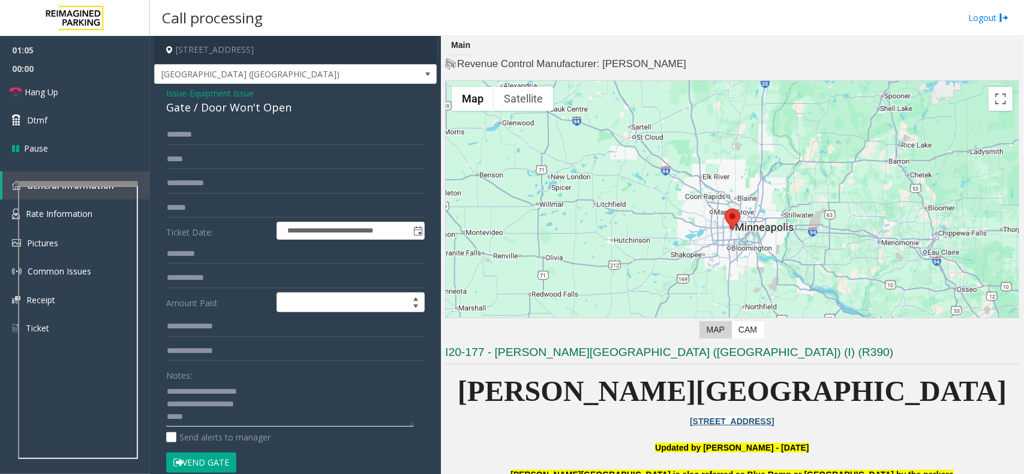
click at [212, 427] on textarea at bounding box center [290, 404] width 248 height 45
paste textarea "**********"
click at [49, 99] on link "Hang Up" at bounding box center [75, 92] width 150 height 28
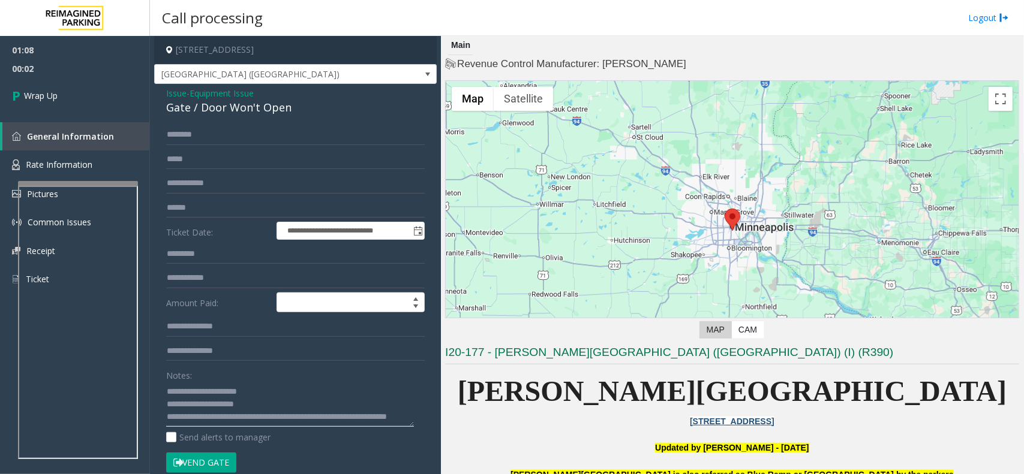
scroll to position [13, 0]
drag, startPoint x: 232, startPoint y: 423, endPoint x: 358, endPoint y: 408, distance: 127.4
click at [358, 408] on textarea at bounding box center [290, 404] width 248 height 45
type textarea "**********"
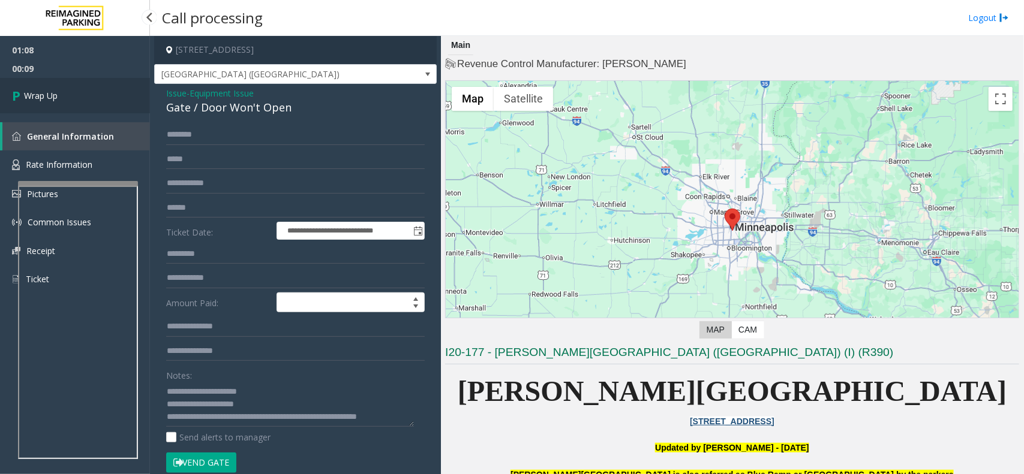
click at [82, 94] on link "Wrap Up" at bounding box center [75, 95] width 150 height 35
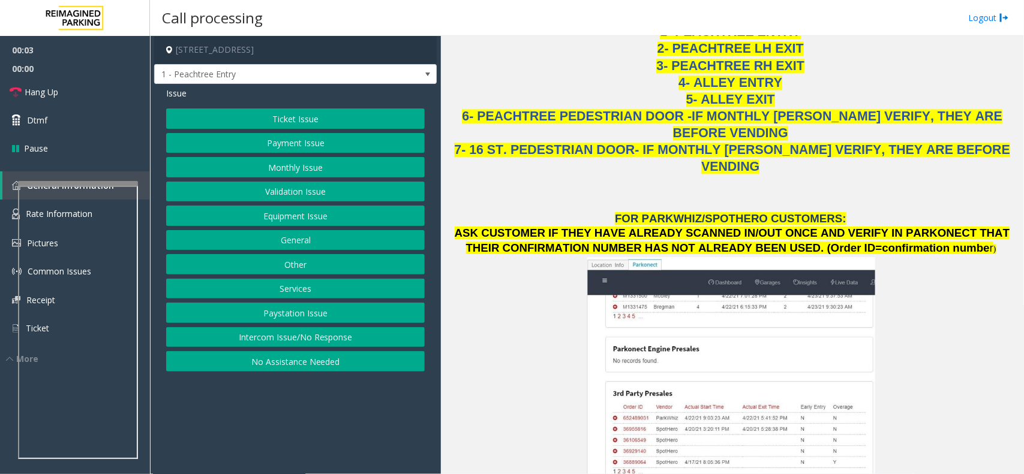
scroll to position [1574, 0]
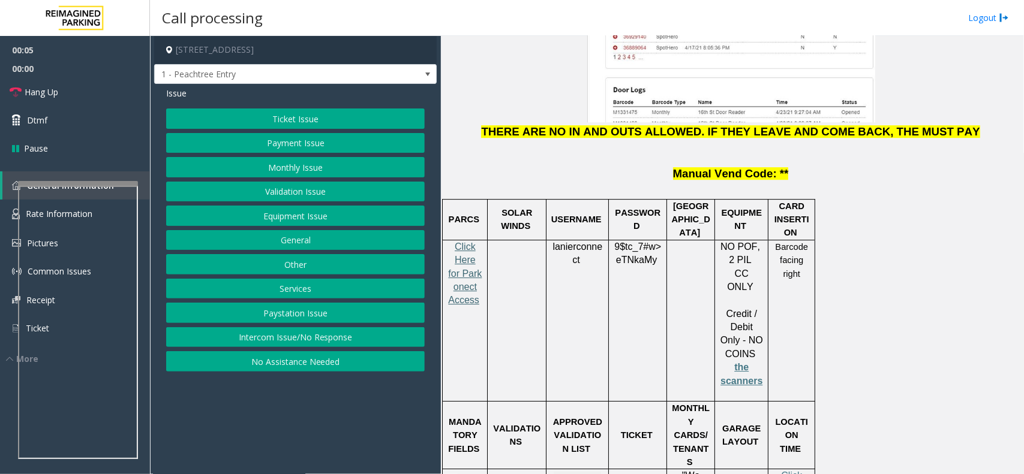
click at [468, 242] on span "Click Here for Parkonect Access" at bounding box center [465, 274] width 34 height 64
click at [573, 241] on p "lanierconnect" at bounding box center [577, 254] width 53 height 27
drag, startPoint x: 336, startPoint y: 341, endPoint x: 319, endPoint y: 341, distance: 17.4
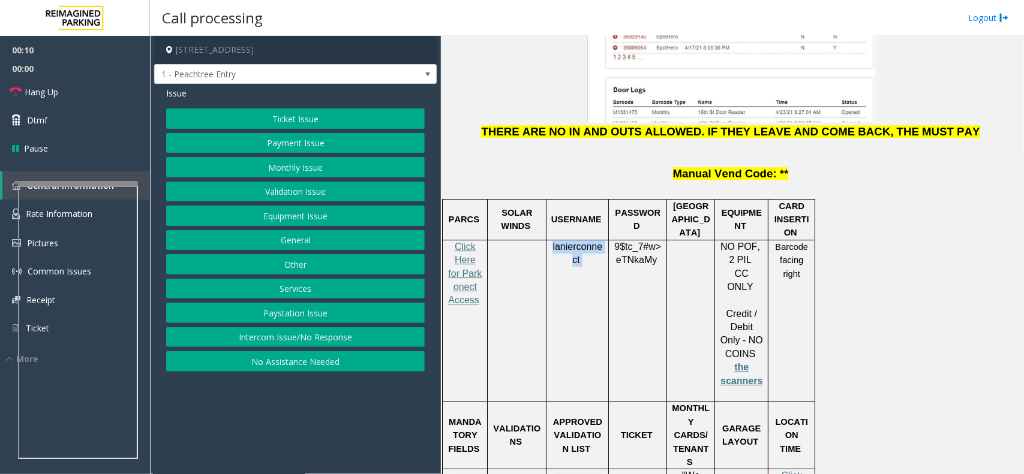
click at [336, 341] on button "Intercom Issue/No Response" at bounding box center [295, 337] width 259 height 20
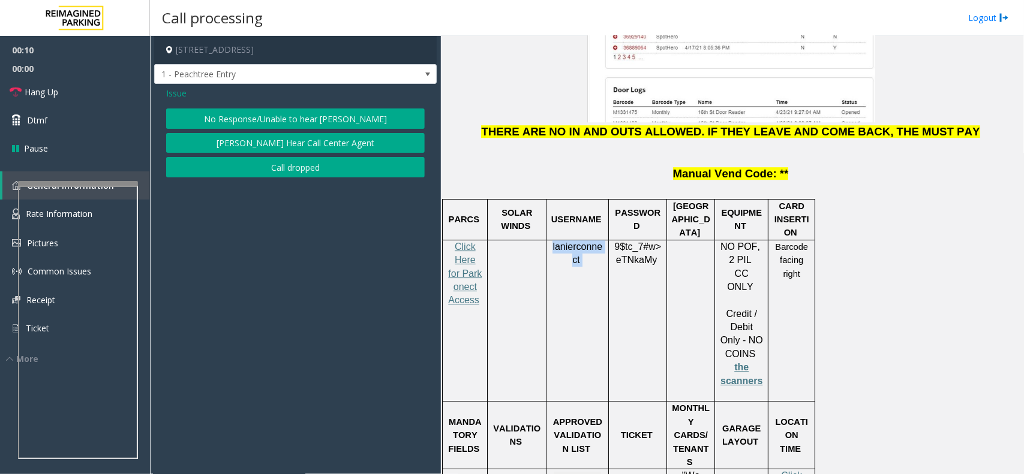
click at [328, 120] on button "No Response/Unable to hear [PERSON_NAME]" at bounding box center [295, 119] width 259 height 20
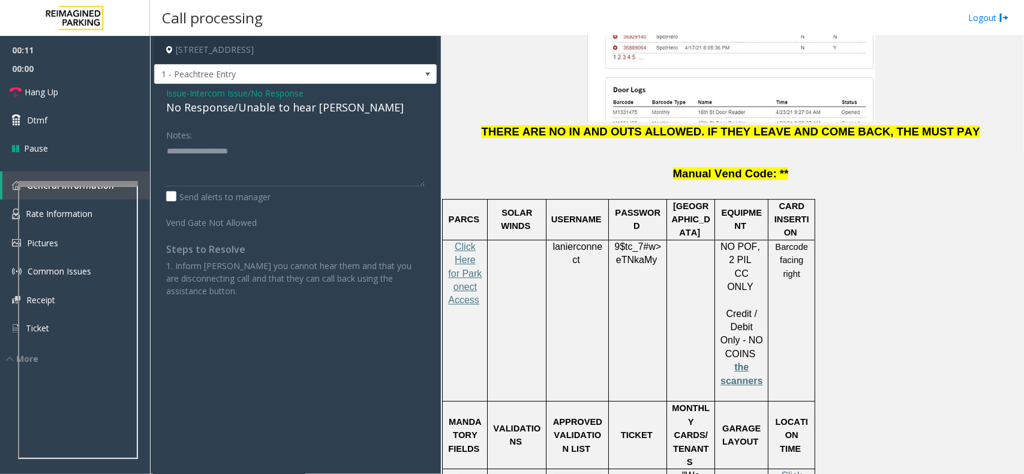
click at [242, 113] on div "No Response/Unable to hear [PERSON_NAME]" at bounding box center [295, 108] width 259 height 16
click at [243, 113] on div "No Response/Unable to hear [PERSON_NAME]" at bounding box center [295, 108] width 259 height 16
type textarea "**********"
click at [78, 92] on link "Hang Up" at bounding box center [75, 92] width 150 height 28
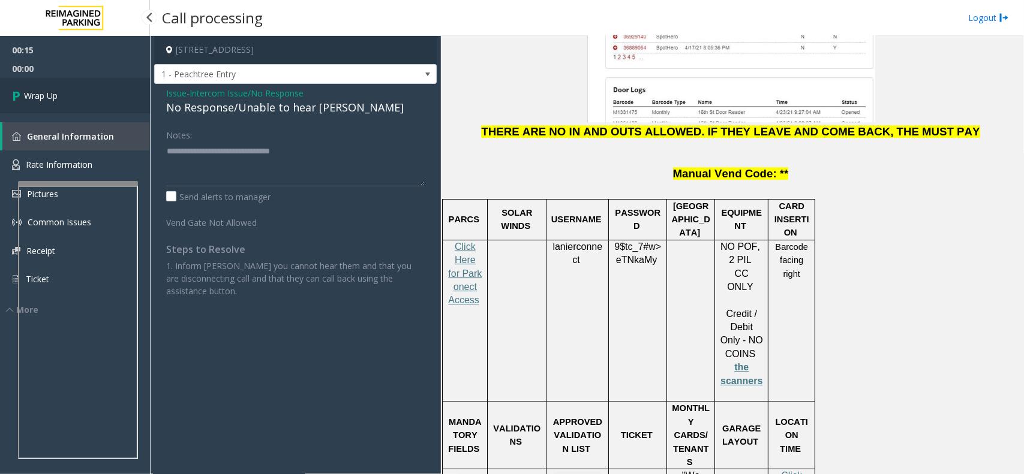
click at [78, 92] on link "Wrap Up" at bounding box center [75, 95] width 150 height 35
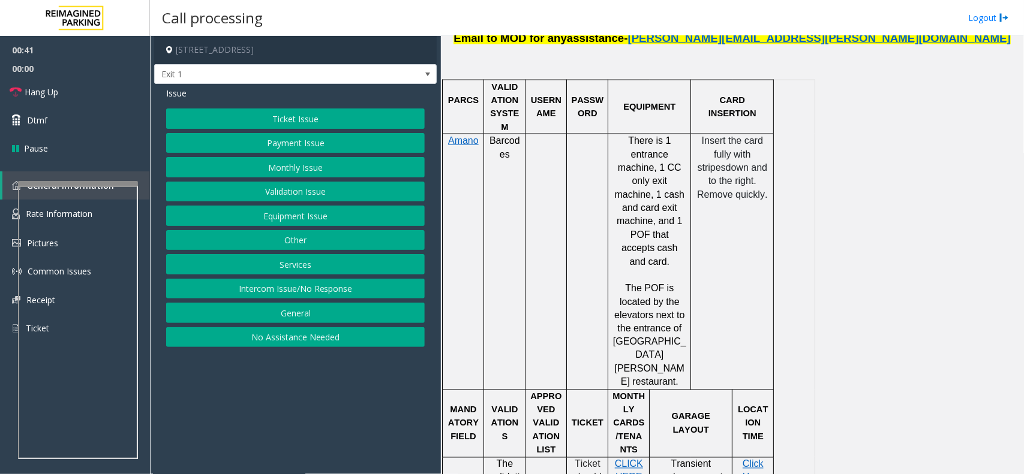
scroll to position [825, 0]
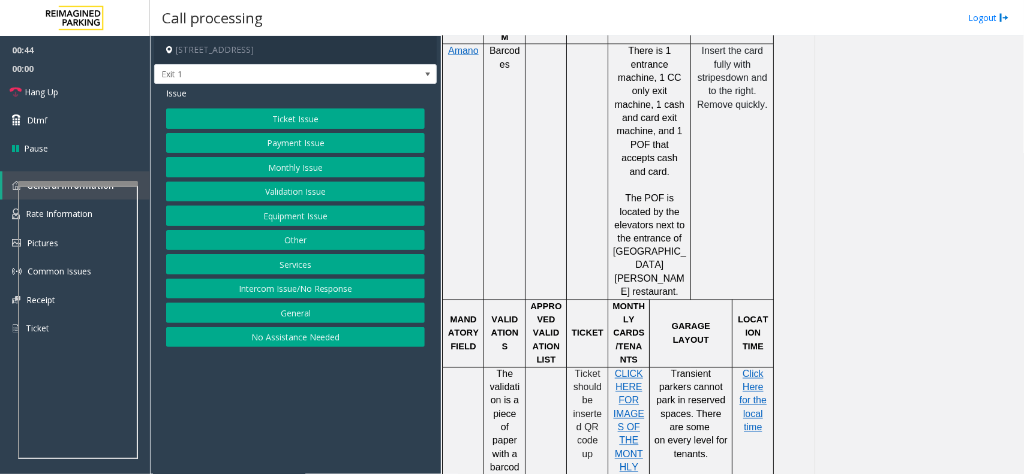
click at [580, 369] on span "Ticket should be inserted QR code up" at bounding box center [587, 414] width 29 height 91
click at [579, 369] on span "Ticket should be inserted QR code up" at bounding box center [587, 414] width 29 height 91
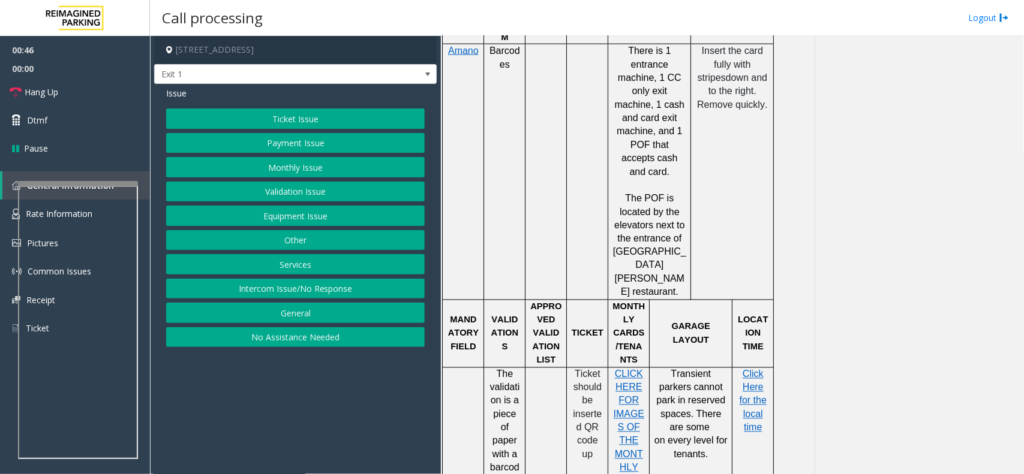
click at [585, 369] on span "Ticket should be inserted QR code up" at bounding box center [587, 414] width 29 height 91
click at [591, 369] on span "Ticket should be inserted QR code up" at bounding box center [587, 414] width 29 height 91
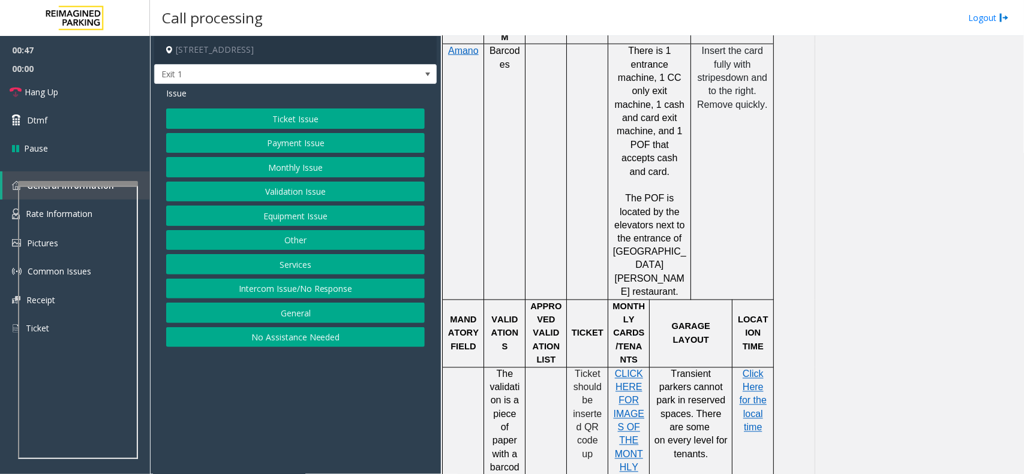
click at [591, 369] on span "Ticket should be inserted QR code up" at bounding box center [587, 414] width 29 height 91
click at [288, 168] on button "Monthly Issue" at bounding box center [295, 167] width 259 height 20
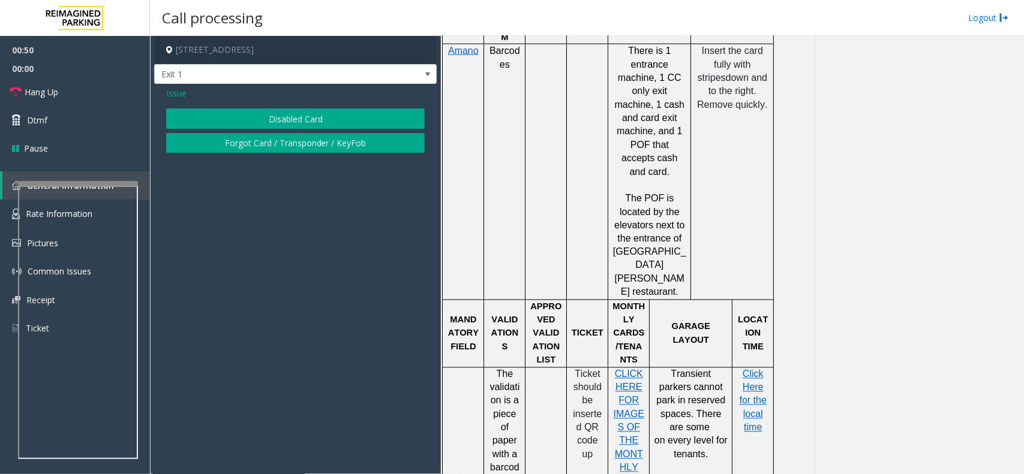
click at [316, 119] on button "Disabled Card" at bounding box center [295, 119] width 259 height 20
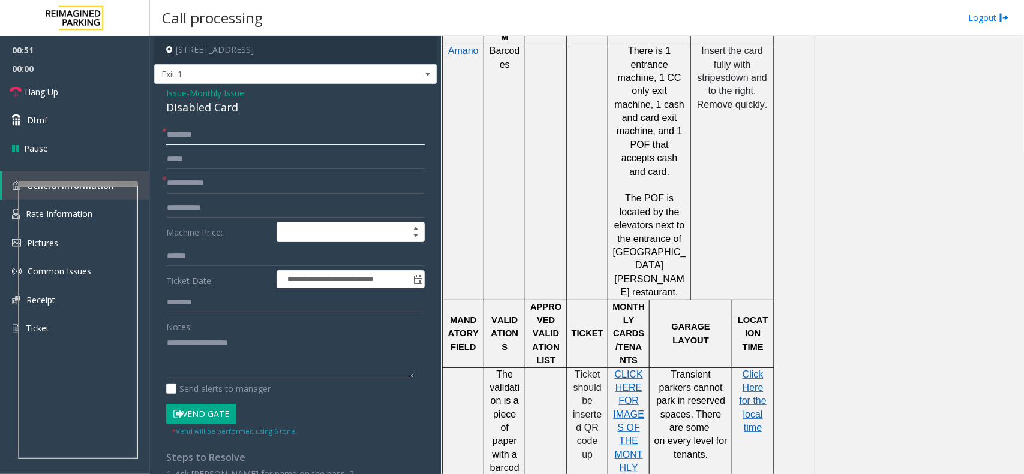
click at [177, 138] on input "text" at bounding box center [295, 135] width 259 height 20
click at [192, 179] on input "text" at bounding box center [295, 183] width 259 height 20
click at [212, 138] on input "text" at bounding box center [295, 135] width 259 height 20
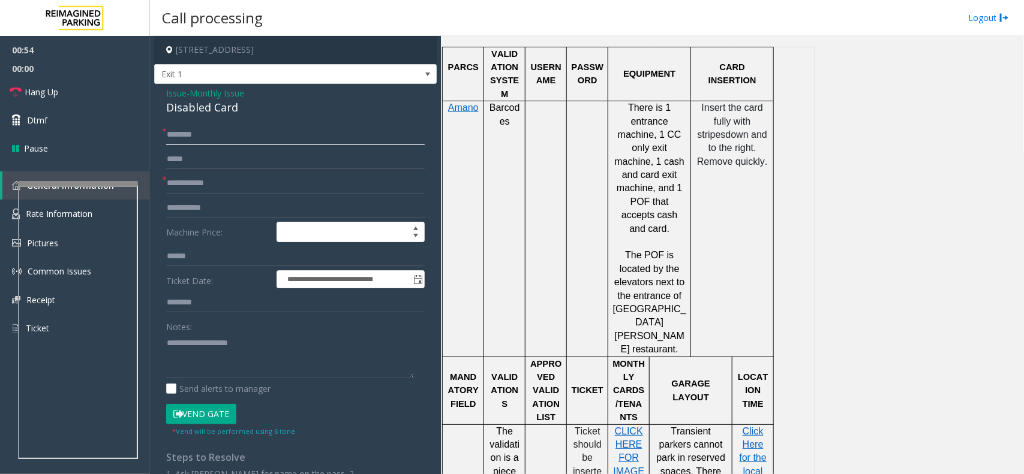
scroll to position [600, 0]
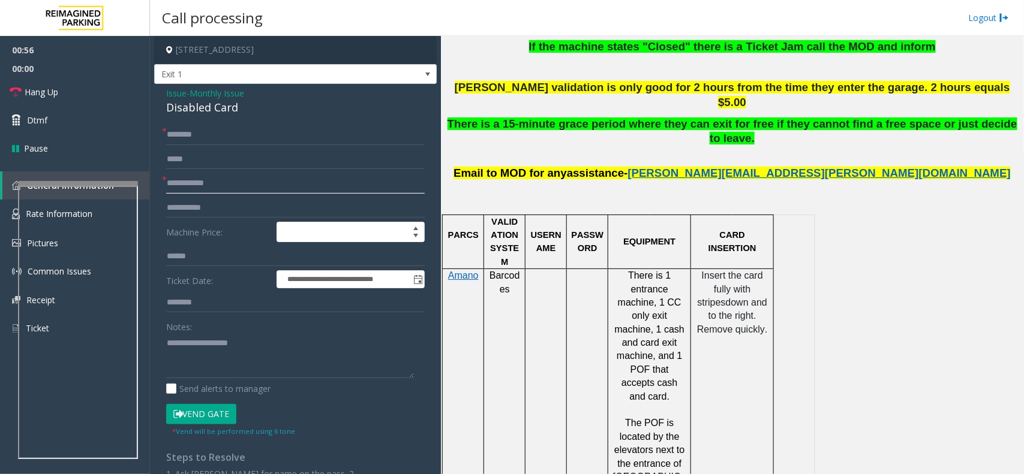
click at [193, 182] on input "text" at bounding box center [295, 183] width 259 height 20
type input "********"
click at [220, 138] on input "text" at bounding box center [295, 135] width 259 height 20
type input "*****"
click at [196, 350] on textarea at bounding box center [290, 355] width 248 height 45
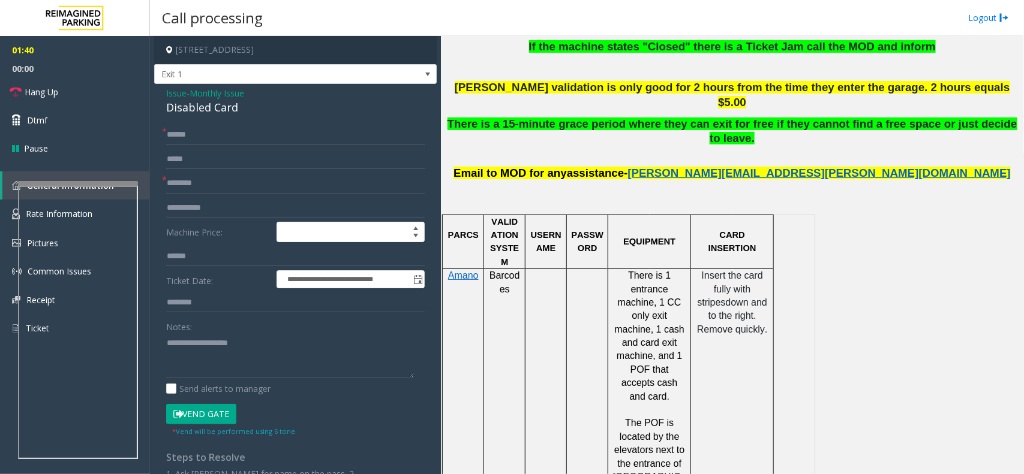
click at [211, 417] on button "Vend Gate" at bounding box center [201, 414] width 70 height 20
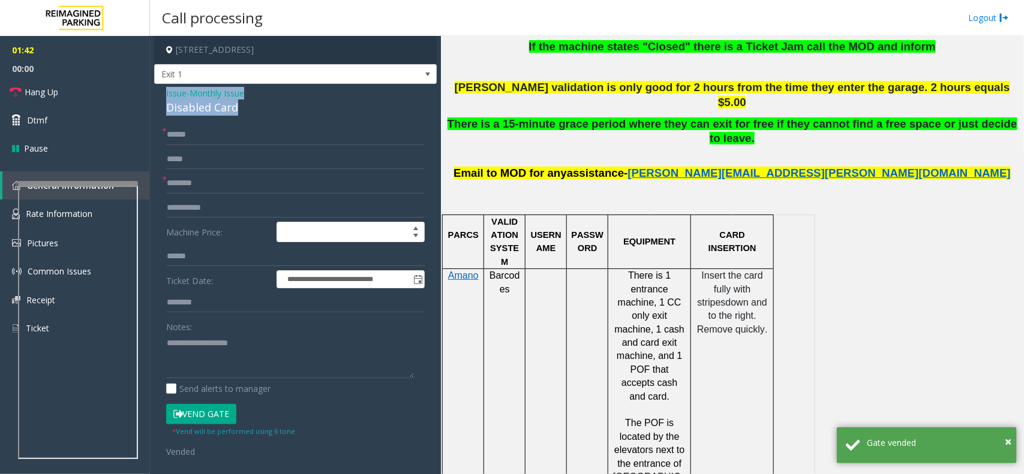
drag, startPoint x: 241, startPoint y: 109, endPoint x: 163, endPoint y: 94, distance: 78.9
click at [163, 94] on div "**********" at bounding box center [295, 355] width 282 height 542
click at [247, 366] on textarea at bounding box center [290, 355] width 248 height 45
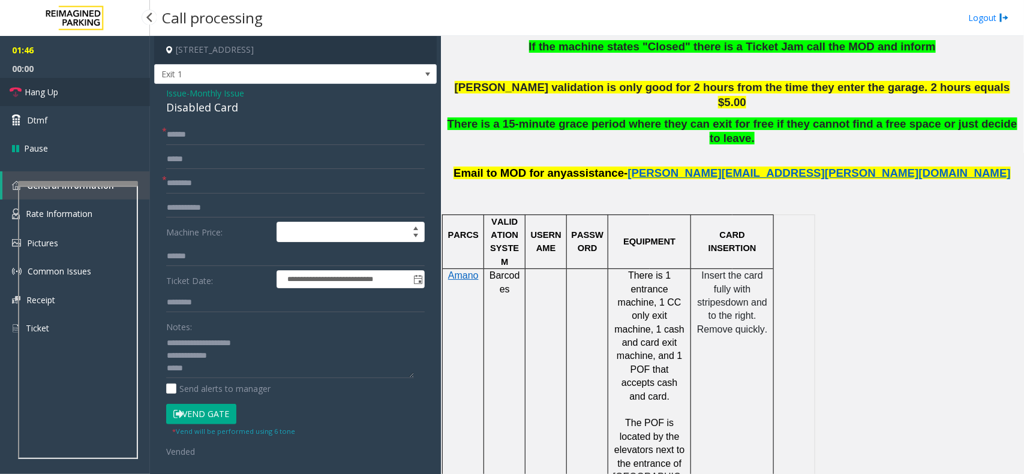
click at [46, 89] on span "Hang Up" at bounding box center [42, 92] width 34 height 13
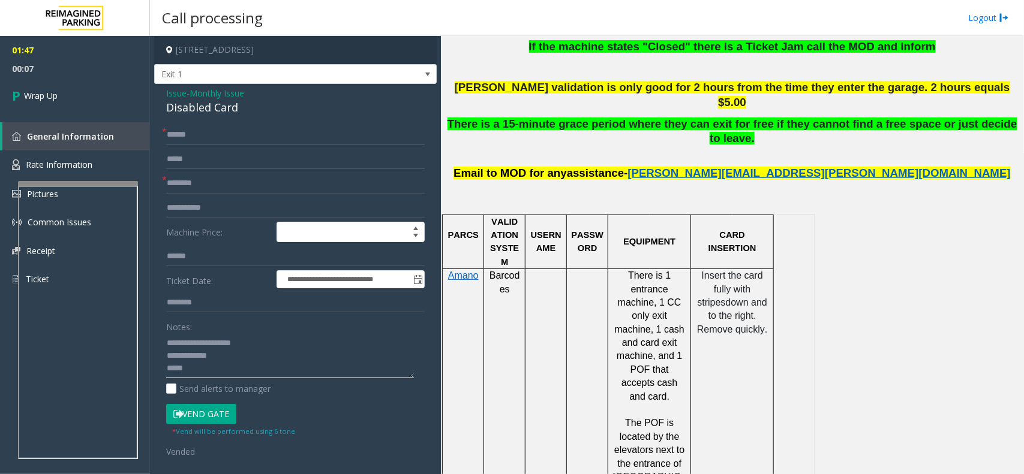
click at [214, 374] on textarea at bounding box center [290, 355] width 248 height 45
paste textarea "**********"
type textarea "**********"
click at [76, 95] on link "Wrap Up" at bounding box center [75, 95] width 150 height 35
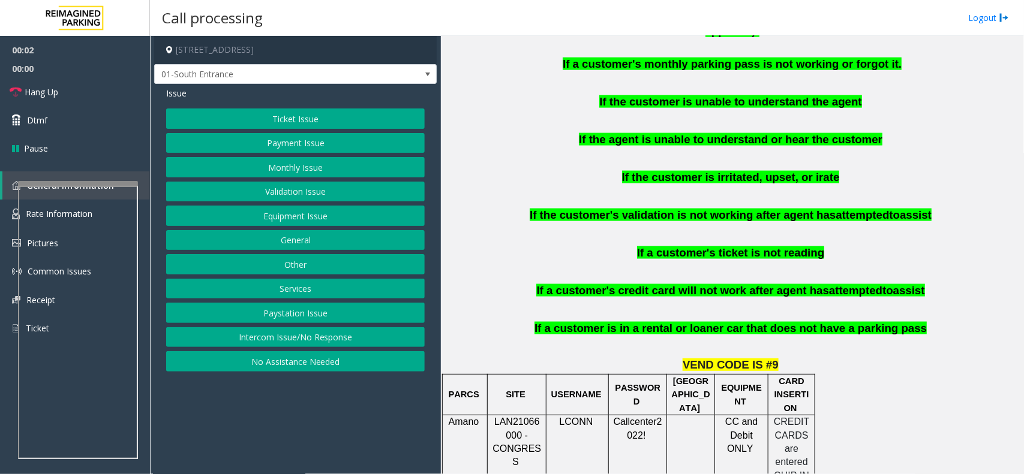
scroll to position [750, 0]
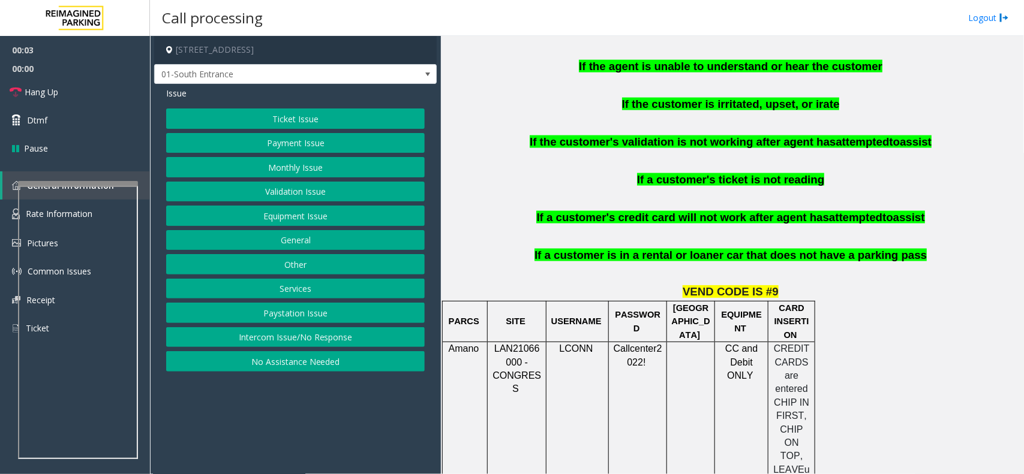
click at [282, 168] on button "Monthly Issue" at bounding box center [295, 167] width 259 height 20
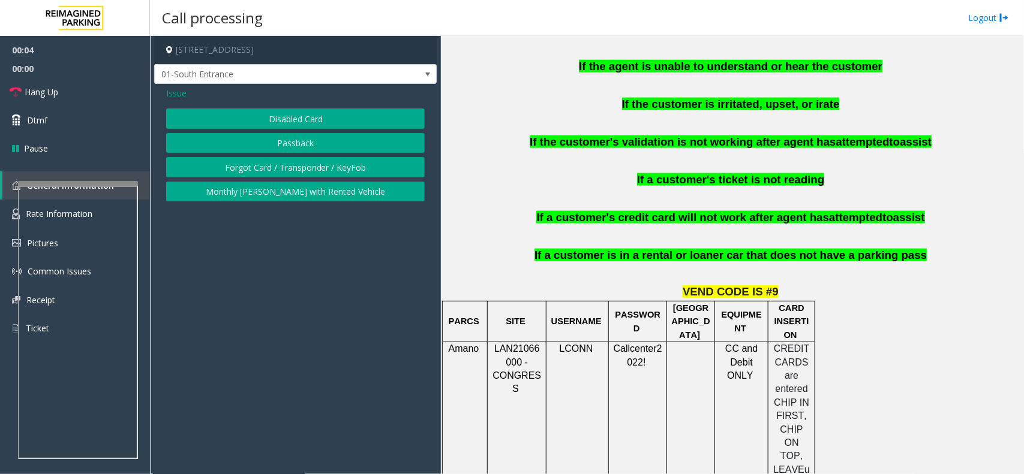
click at [285, 118] on button "Disabled Card" at bounding box center [295, 119] width 259 height 20
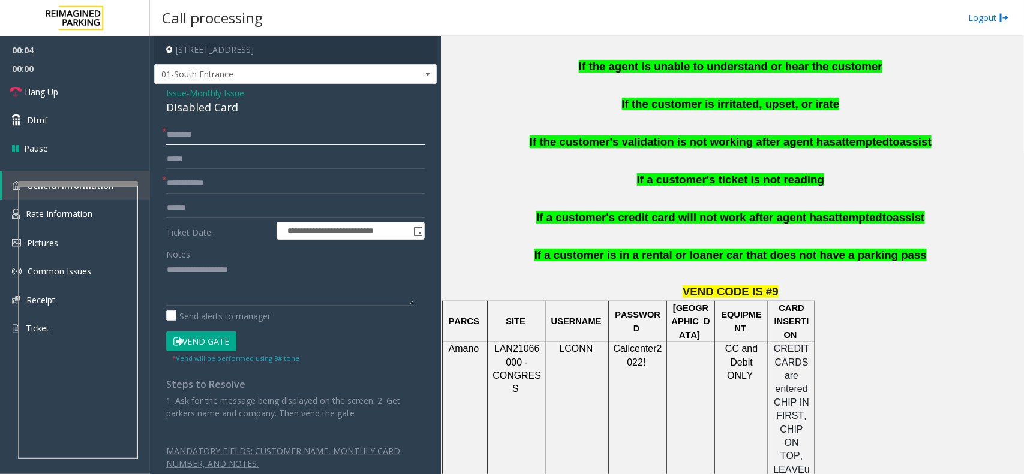
click at [205, 132] on input "text" at bounding box center [295, 135] width 259 height 20
click at [214, 182] on input "text" at bounding box center [295, 183] width 259 height 20
drag, startPoint x: 249, startPoint y: 105, endPoint x: 166, endPoint y: 91, distance: 84.6
click at [166, 91] on div "Issue - Monthly Issue Disabled Card" at bounding box center [295, 101] width 259 height 29
click at [262, 295] on textarea at bounding box center [290, 283] width 248 height 45
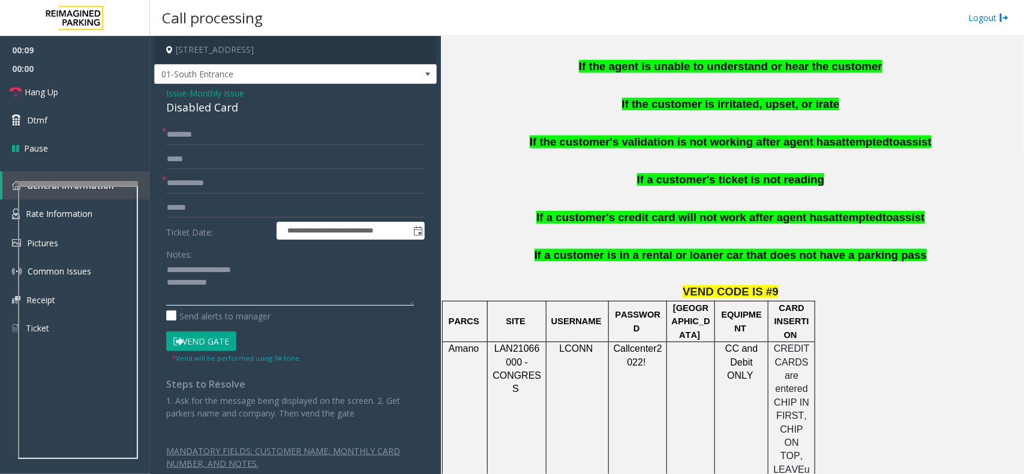
click at [271, 296] on textarea at bounding box center [290, 283] width 248 height 45
type textarea "**********"
click at [202, 184] on input "text" at bounding box center [295, 183] width 259 height 20
click at [212, 135] on input "text" at bounding box center [295, 135] width 259 height 20
click at [252, 290] on textarea at bounding box center [290, 283] width 248 height 45
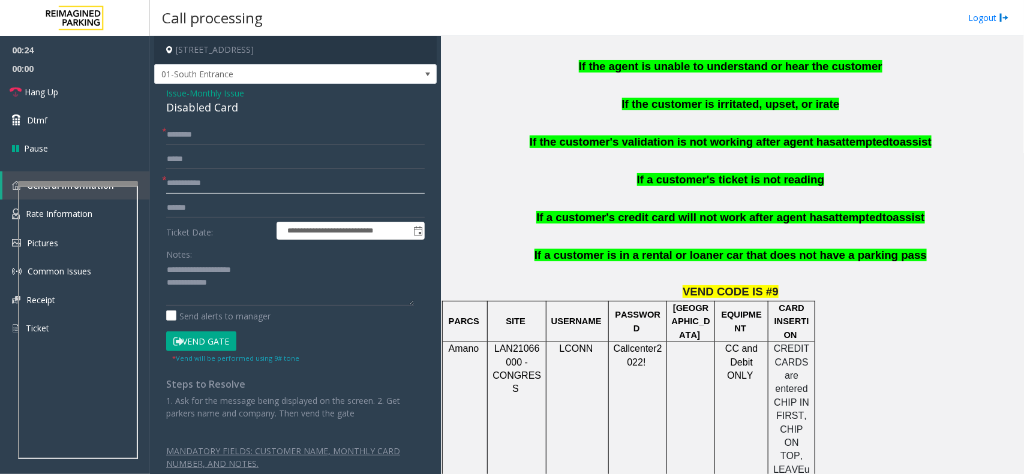
click at [169, 184] on input "**********" at bounding box center [295, 183] width 259 height 20
click at [190, 185] on input "**********" at bounding box center [295, 183] width 259 height 20
click at [226, 136] on input "text" at bounding box center [295, 135] width 259 height 20
click at [170, 187] on input "**********" at bounding box center [295, 183] width 259 height 20
click at [193, 184] on input "**********" at bounding box center [295, 183] width 259 height 20
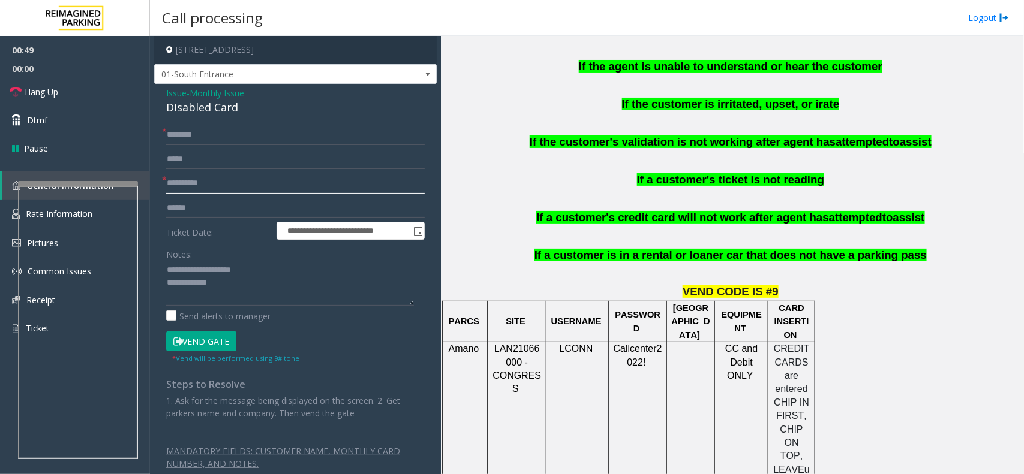
type input "**********"
click at [199, 130] on input "text" at bounding box center [295, 135] width 259 height 20
click at [294, 292] on textarea at bounding box center [290, 283] width 248 height 45
type textarea "**********"
click at [245, 125] on input "text" at bounding box center [295, 135] width 259 height 20
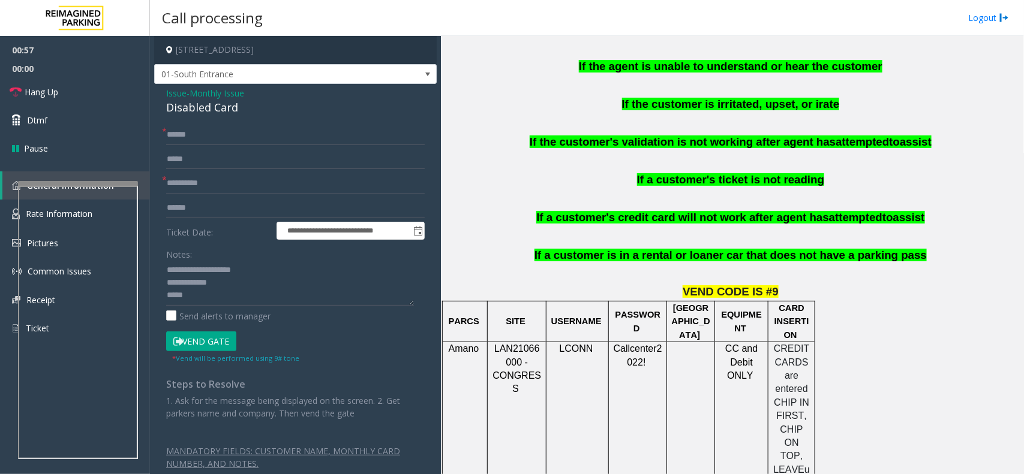
click at [225, 347] on button "Vend Gate" at bounding box center [201, 342] width 70 height 20
click at [205, 297] on textarea at bounding box center [290, 283] width 248 height 45
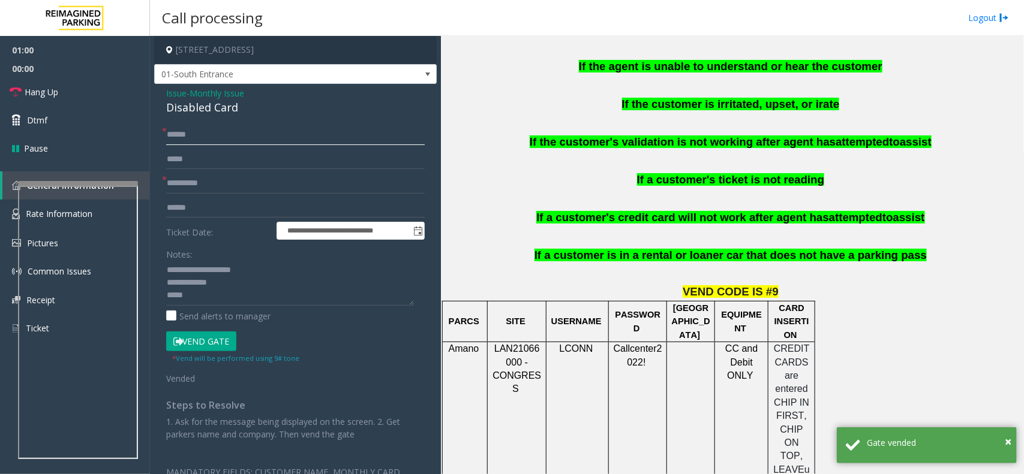
click at [249, 143] on input "******" at bounding box center [295, 135] width 259 height 20
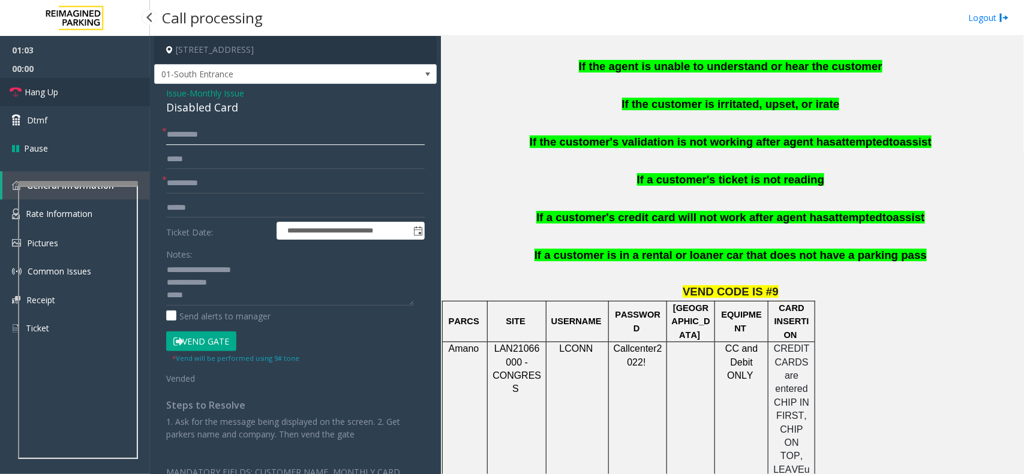
type input "*********"
click at [61, 95] on link "Hang Up" at bounding box center [75, 92] width 150 height 28
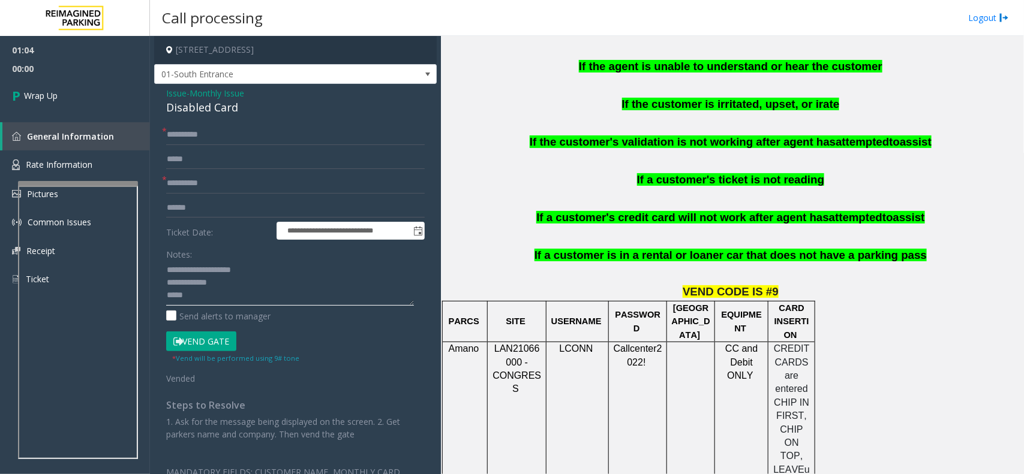
click at [196, 301] on textarea at bounding box center [290, 283] width 248 height 45
click at [285, 291] on textarea at bounding box center [290, 283] width 248 height 45
paste textarea "**********"
type textarea "**********"
click at [76, 97] on link "Wrap Up" at bounding box center [75, 95] width 150 height 35
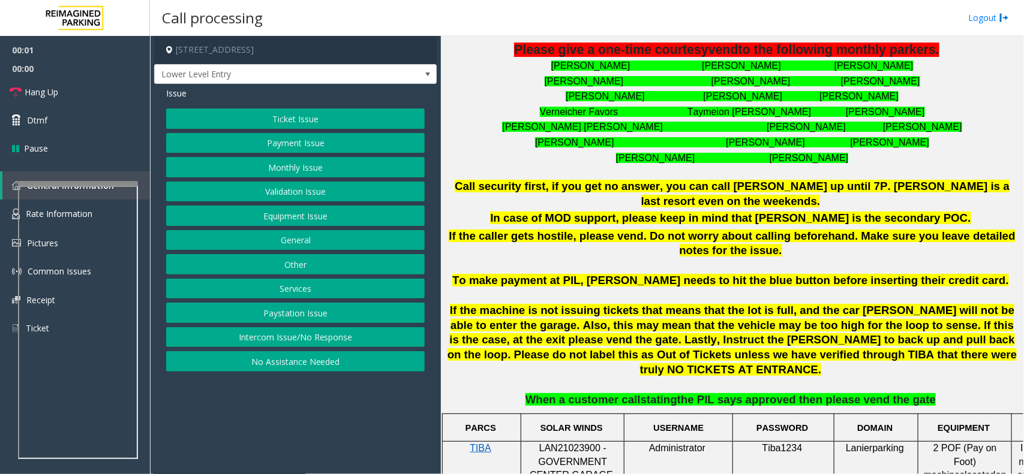
scroll to position [525, 0]
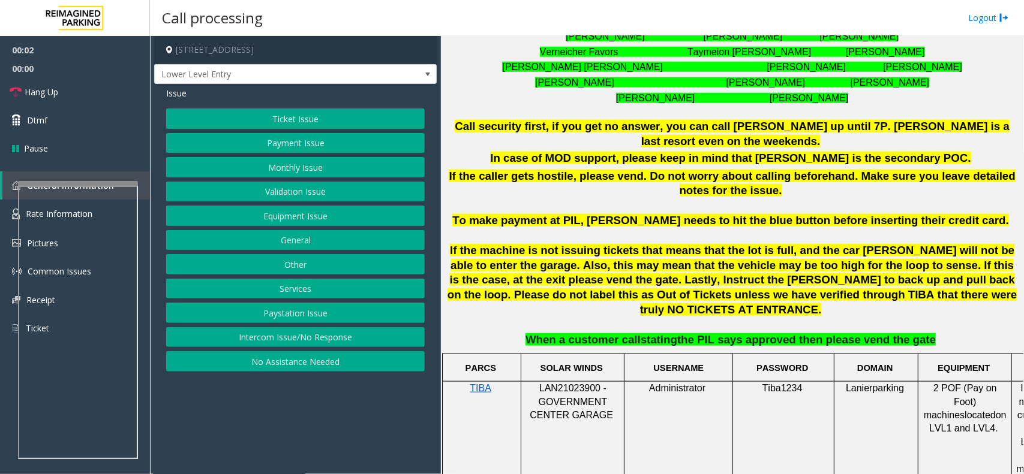
click at [574, 383] on span "LAN21023900 - GOVERNMENT CENTER GARAGE" at bounding box center [571, 401] width 83 height 37
click at [573, 383] on span "LAN21023900 - GOVERNMENT CENTER GARAGE" at bounding box center [571, 401] width 83 height 37
copy span "LAN21023900"
click at [327, 333] on button "Intercom Issue/No Response" at bounding box center [295, 337] width 259 height 20
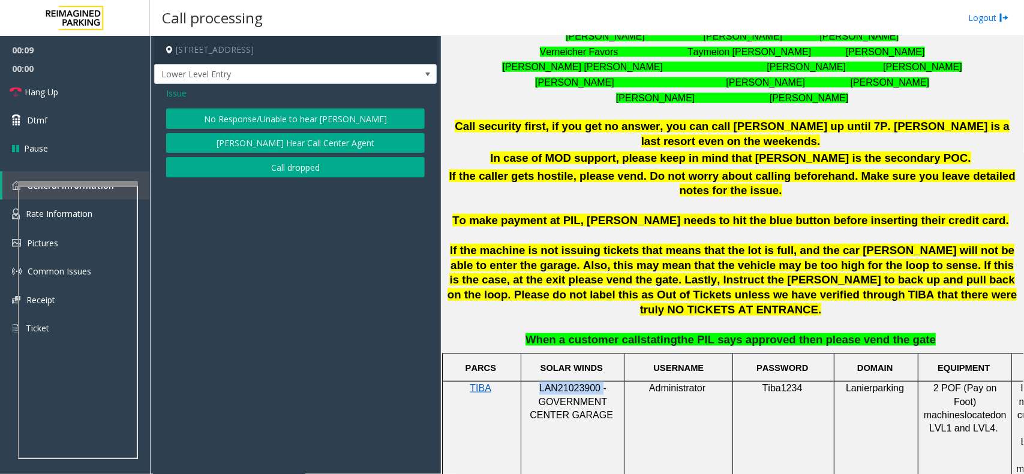
click at [352, 118] on button "No Response/Unable to hear [PERSON_NAME]" at bounding box center [295, 119] width 259 height 20
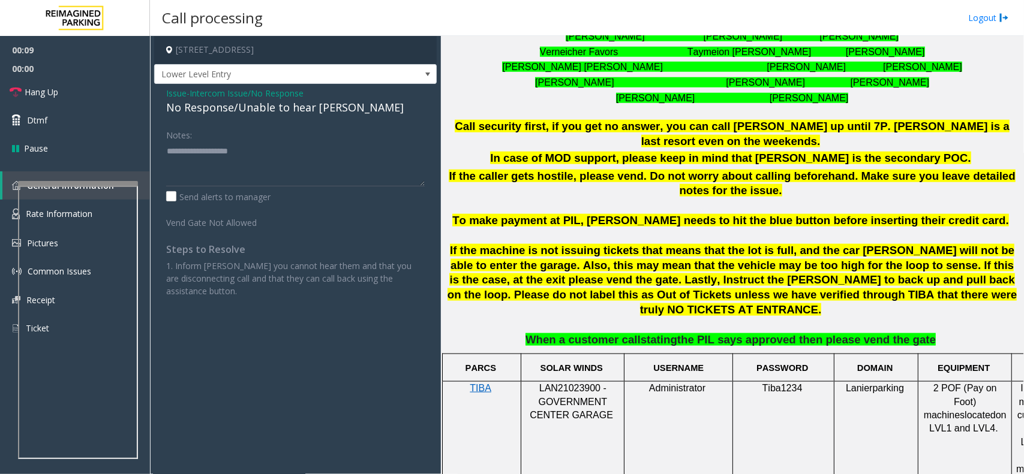
click at [294, 110] on div "No Response/Unable to hear [PERSON_NAME]" at bounding box center [295, 108] width 259 height 16
type textarea "**********"
click at [44, 86] on span "Hang Up" at bounding box center [42, 92] width 34 height 13
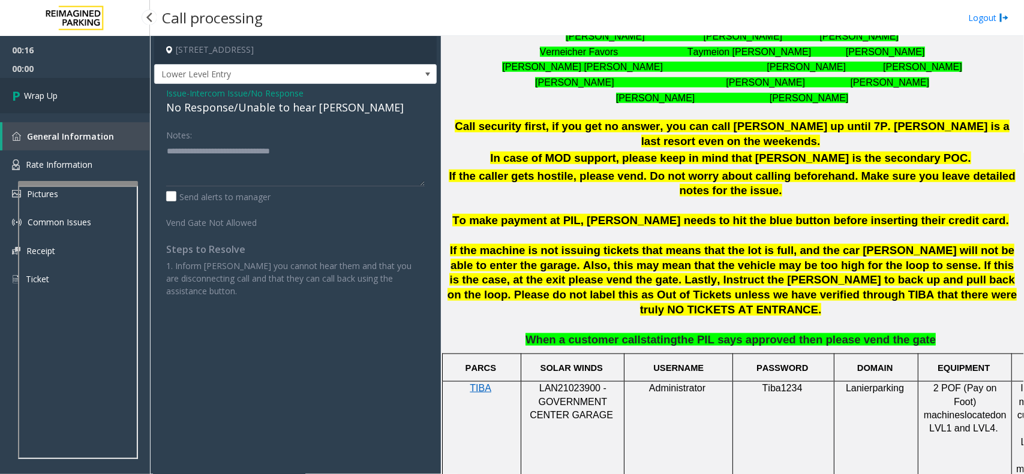
click at [44, 86] on link "Wrap Up" at bounding box center [75, 95] width 150 height 35
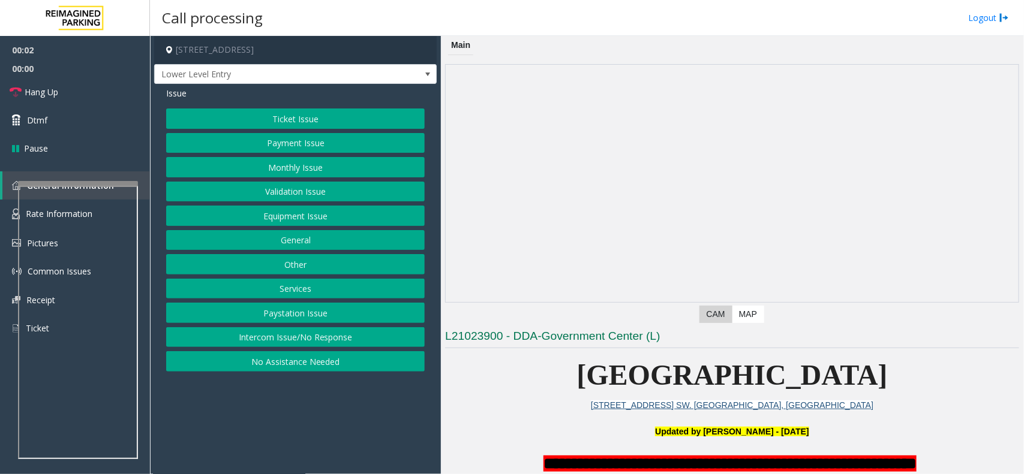
click at [263, 345] on button "Intercom Issue/No Response" at bounding box center [295, 337] width 259 height 20
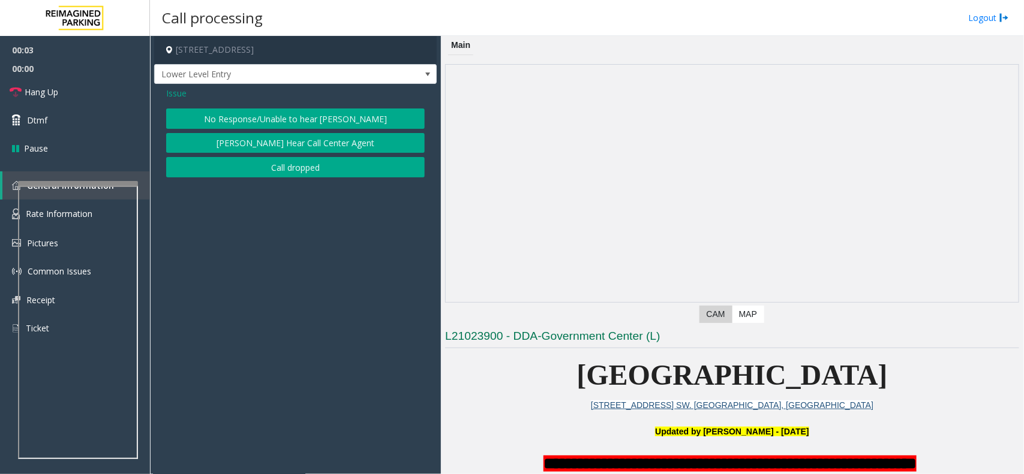
click at [370, 121] on button "No Response/Unable to hear [PERSON_NAME]" at bounding box center [295, 119] width 259 height 20
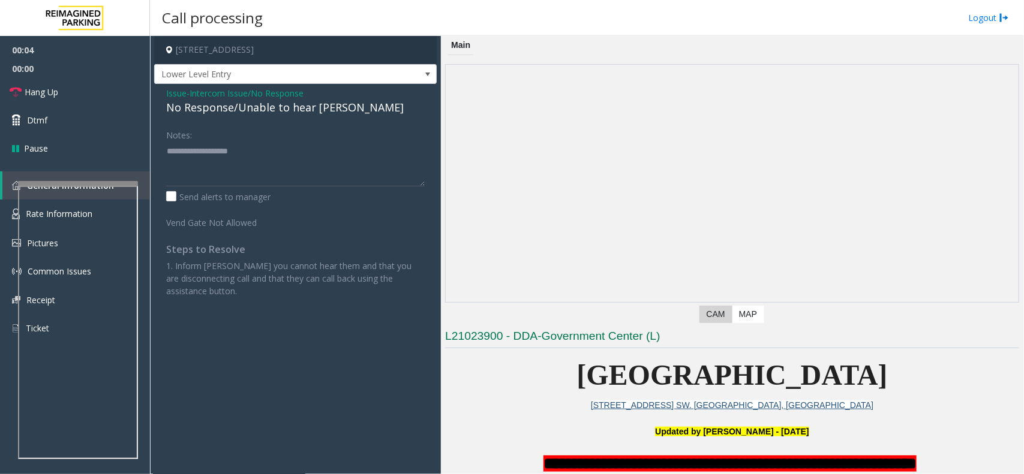
click at [278, 113] on div "No Response/Unable to hear [PERSON_NAME]" at bounding box center [295, 108] width 259 height 16
type textarea "**********"
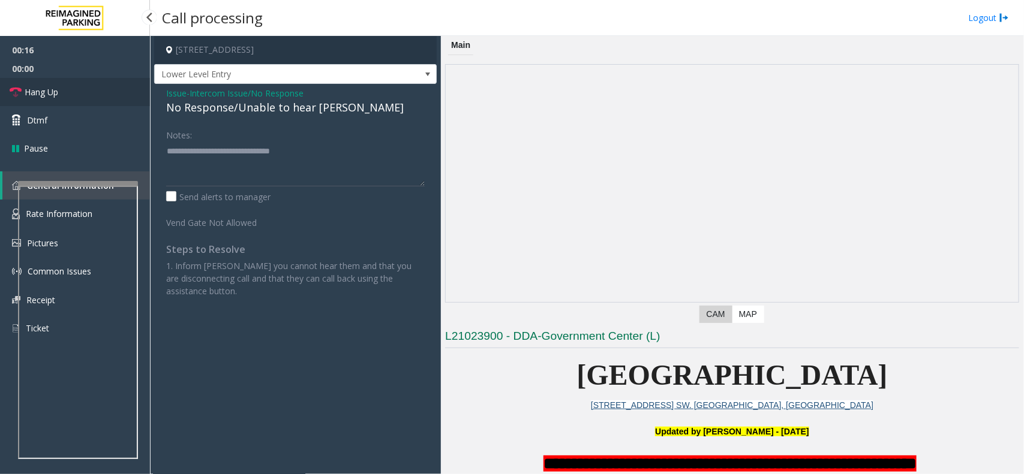
click at [44, 91] on span "Hang Up" at bounding box center [42, 92] width 34 height 13
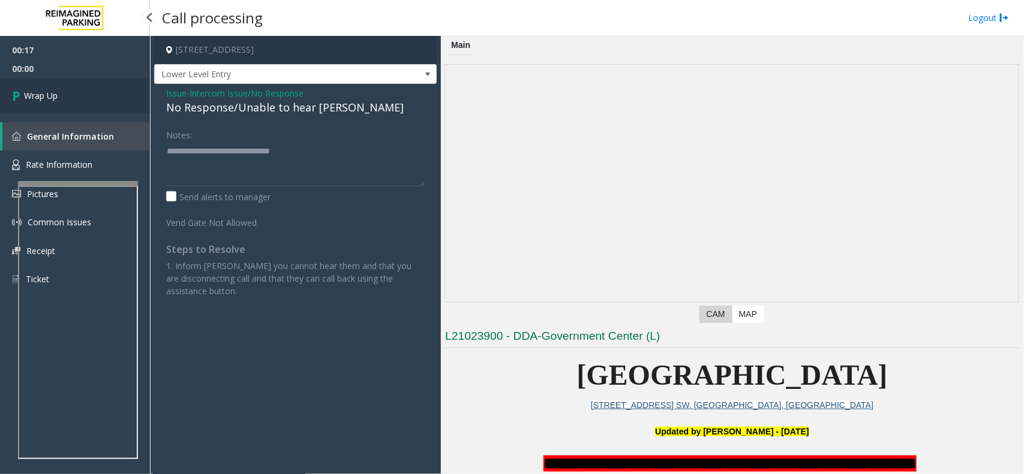
click at [47, 91] on span "Wrap Up" at bounding box center [41, 95] width 34 height 13
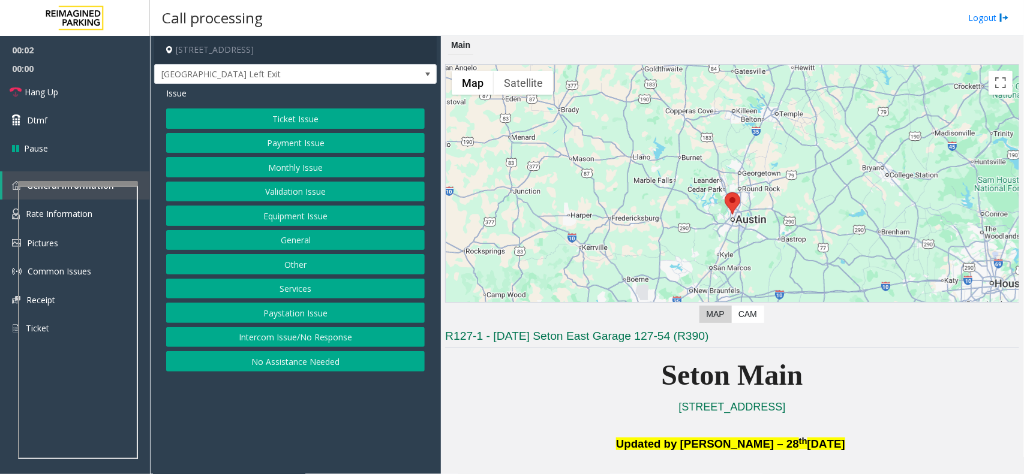
click at [293, 213] on button "Equipment Issue" at bounding box center [295, 216] width 259 height 20
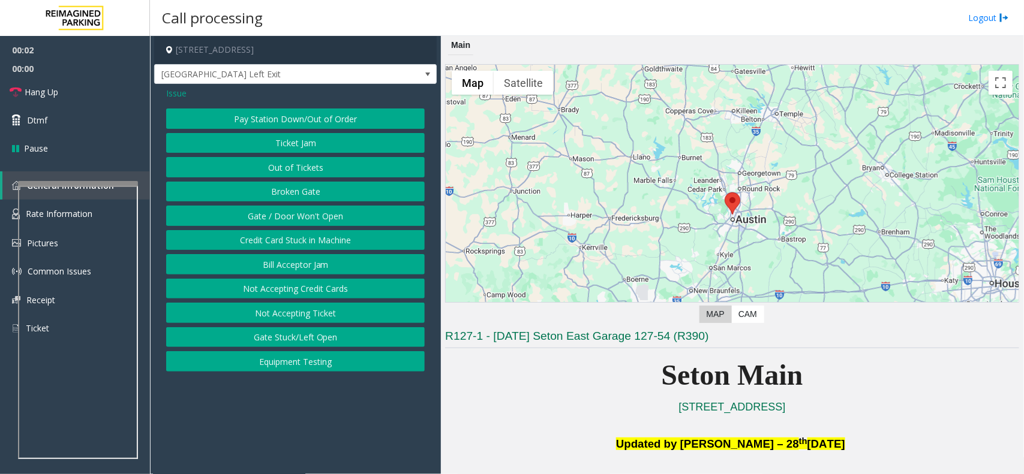
click at [293, 213] on button "Gate / Door Won't Open" at bounding box center [295, 216] width 259 height 20
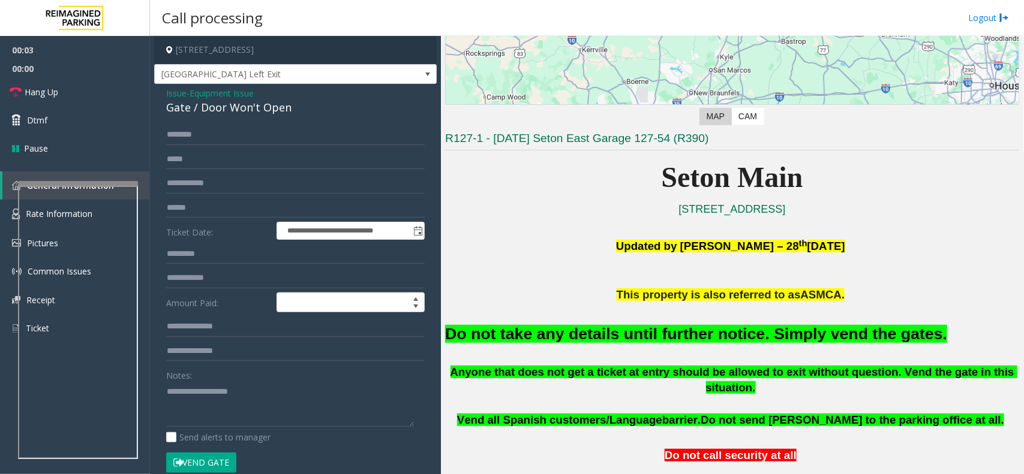
scroll to position [375, 0]
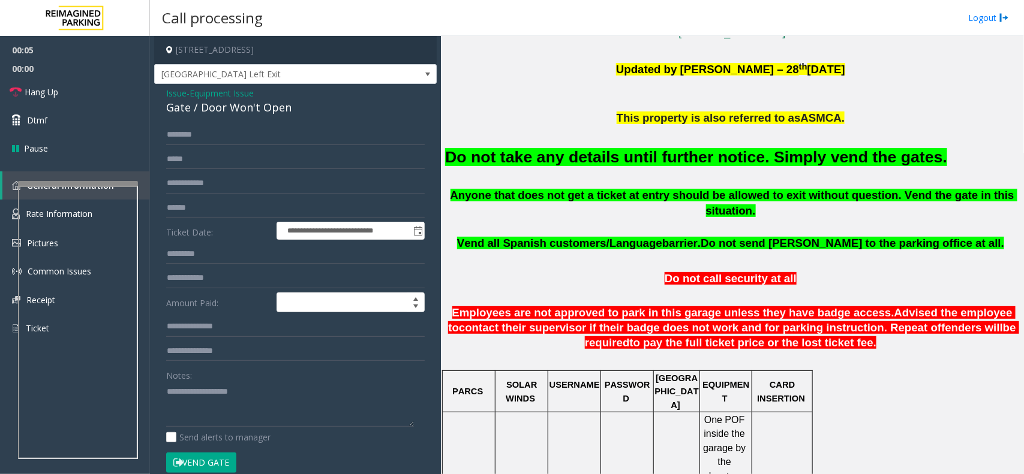
click at [603, 158] on font "Do not take any details until further notice. Simply vend the gates." at bounding box center [696, 157] width 502 height 18
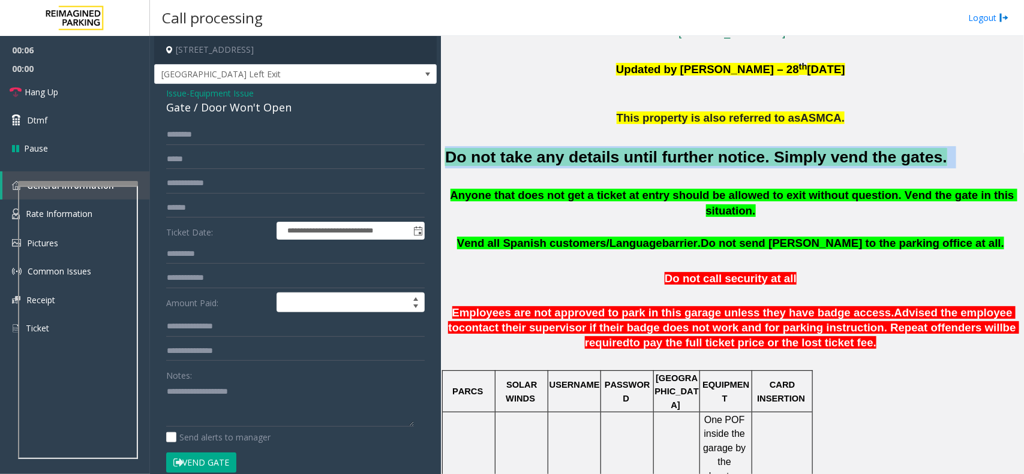
click at [604, 158] on font "Do not take any details until further notice. Simply vend the gates." at bounding box center [696, 157] width 502 height 18
click at [212, 466] on button "Vend Gate" at bounding box center [201, 463] width 70 height 20
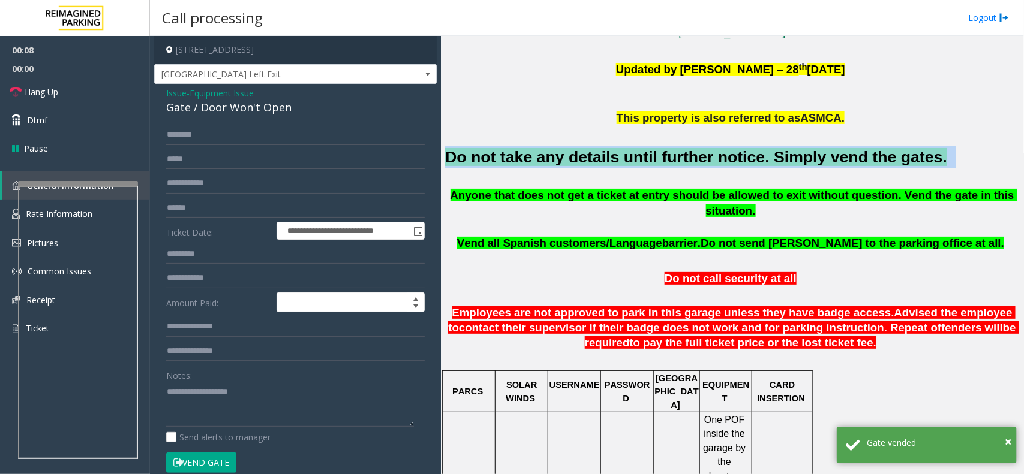
scroll to position [22, 0]
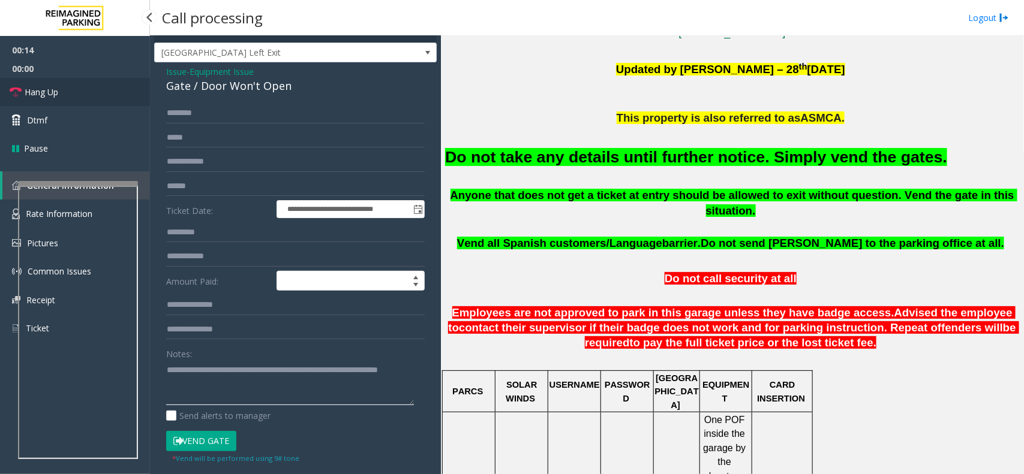
type textarea "**********"
click at [61, 95] on link "Hang Up" at bounding box center [75, 92] width 150 height 28
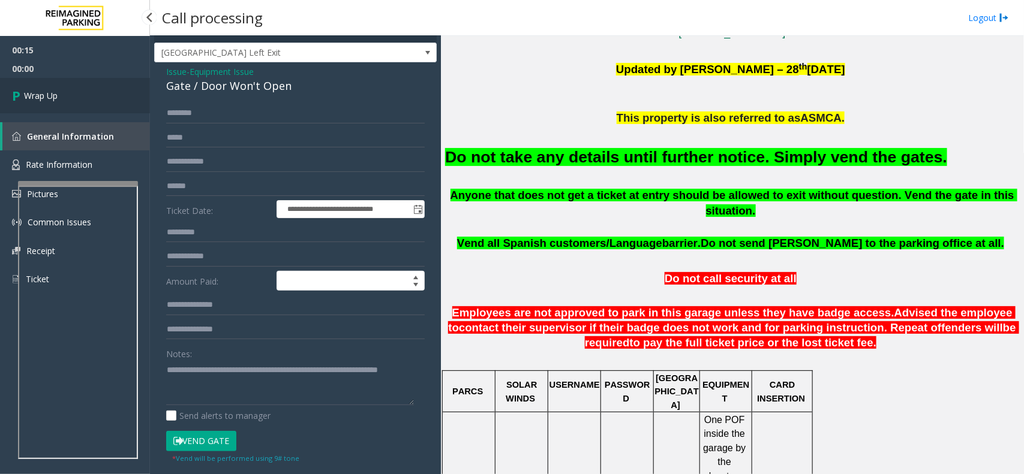
click at [61, 95] on link "Wrap Up" at bounding box center [75, 95] width 150 height 35
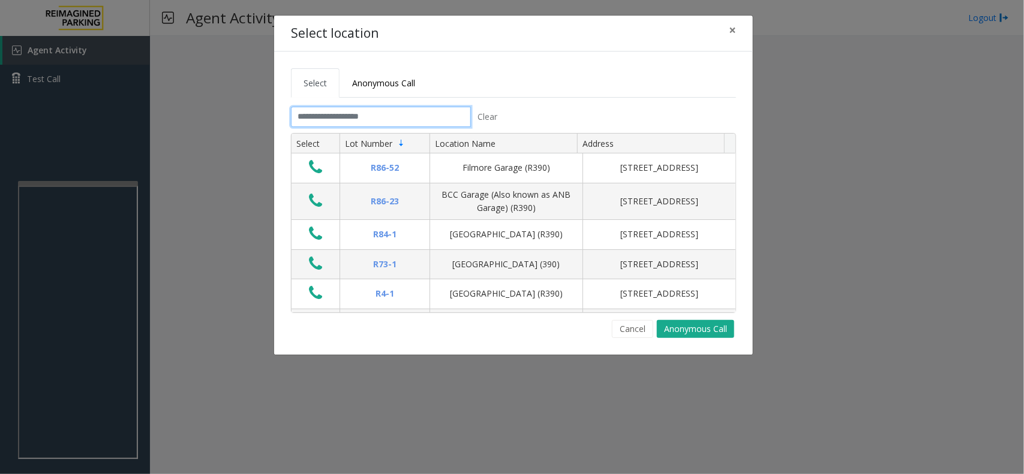
click at [368, 116] on input "text" at bounding box center [381, 117] width 180 height 20
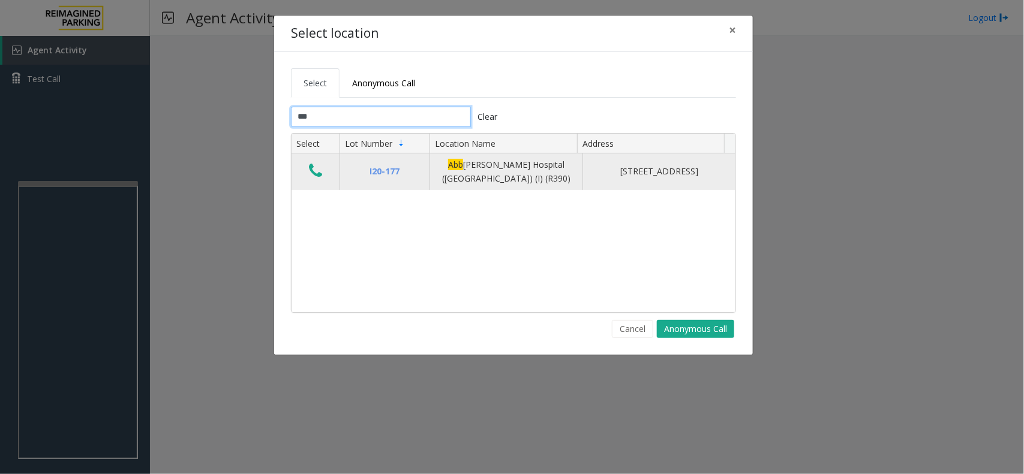
type input "***"
click at [321, 175] on icon "Data table" at bounding box center [315, 171] width 13 height 17
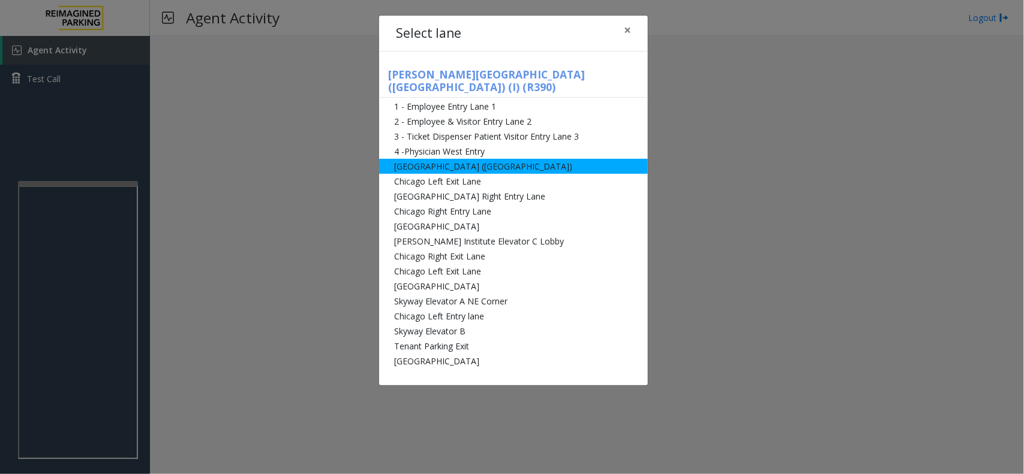
click at [481, 159] on li "[GEOGRAPHIC_DATA] ([GEOGRAPHIC_DATA])" at bounding box center [513, 166] width 269 height 15
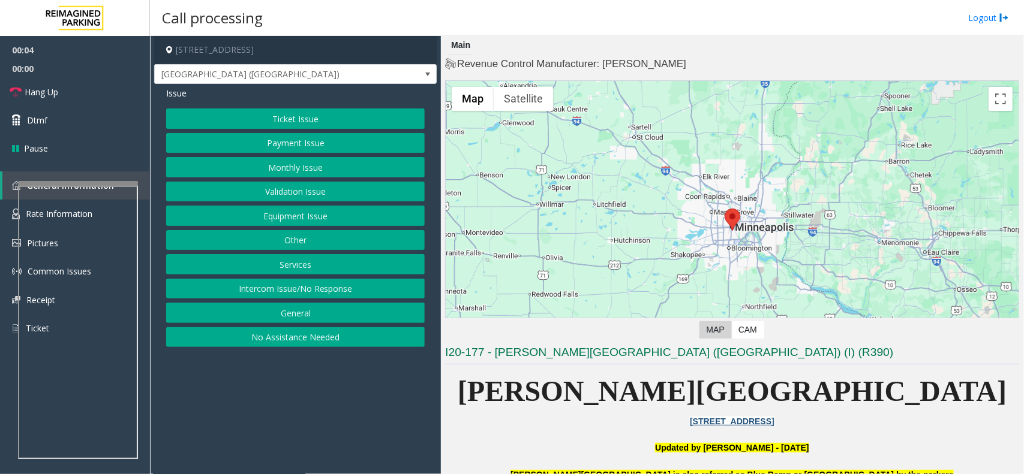
click at [310, 119] on button "Ticket Issue" at bounding box center [295, 119] width 259 height 20
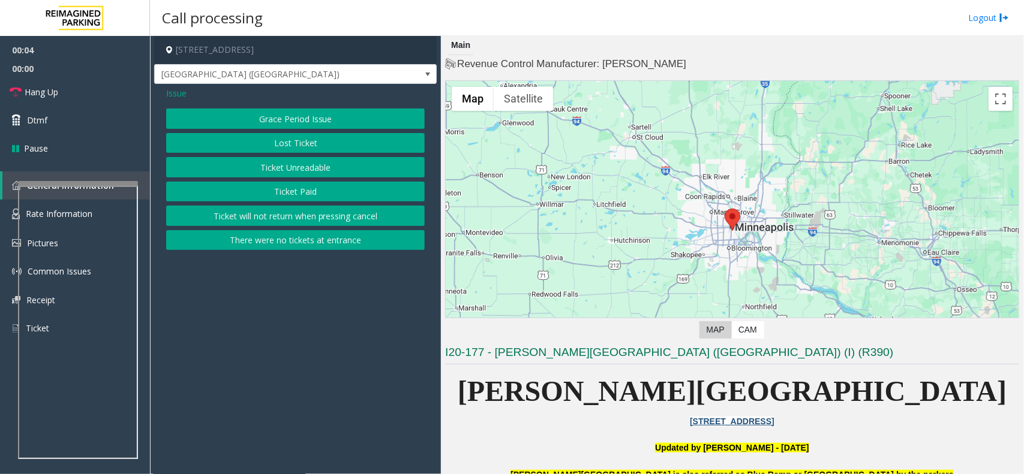
click at [278, 157] on div "Grace Period Issue Lost Ticket Ticket Unreadable Ticket Paid Ticket will not re…" at bounding box center [295, 180] width 259 height 142
click at [276, 165] on button "Ticket Unreadable" at bounding box center [295, 167] width 259 height 20
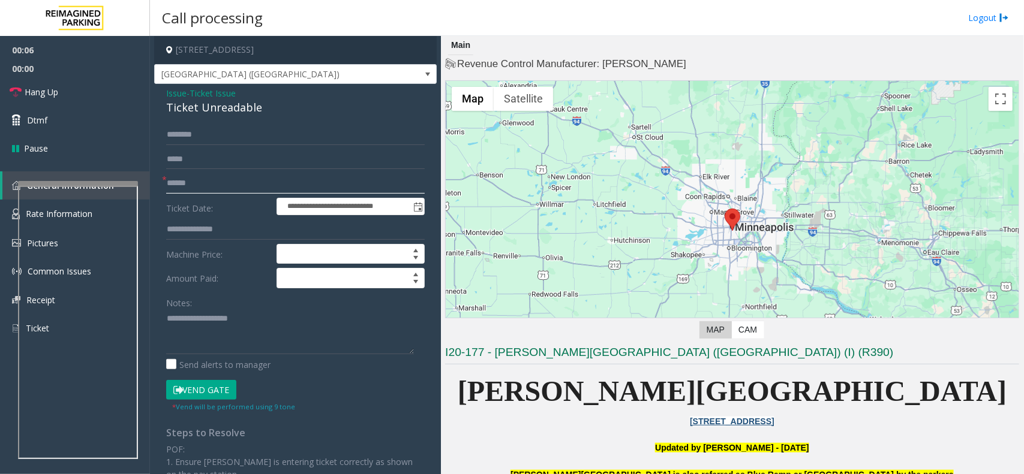
click at [213, 177] on input "text" at bounding box center [295, 183] width 259 height 20
click at [214, 317] on textarea at bounding box center [290, 331] width 248 height 45
drag, startPoint x: 265, startPoint y: 109, endPoint x: 157, endPoint y: 89, distance: 109.9
click at [157, 89] on div "**********" at bounding box center [295, 358] width 282 height 548
click at [267, 333] on textarea at bounding box center [290, 331] width 248 height 45
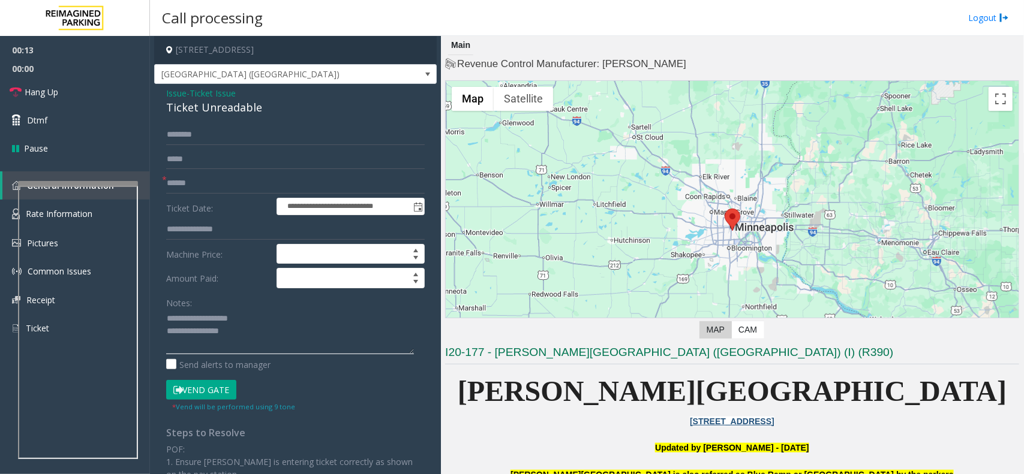
click at [272, 344] on textarea at bounding box center [290, 331] width 248 height 45
click at [211, 178] on input "text" at bounding box center [295, 183] width 259 height 20
click at [361, 348] on textarea at bounding box center [290, 331] width 248 height 45
type textarea "**********"
click at [202, 350] on textarea at bounding box center [290, 331] width 248 height 45
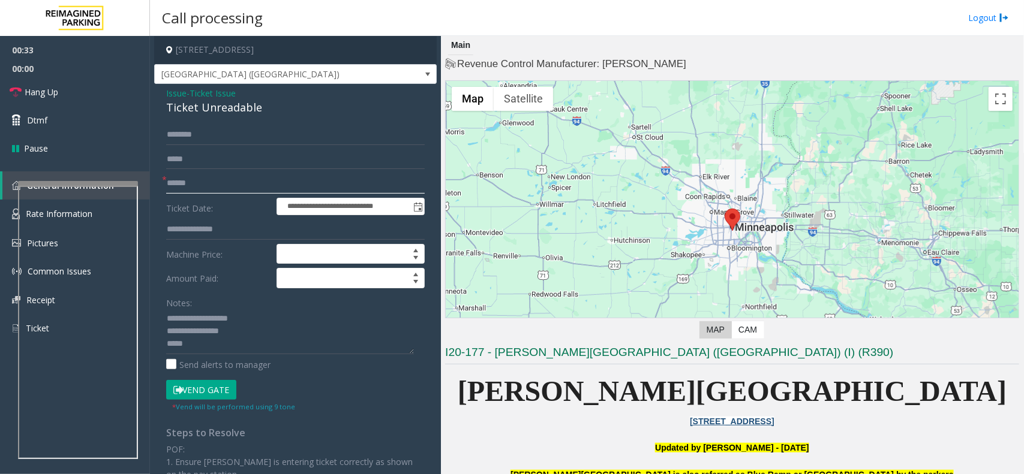
click at [199, 184] on input "text" at bounding box center [295, 183] width 259 height 20
click at [203, 393] on button "Vend Gate" at bounding box center [201, 390] width 70 height 20
click at [177, 179] on input "text" at bounding box center [295, 183] width 259 height 20
type input "*********"
click at [208, 391] on button "Vend Gate" at bounding box center [201, 390] width 70 height 20
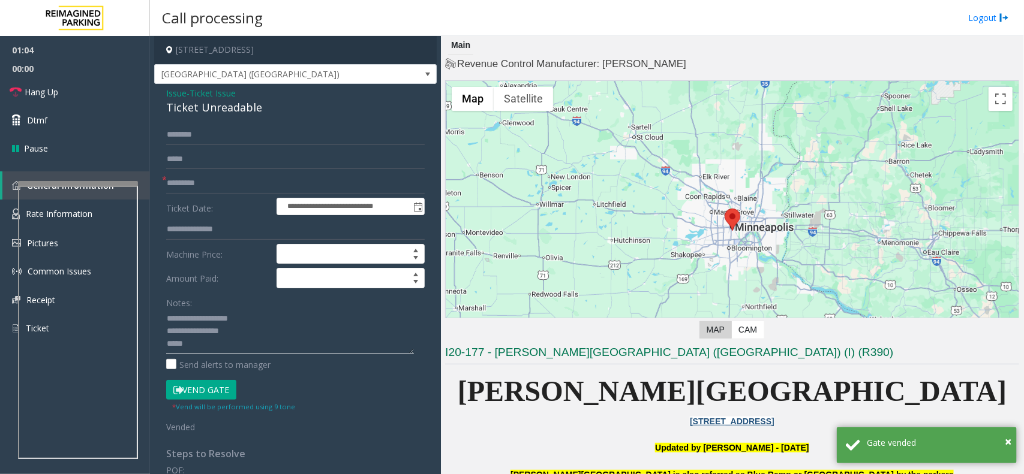
click at [229, 348] on textarea at bounding box center [290, 331] width 248 height 45
click at [59, 92] on link "Hang Up" at bounding box center [75, 92] width 150 height 28
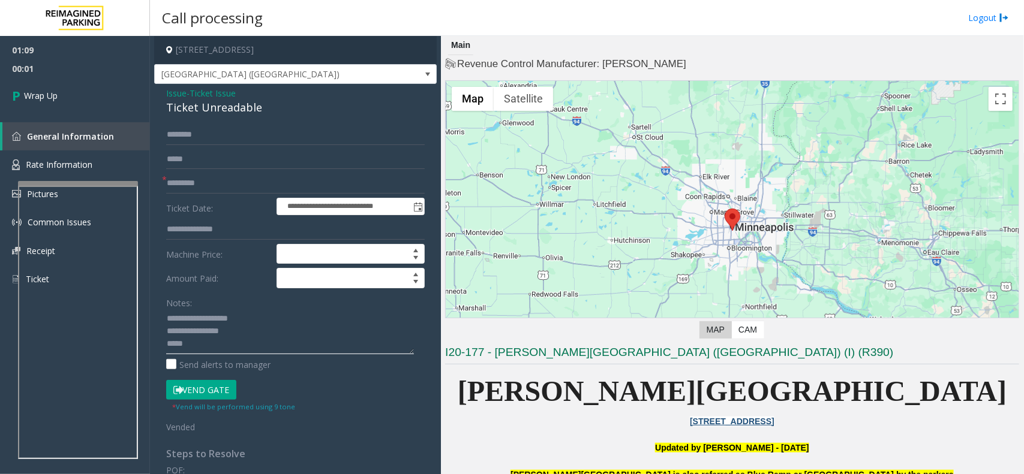
click at [257, 346] on textarea at bounding box center [290, 331] width 248 height 45
click at [217, 345] on textarea at bounding box center [290, 331] width 248 height 45
drag, startPoint x: 223, startPoint y: 345, endPoint x: 183, endPoint y: 349, distance: 39.7
click at [183, 349] on textarea at bounding box center [290, 331] width 248 height 45
click at [276, 348] on textarea at bounding box center [290, 331] width 248 height 45
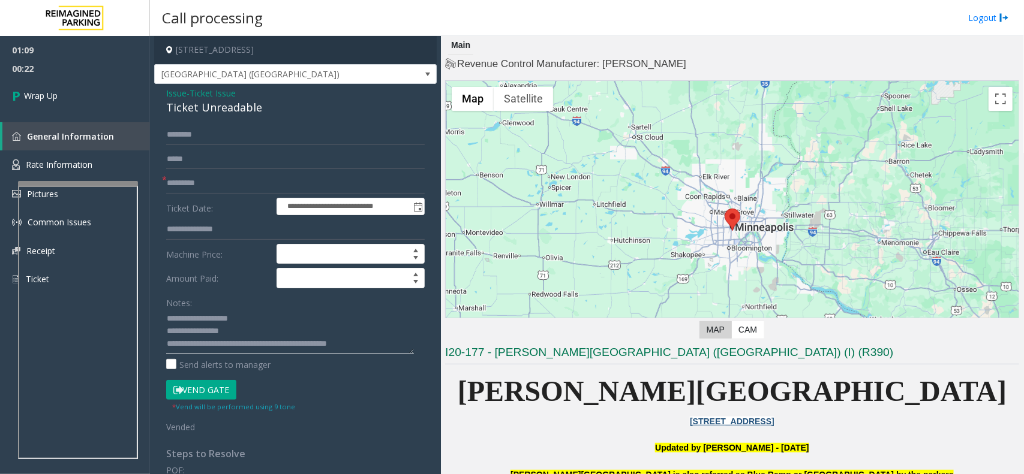
click at [276, 348] on textarea at bounding box center [290, 331] width 248 height 45
type textarea "**********"
click at [76, 101] on link "Wrap Up" at bounding box center [75, 95] width 150 height 35
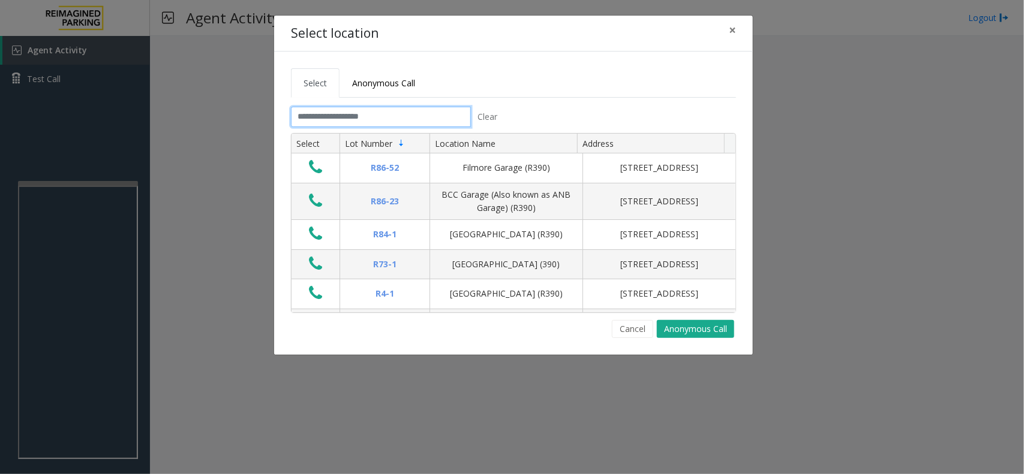
click at [343, 113] on input "text" at bounding box center [381, 117] width 180 height 20
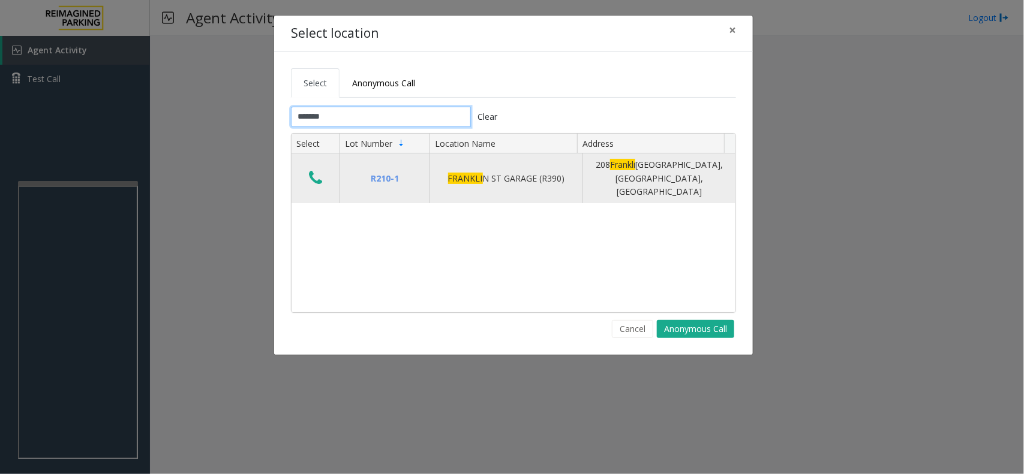
type input "*******"
click at [312, 173] on icon "Data table" at bounding box center [315, 178] width 13 height 17
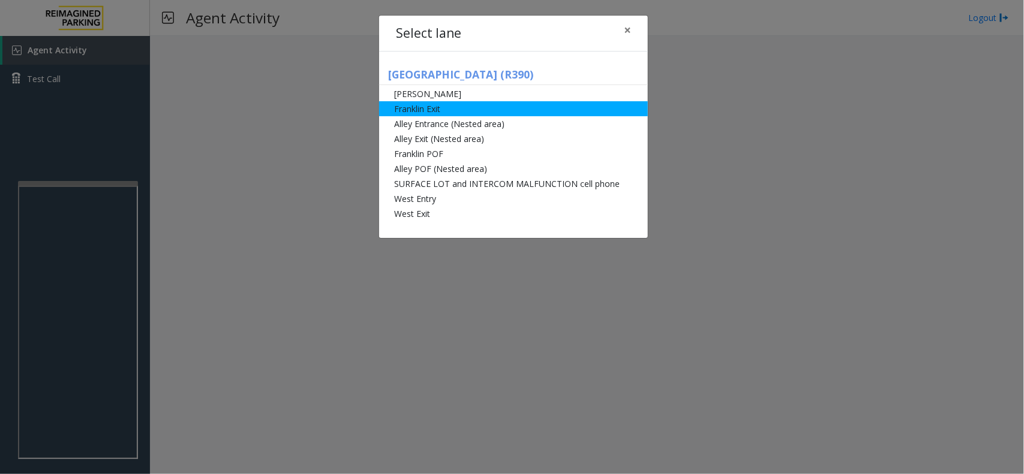
click at [525, 115] on li "Franklin Exit" at bounding box center [513, 108] width 269 height 15
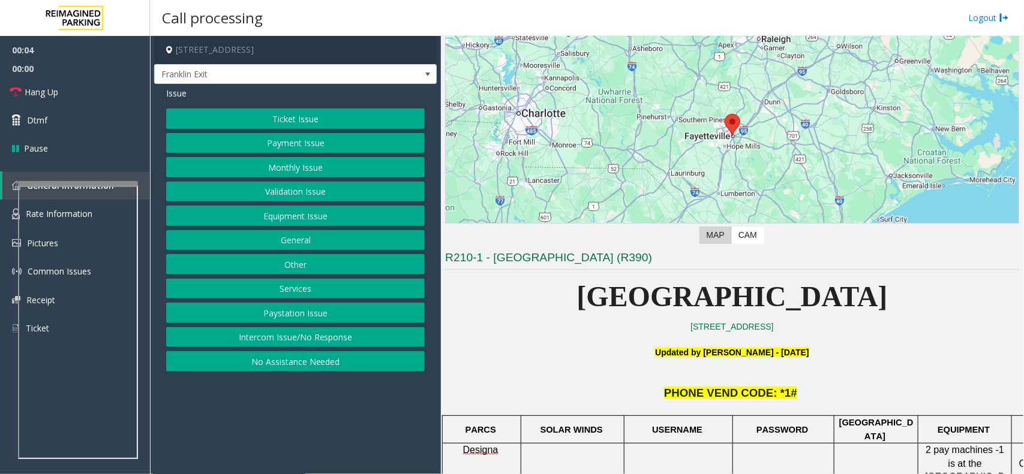
scroll to position [73, 0]
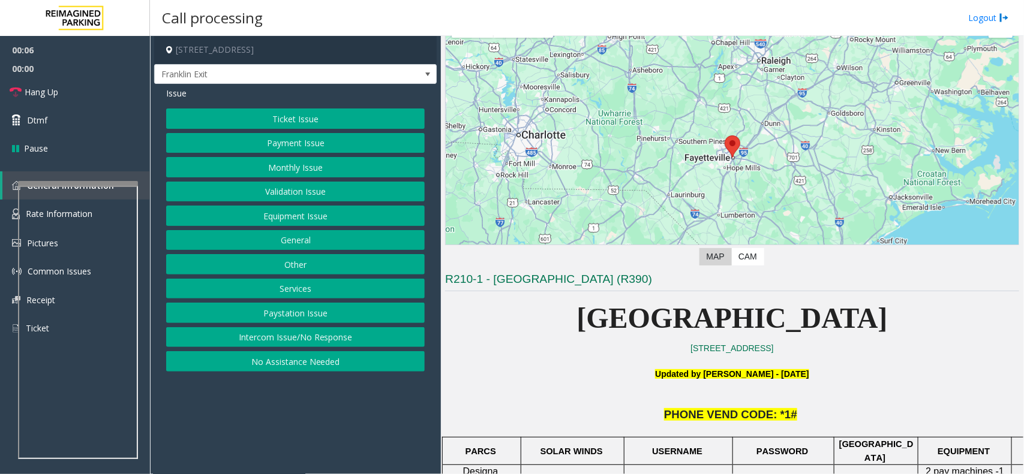
click at [771, 414] on span "PHONE VEND CODE: *1#" at bounding box center [730, 414] width 133 height 13
click at [291, 213] on button "Equipment Issue" at bounding box center [295, 216] width 259 height 20
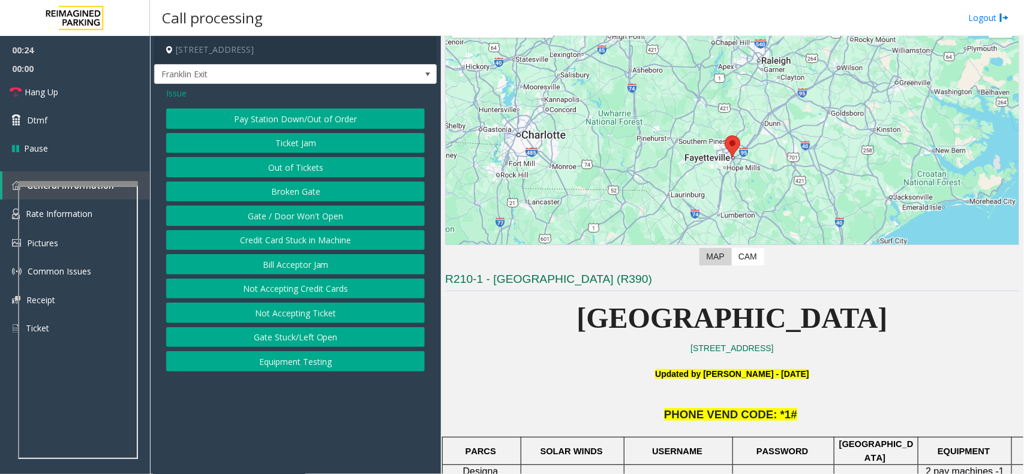
click at [291, 213] on button "Gate / Door Won't Open" at bounding box center [295, 216] width 259 height 20
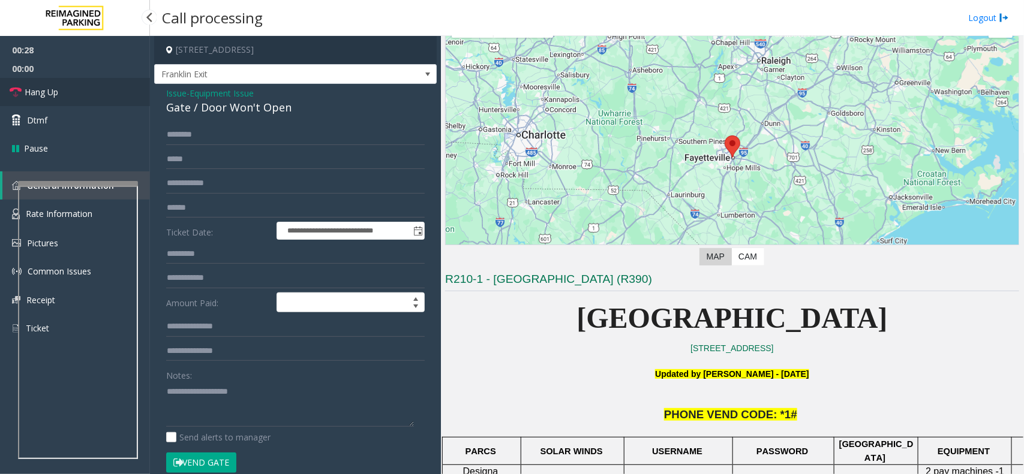
click at [31, 93] on span "Hang Up" at bounding box center [42, 92] width 34 height 13
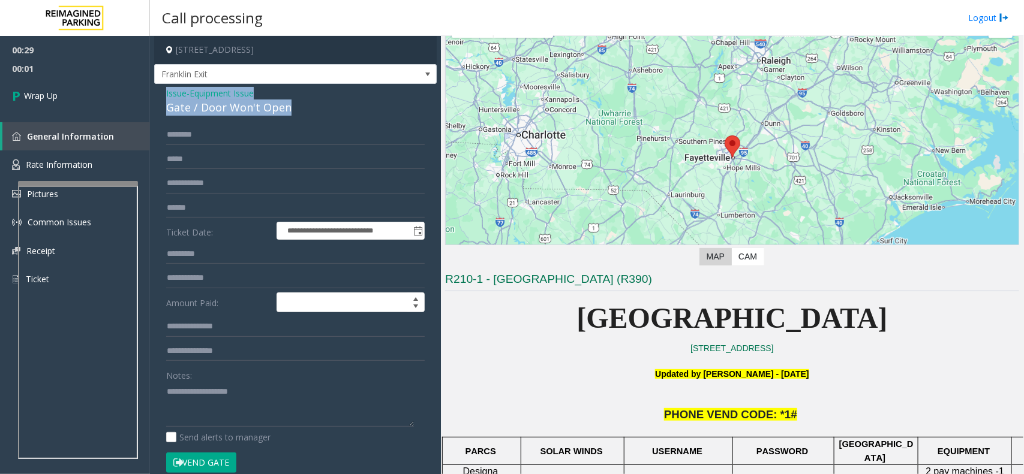
drag, startPoint x: 293, startPoint y: 110, endPoint x: 157, endPoint y: 91, distance: 137.4
click at [157, 91] on div "**********" at bounding box center [295, 381] width 282 height 595
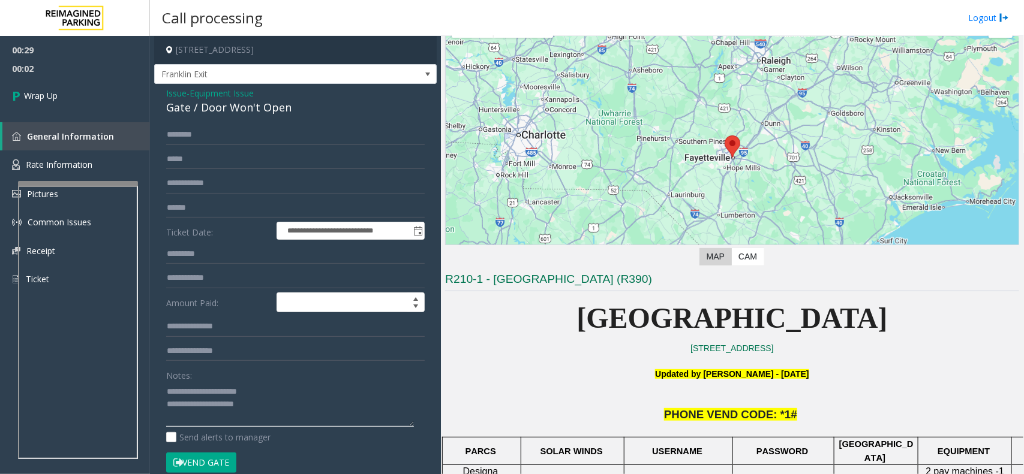
click at [262, 410] on textarea at bounding box center [290, 404] width 248 height 45
click at [291, 411] on textarea at bounding box center [290, 404] width 248 height 45
type textarea "**********"
click at [51, 97] on span "Wrap Up" at bounding box center [41, 95] width 34 height 13
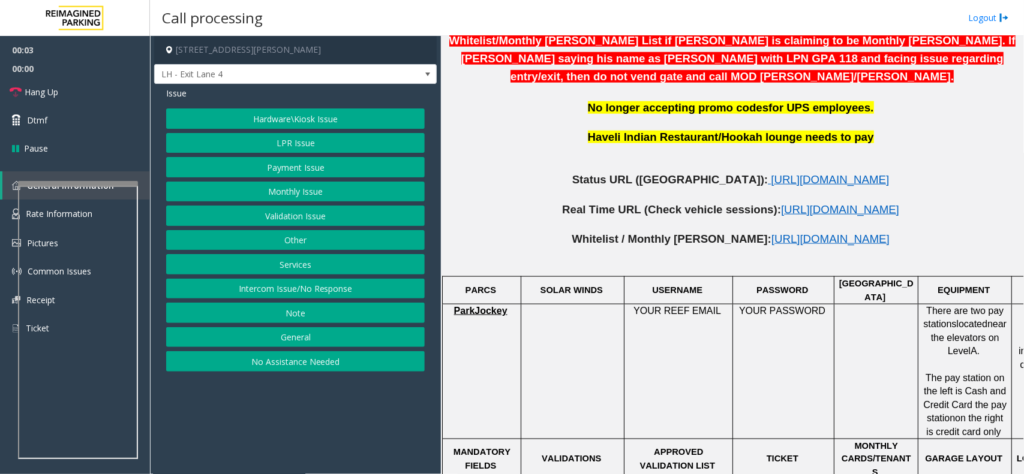
scroll to position [675, 0]
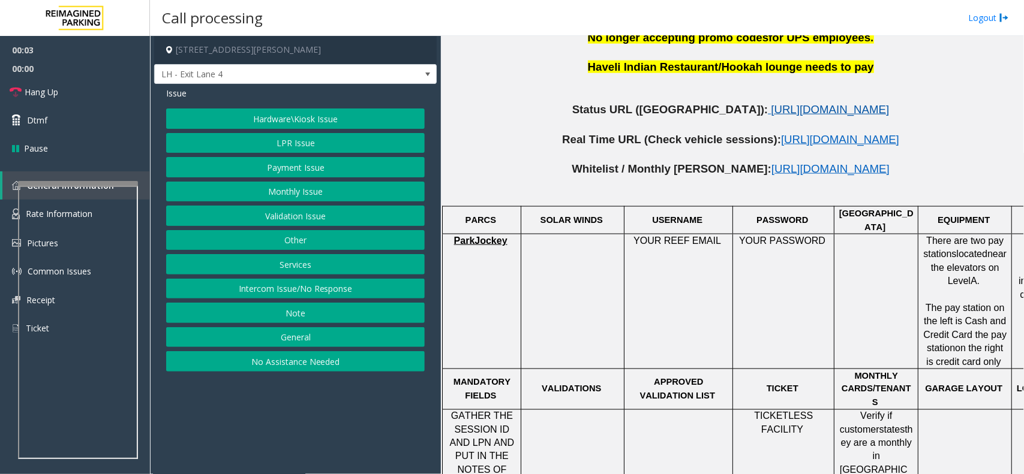
click at [780, 103] on span "[URL][DOMAIN_NAME]" at bounding box center [830, 109] width 118 height 13
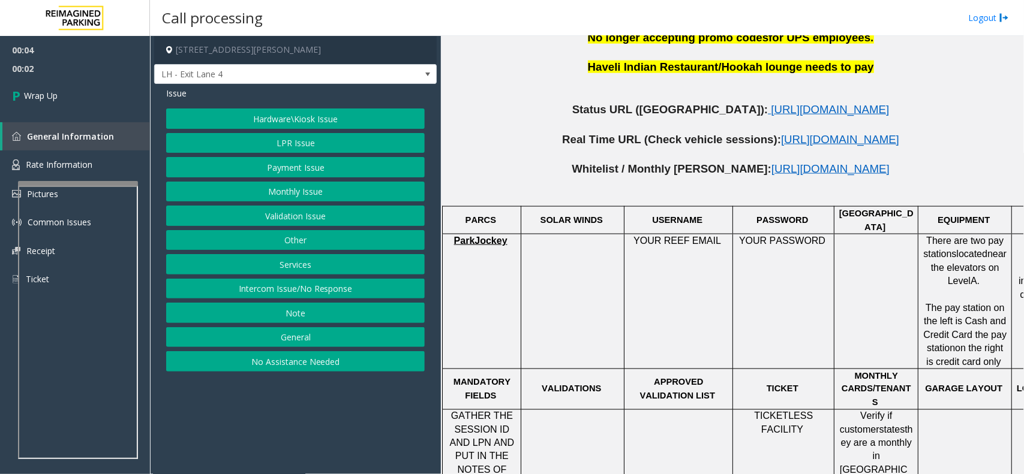
click at [336, 294] on button "Intercom Issue/No Response" at bounding box center [295, 289] width 259 height 20
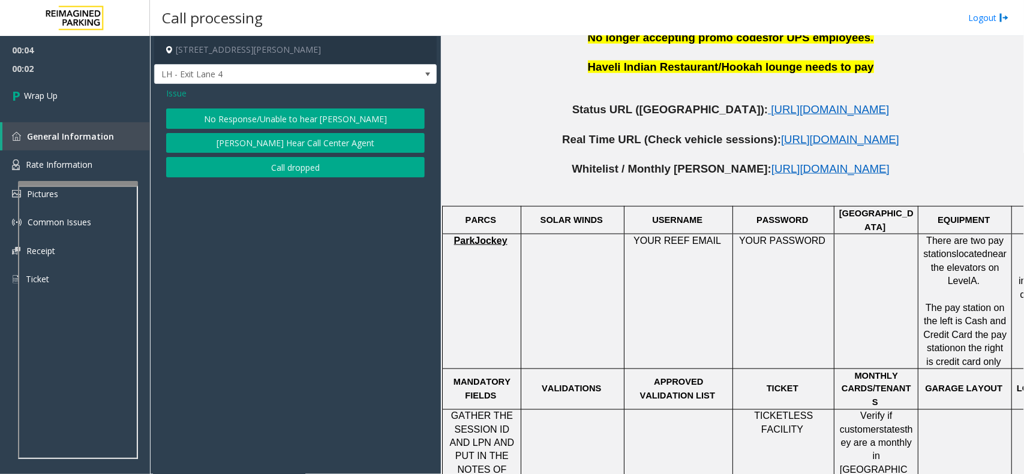
click at [297, 171] on button "Call dropped" at bounding box center [295, 167] width 259 height 20
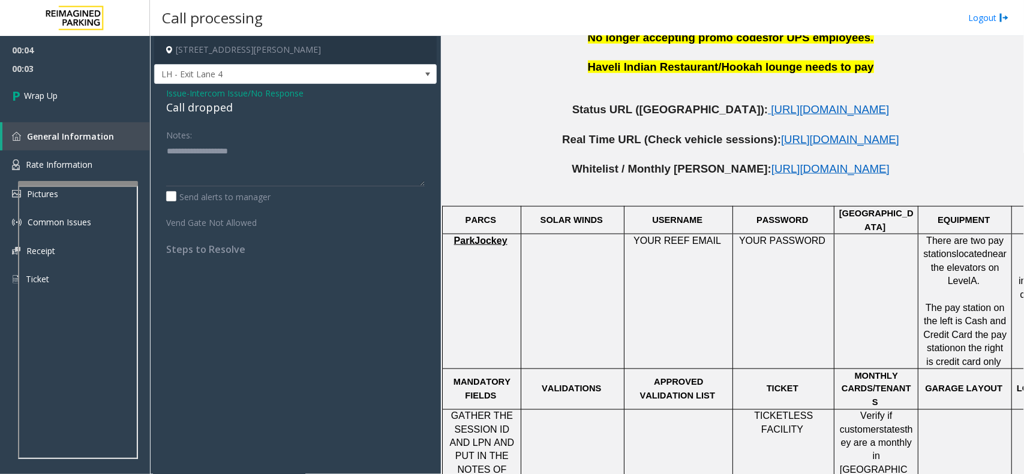
click at [217, 116] on div "Call dropped" at bounding box center [295, 108] width 259 height 16
type textarea "**********"
click at [67, 92] on link "Wrap Up" at bounding box center [75, 95] width 150 height 35
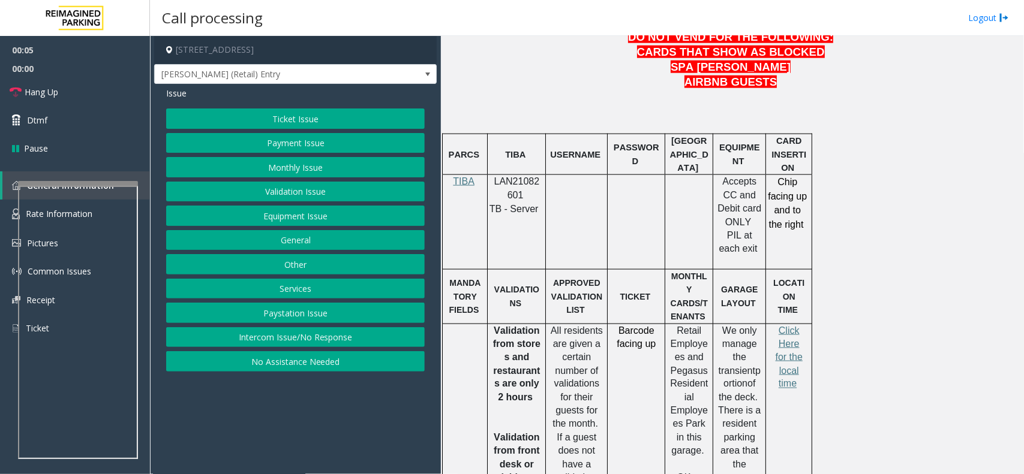
scroll to position [675, 0]
click at [519, 175] on span "LAN21082601" at bounding box center [517, 186] width 46 height 23
copy p "LAN21082601"
click at [292, 216] on button "Equipment Issue" at bounding box center [295, 216] width 259 height 20
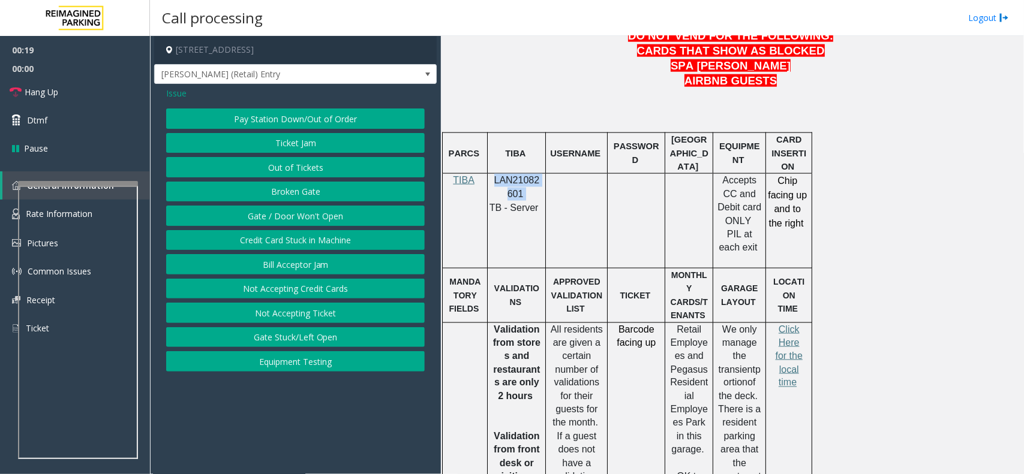
click at [292, 216] on button "Gate / Door Won't Open" at bounding box center [295, 216] width 259 height 20
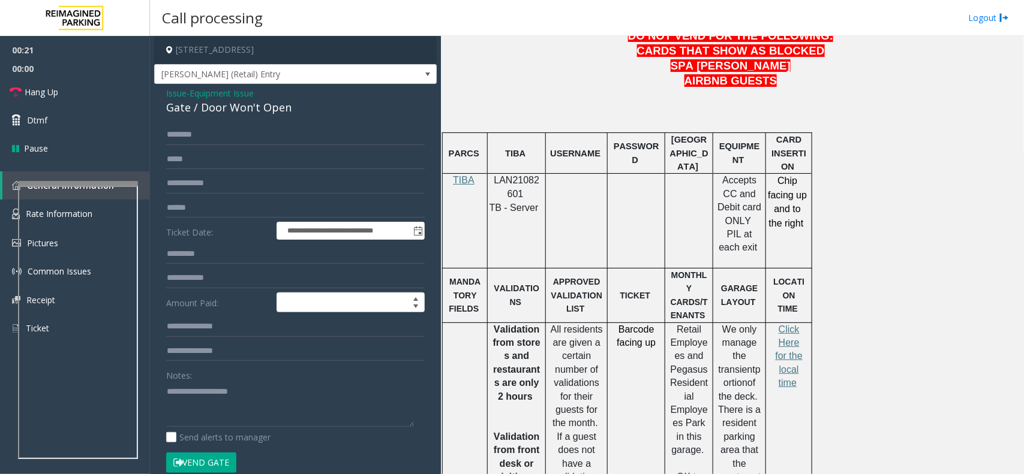
click at [175, 99] on span "Issue" at bounding box center [176, 93] width 20 height 13
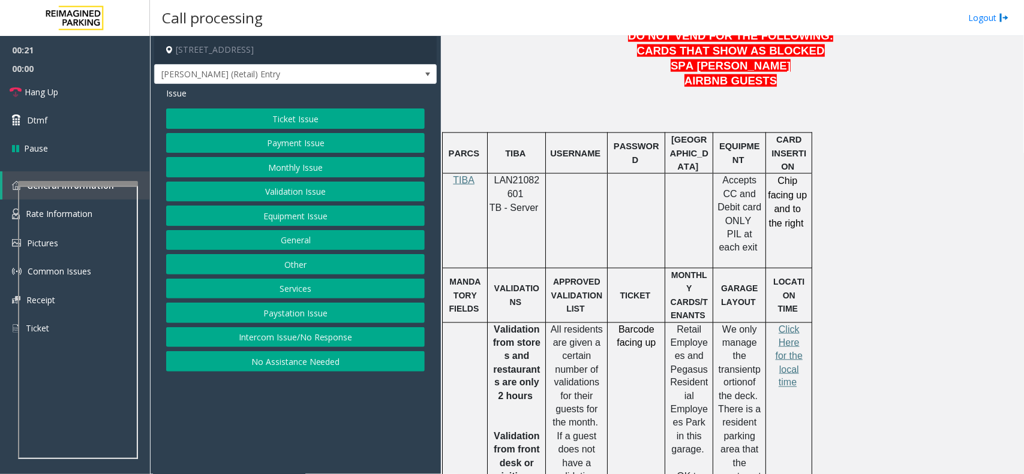
click at [294, 217] on button "Equipment Issue" at bounding box center [295, 216] width 259 height 20
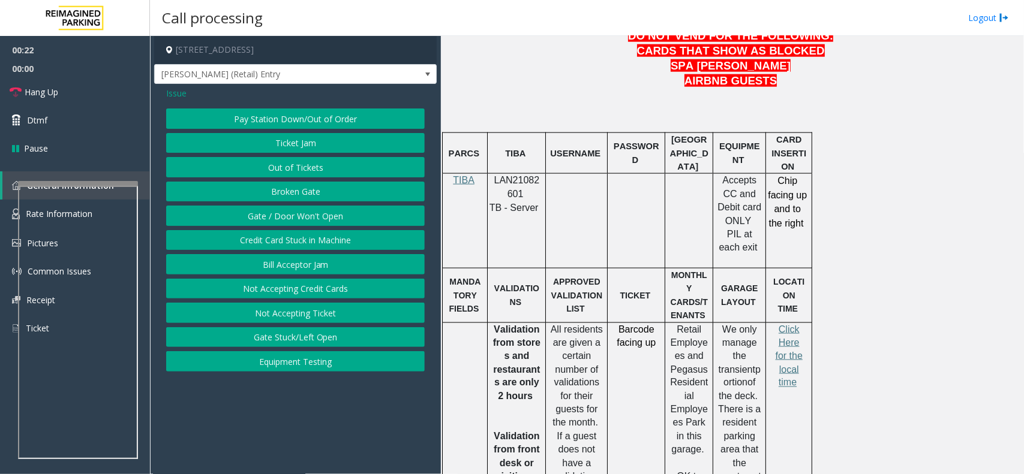
click at [312, 170] on button "Out of Tickets" at bounding box center [295, 167] width 259 height 20
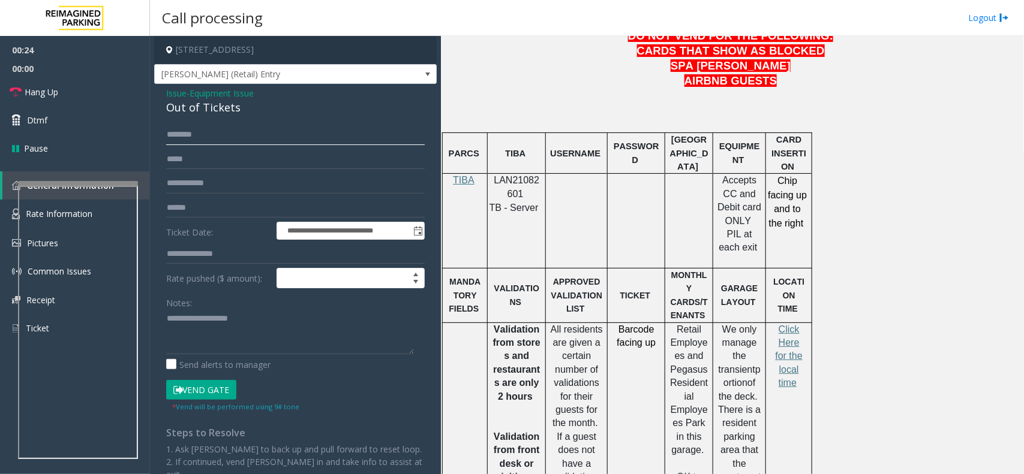
click at [228, 136] on input "text" at bounding box center [295, 135] width 259 height 20
click at [208, 134] on input "*****" at bounding box center [295, 135] width 259 height 20
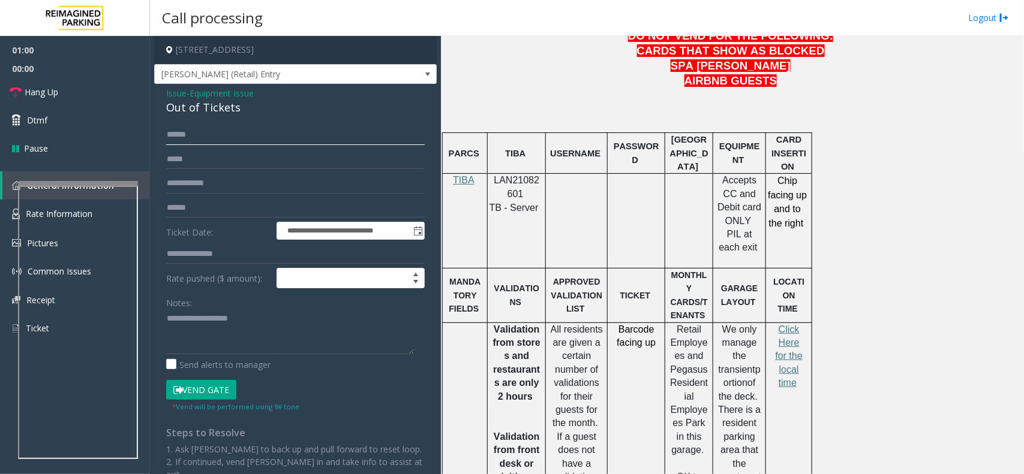
click at [174, 135] on input "*****" at bounding box center [295, 135] width 259 height 20
type input "*****"
drag, startPoint x: 241, startPoint y: 108, endPoint x: 160, endPoint y: 88, distance: 84.1
click at [160, 88] on div "**********" at bounding box center [295, 313] width 282 height 459
click at [243, 348] on textarea at bounding box center [290, 331] width 248 height 45
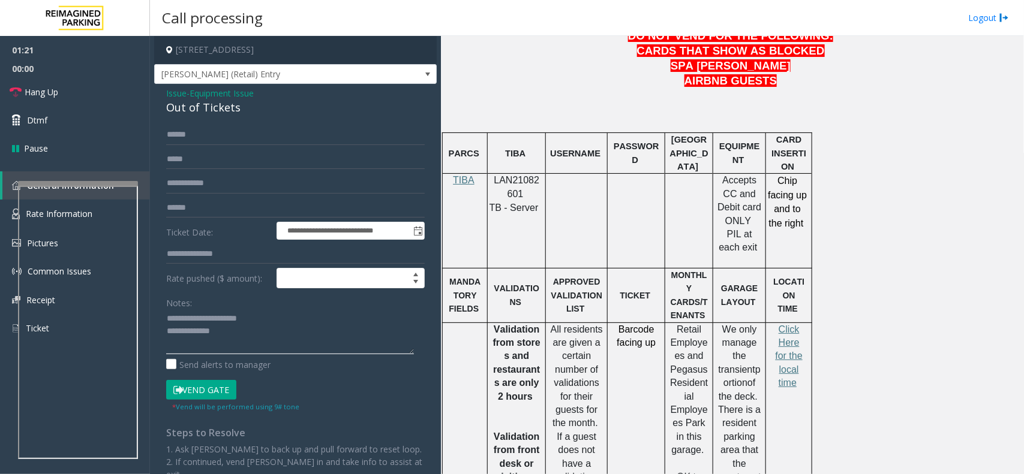
click at [283, 333] on textarea at bounding box center [290, 331] width 248 height 45
click at [300, 333] on textarea at bounding box center [290, 331] width 248 height 45
click at [247, 335] on textarea at bounding box center [290, 331] width 248 height 45
click at [70, 92] on link "Hang Up" at bounding box center [75, 92] width 150 height 28
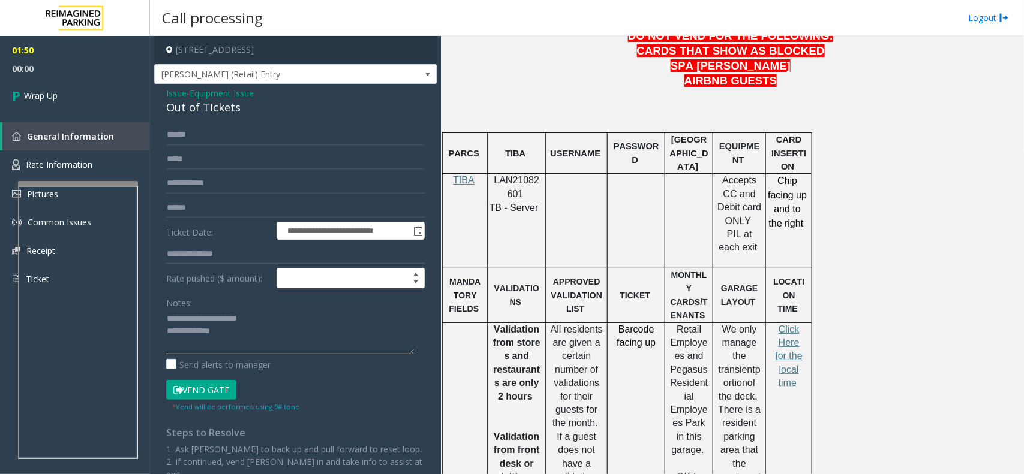
click at [243, 329] on textarea at bounding box center [290, 331] width 248 height 45
click at [257, 344] on textarea at bounding box center [290, 331] width 248 height 45
paste textarea "**********"
type textarea "**********"
click at [63, 95] on link "Wrap Up" at bounding box center [75, 95] width 150 height 35
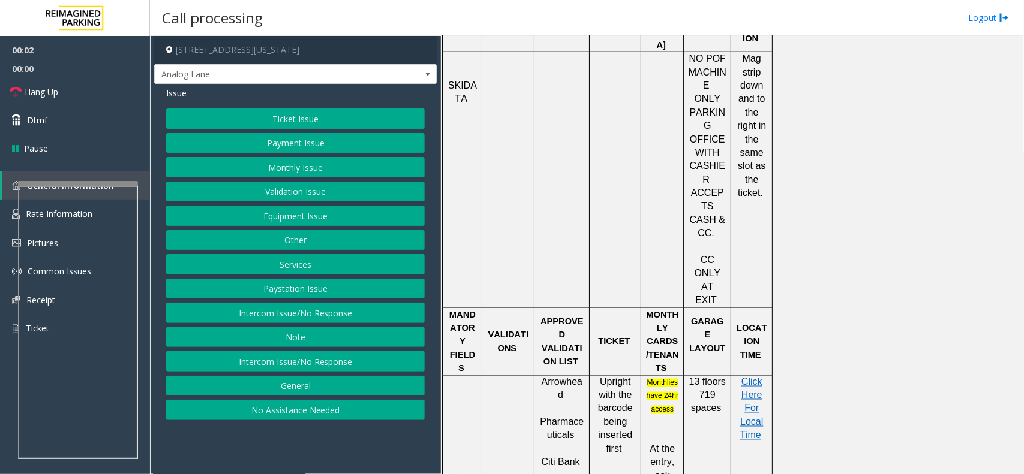
scroll to position [225, 0]
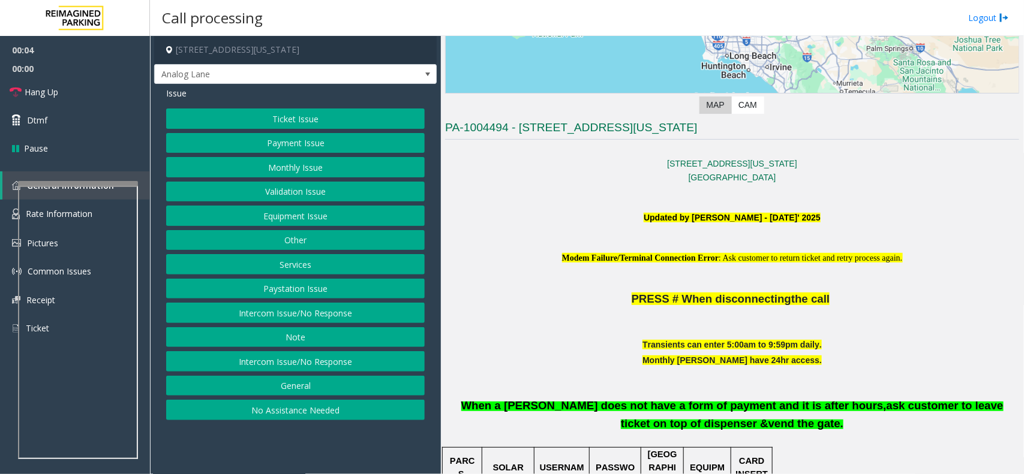
click at [782, 251] on p at bounding box center [732, 244] width 574 height 13
click at [504, 410] on span "When a [PERSON_NAME] does not have a form of payment and it is after hours," at bounding box center [673, 405] width 425 height 13
click at [607, 416] on p "When a [PERSON_NAME] does not have a form of payment and it is after hours, ask…" at bounding box center [732, 408] width 574 height 49
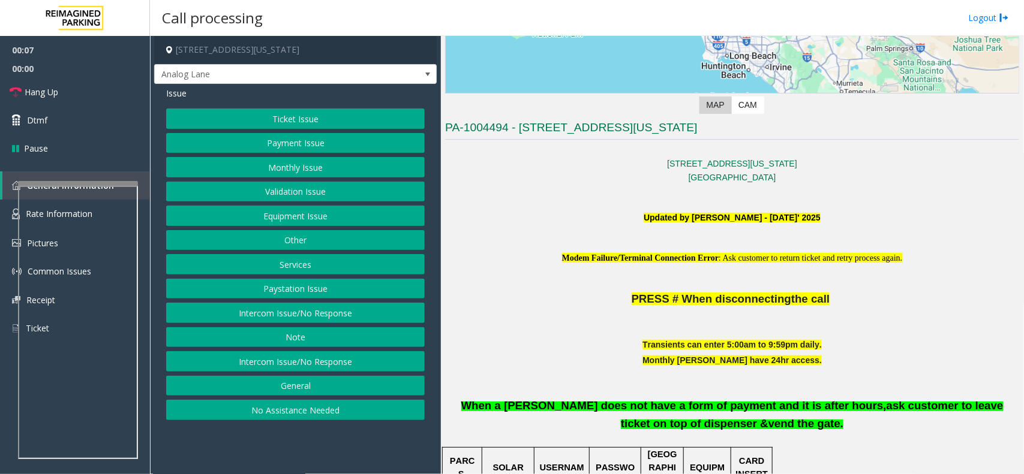
click at [694, 414] on p "When a [PERSON_NAME] does not have a form of payment and it is after hours, ask…" at bounding box center [732, 408] width 574 height 49
click at [837, 417] on p "When a [PERSON_NAME] does not have a form of payment and it is after hours, ask…" at bounding box center [732, 408] width 574 height 49
click at [927, 407] on b "ask customer to leave ticket on top of dispenser &" at bounding box center [812, 414] width 383 height 31
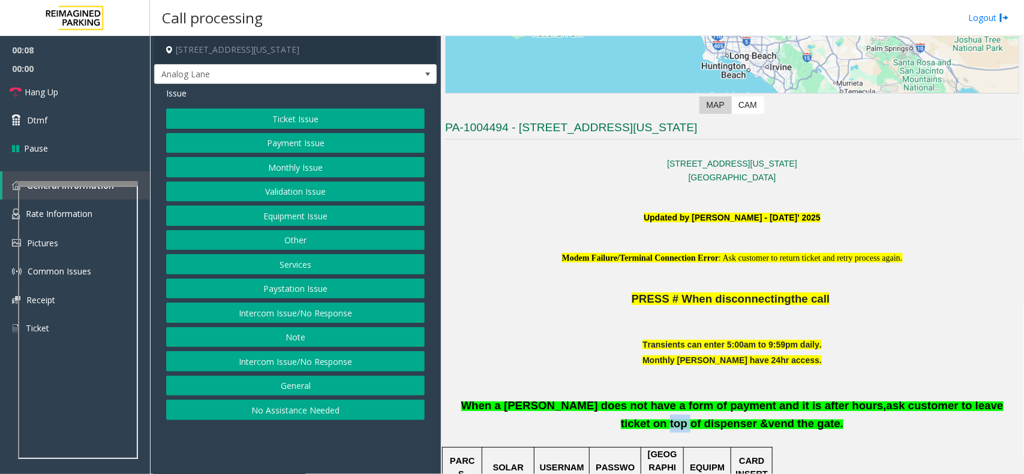
click at [927, 407] on b "ask customer to leave ticket on top of dispenser &" at bounding box center [812, 414] width 383 height 31
click at [762, 408] on span "When a [PERSON_NAME] does not have a form of payment and it is after hours," at bounding box center [673, 405] width 425 height 13
click at [323, 365] on button "Intercom Issue/No Response" at bounding box center [295, 361] width 259 height 20
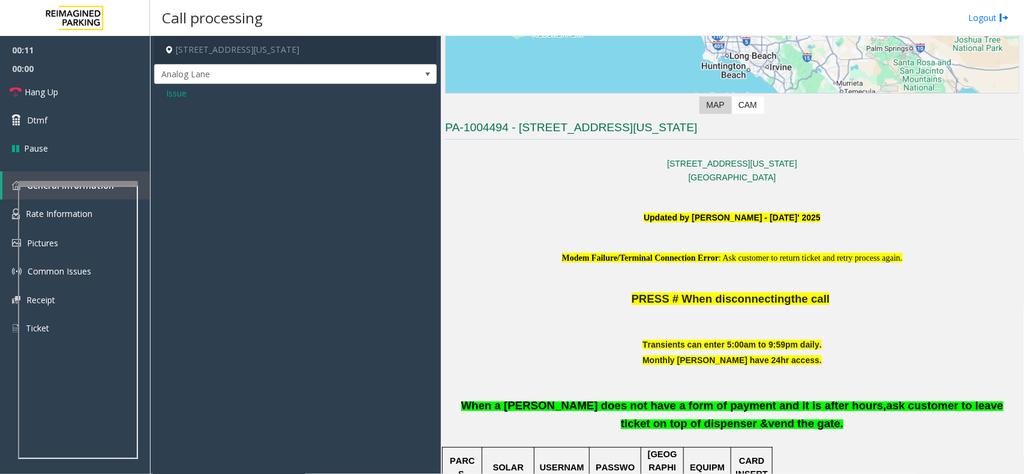
click at [166, 90] on span "Issue" at bounding box center [176, 93] width 20 height 13
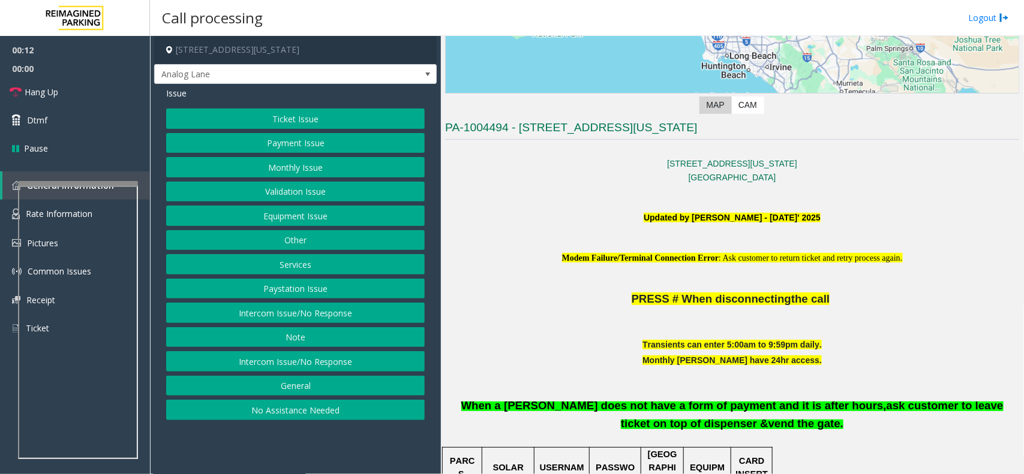
click at [283, 310] on button "Intercom Issue/No Response" at bounding box center [295, 313] width 259 height 20
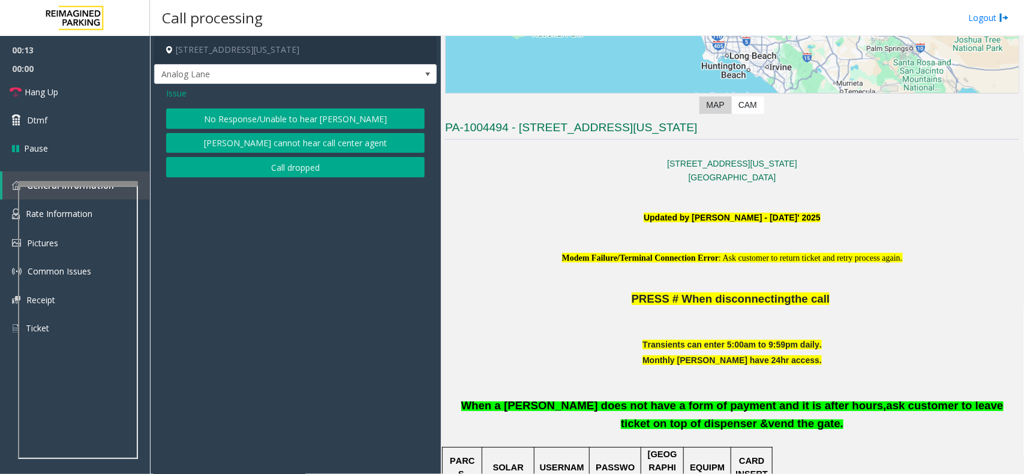
click at [328, 129] on button "No Response/Unable to hear [PERSON_NAME]" at bounding box center [295, 119] width 259 height 20
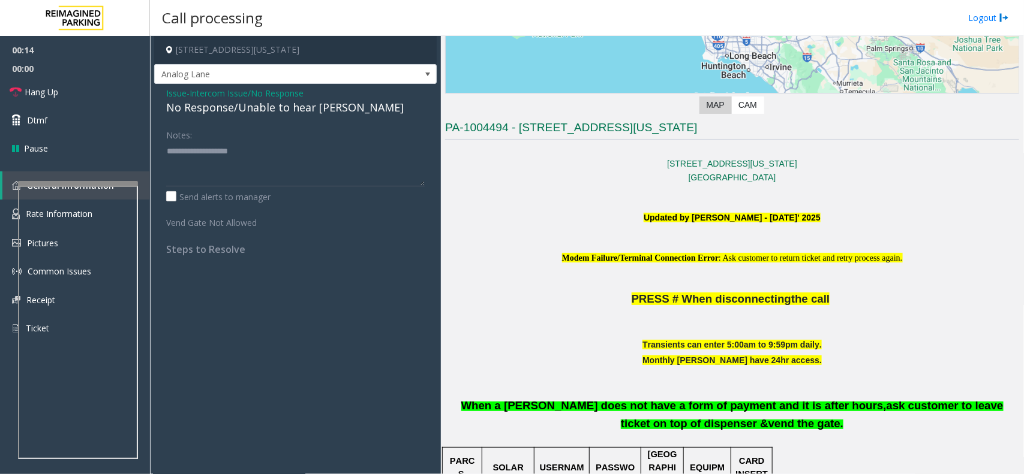
click at [278, 103] on div "No Response/Unable to hear [PERSON_NAME]" at bounding box center [295, 108] width 259 height 16
type textarea "**********"
click at [40, 88] on span "Hang Up" at bounding box center [42, 92] width 34 height 13
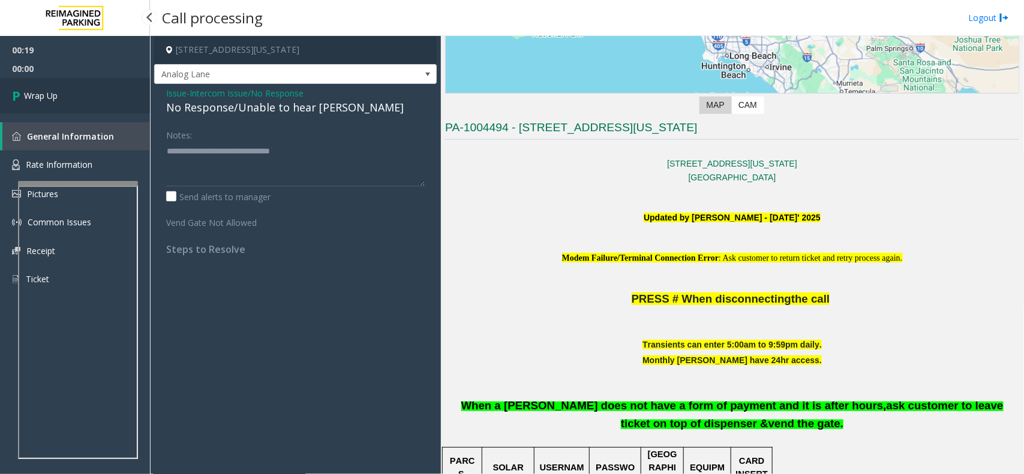
click at [55, 91] on span "Wrap Up" at bounding box center [41, 95] width 34 height 13
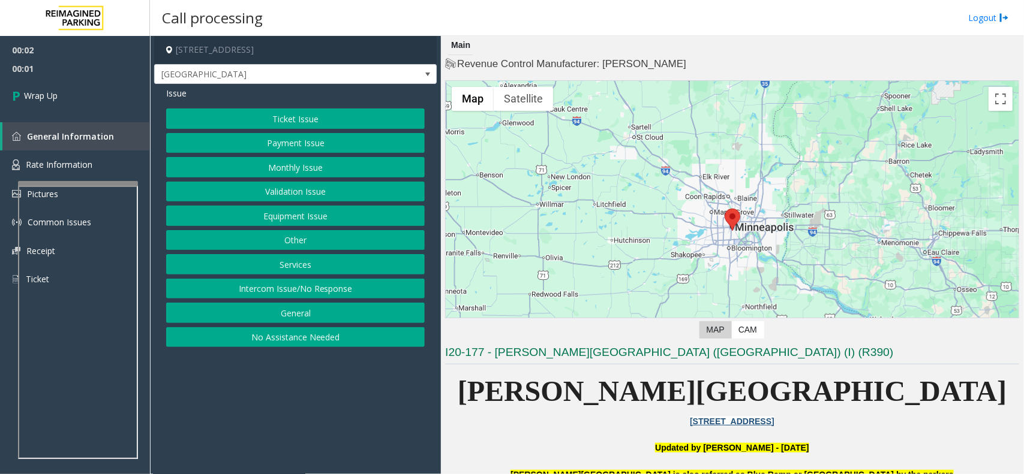
click at [345, 294] on button "Intercom Issue/No Response" at bounding box center [295, 289] width 259 height 20
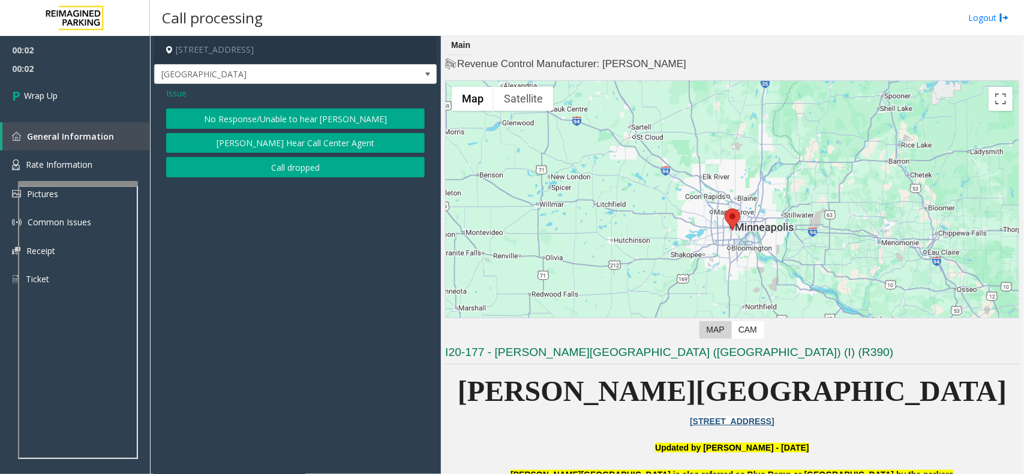
click at [351, 120] on button "No Response/Unable to hear [PERSON_NAME]" at bounding box center [295, 119] width 259 height 20
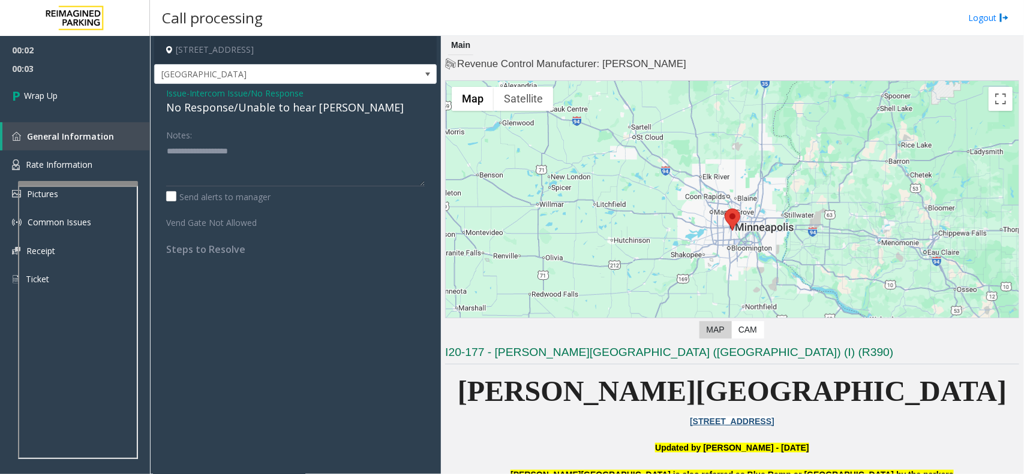
click at [218, 90] on span "Intercom Issue/No Response" at bounding box center [247, 93] width 114 height 13
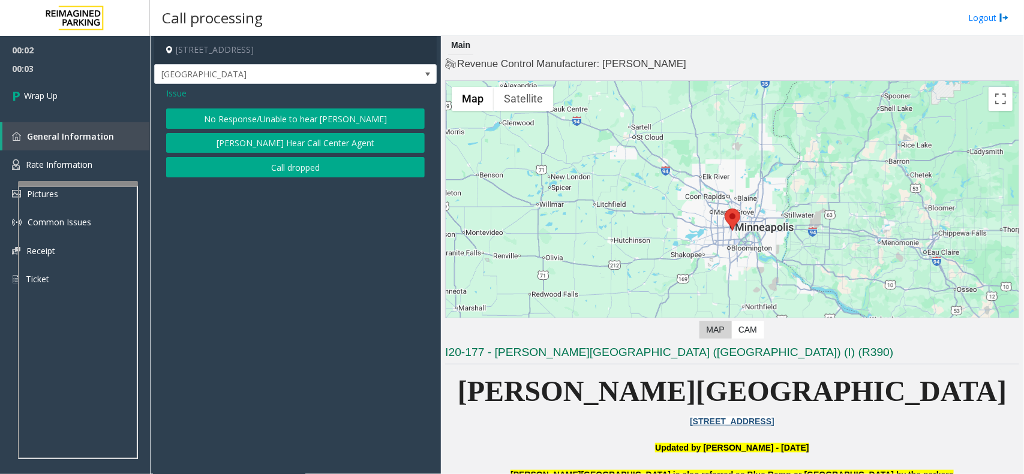
click at [290, 171] on button "Call dropped" at bounding box center [295, 167] width 259 height 20
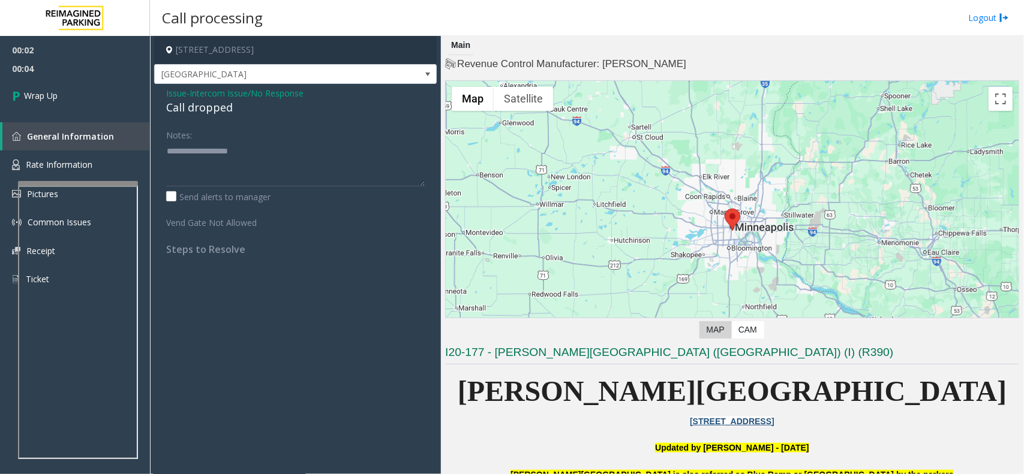
click at [194, 111] on div "Call dropped" at bounding box center [295, 108] width 259 height 16
type textarea "**********"
click at [49, 100] on span "Wrap Up" at bounding box center [41, 95] width 34 height 13
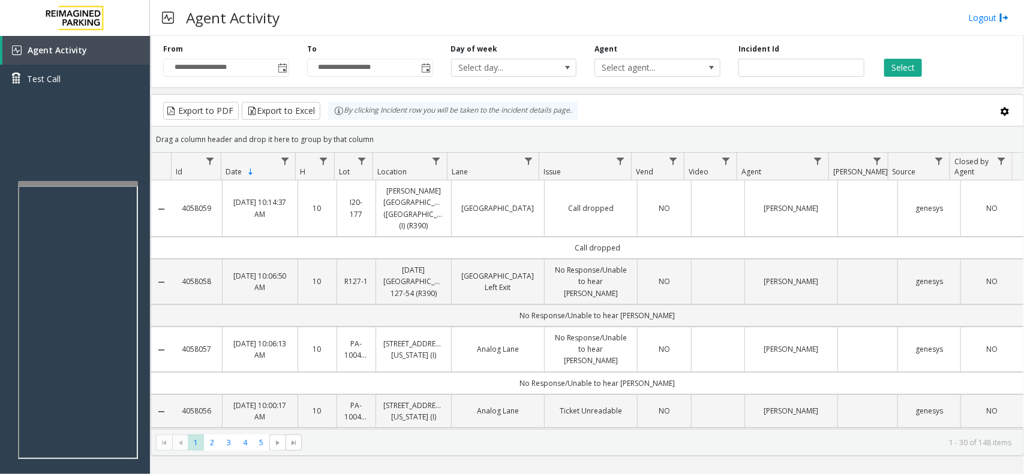
click at [597, 238] on td "Call dropped" at bounding box center [598, 248] width 852 height 22
click at [587, 305] on td "No Response/Unable to hear [PERSON_NAME]" at bounding box center [598, 316] width 852 height 22
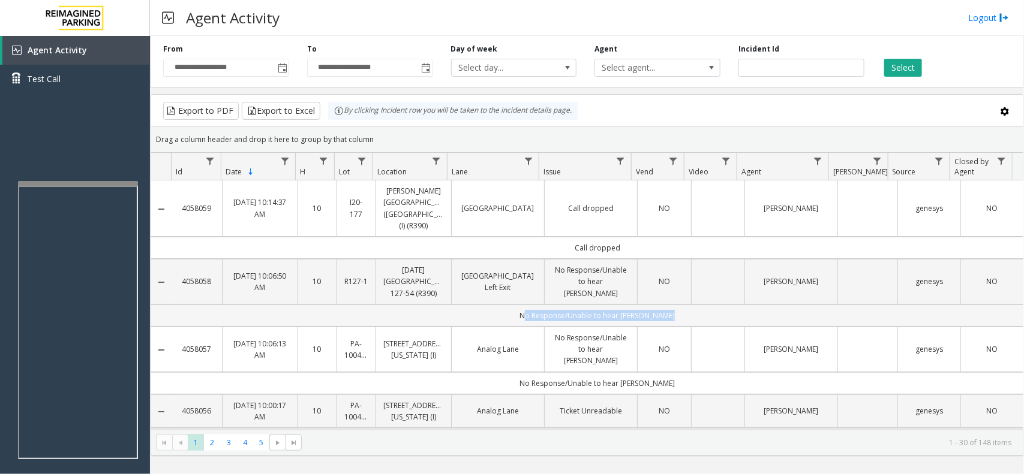
click at [587, 305] on td "No Response/Unable to hear [PERSON_NAME]" at bounding box center [598, 316] width 852 height 22
click at [593, 372] on td "No Response/Unable to hear [PERSON_NAME]" at bounding box center [598, 383] width 852 height 22
click at [603, 428] on td "issue-Ticket Unreadable resolution-tried to assist the [PERSON_NAME] but as the…" at bounding box center [598, 439] width 852 height 22
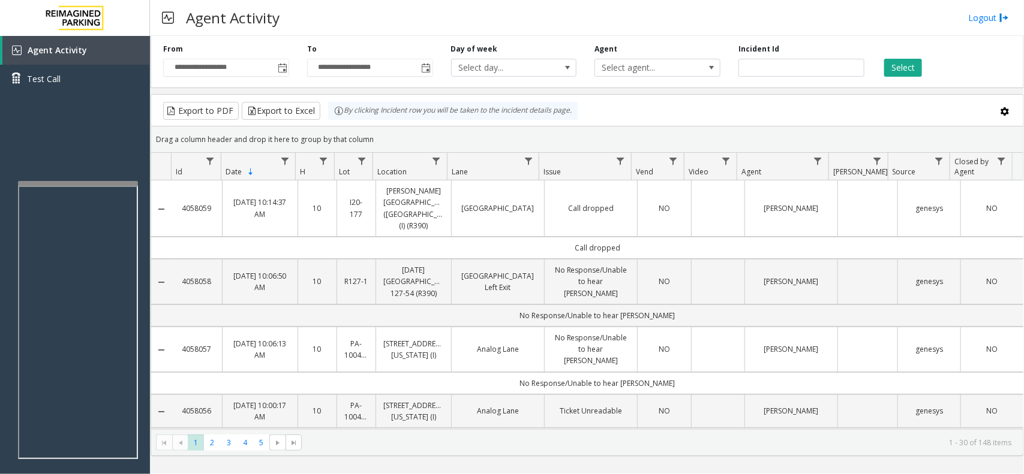
click at [603, 428] on td "issue-Ticket Unreadable resolution-tried to assist the [PERSON_NAME] but as the…" at bounding box center [598, 439] width 852 height 22
click at [678, 307] on td "No Response/Unable to hear [PERSON_NAME]" at bounding box center [598, 316] width 852 height 22
click at [624, 237] on td "Call dropped" at bounding box center [598, 248] width 852 height 22
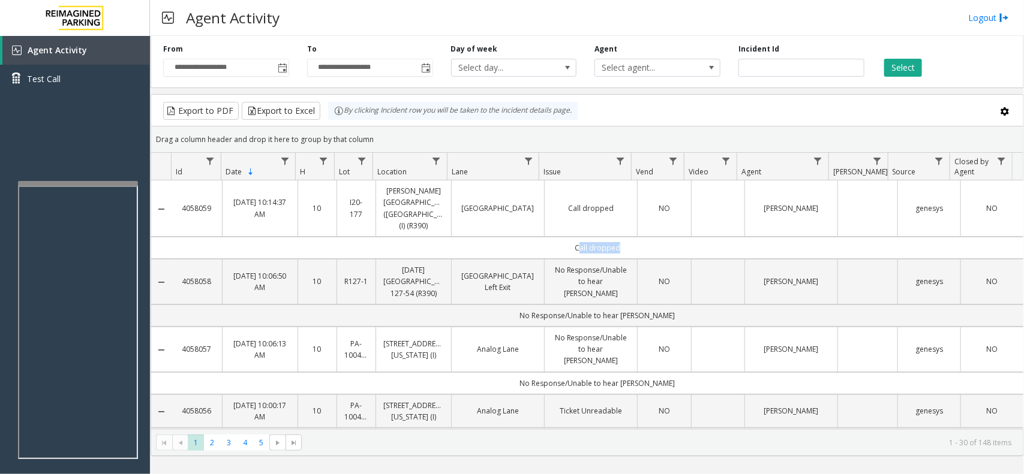
click at [624, 237] on td "Call dropped" at bounding box center [598, 248] width 852 height 22
click at [666, 238] on td "Call dropped" at bounding box center [598, 248] width 852 height 22
click at [684, 305] on td "No Response/Unable to hear [PERSON_NAME]" at bounding box center [598, 316] width 852 height 22
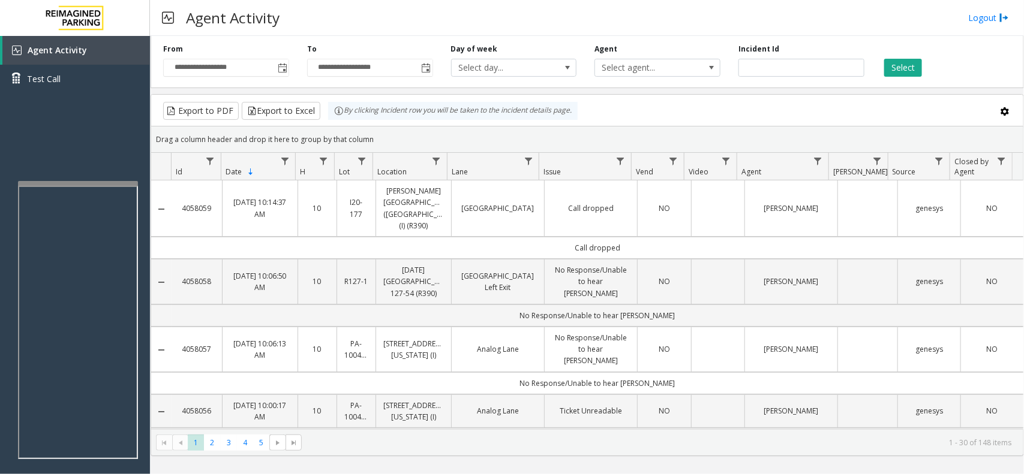
click at [689, 372] on td "No Response/Unable to hear [PERSON_NAME]" at bounding box center [598, 383] width 852 height 22
click at [825, 428] on td "issue-Ticket Unreadable resolution-tried to assist the [PERSON_NAME] but as the…" at bounding box center [598, 439] width 852 height 22
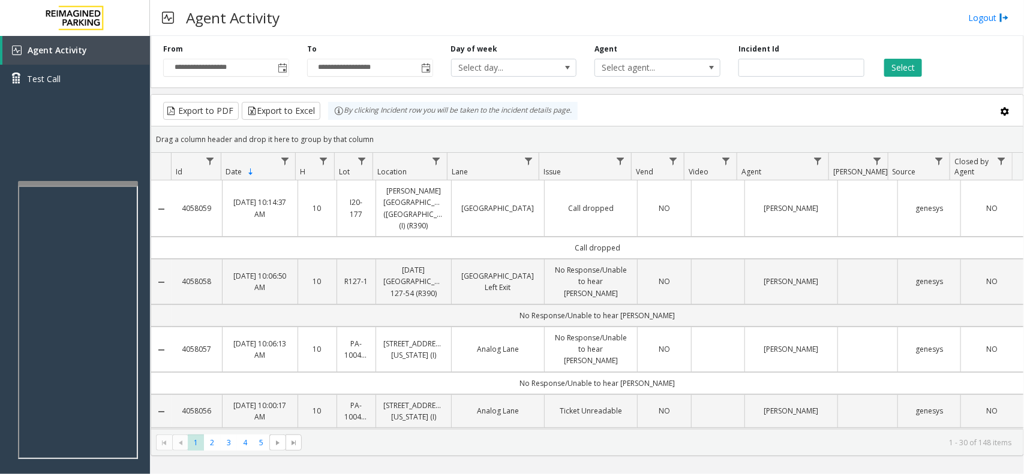
click at [825, 428] on td "issue-Ticket Unreadable resolution-tried to assist the [PERSON_NAME] but as the…" at bounding box center [598, 439] width 852 height 22
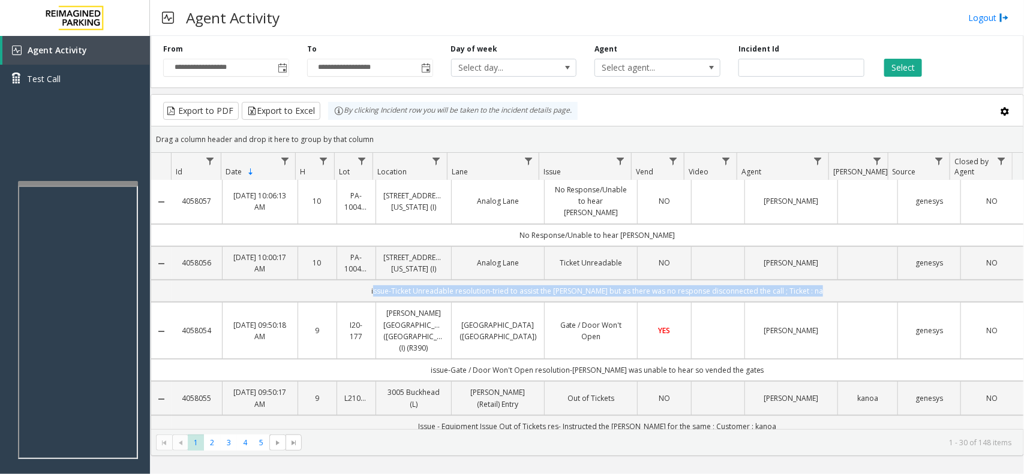
scroll to position [150, 0]
click at [775, 357] on td "issue-Gate / Door Won't Open resolution-[PERSON_NAME] was unable to hear so ven…" at bounding box center [598, 368] width 852 height 22
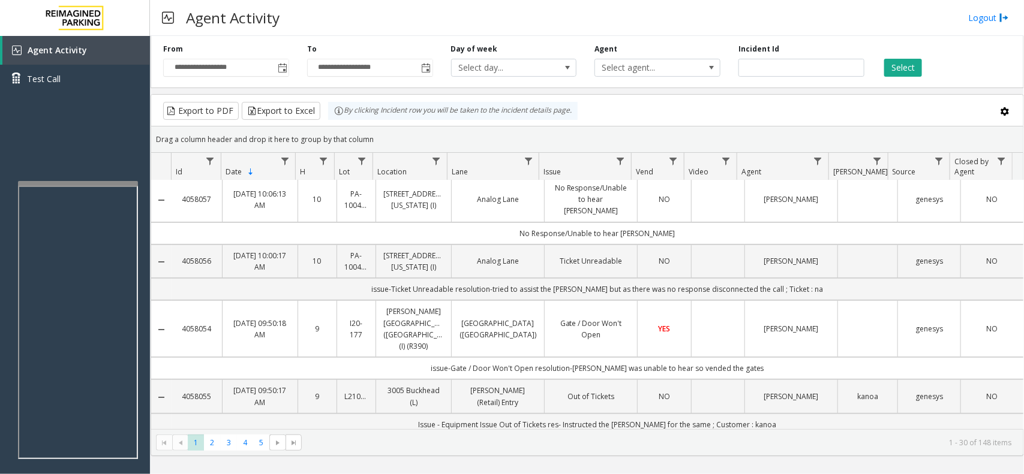
click at [775, 357] on td "issue-Gate / Door Won't Open resolution-[PERSON_NAME] was unable to hear so ven…" at bounding box center [598, 368] width 852 height 22
click at [782, 414] on td "Issue - Equipment Issue Out of Tickets res- Instructed the [PERSON_NAME] for th…" at bounding box center [598, 425] width 852 height 22
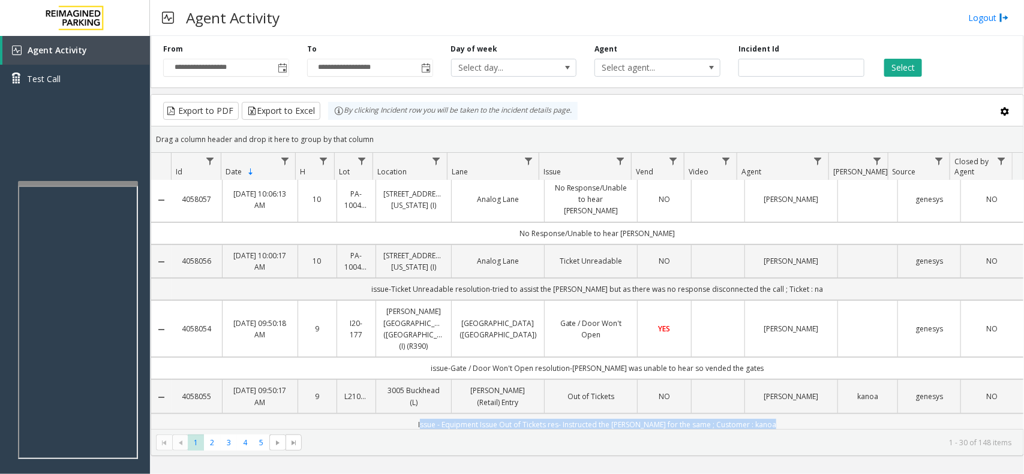
click at [782, 414] on td "Issue - Equipment Issue Out of Tickets res- Instructed the [PERSON_NAME] for th…" at bounding box center [598, 425] width 852 height 22
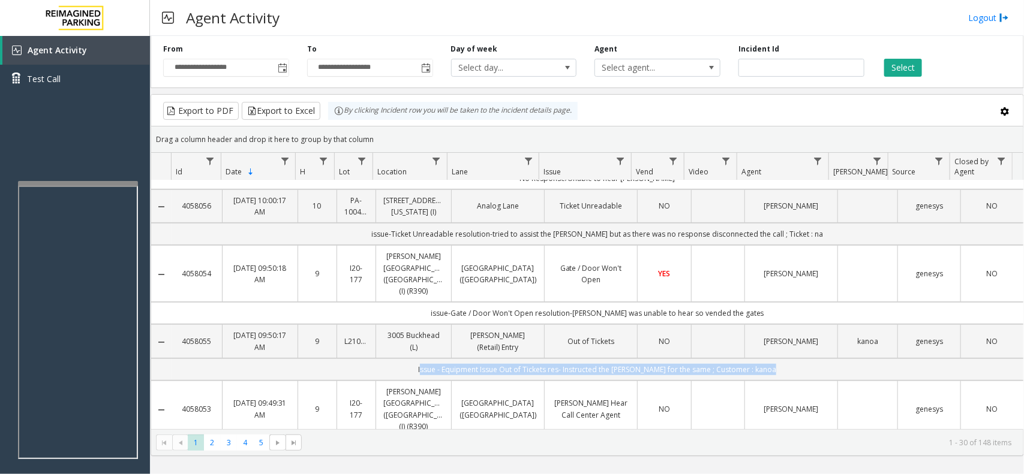
scroll to position [300, 0]
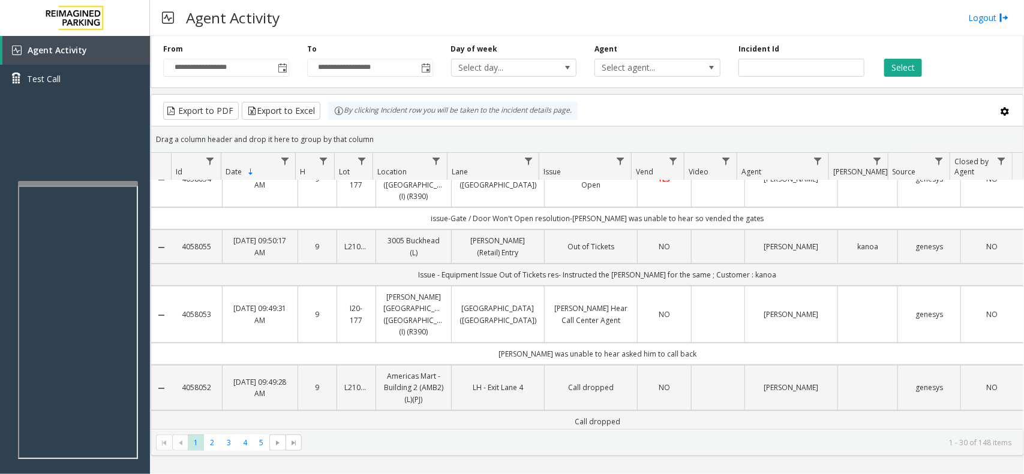
click at [699, 343] on td "[PERSON_NAME] was unable to hear asked him to call back" at bounding box center [598, 354] width 852 height 22
click at [698, 343] on td "[PERSON_NAME] was unable to hear asked him to call back" at bounding box center [598, 354] width 852 height 22
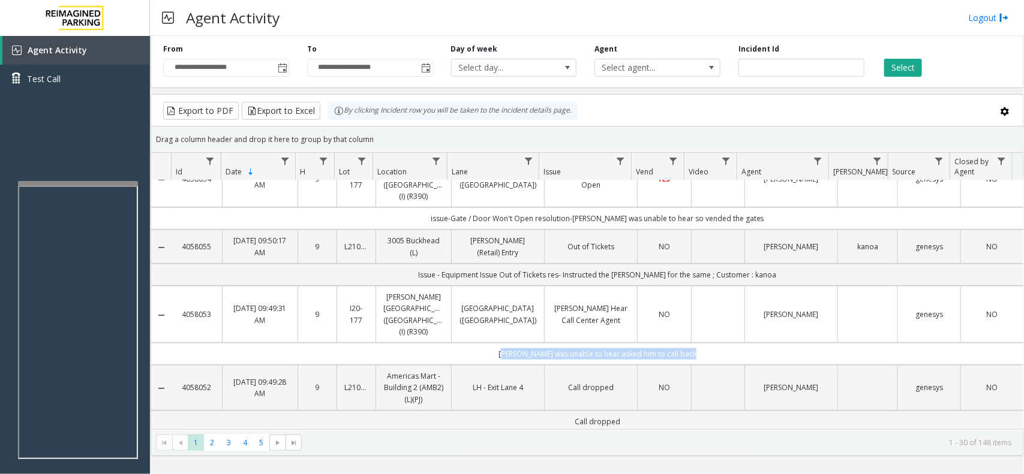
click at [698, 343] on td "[PERSON_NAME] was unable to hear asked him to call back" at bounding box center [598, 354] width 852 height 22
click at [680, 411] on td "Call dropped" at bounding box center [598, 422] width 852 height 22
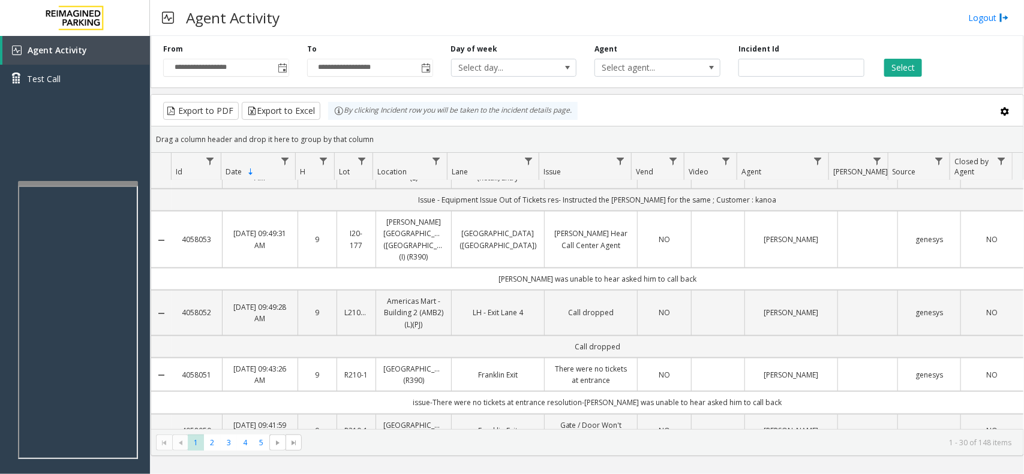
click at [776, 392] on td "issue-There were no tickets at entrance resolution-[PERSON_NAME] was unable to …" at bounding box center [598, 403] width 852 height 22
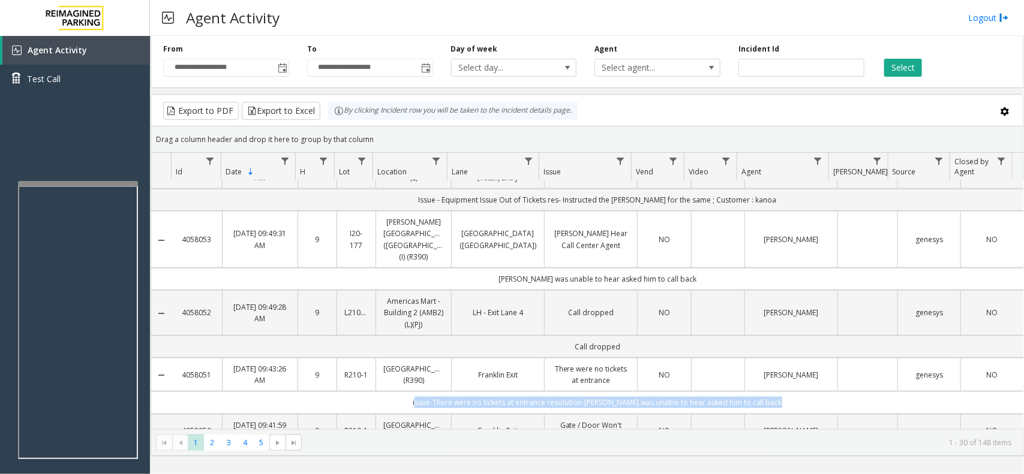
click at [776, 392] on td "issue-There were no tickets at entrance resolution-[PERSON_NAME] was unable to …" at bounding box center [598, 403] width 852 height 22
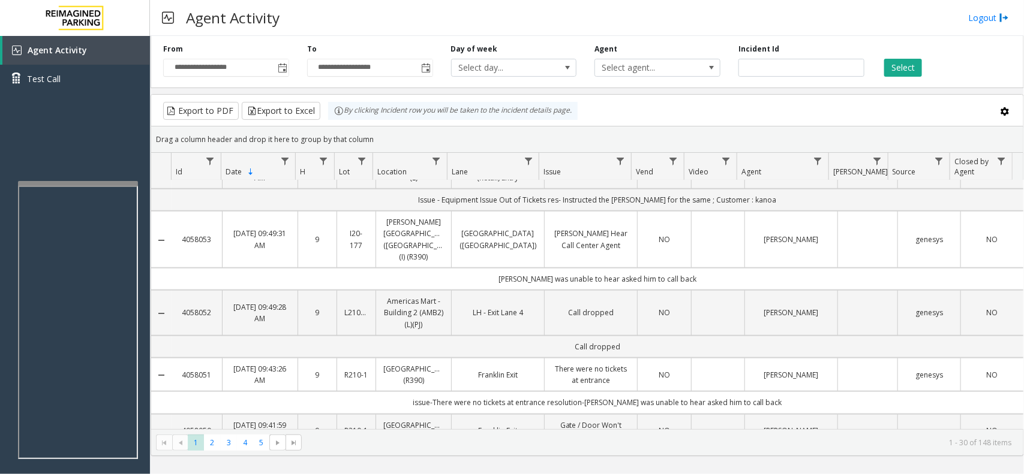
click at [796, 448] on td "Issue - Equipment Issue Gate / Door Won't Open res- unable to hear hence asked …" at bounding box center [598, 459] width 852 height 22
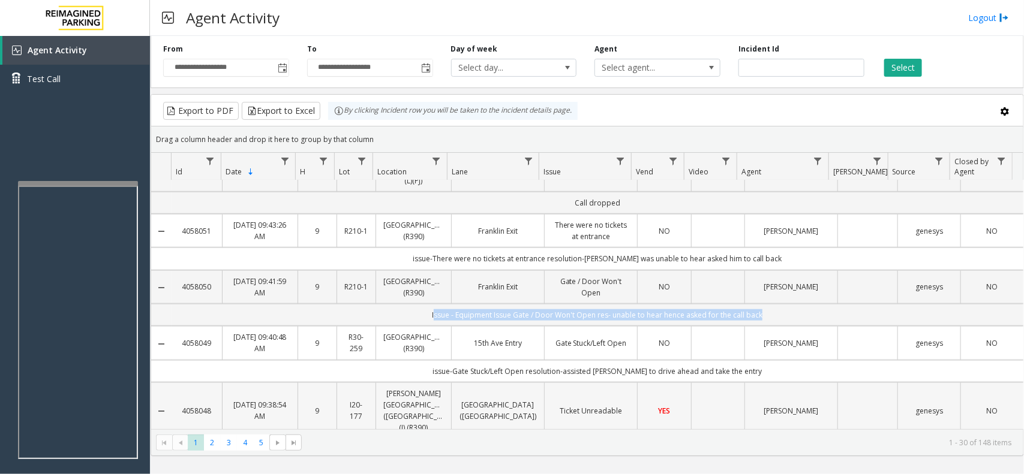
scroll to position [525, 0]
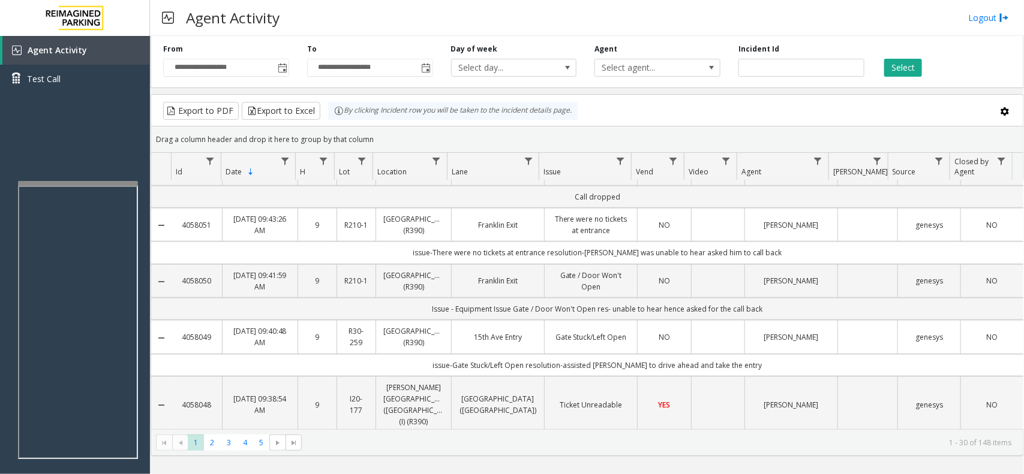
click at [754, 354] on td "issue-Gate Stuck/Left Open resolution-assisted [PERSON_NAME] to drive ahead and…" at bounding box center [598, 365] width 852 height 22
click at [781, 434] on td "Issue - Ticket Issue Ticket Unreadable res- very hard to hear her hence vend th…" at bounding box center [598, 445] width 852 height 22
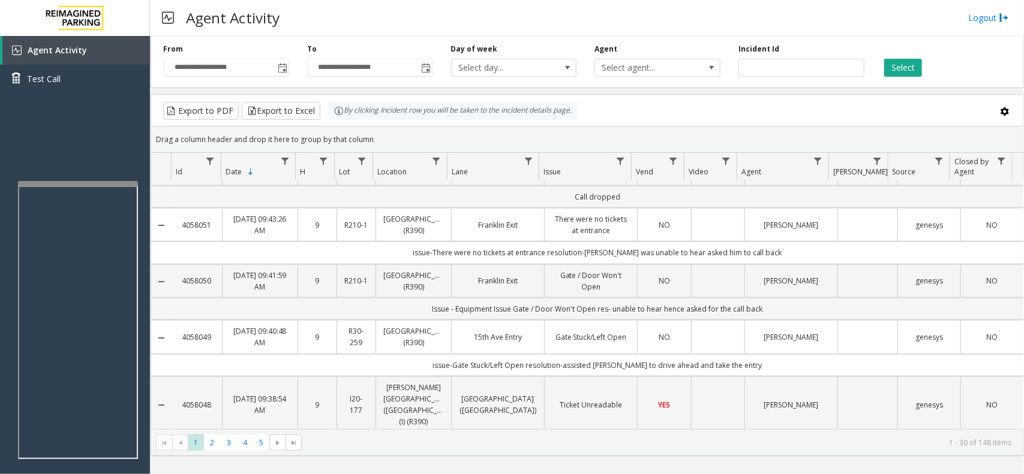
click at [781, 434] on td "Issue - Ticket Issue Ticket Unreadable res- very hard to hear her hence vend th…" at bounding box center [598, 445] width 852 height 22
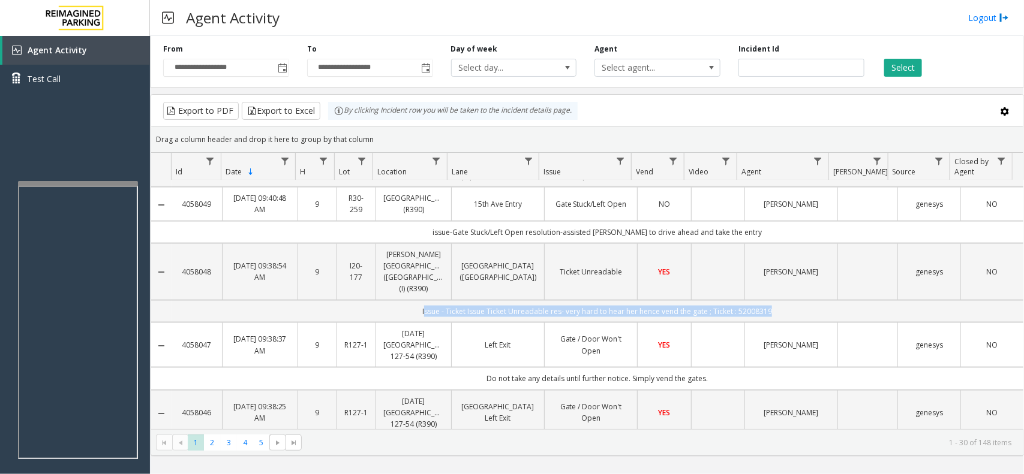
scroll to position [675, 0]
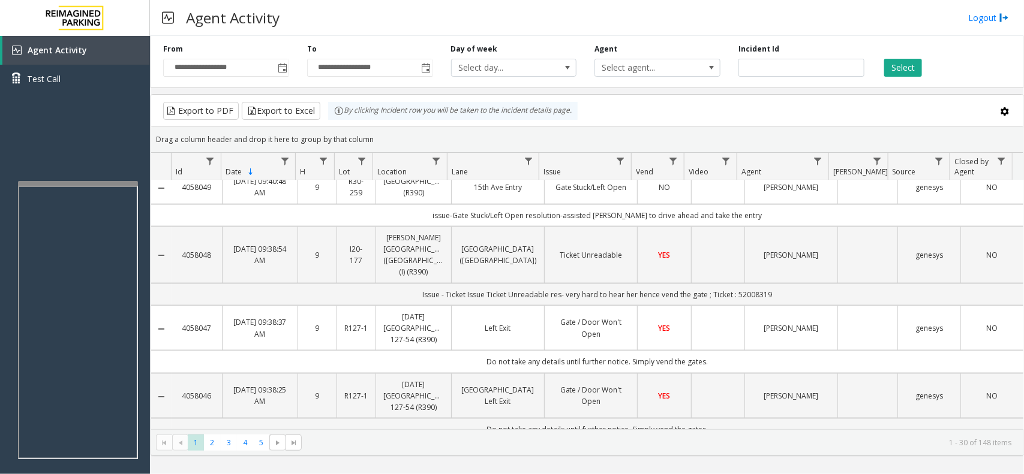
click at [714, 351] on td "Do not take any details until further notice. Simply vend the gates." at bounding box center [598, 362] width 852 height 22
click at [727, 419] on td "Do not take any details until further notice. Simply vend the gates." at bounding box center [598, 430] width 852 height 22
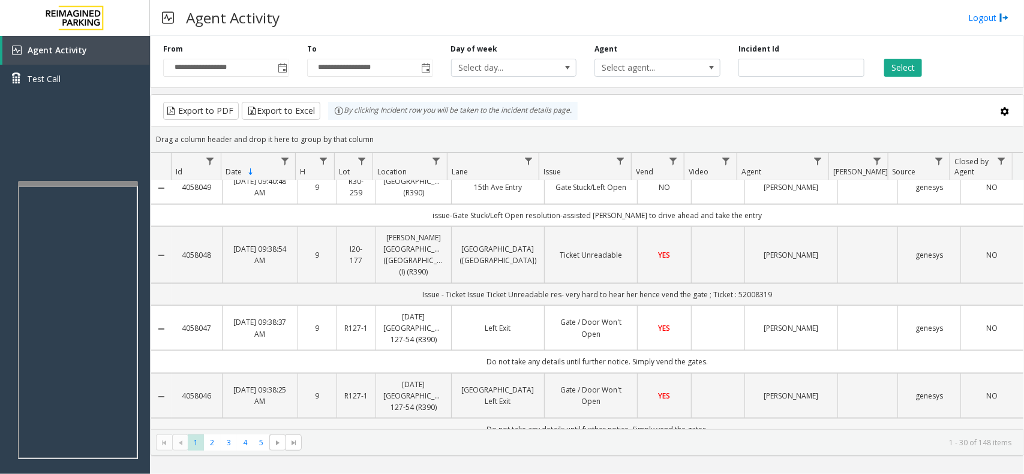
click at [727, 419] on td "Do not take any details until further notice. Simply vend the gates." at bounding box center [598, 430] width 852 height 22
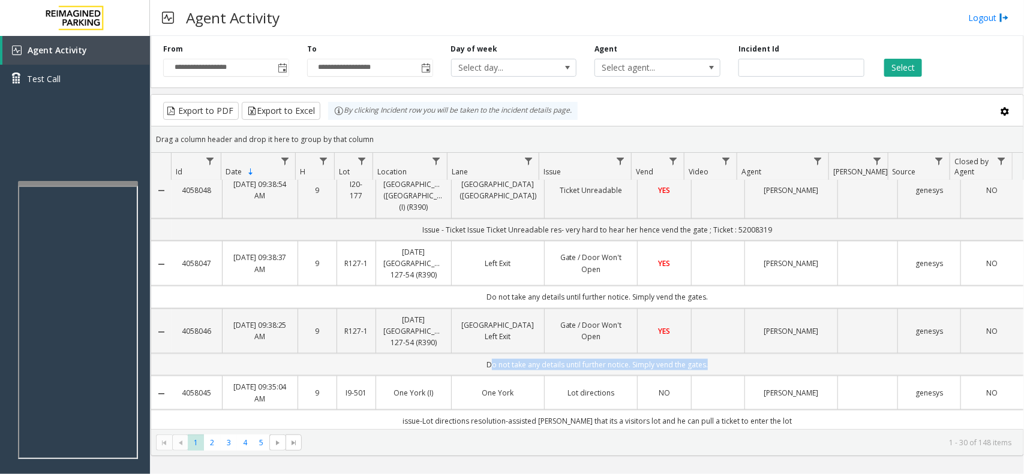
scroll to position [825, 0]
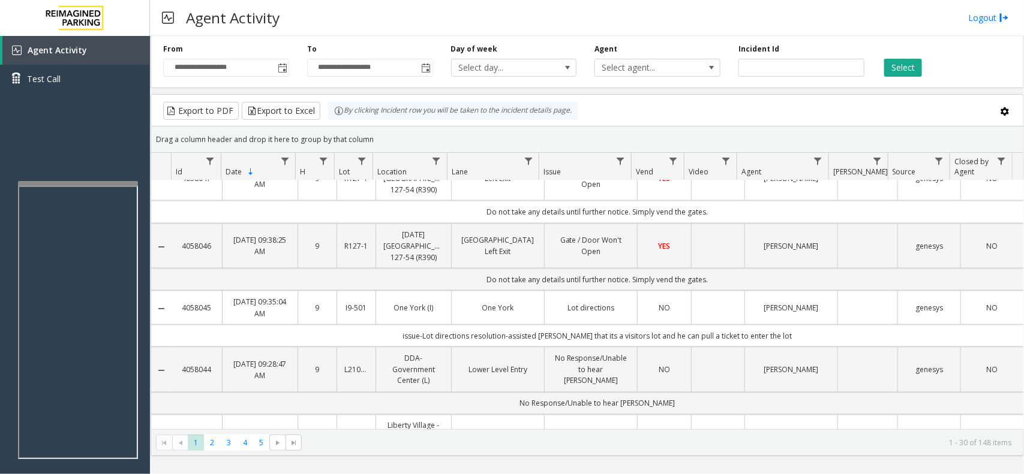
click at [780, 325] on td "issue-Lot directions resolution-assisted [PERSON_NAME] that its a visitors lot …" at bounding box center [598, 336] width 852 height 22
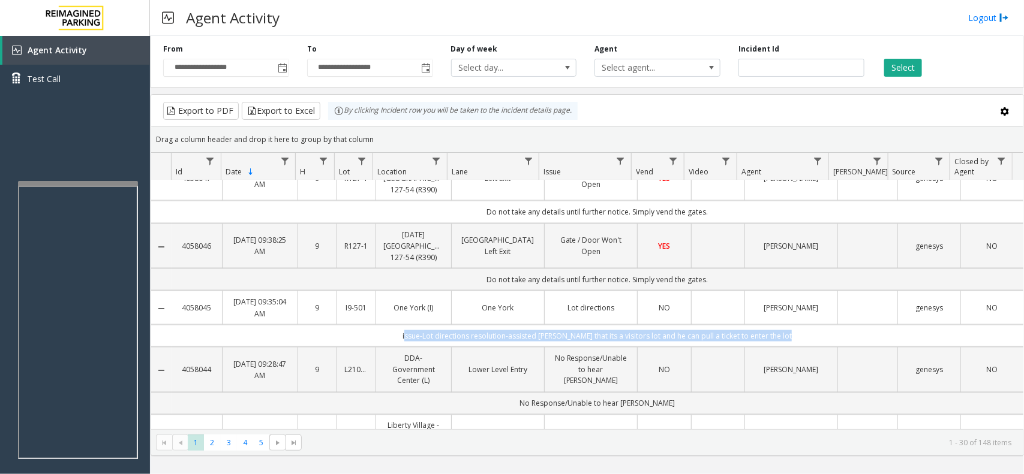
click at [780, 325] on td "issue-Lot directions resolution-assisted [PERSON_NAME] that its a visitors lot …" at bounding box center [598, 336] width 852 height 22
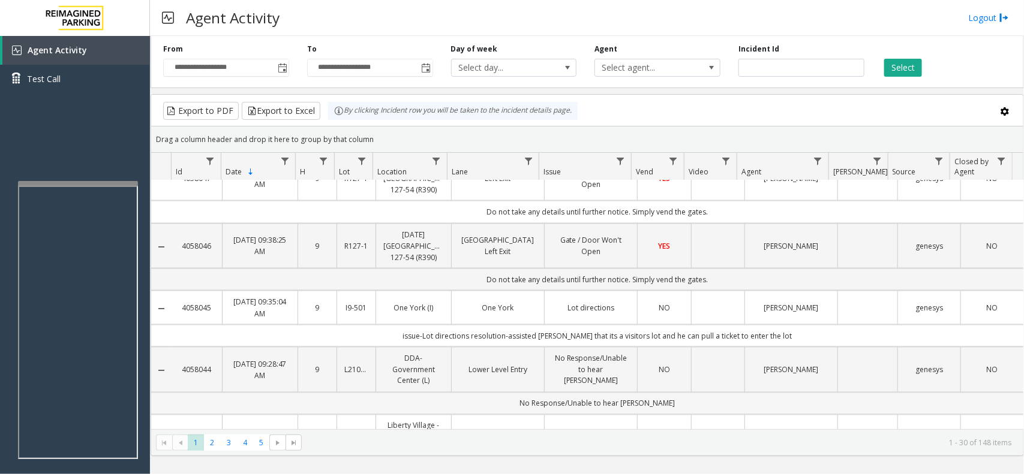
click at [727, 393] on td "No Response/Unable to hear [PERSON_NAME]" at bounding box center [598, 404] width 852 height 22
click at [840, 472] on td "issue-Validation Error(Goodlife) resolution-took details and vended the gates w…" at bounding box center [598, 483] width 852 height 22
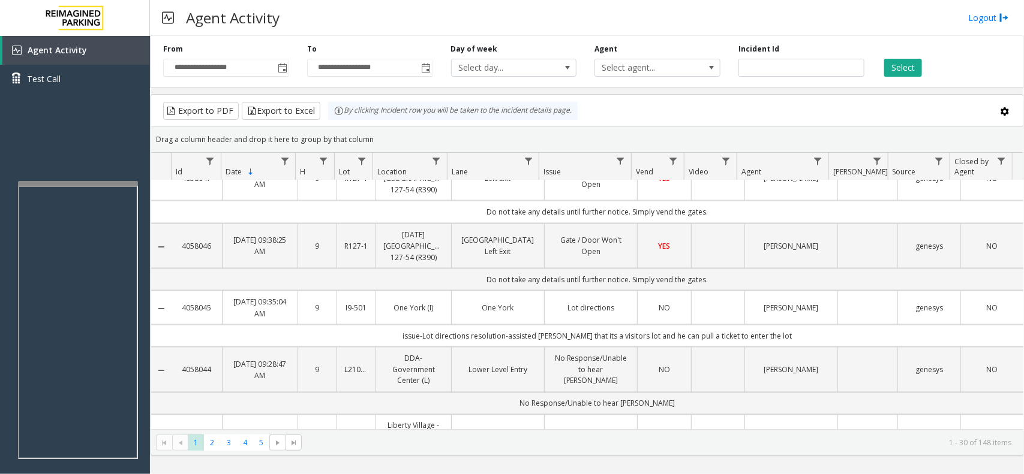
click at [840, 472] on td "issue-Validation Error(Goodlife) resolution-took details and vended the gates w…" at bounding box center [598, 483] width 852 height 22
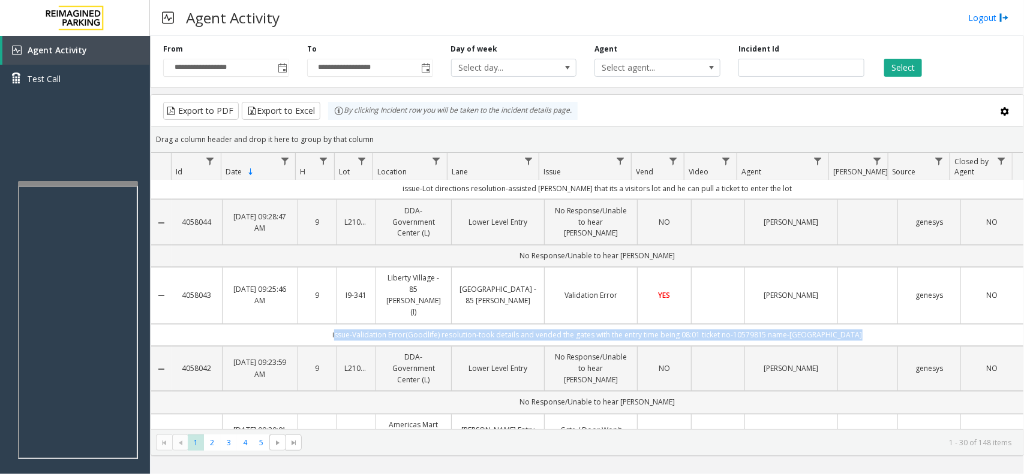
scroll to position [975, 0]
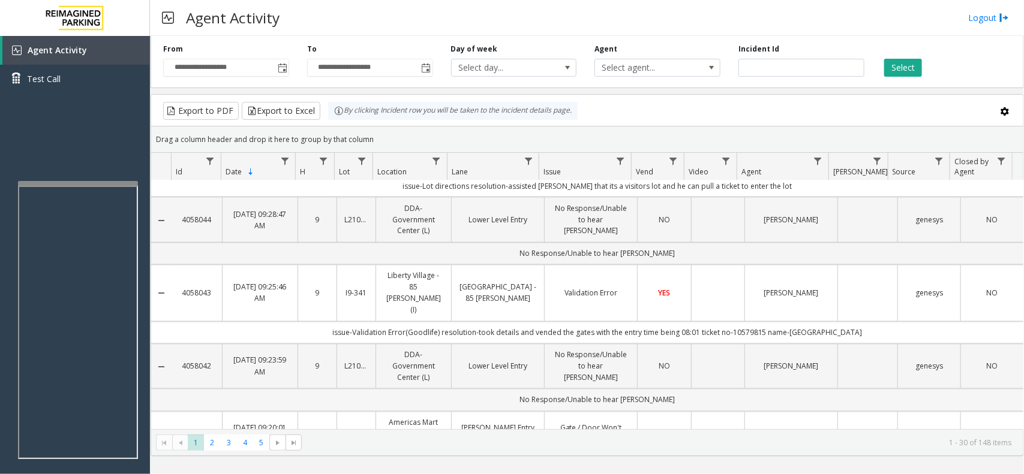
click at [708, 389] on td "No Response/Unable to hear [PERSON_NAME]" at bounding box center [598, 400] width 852 height 22
click at [879, 457] on td "issue-Gate / Door Won't Open resolution-assist them at [STREET_ADDRESS][PERSON_…" at bounding box center [598, 468] width 852 height 22
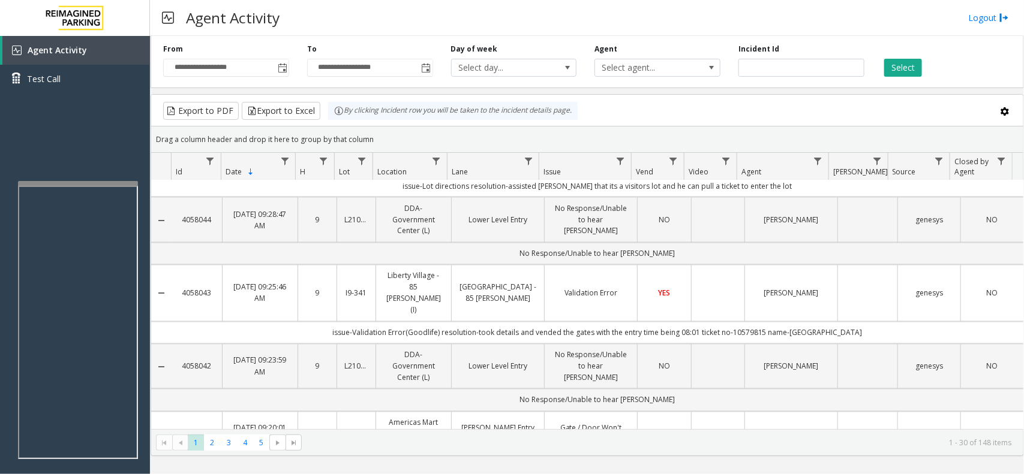
click at [879, 457] on td "issue-Gate / Door Won't Open resolution-assist them at [STREET_ADDRESS][PERSON_…" at bounding box center [598, 468] width 852 height 22
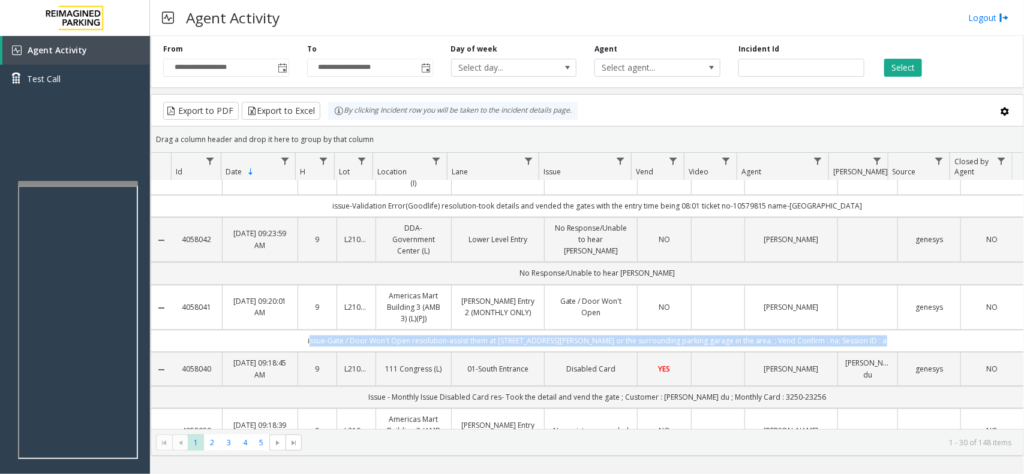
scroll to position [1125, 0]
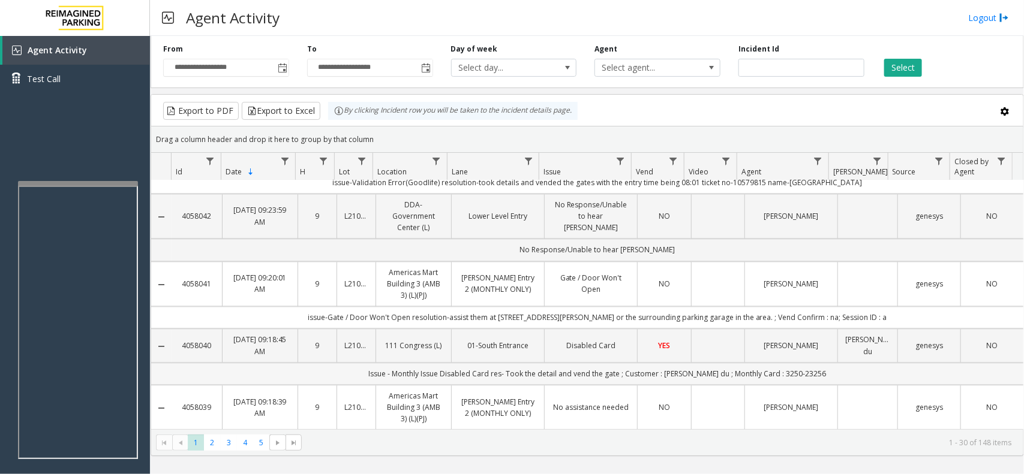
click at [835, 363] on td "Issue - Monthly Issue Disabled Card res- Took the detail and vend the gate ; Cu…" at bounding box center [598, 374] width 852 height 22
click at [820, 431] on td "No assistance needed" at bounding box center [598, 442] width 852 height 22
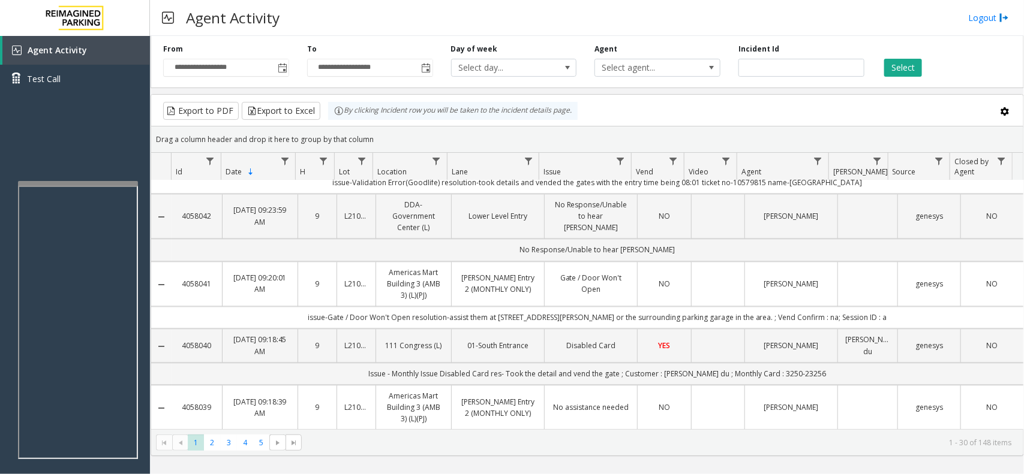
click at [820, 431] on td "No assistance needed" at bounding box center [598, 442] width 852 height 22
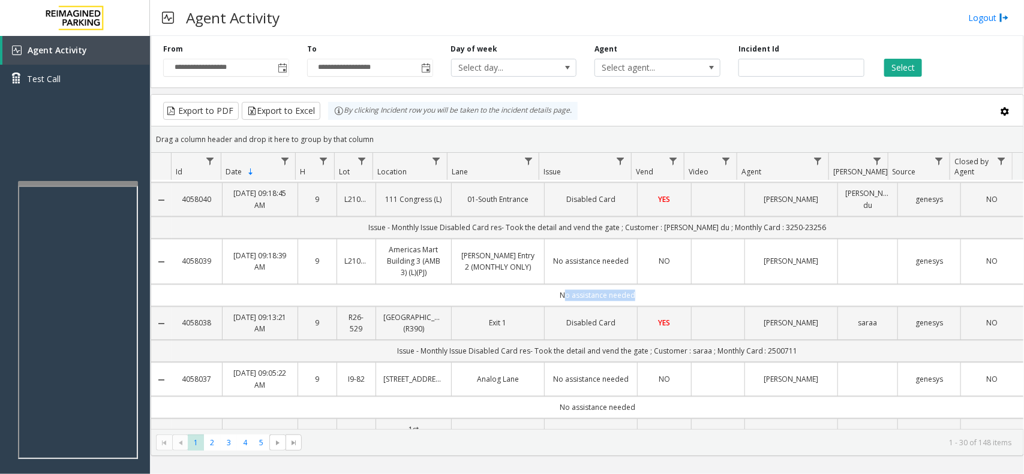
scroll to position [1275, 0]
click at [817, 337] on td "Issue - Monthly Issue Disabled Card res- Took the detail and vend the gate ; Cu…" at bounding box center [598, 348] width 852 height 22
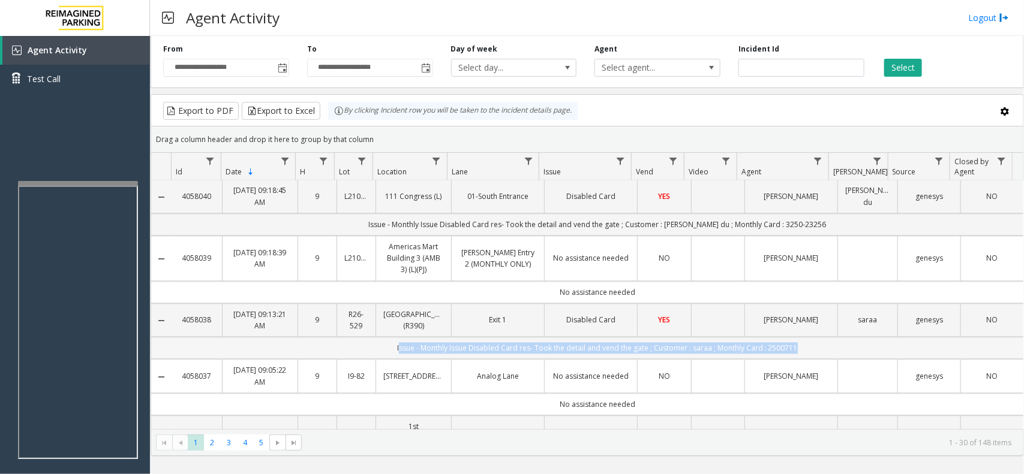
click at [817, 337] on td "Issue - Monthly Issue Disabled Card res- Took the detail and vend the gate ; Cu…" at bounding box center [598, 348] width 852 height 22
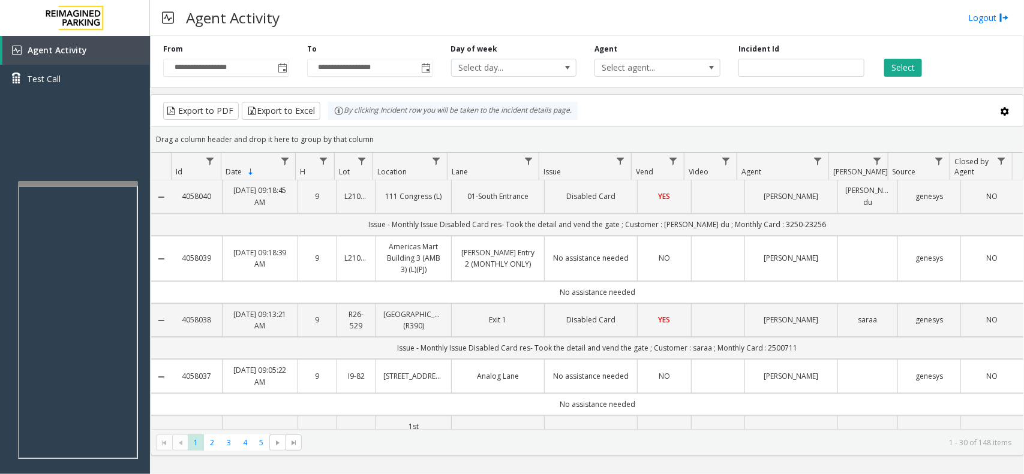
click at [699, 393] on td "No assistance needed" at bounding box center [598, 404] width 852 height 22
click at [688, 393] on td "No assistance needed" at bounding box center [598, 404] width 852 height 22
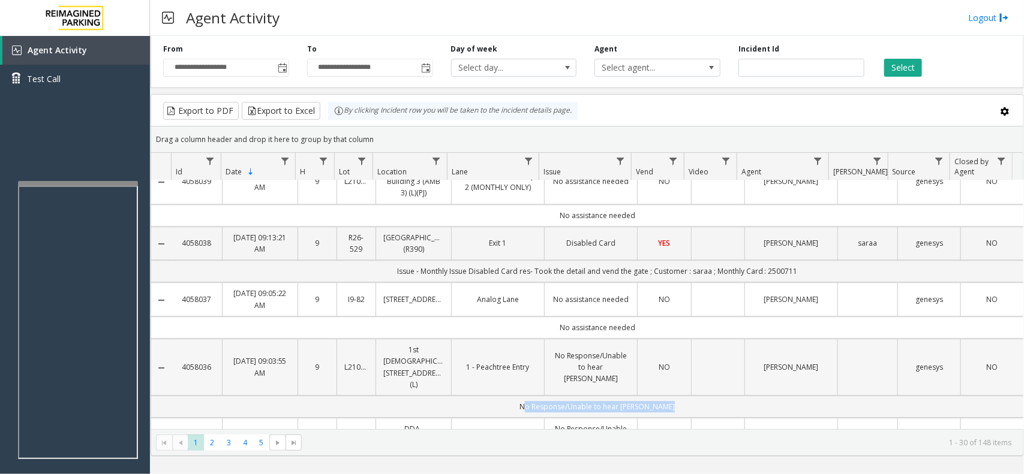
scroll to position [1424, 0]
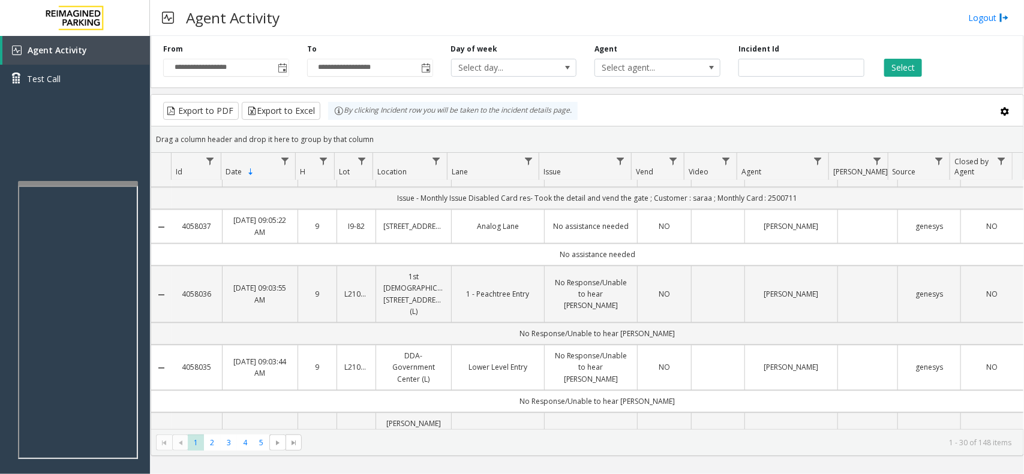
click at [696, 390] on td "No Response/Unable to hear [PERSON_NAME]" at bounding box center [598, 401] width 852 height 22
click at [823, 470] on td "Issue - Equipment Issue Gate / Door Won't Open res- [PERSON_NAME] was not able …" at bounding box center [598, 481] width 852 height 22
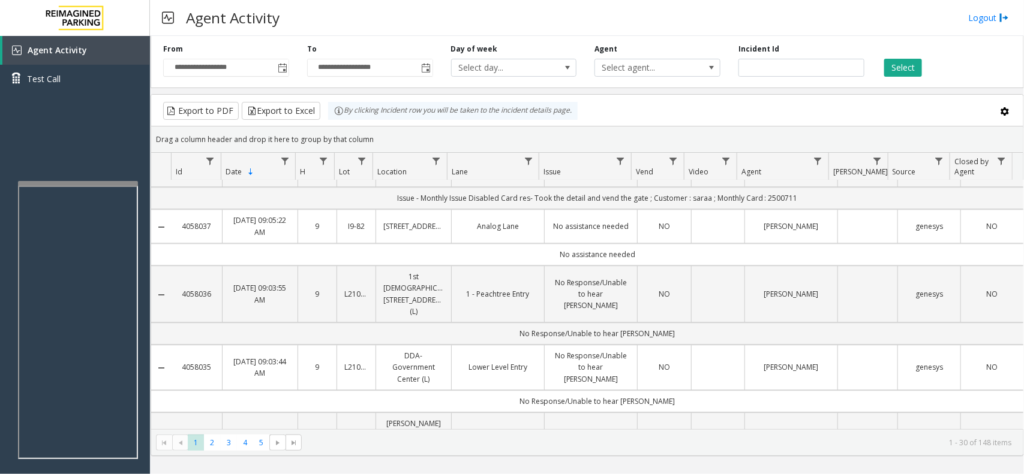
click at [823, 470] on td "Issue - Equipment Issue Gate / Door Won't Open res- [PERSON_NAME] was not able …" at bounding box center [598, 481] width 852 height 22
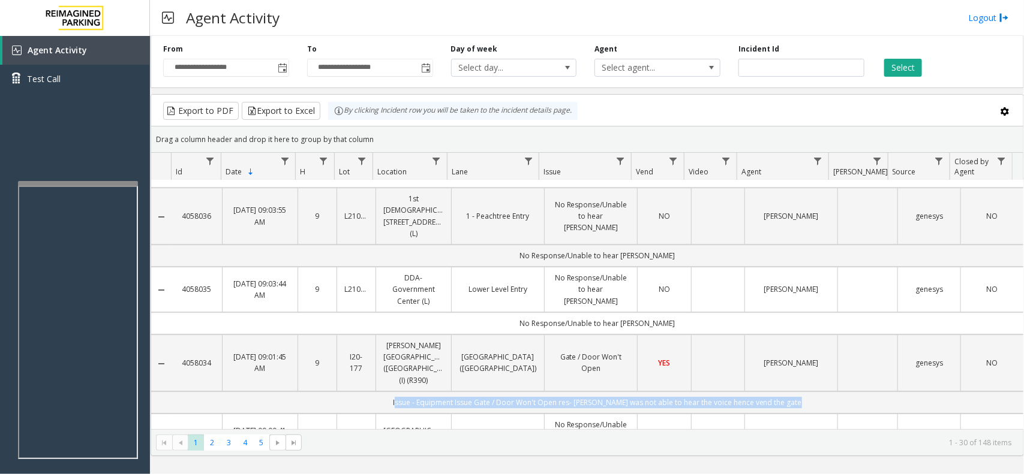
scroll to position [1574, 0]
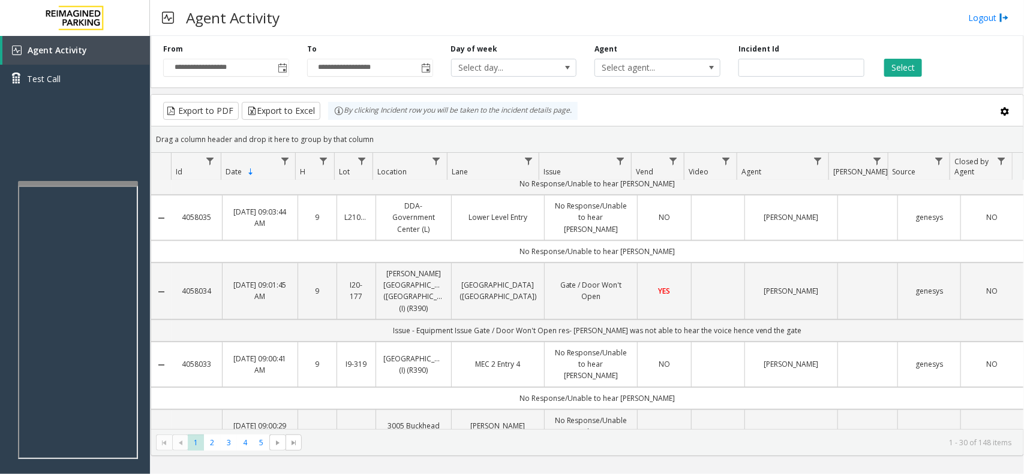
click at [677, 387] on td "No Response/Unable to hear [PERSON_NAME]" at bounding box center [598, 398] width 852 height 22
click at [713, 455] on td "No Response/Unable to hear [PERSON_NAME]" at bounding box center [598, 466] width 852 height 22
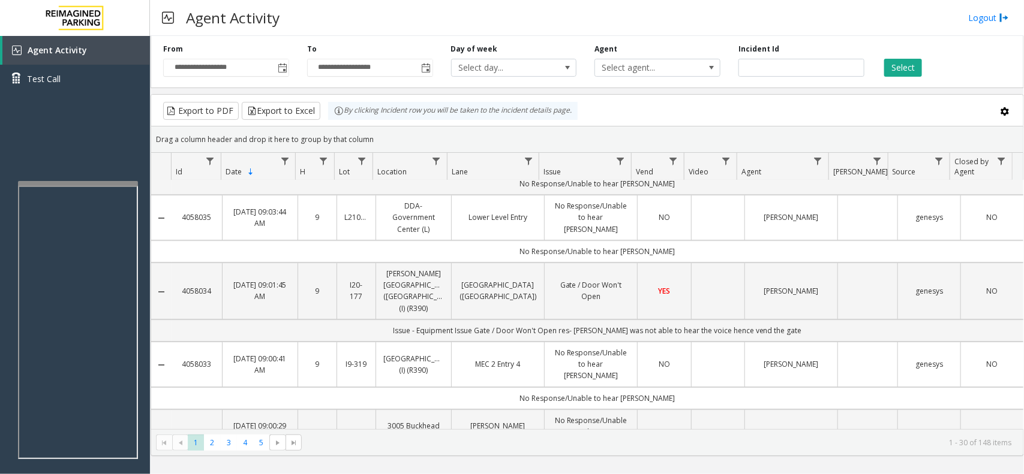
click at [713, 455] on td "No Response/Unable to hear [PERSON_NAME]" at bounding box center [598, 466] width 852 height 22
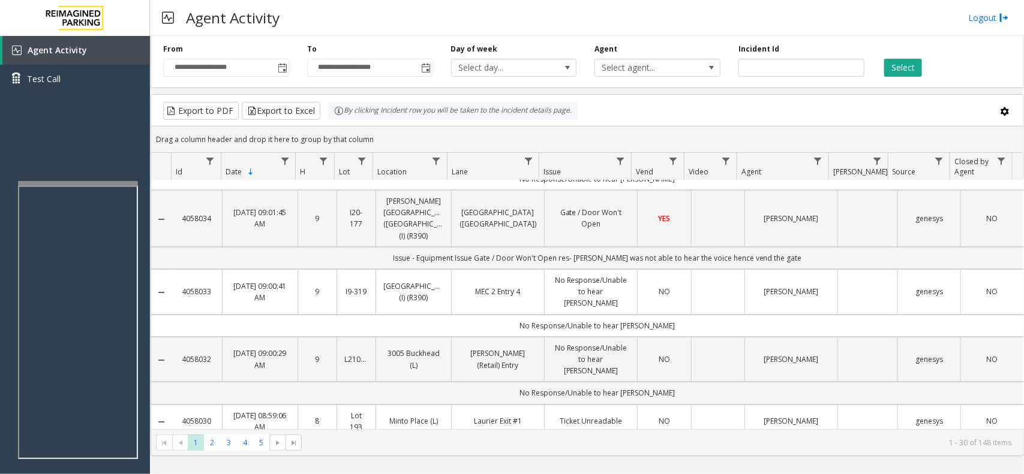
click at [786, 438] on td "Issue - Ticket Issue Ticket Unreadable res- Took the detail and vend the gate ;…" at bounding box center [598, 449] width 852 height 22
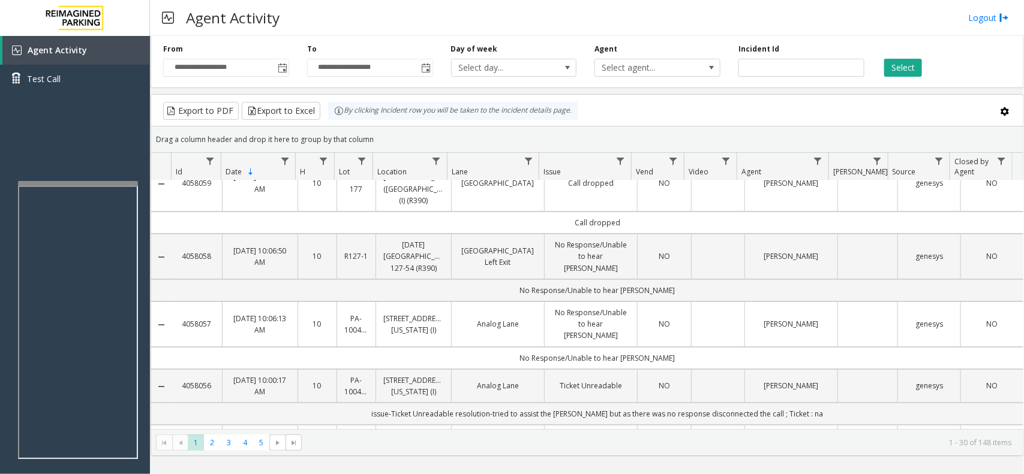
scroll to position [0, 0]
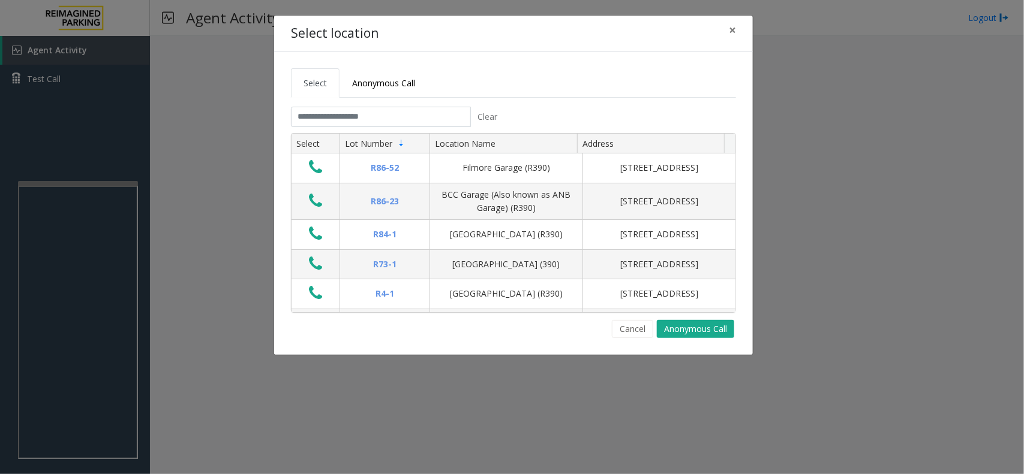
drag, startPoint x: 630, startPoint y: 327, endPoint x: 600, endPoint y: 330, distance: 30.1
click at [630, 327] on button "Cancel" at bounding box center [632, 329] width 41 height 18
click at [357, 128] on tab "Clear Select Lot Number Location Name Address R86-[GEOGRAPHIC_DATA][STREET_ADDR…" at bounding box center [513, 223] width 445 height 232
click at [366, 121] on input "text" at bounding box center [381, 117] width 180 height 20
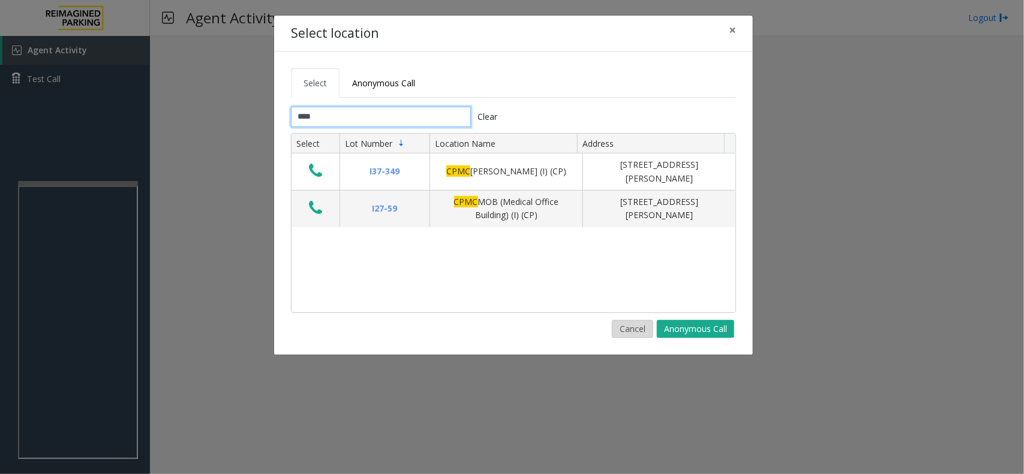
type input "****"
click at [633, 335] on button "Cancel" at bounding box center [632, 329] width 41 height 18
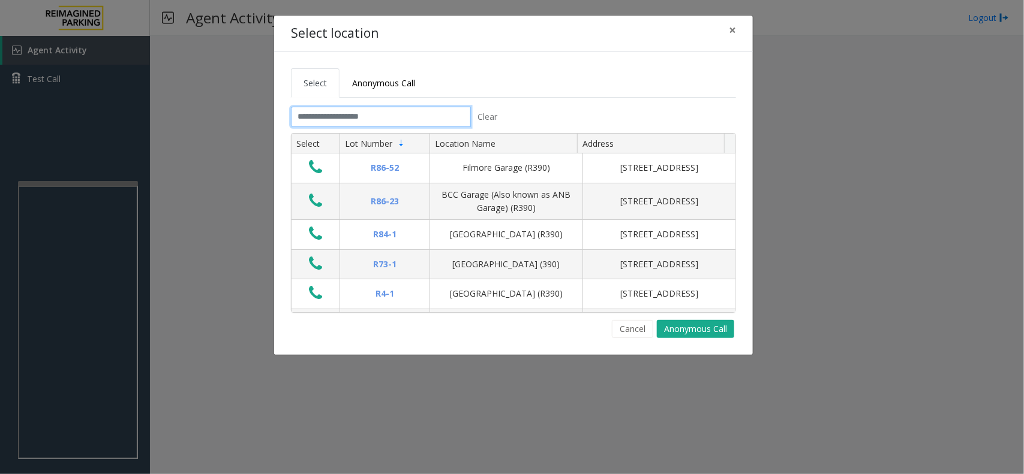
click at [364, 115] on input "text" at bounding box center [381, 117] width 180 height 20
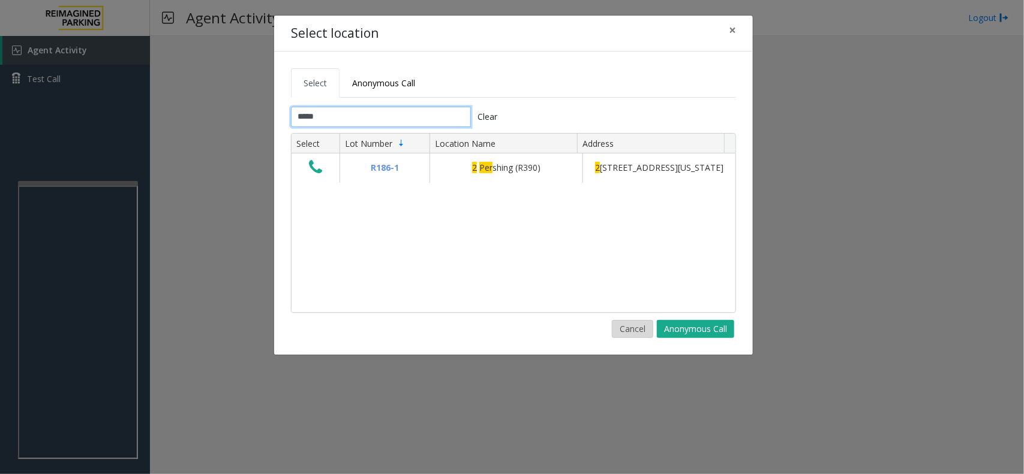
type input "*****"
click at [624, 328] on button "Cancel" at bounding box center [632, 329] width 41 height 18
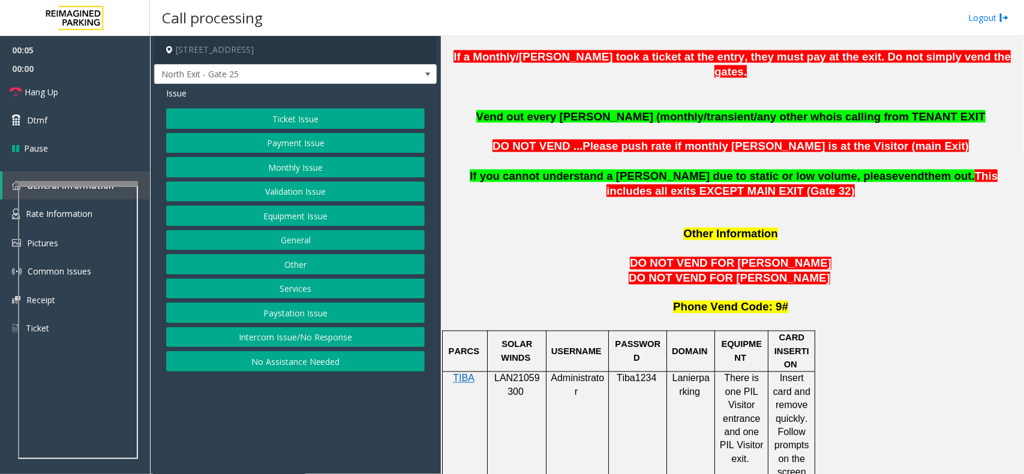
scroll to position [975, 0]
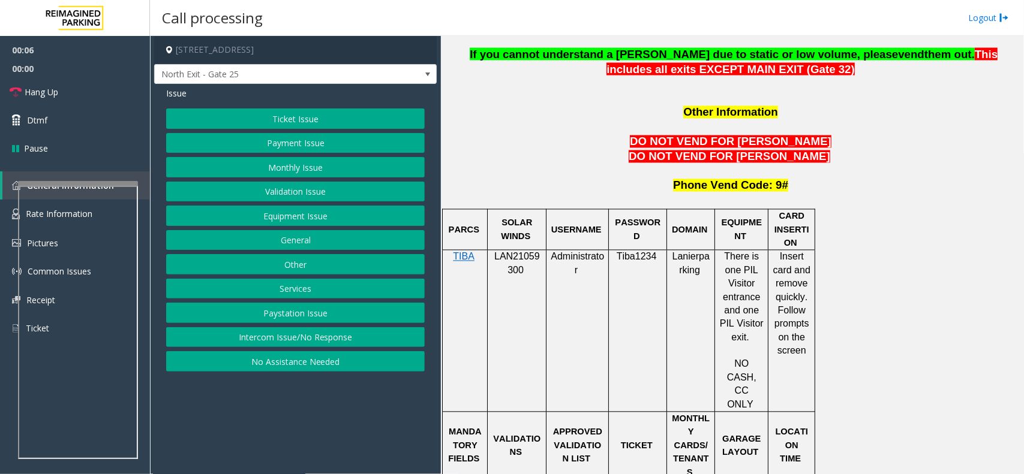
click at [525, 252] on span "LAN21059300" at bounding box center [517, 263] width 46 height 23
copy p "LAN21059300"
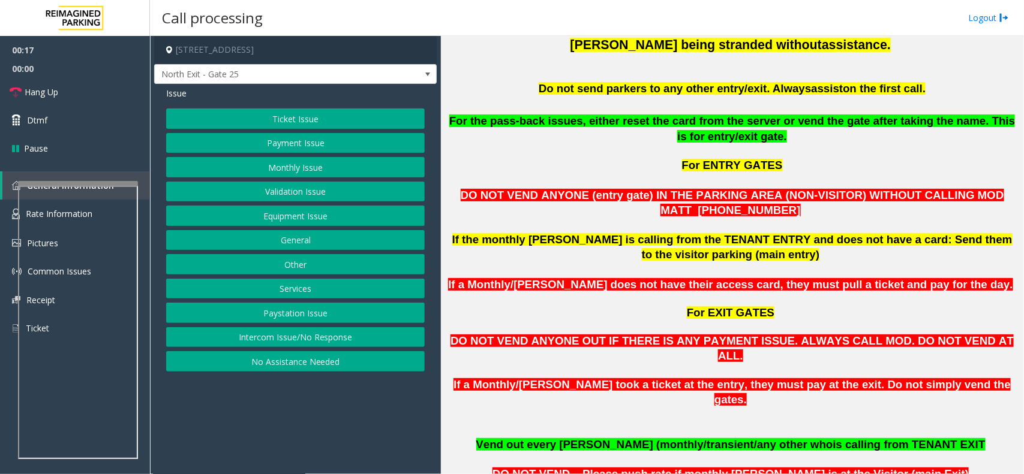
scroll to position [225, 0]
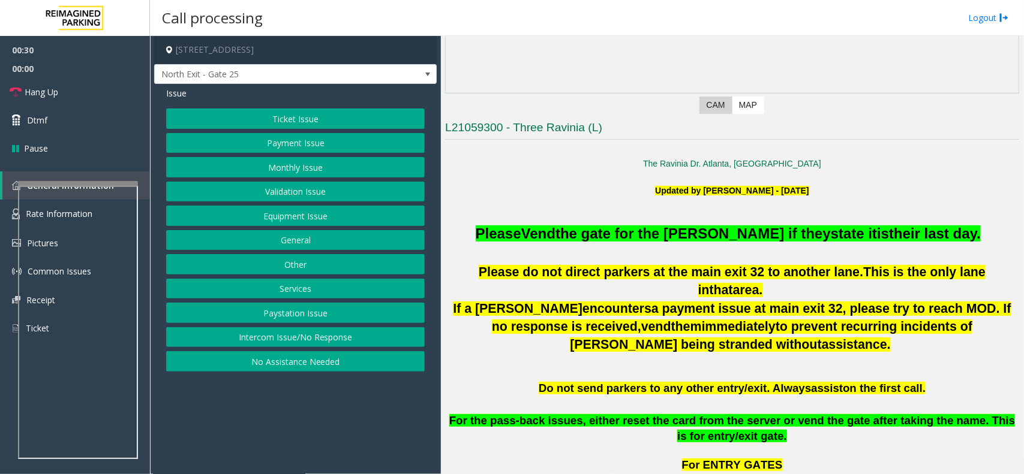
click at [297, 170] on button "Monthly Issue" at bounding box center [295, 167] width 259 height 20
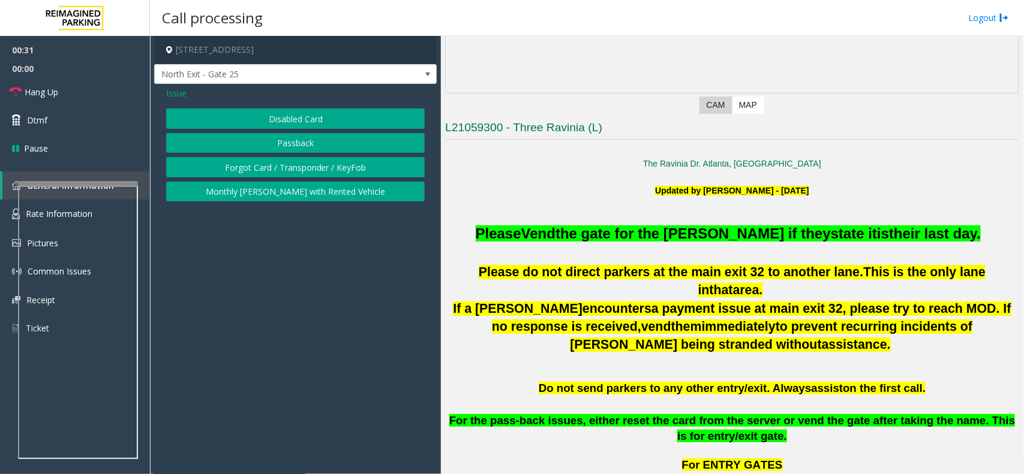
click at [329, 122] on button "Disabled Card" at bounding box center [295, 119] width 259 height 20
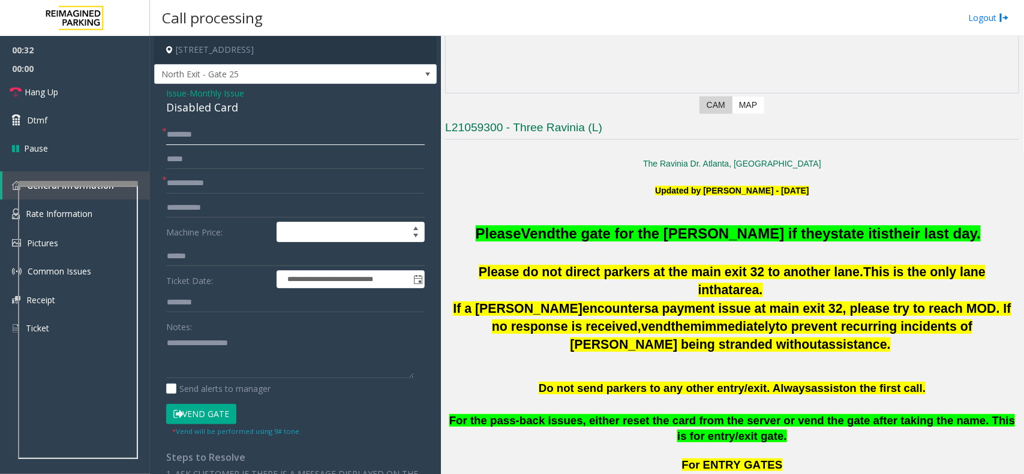
click at [241, 144] on input "text" at bounding box center [295, 135] width 259 height 20
type input "********"
click at [229, 184] on input "text" at bounding box center [295, 183] width 259 height 20
click at [219, 423] on button "Vend Gate" at bounding box center [201, 414] width 70 height 20
click at [34, 95] on span "Hang Up" at bounding box center [42, 92] width 34 height 13
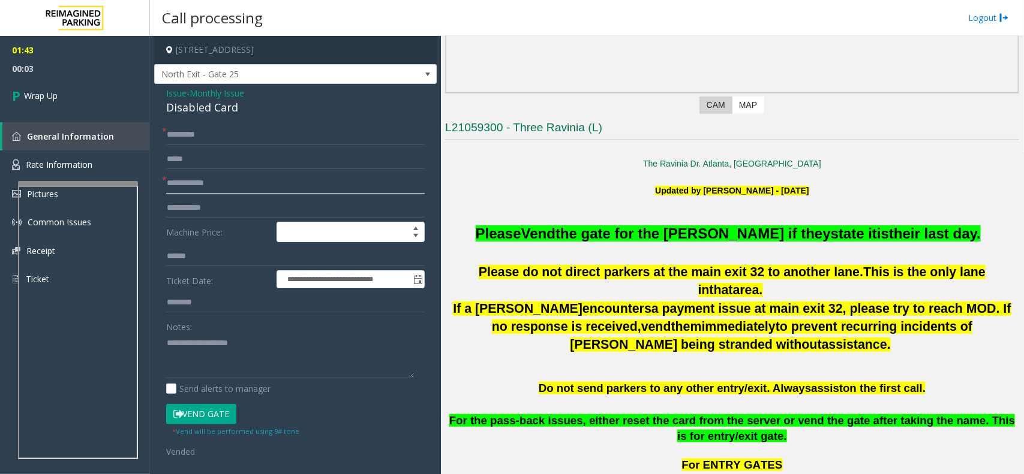
click at [195, 181] on input "text" at bounding box center [295, 183] width 259 height 20
type input "**"
drag, startPoint x: 242, startPoint y: 106, endPoint x: 157, endPoint y: 93, distance: 85.6
click at [157, 93] on div "**********" at bounding box center [295, 393] width 282 height 618
click at [265, 366] on textarea at bounding box center [290, 355] width 248 height 45
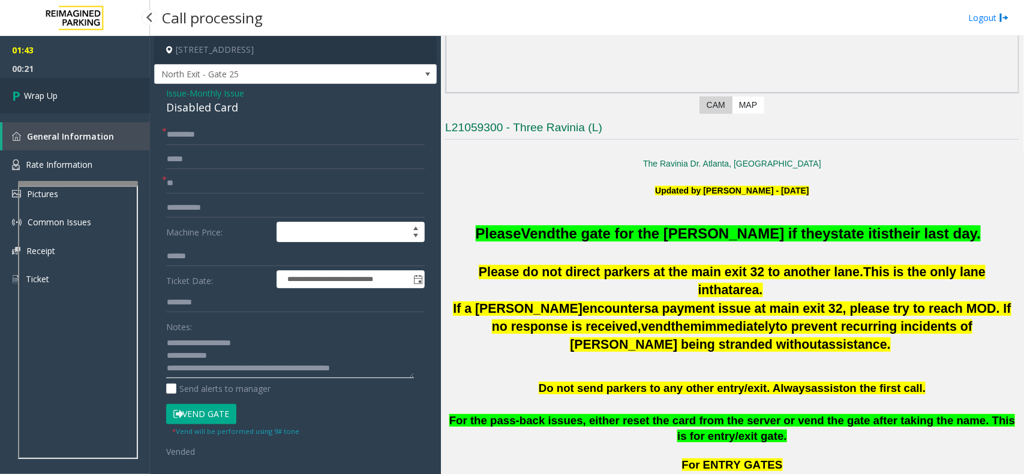
type textarea "**********"
click at [90, 104] on link "Wrap Up" at bounding box center [75, 95] width 150 height 35
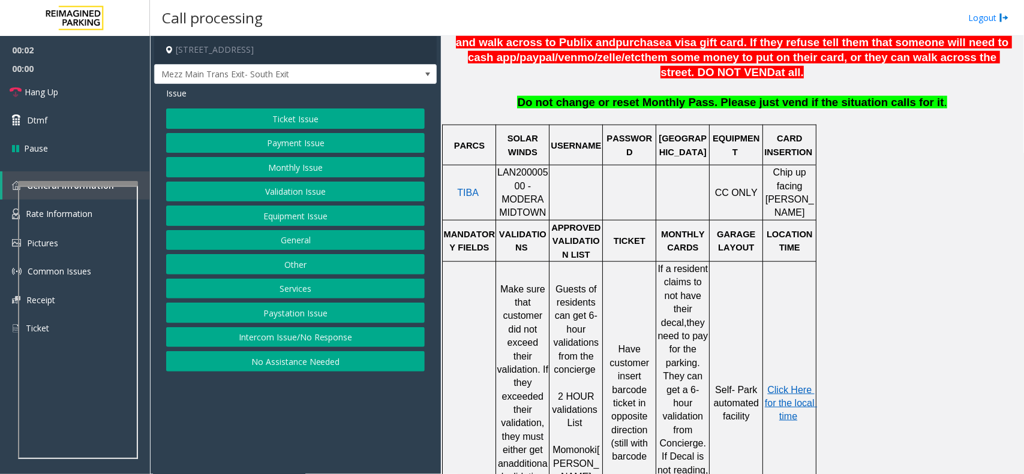
scroll to position [525, 0]
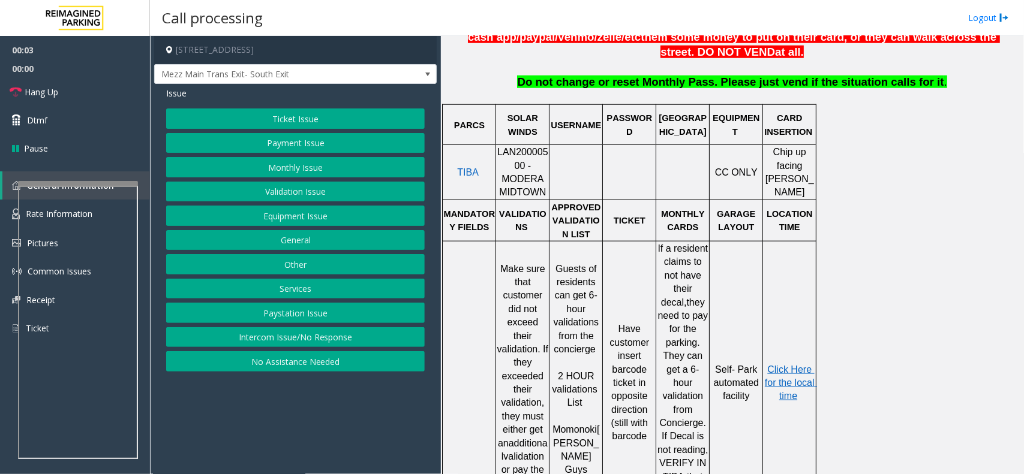
click at [515, 154] on span "LAN20000500 - MODERA MIDTOWN" at bounding box center [522, 172] width 51 height 50
copy span "LAN20000500"
click at [312, 193] on button "Validation Issue" at bounding box center [295, 192] width 259 height 20
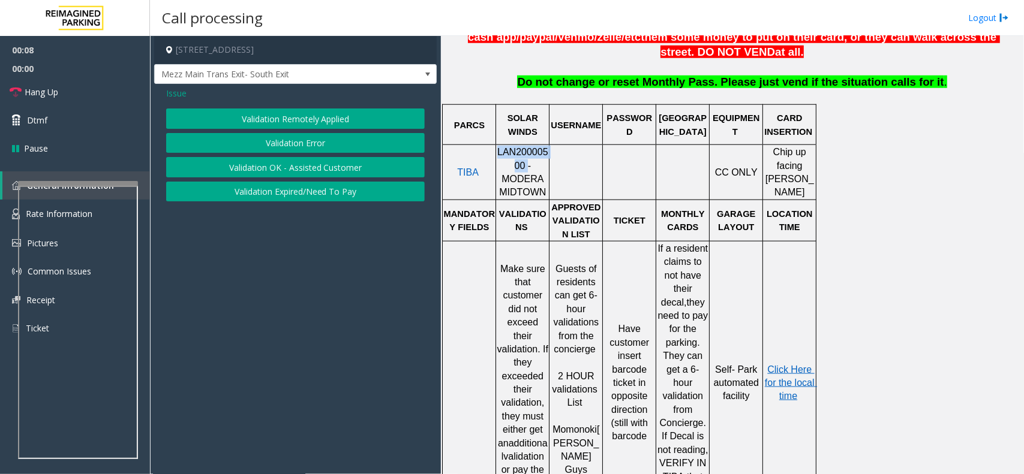
click at [309, 139] on button "Validation Error" at bounding box center [295, 143] width 259 height 20
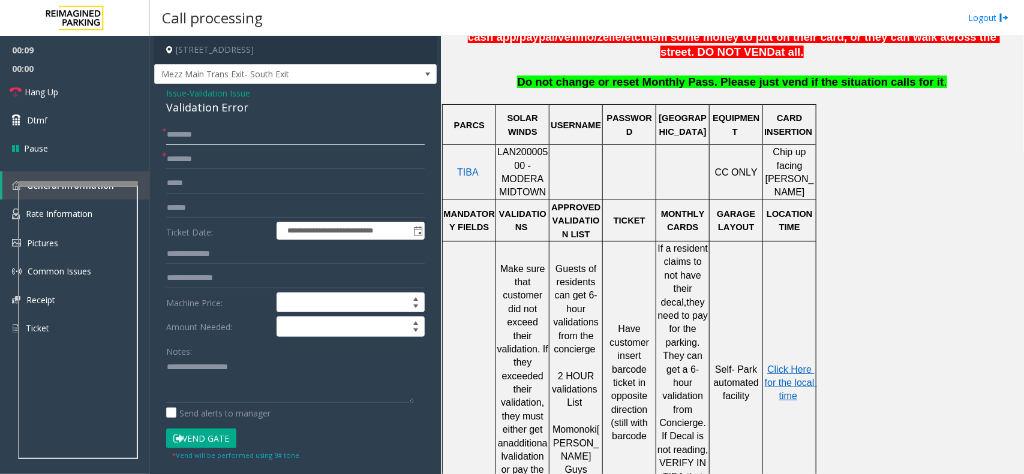
click at [224, 137] on input "text" at bounding box center [295, 135] width 259 height 20
drag, startPoint x: 249, startPoint y: 108, endPoint x: 151, endPoint y: 95, distance: 99.2
click at [151, 95] on app-call-processing-form "**********" at bounding box center [295, 255] width 291 height 438
click at [282, 385] on textarea at bounding box center [290, 380] width 248 height 45
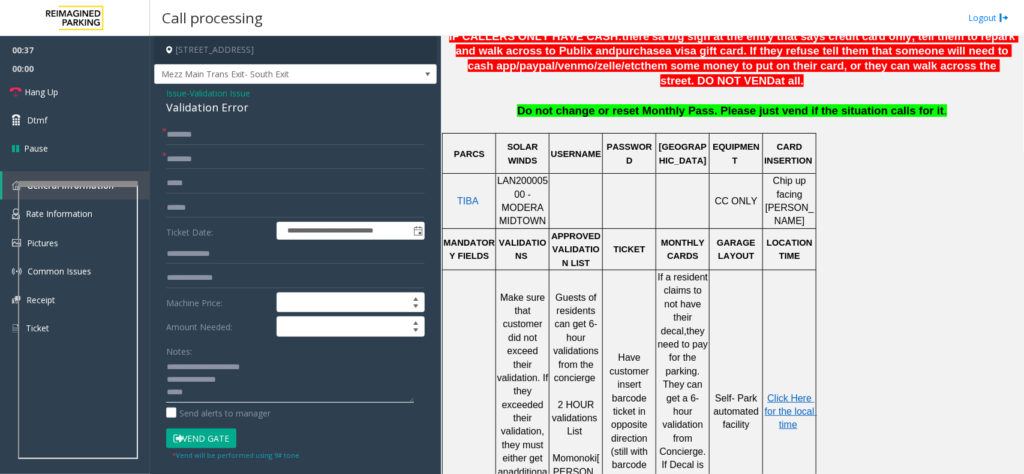
scroll to position [450, 0]
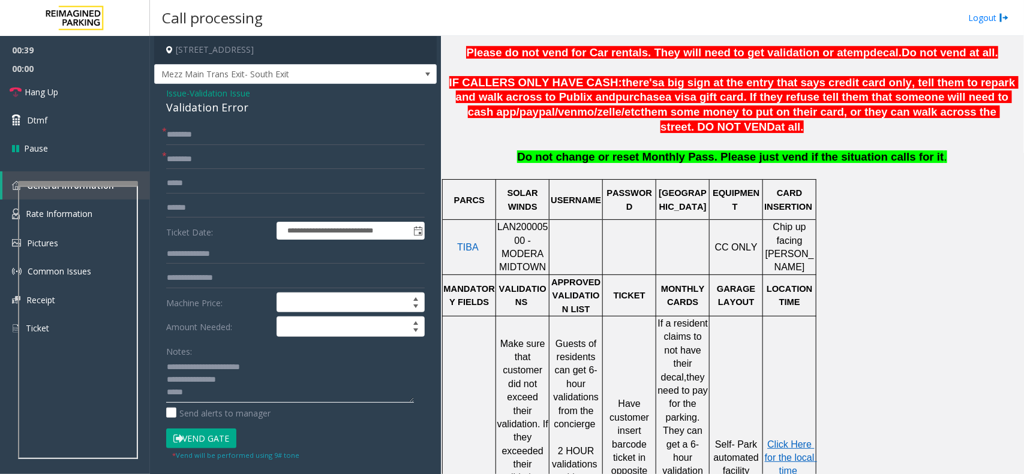
type textarea "**********"
click at [241, 143] on input "text" at bounding box center [295, 135] width 259 height 20
type input "**********"
click at [202, 190] on input "text" at bounding box center [295, 183] width 259 height 20
type input "****"
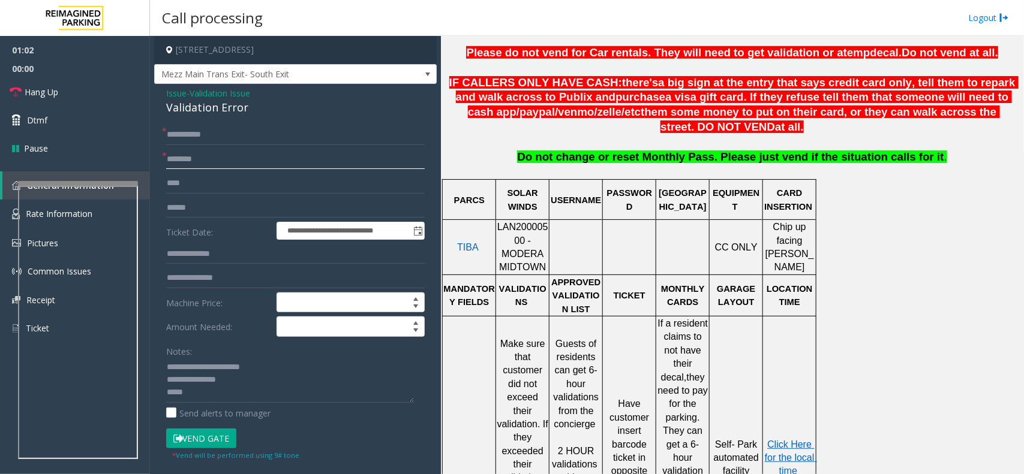
click at [231, 160] on input "text" at bounding box center [295, 159] width 259 height 20
type input "******"
click at [225, 262] on input "text" at bounding box center [295, 254] width 259 height 20
click at [208, 262] on input "text" at bounding box center [295, 254] width 259 height 20
type input "******"
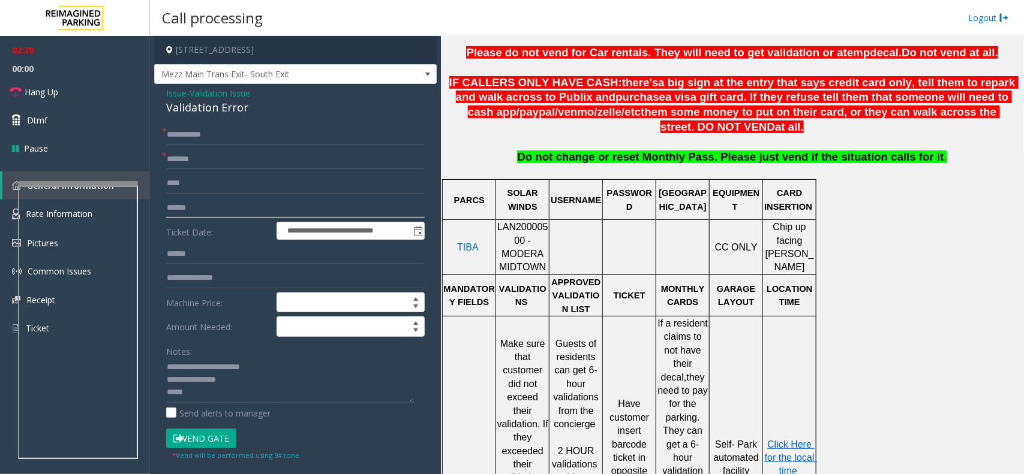
click at [200, 208] on input "text" at bounding box center [295, 208] width 259 height 20
click at [235, 259] on input "******" at bounding box center [295, 254] width 259 height 20
click at [200, 209] on input "text" at bounding box center [295, 208] width 259 height 20
type input "*******"
click at [213, 396] on textarea at bounding box center [290, 380] width 248 height 45
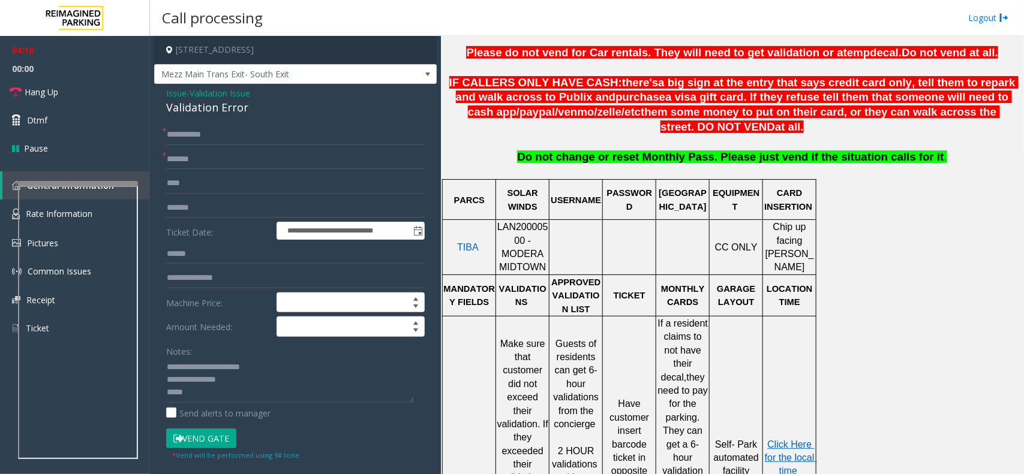
click at [208, 440] on button "Vend Gate" at bounding box center [201, 439] width 70 height 20
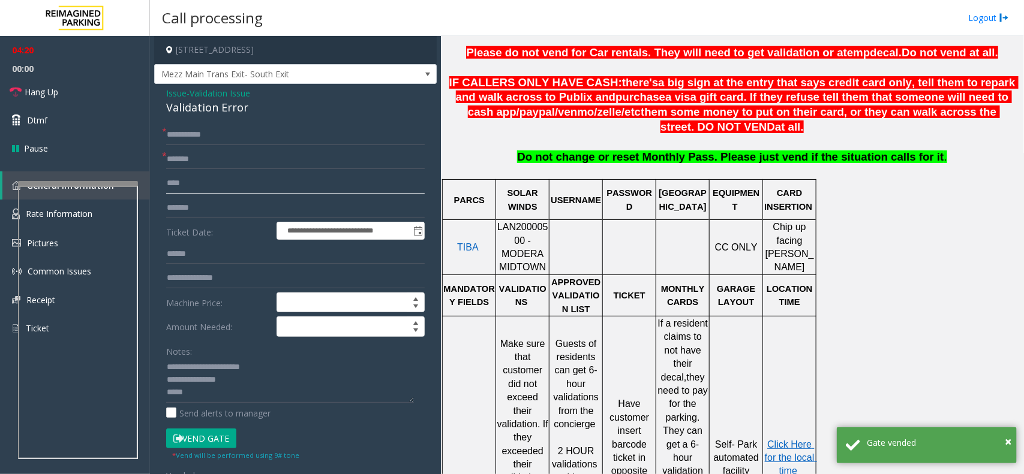
click at [213, 193] on input "****" at bounding box center [295, 183] width 259 height 20
click at [218, 193] on input "****" at bounding box center [295, 183] width 259 height 20
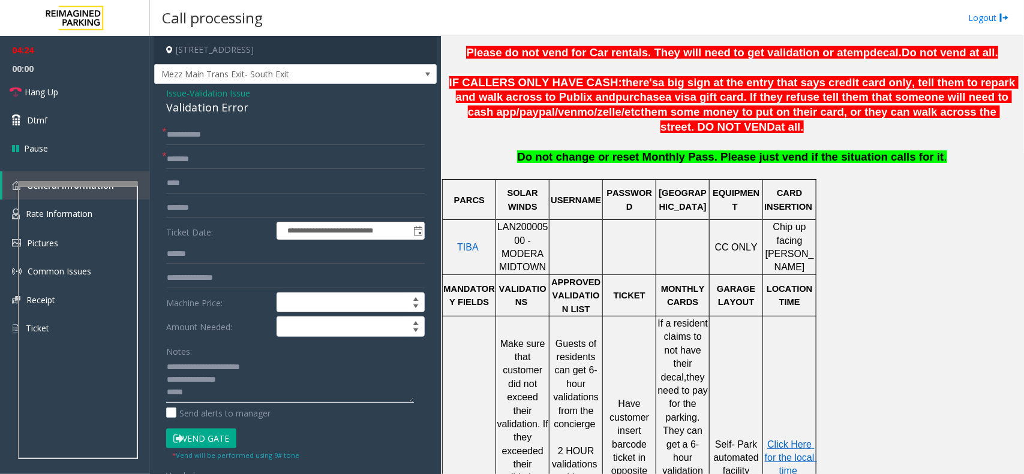
click at [224, 397] on textarea at bounding box center [290, 380] width 248 height 45
click at [64, 91] on link "Hang Up" at bounding box center [75, 92] width 150 height 28
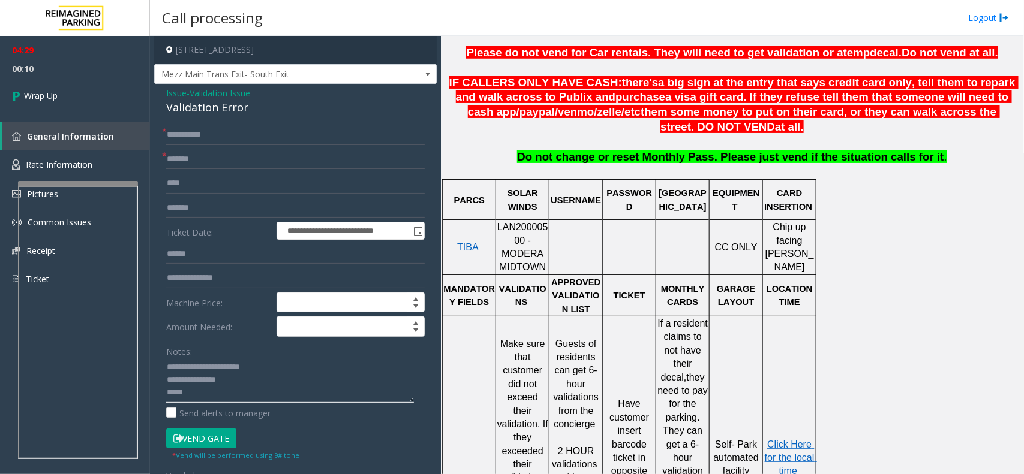
click at [251, 390] on textarea at bounding box center [290, 380] width 248 height 45
paste textarea "**********"
type textarea "**********"
click at [55, 83] on link "Wrap Up" at bounding box center [75, 95] width 150 height 35
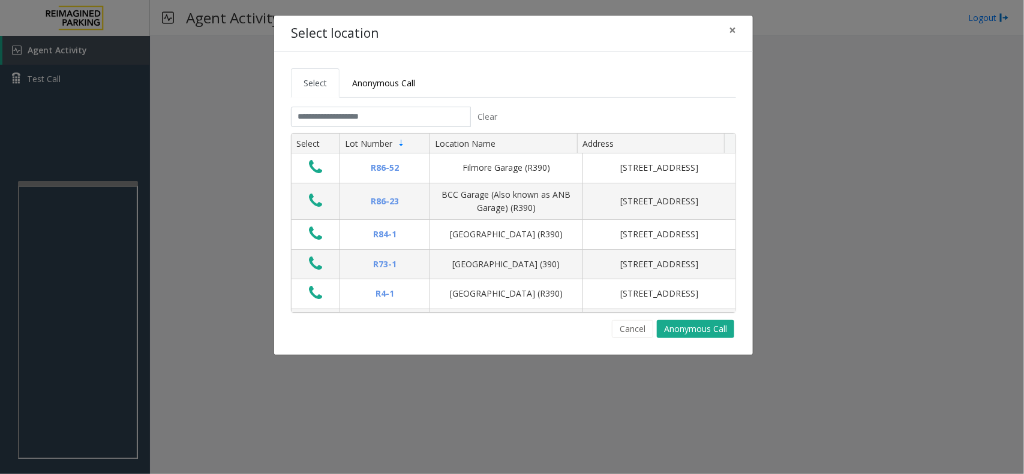
click at [333, 128] on tab "Clear Select Lot Number Location Name Address R86-[GEOGRAPHIC_DATA][STREET_ADDR…" at bounding box center [513, 223] width 445 height 232
click at [344, 121] on input "text" at bounding box center [381, 117] width 180 height 20
click at [634, 333] on button "Cancel" at bounding box center [632, 329] width 41 height 18
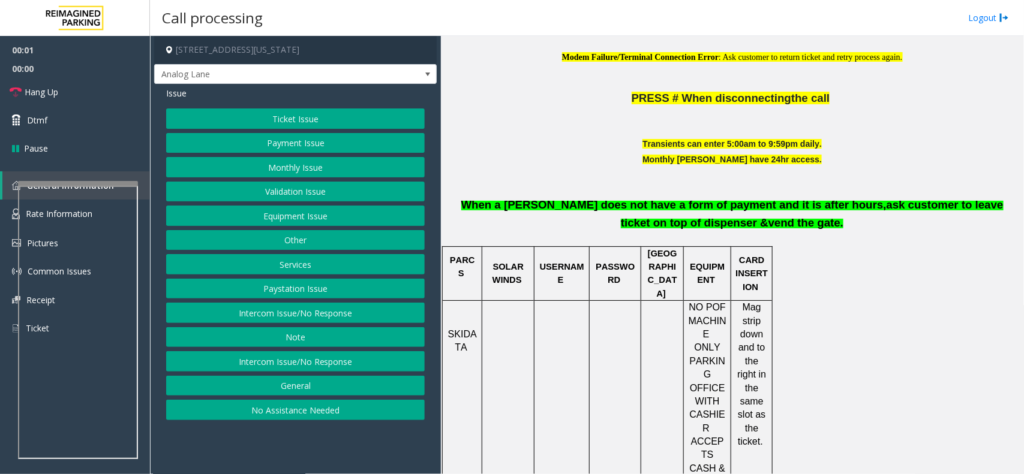
scroll to position [450, 0]
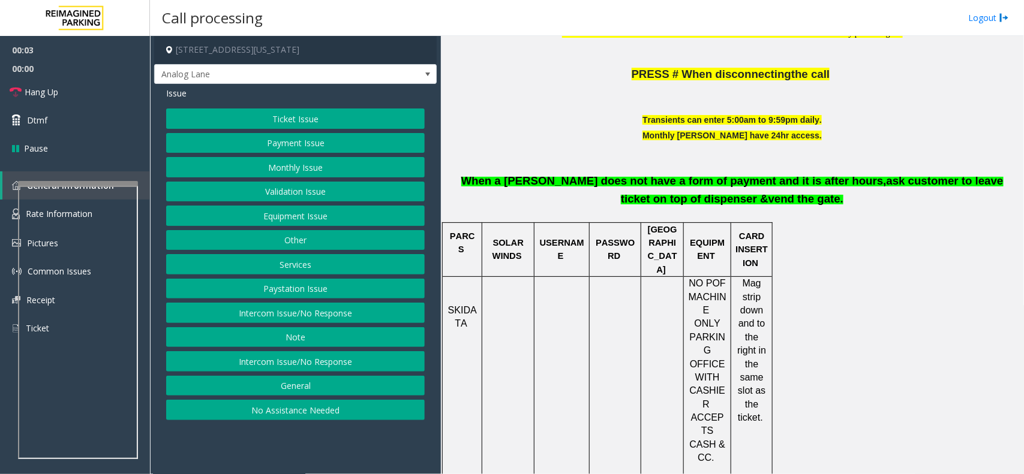
click at [327, 314] on button "Intercom Issue/No Response" at bounding box center [295, 313] width 259 height 20
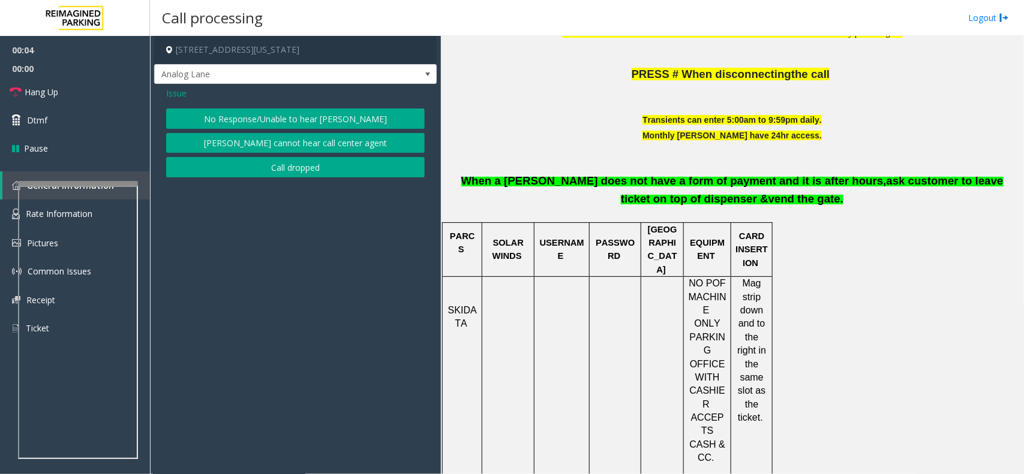
click at [340, 114] on button "No Response/Unable to hear [PERSON_NAME]" at bounding box center [295, 119] width 259 height 20
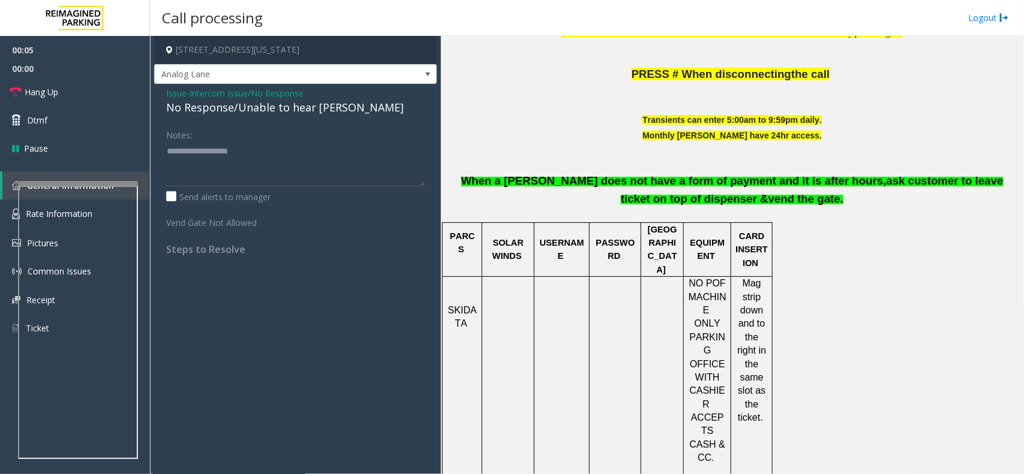
click at [263, 112] on div "No Response/Unable to hear [PERSON_NAME]" at bounding box center [295, 108] width 259 height 16
type textarea "**********"
click at [49, 100] on link "Hang Up" at bounding box center [75, 92] width 150 height 28
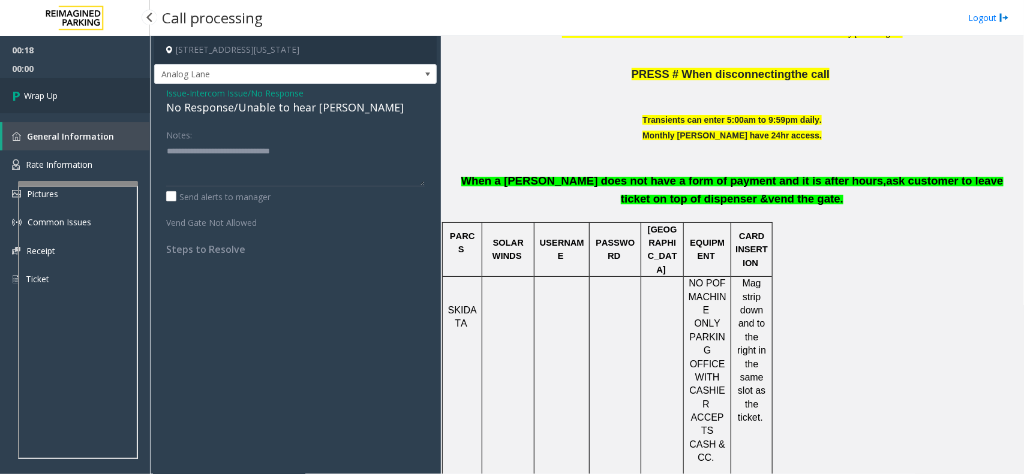
click at [46, 98] on span "Wrap Up" at bounding box center [41, 95] width 34 height 13
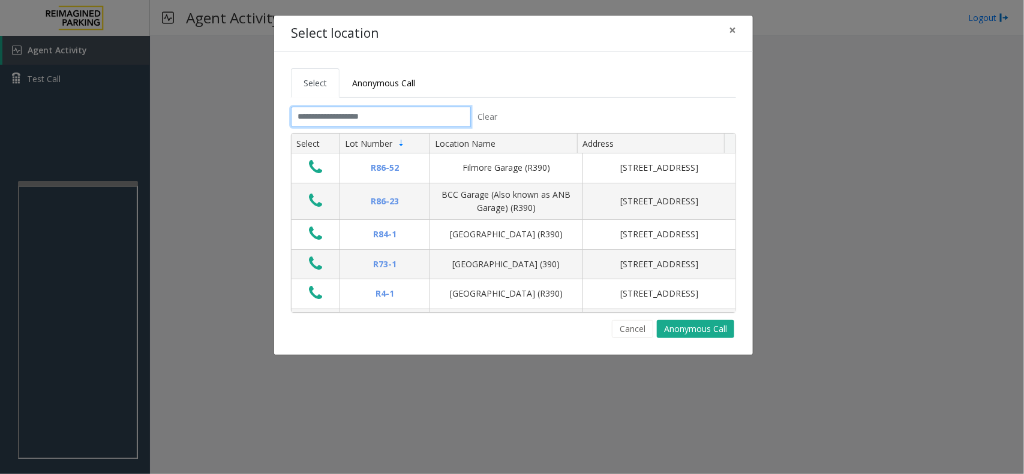
click at [358, 117] on input "text" at bounding box center [381, 117] width 180 height 20
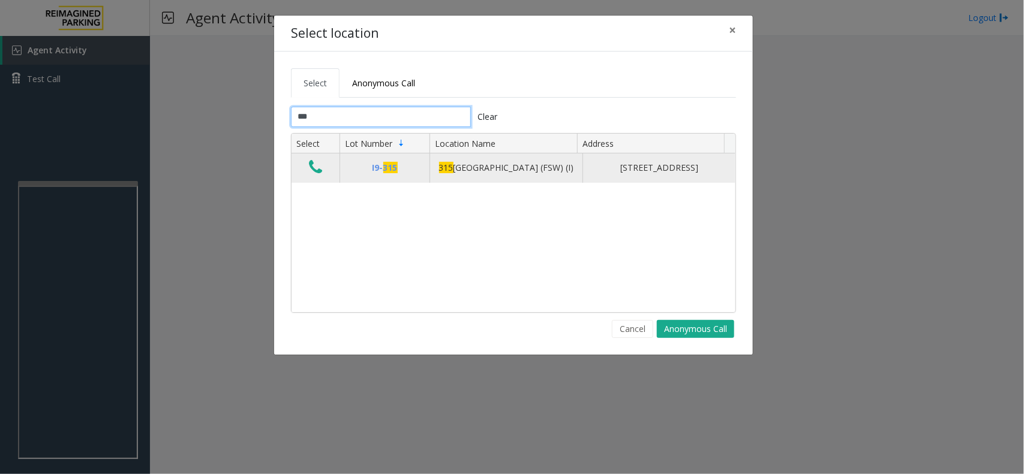
type input "***"
click at [315, 170] on icon "Data table" at bounding box center [315, 167] width 13 height 17
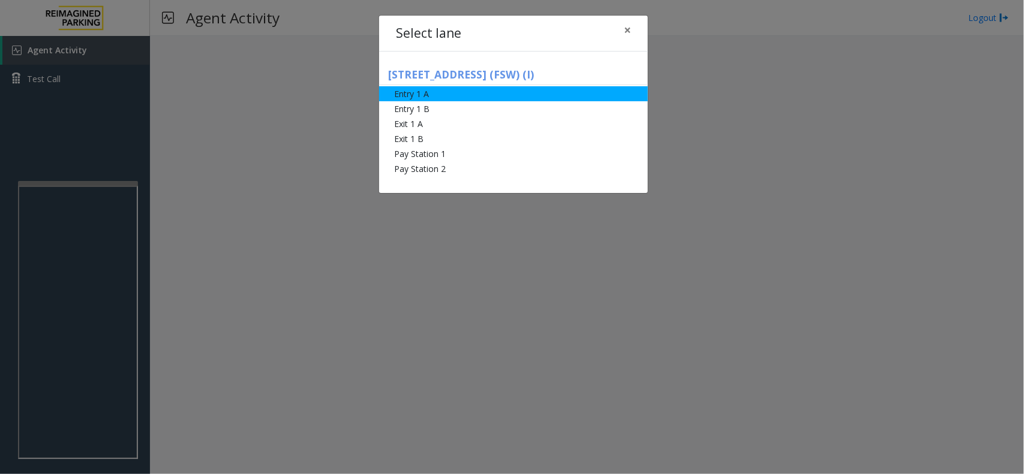
click at [482, 94] on li "Entry 1 A" at bounding box center [513, 93] width 269 height 15
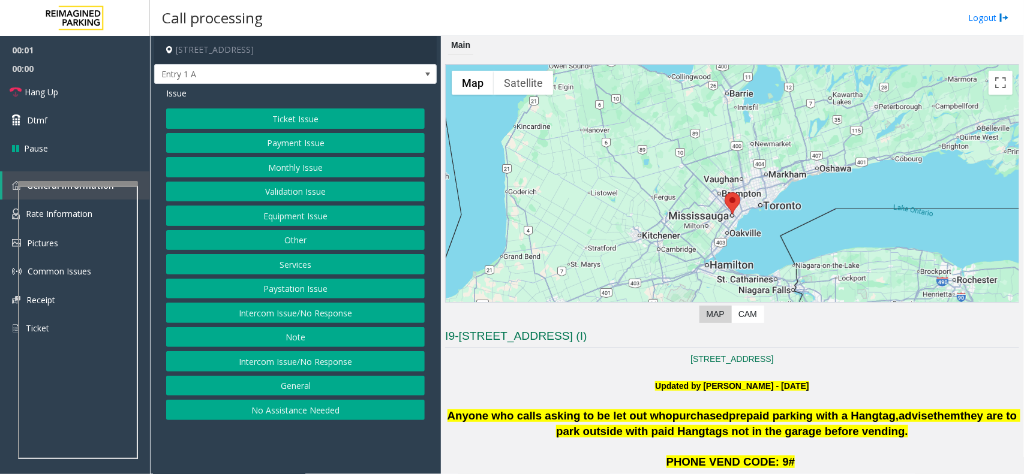
click at [334, 242] on button "Other" at bounding box center [295, 240] width 259 height 20
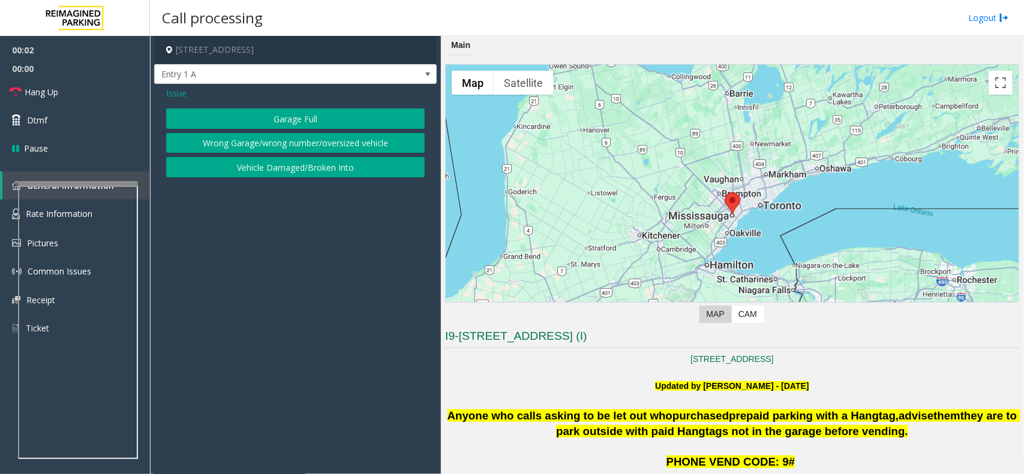
click at [175, 96] on span "Issue" at bounding box center [176, 93] width 20 height 13
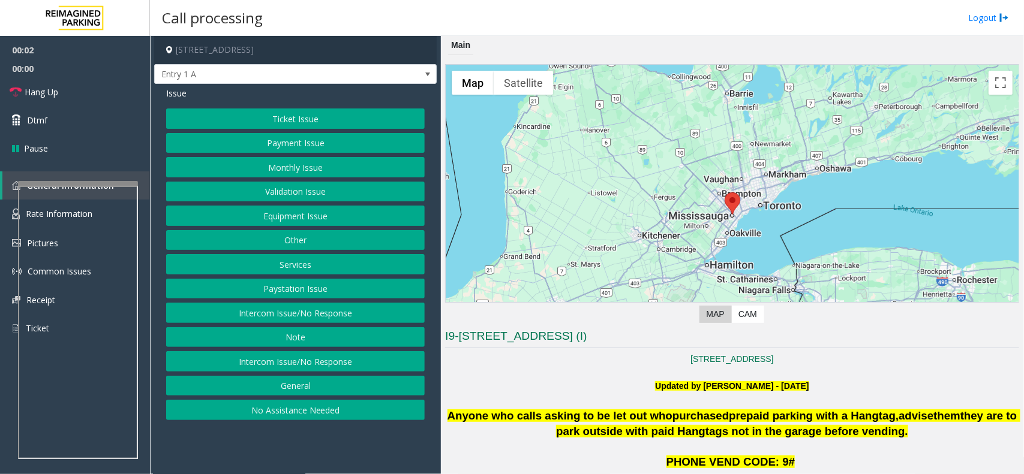
click at [276, 265] on button "Services" at bounding box center [295, 264] width 259 height 20
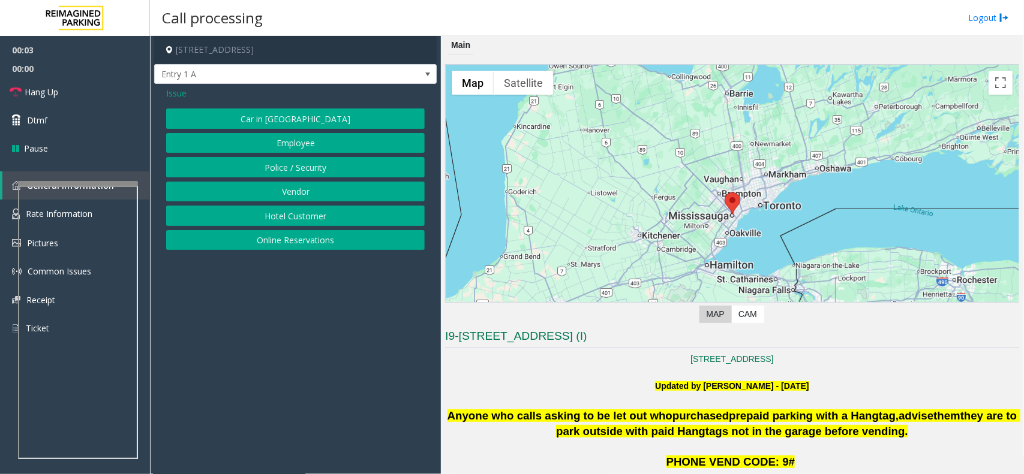
click at [314, 243] on button "Online Reservations" at bounding box center [295, 240] width 259 height 20
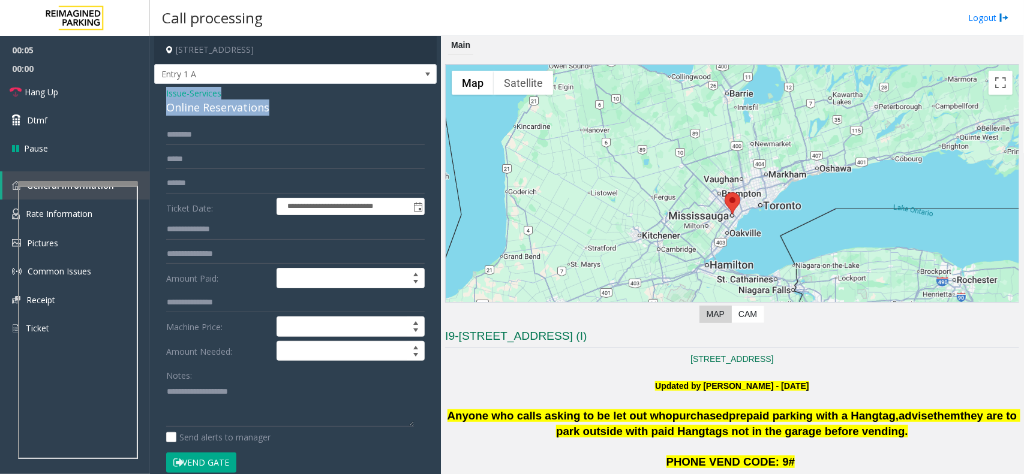
drag, startPoint x: 270, startPoint y: 111, endPoint x: 163, endPoint y: 98, distance: 108.8
click at [163, 98] on div "**********" at bounding box center [295, 463] width 282 height 759
click at [288, 422] on textarea at bounding box center [290, 404] width 248 height 45
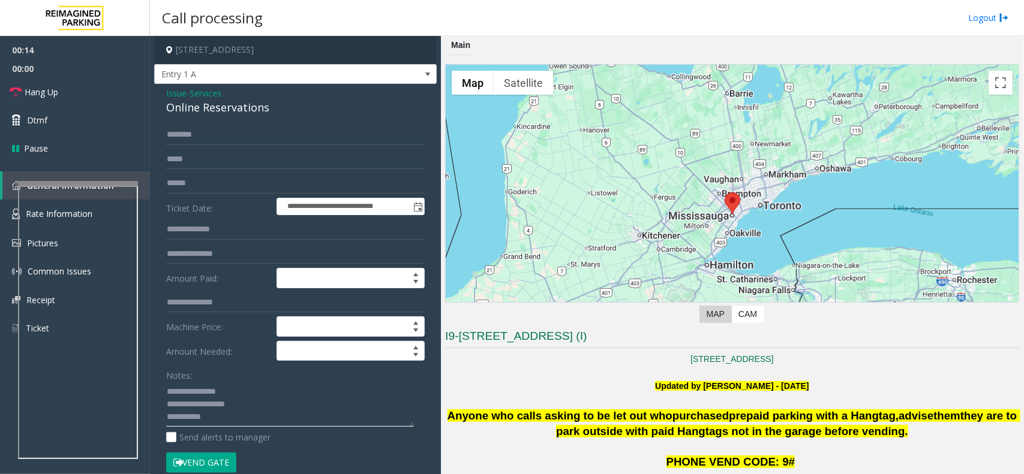
scroll to position [9, 0]
click at [241, 422] on textarea at bounding box center [290, 404] width 248 height 45
click at [218, 459] on button "Vend Gate" at bounding box center [201, 463] width 70 height 20
click at [259, 418] on textarea at bounding box center [290, 404] width 248 height 45
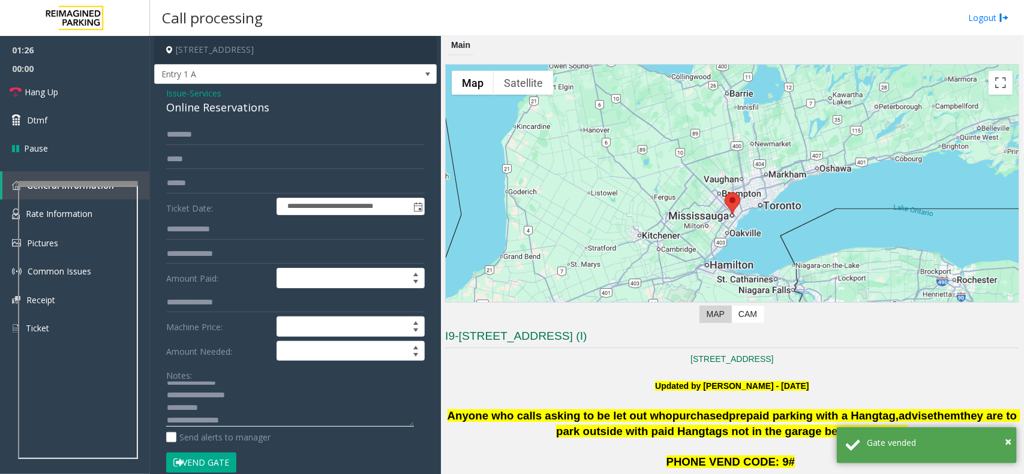
scroll to position [22, 0]
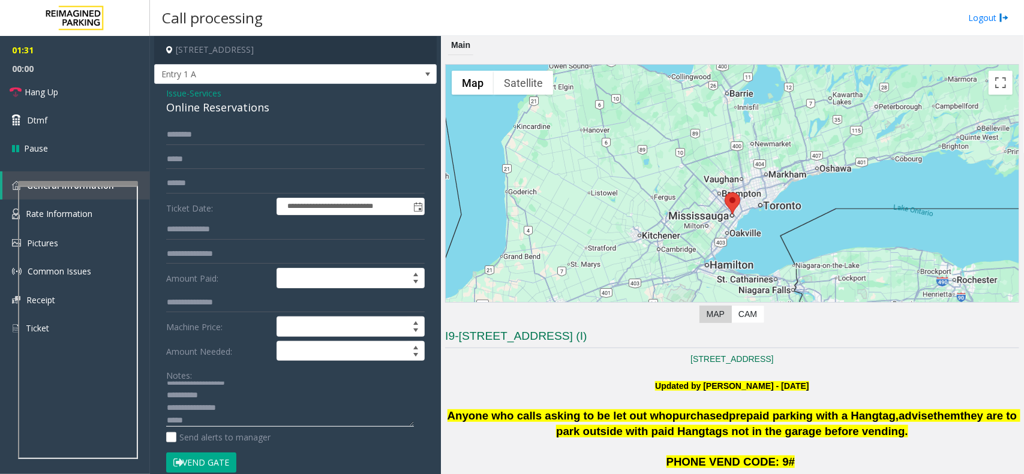
click at [222, 423] on textarea at bounding box center [290, 404] width 248 height 45
paste textarea "**********"
type textarea "**********"
click at [73, 95] on link "Hang Up" at bounding box center [75, 92] width 150 height 28
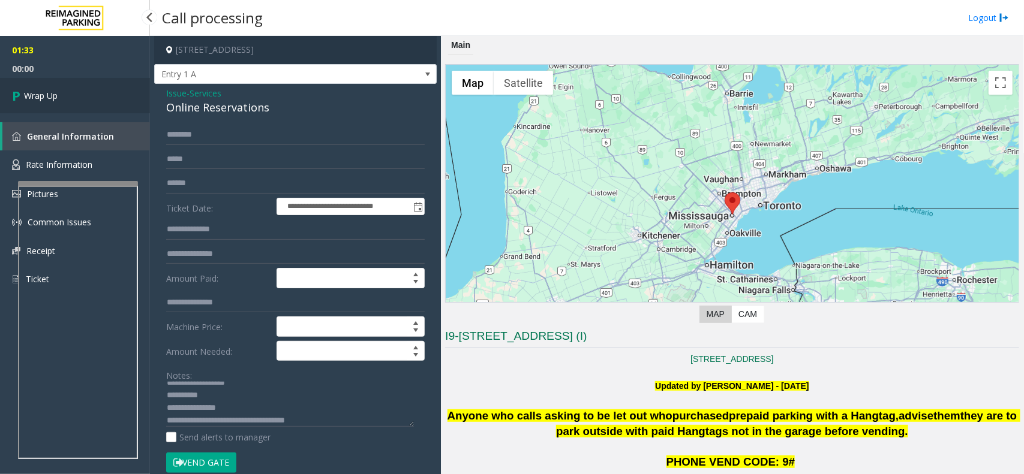
click at [73, 95] on link "Wrap Up" at bounding box center [75, 95] width 150 height 35
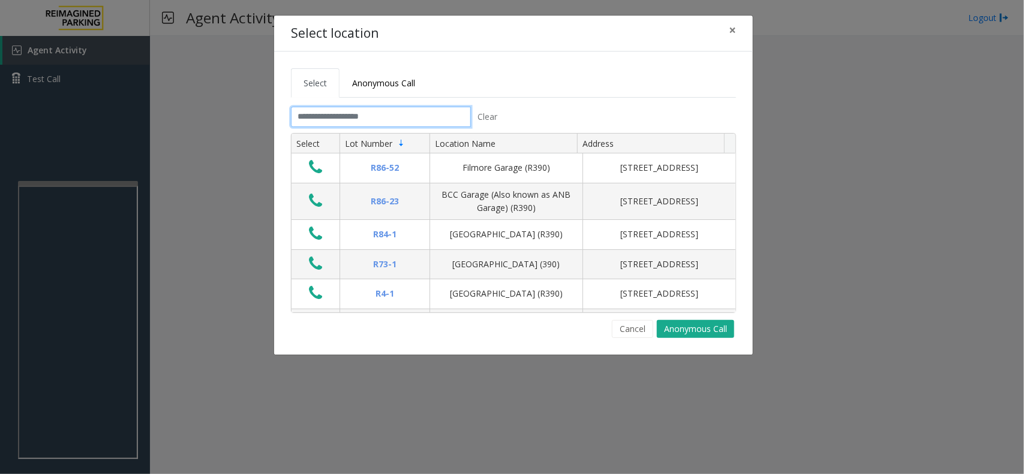
click at [312, 111] on input "text" at bounding box center [381, 117] width 180 height 20
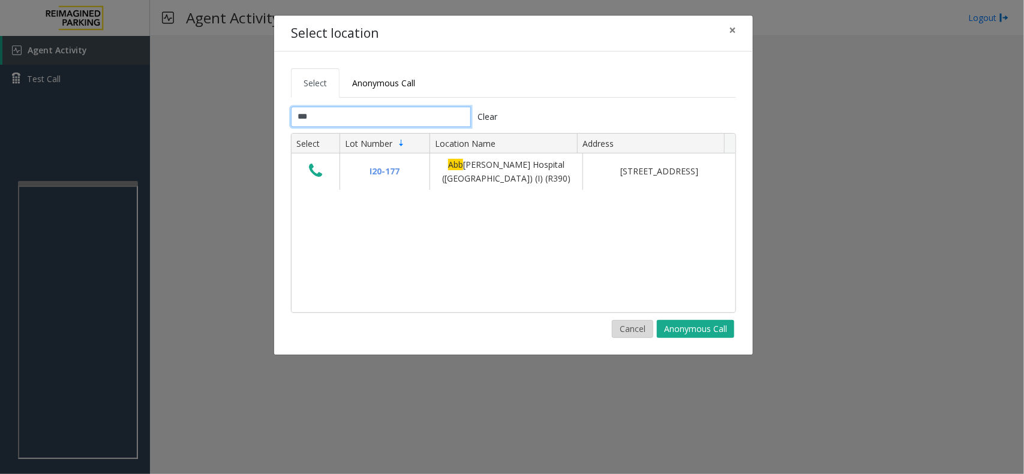
type input "***"
click at [633, 327] on button "Cancel" at bounding box center [632, 329] width 41 height 18
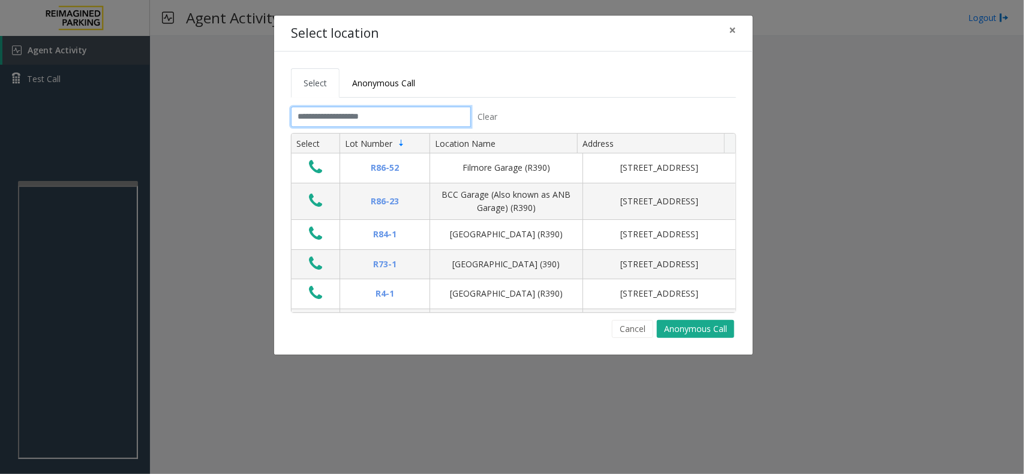
click at [333, 118] on input "text" at bounding box center [381, 117] width 180 height 20
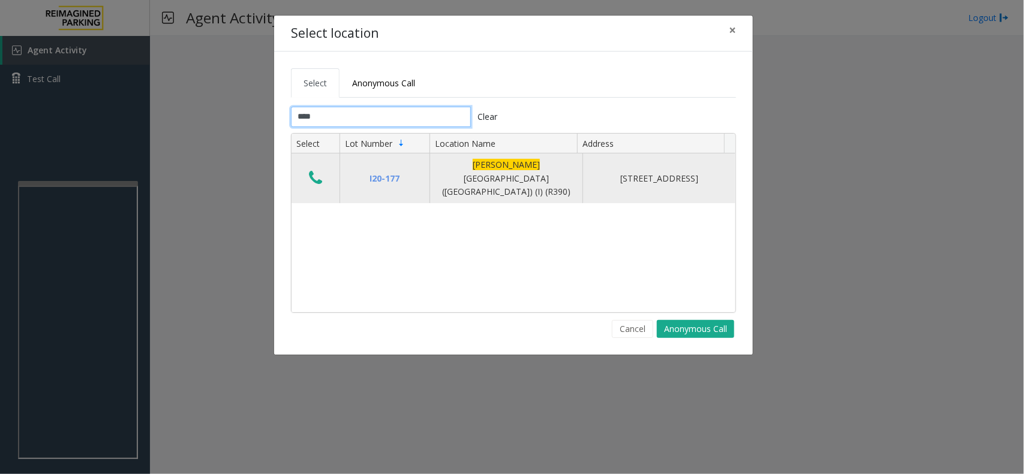
type input "****"
click at [321, 171] on icon "Data table" at bounding box center [315, 178] width 13 height 17
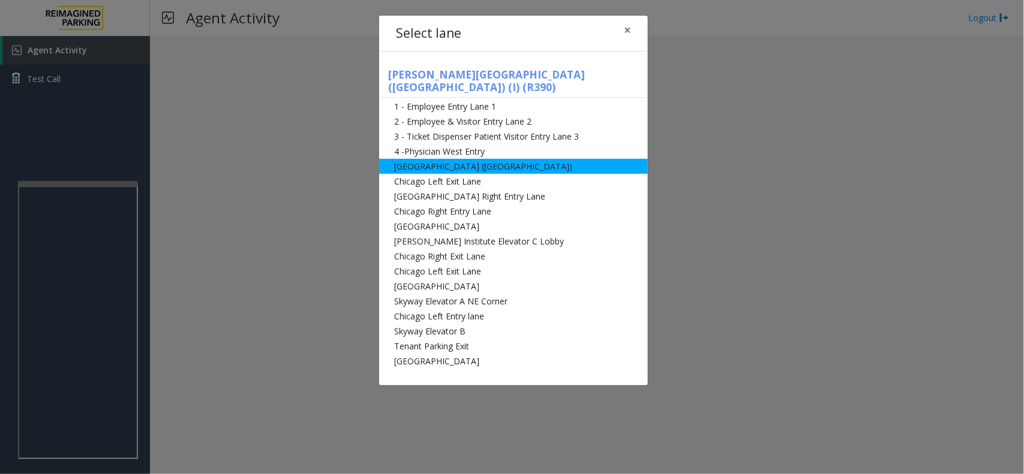
click at [477, 159] on li "[GEOGRAPHIC_DATA] ([GEOGRAPHIC_DATA])" at bounding box center [513, 166] width 269 height 15
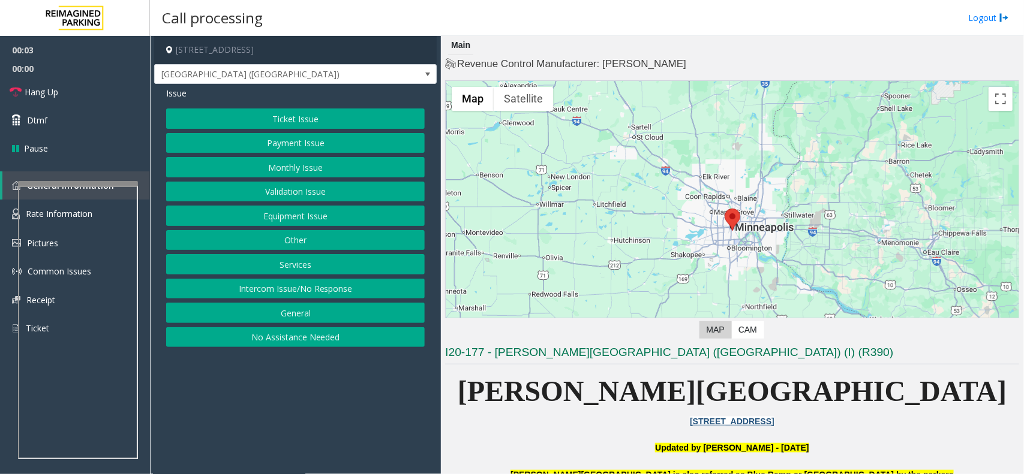
click at [318, 142] on button "Payment Issue" at bounding box center [295, 143] width 259 height 20
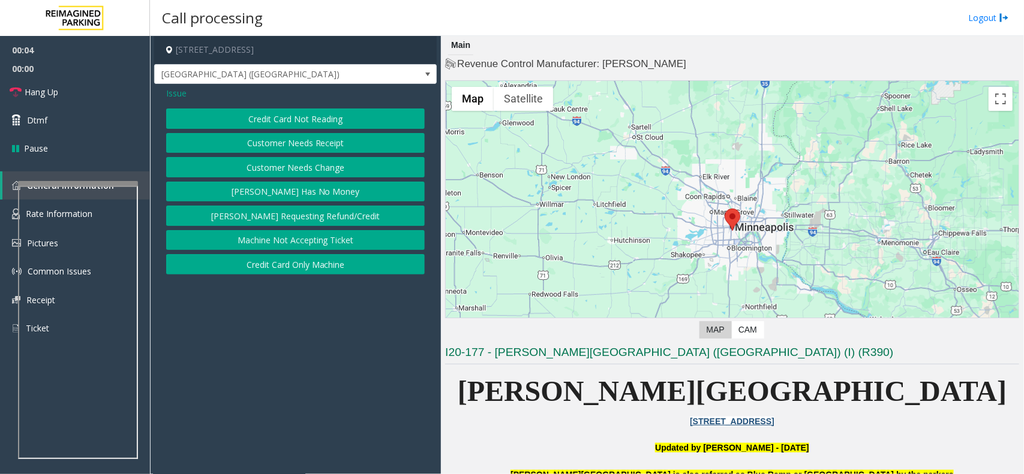
click at [329, 119] on button "Credit Card Not Reading" at bounding box center [295, 119] width 259 height 20
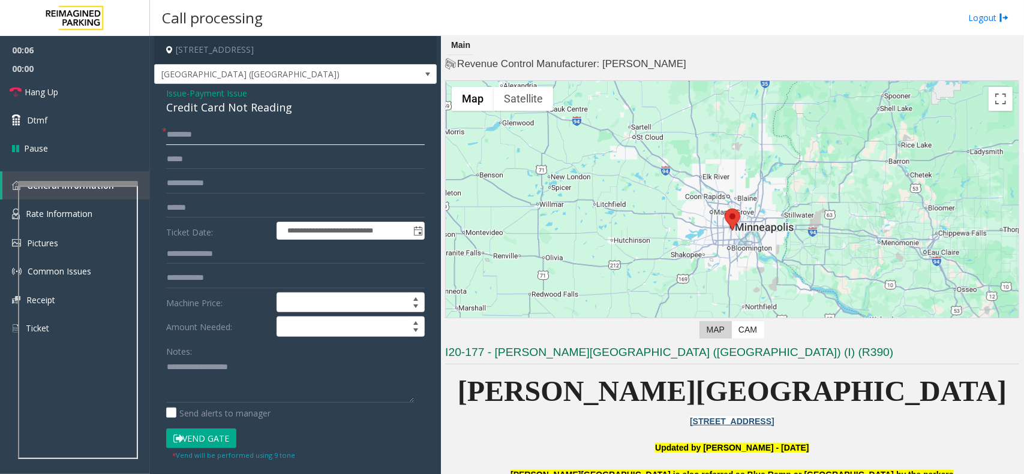
click at [194, 145] on input "text" at bounding box center [295, 135] width 259 height 20
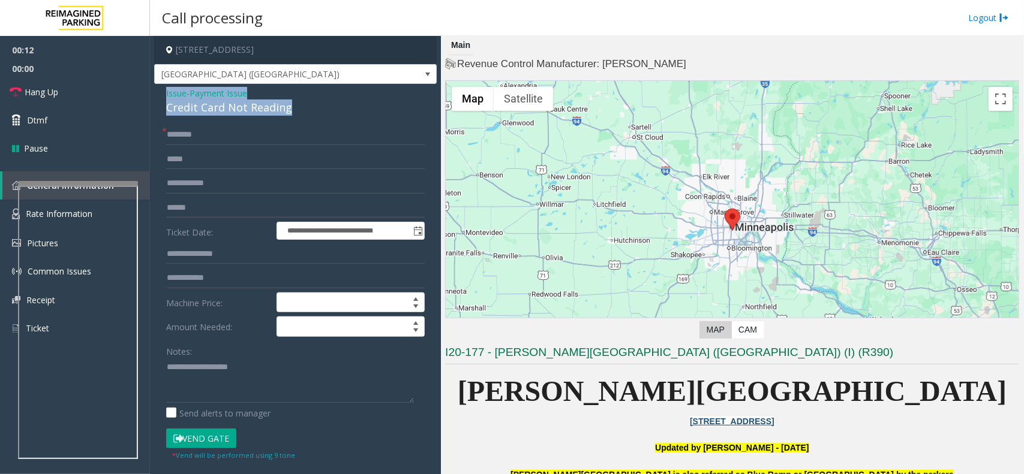
drag, startPoint x: 299, startPoint y: 109, endPoint x: 154, endPoint y: 93, distance: 146.0
click at [154, 93] on div "**********" at bounding box center [295, 382] width 282 height 596
click at [267, 381] on textarea at bounding box center [290, 380] width 248 height 45
type textarea "**********"
click at [205, 438] on button "Vend Gate" at bounding box center [201, 439] width 70 height 20
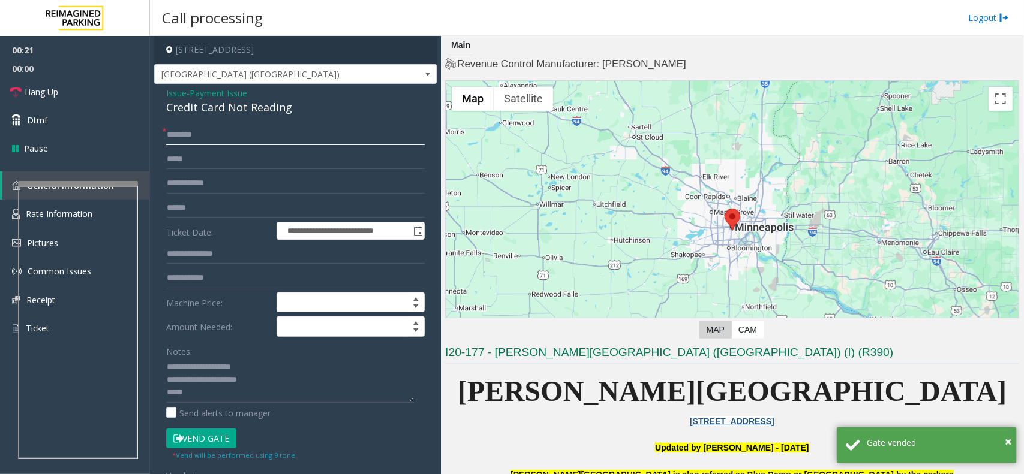
click at [209, 139] on input "text" at bounding box center [295, 135] width 259 height 20
type input "**"
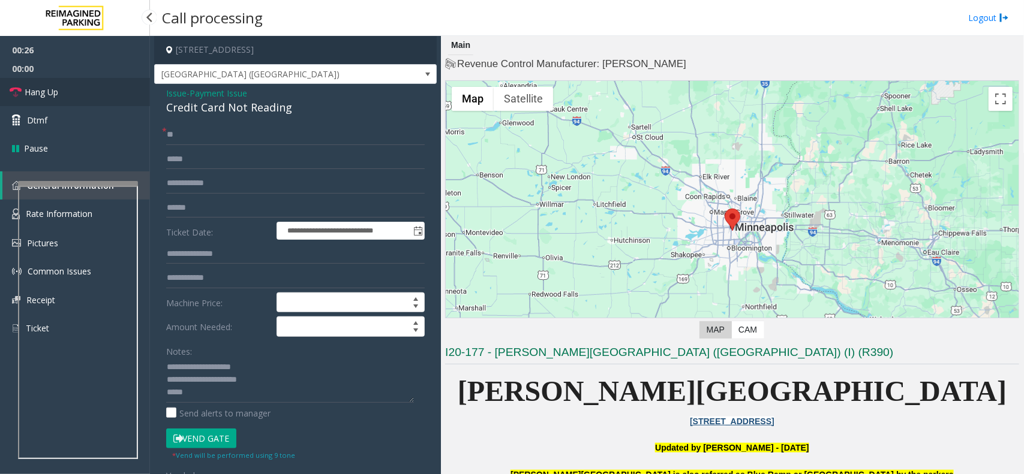
click at [40, 90] on span "Hang Up" at bounding box center [42, 92] width 34 height 13
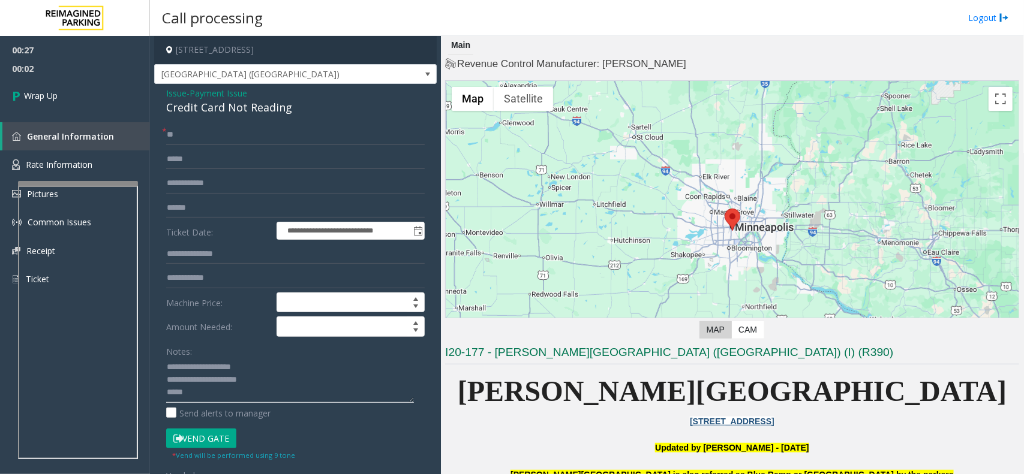
click at [214, 397] on textarea at bounding box center [290, 380] width 248 height 45
paste textarea "**********"
drag, startPoint x: 356, startPoint y: 381, endPoint x: 385, endPoint y: 396, distance: 32.7
click at [385, 396] on textarea at bounding box center [290, 380] width 248 height 45
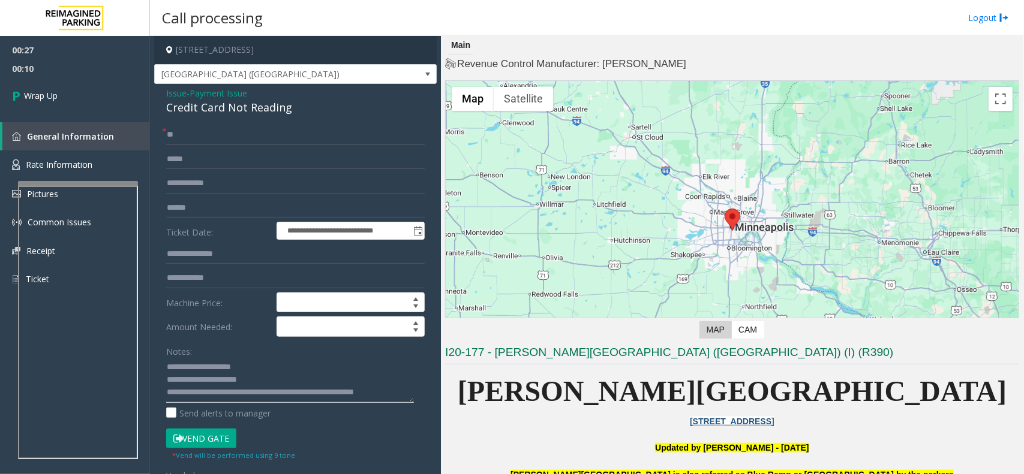
scroll to position [8, 0]
type textarea "**********"
click at [43, 90] on span "Wrap Up" at bounding box center [41, 95] width 34 height 13
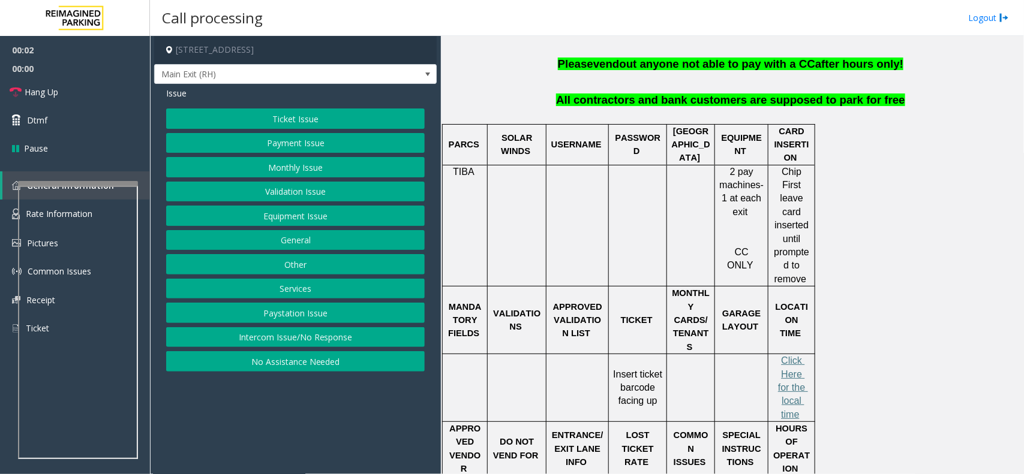
scroll to position [450, 0]
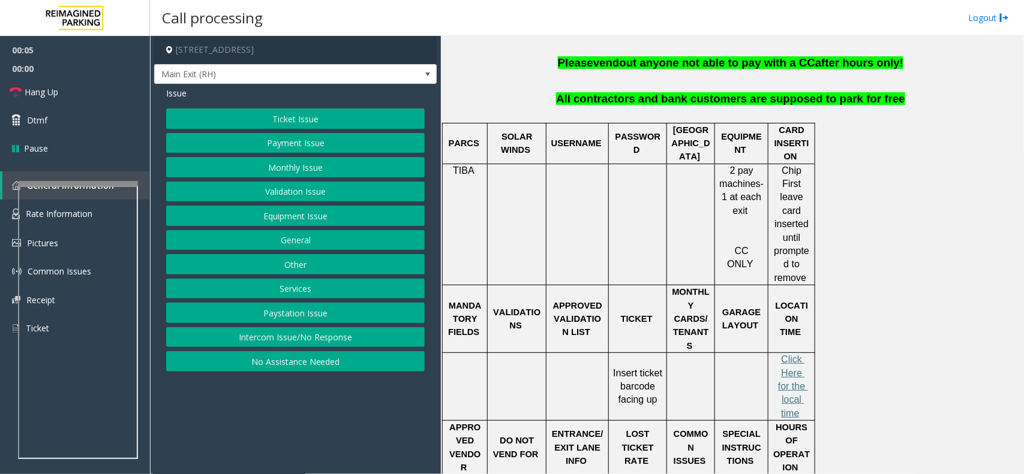
click at [289, 196] on button "Validation Issue" at bounding box center [295, 192] width 259 height 20
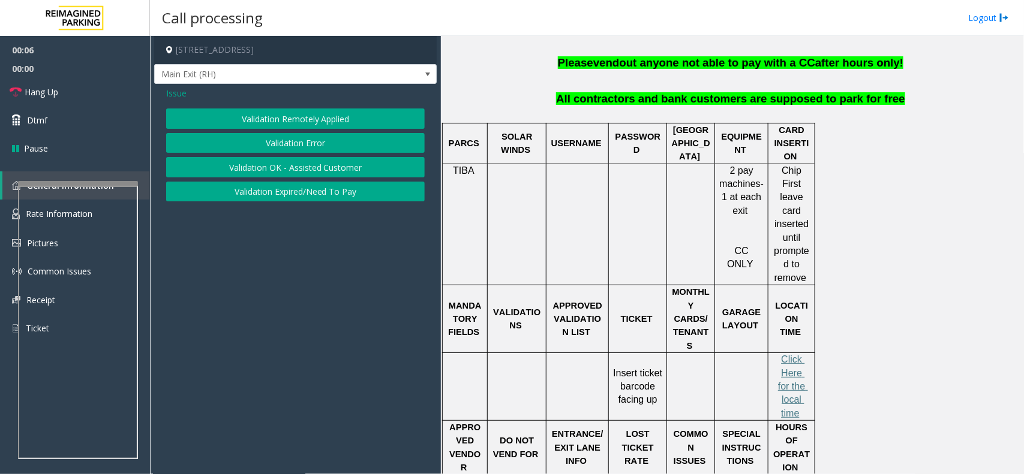
click at [308, 146] on button "Validation Error" at bounding box center [295, 143] width 259 height 20
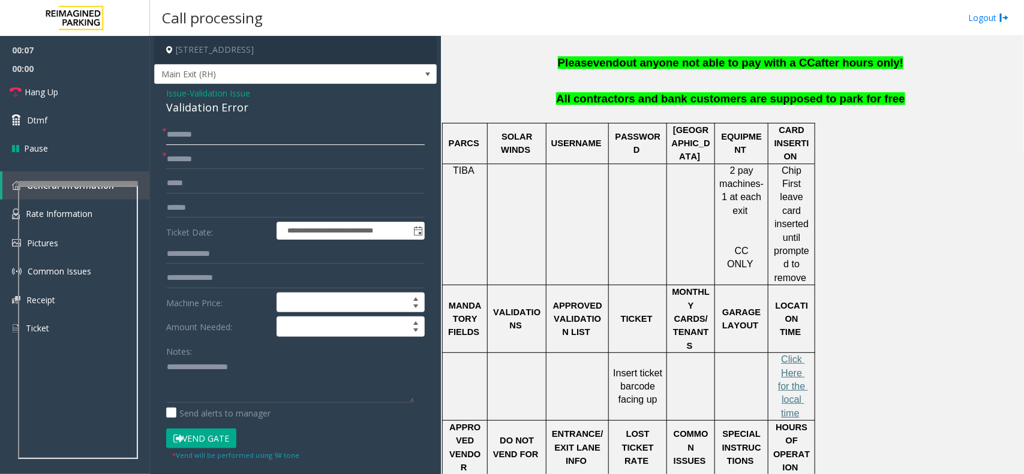
click at [216, 138] on input "text" at bounding box center [295, 135] width 259 height 20
drag, startPoint x: 246, startPoint y: 110, endPoint x: 164, endPoint y: 93, distance: 83.9
click at [164, 93] on div "**********" at bounding box center [295, 432] width 282 height 697
type textarea "**********"
click at [302, 411] on div "Send alerts to manager" at bounding box center [295, 413] width 259 height 13
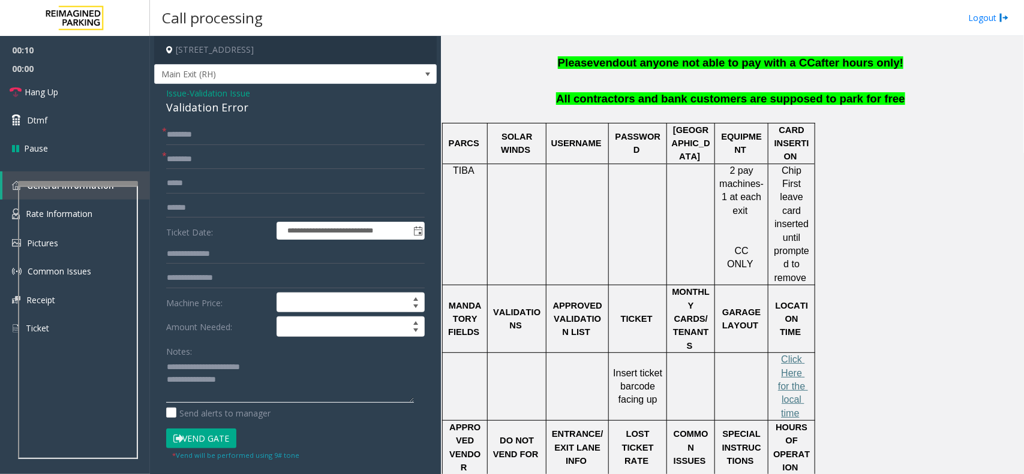
click at [297, 392] on textarea at bounding box center [290, 380] width 248 height 45
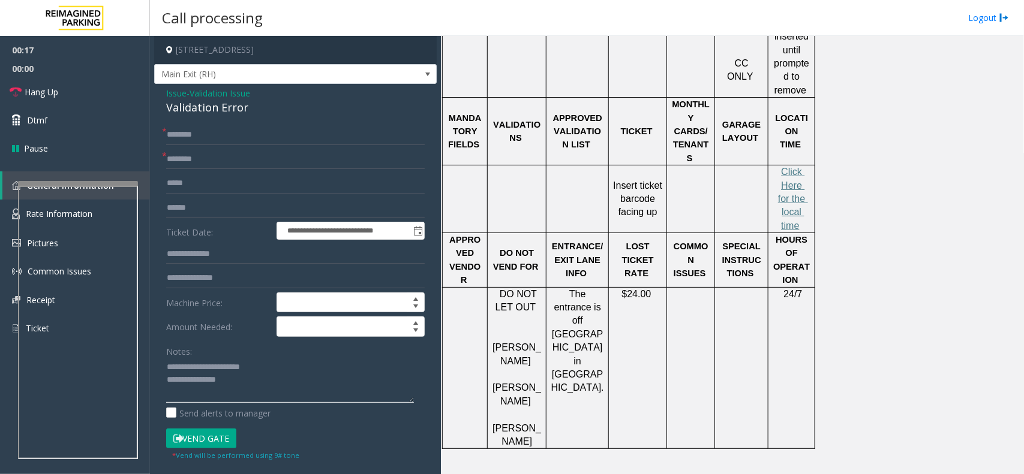
scroll to position [675, 0]
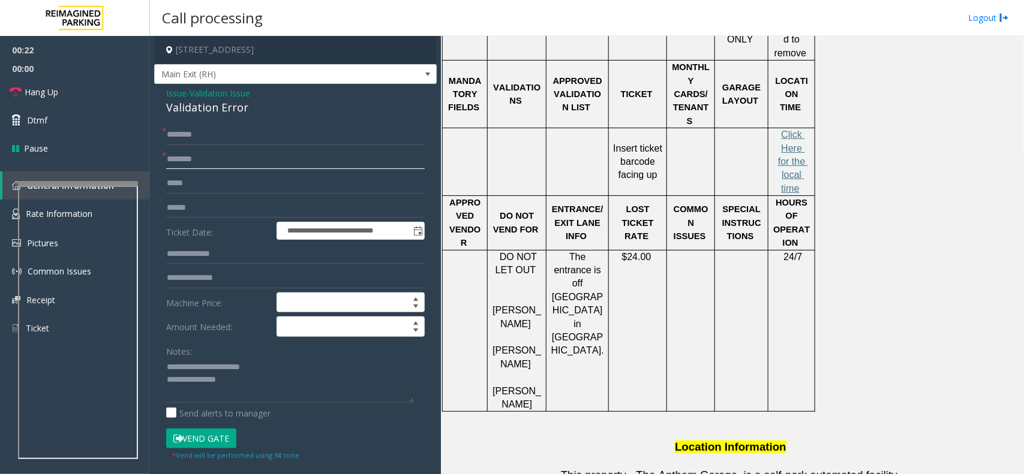
click at [226, 157] on input "text" at bounding box center [295, 159] width 259 height 20
click at [228, 134] on input "text" at bounding box center [295, 135] width 259 height 20
click at [169, 134] on input "*******" at bounding box center [295, 135] width 259 height 20
click at [175, 135] on input "*******" at bounding box center [295, 135] width 259 height 20
click at [178, 133] on input "*******" at bounding box center [295, 135] width 259 height 20
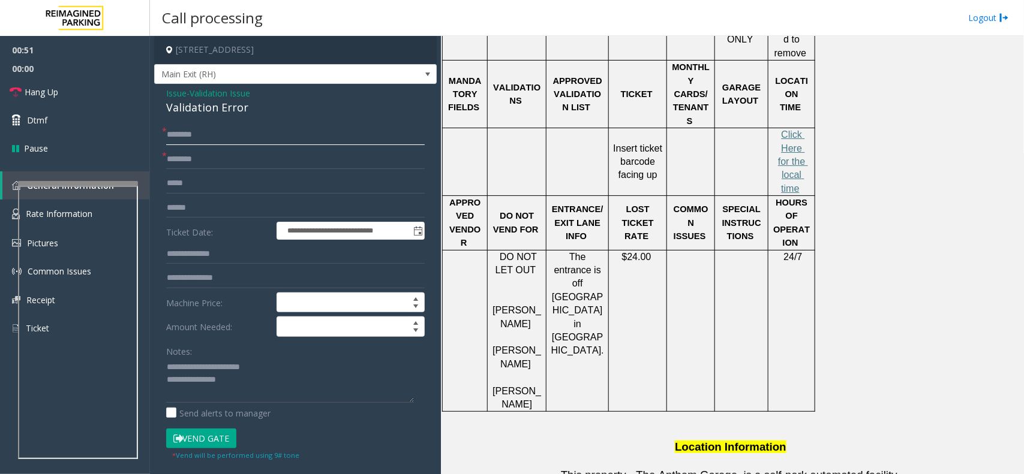
type input "*******"
click at [213, 159] on input "text" at bounding box center [295, 159] width 259 height 20
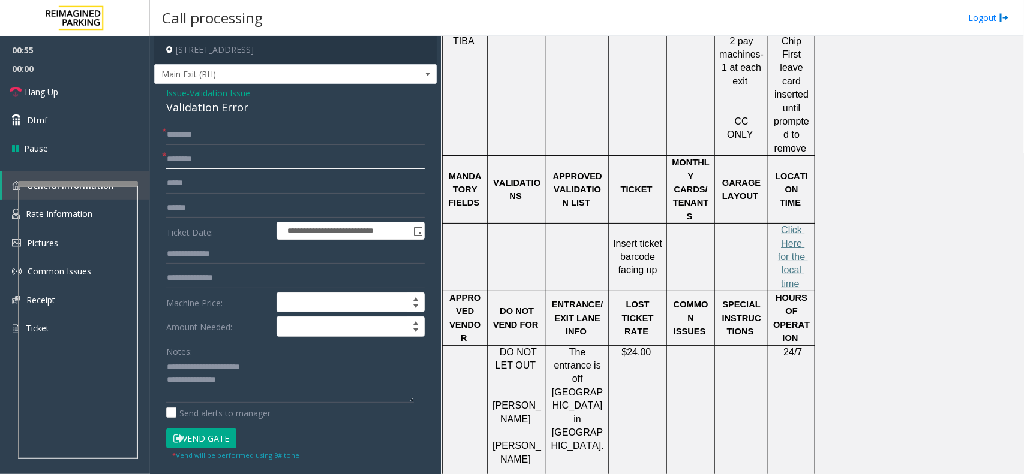
scroll to position [300, 0]
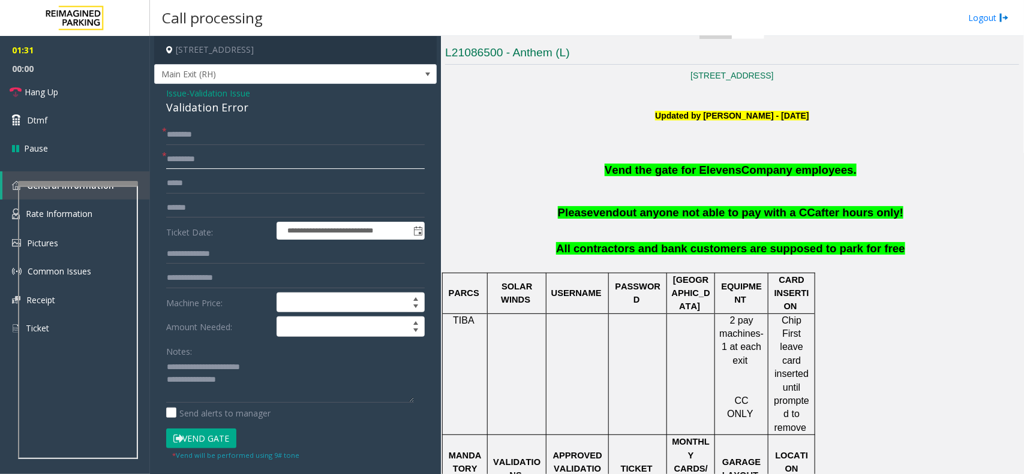
type input "********"
click at [203, 427] on form "**********" at bounding box center [295, 293] width 259 height 336
click at [205, 440] on button "Vend Gate" at bounding box center [201, 439] width 70 height 20
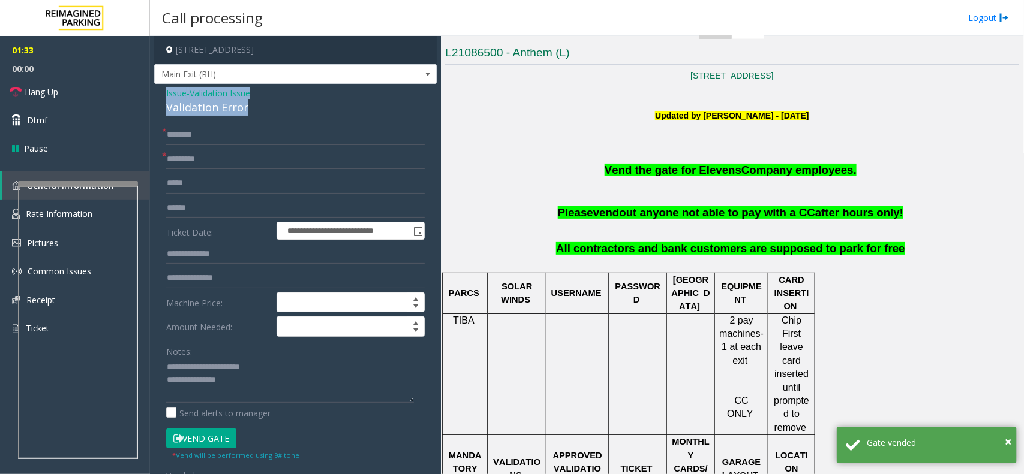
drag, startPoint x: 253, startPoint y: 114, endPoint x: 165, endPoint y: 94, distance: 89.9
click at [165, 94] on div "**********" at bounding box center [295, 443] width 282 height 718
click at [282, 378] on textarea at bounding box center [290, 380] width 248 height 45
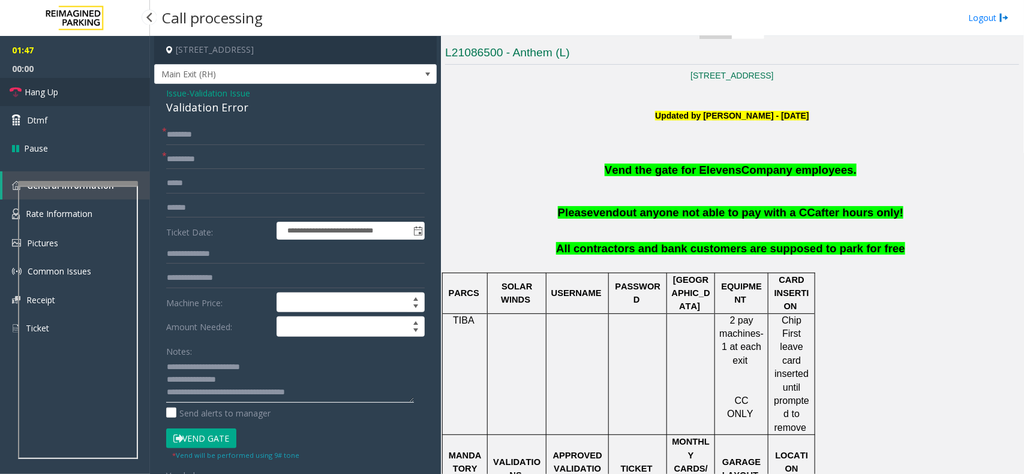
type textarea "**********"
click at [70, 94] on link "Hang Up" at bounding box center [75, 92] width 150 height 28
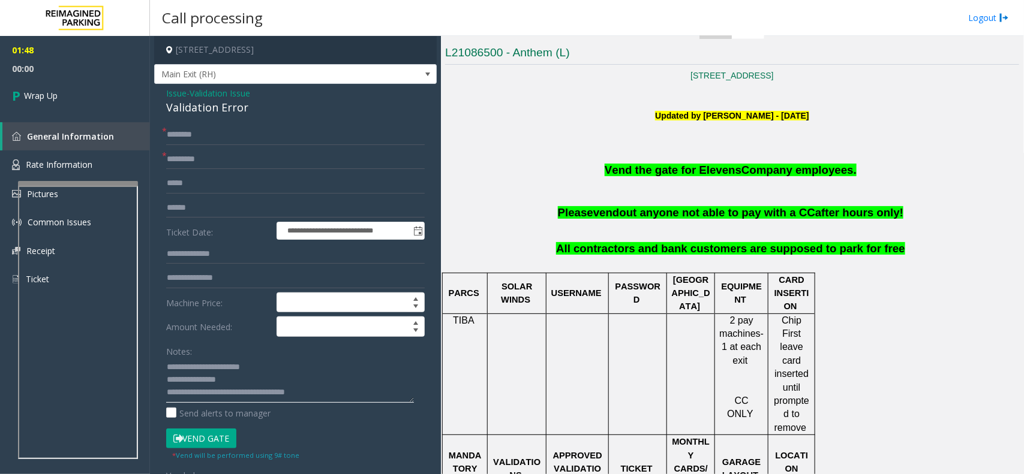
click at [342, 402] on textarea at bounding box center [290, 380] width 248 height 45
click at [31, 92] on span "Wrap Up" at bounding box center [41, 95] width 34 height 13
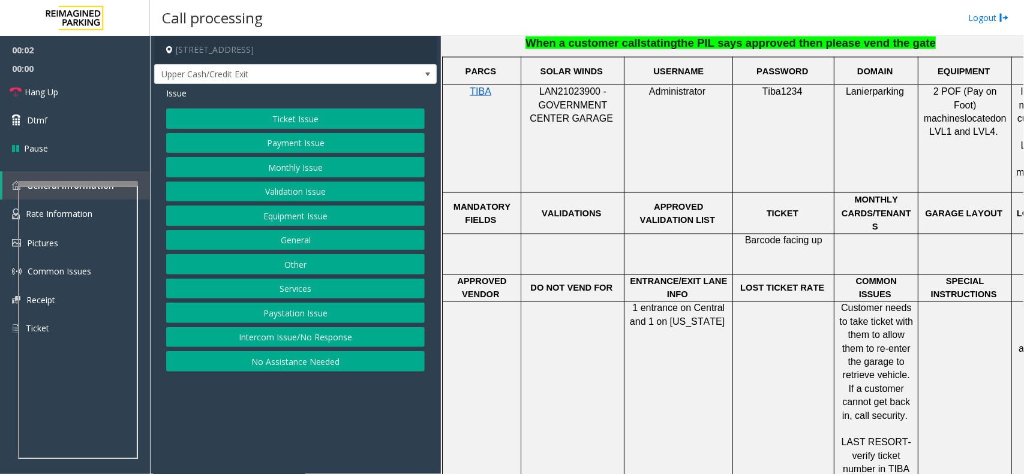
scroll to position [825, 0]
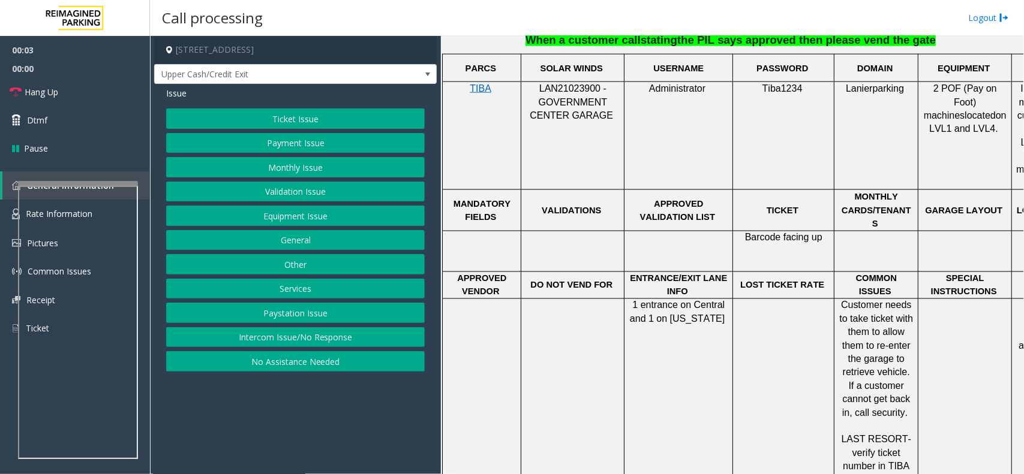
click at [569, 83] on span "LAN21023900 - GOVERNMENT CENTER GARAGE" at bounding box center [571, 101] width 83 height 37
copy span "LAN21023900"
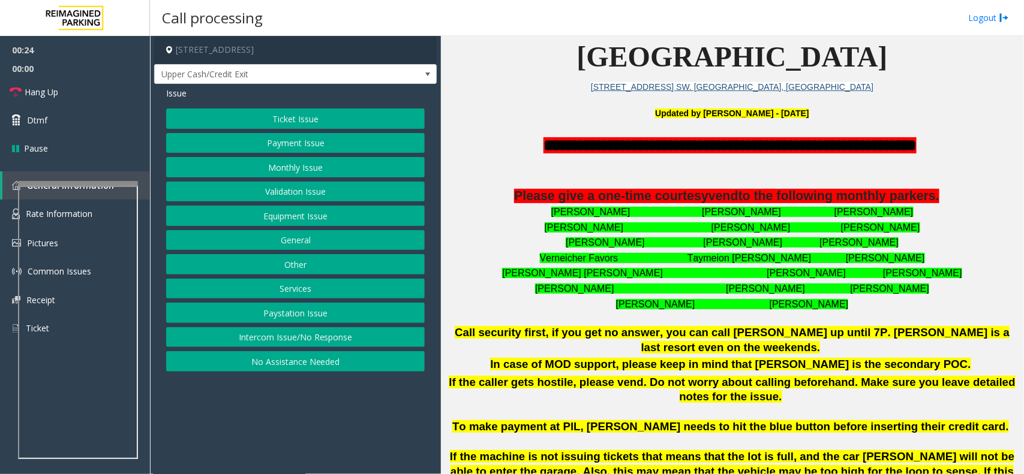
scroll to position [300, 0]
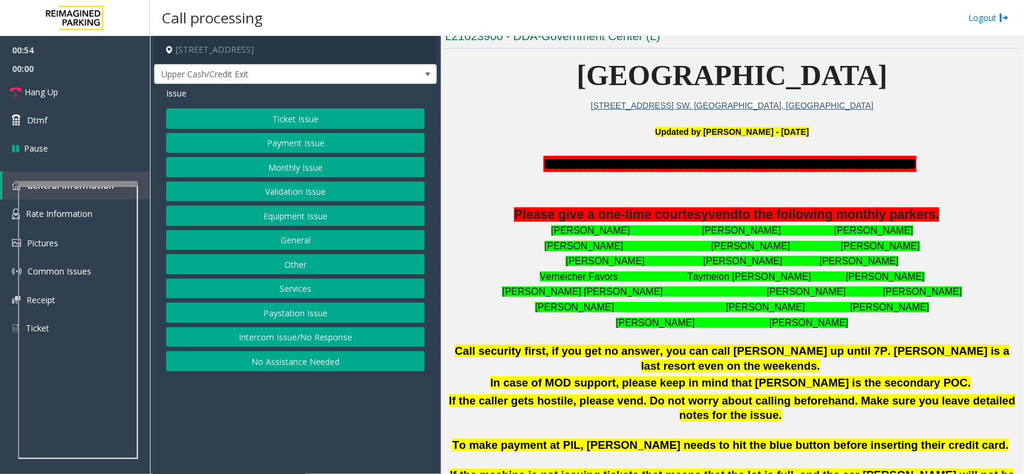
click at [303, 342] on button "Intercom Issue/No Response" at bounding box center [295, 337] width 259 height 20
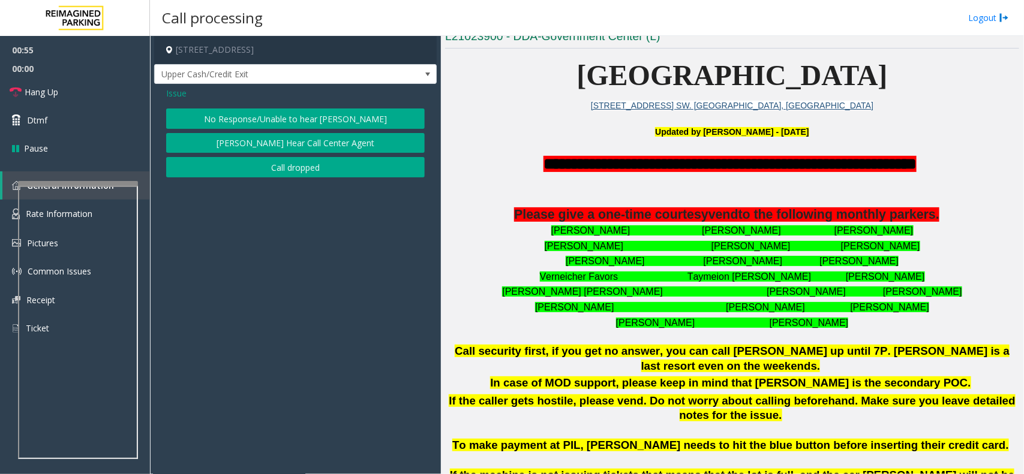
click at [365, 115] on button "No Response/Unable to hear [PERSON_NAME]" at bounding box center [295, 119] width 259 height 20
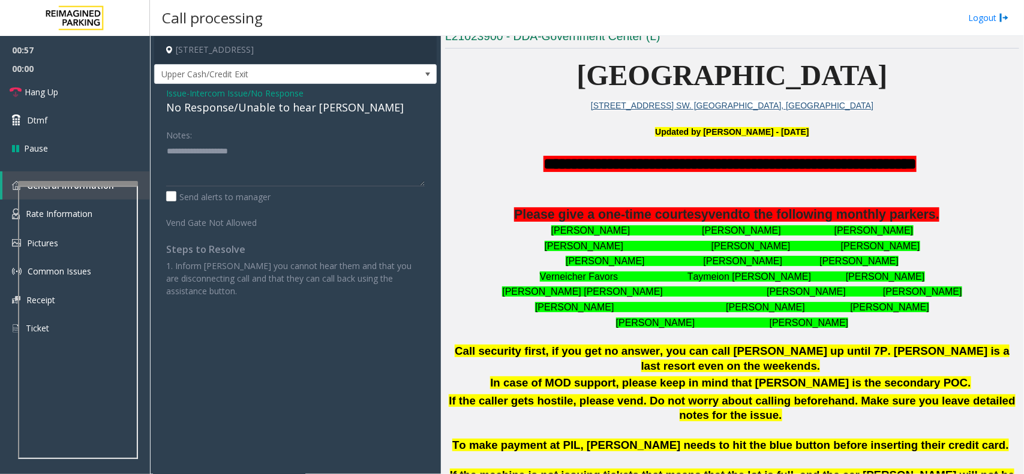
click at [178, 91] on span "Issue" at bounding box center [176, 93] width 20 height 13
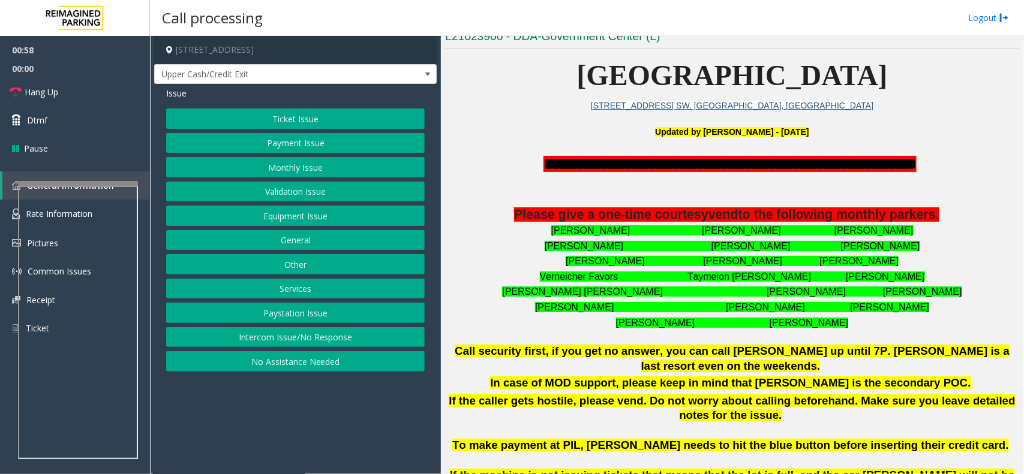
click at [291, 217] on button "Equipment Issue" at bounding box center [295, 216] width 259 height 20
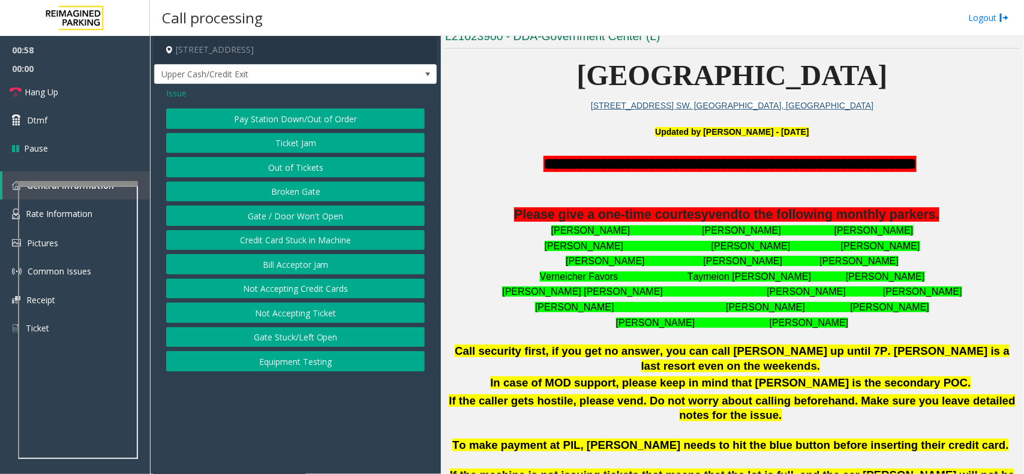
click at [291, 217] on button "Gate / Door Won't Open" at bounding box center [295, 216] width 259 height 20
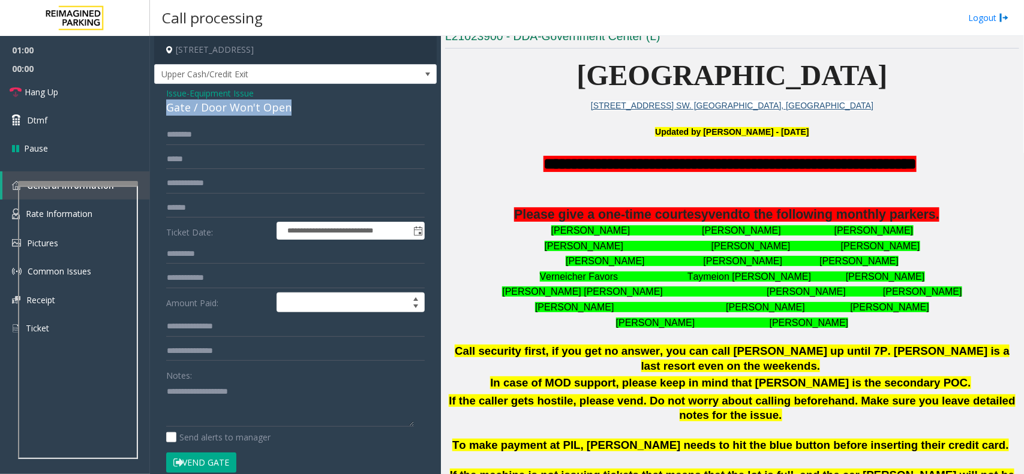
drag, startPoint x: 288, startPoint y: 107, endPoint x: 164, endPoint y: 103, distance: 124.2
click at [164, 103] on div "**********" at bounding box center [295, 381] width 282 height 595
click at [310, 107] on div "Gate / Door Won't Open" at bounding box center [295, 108] width 259 height 16
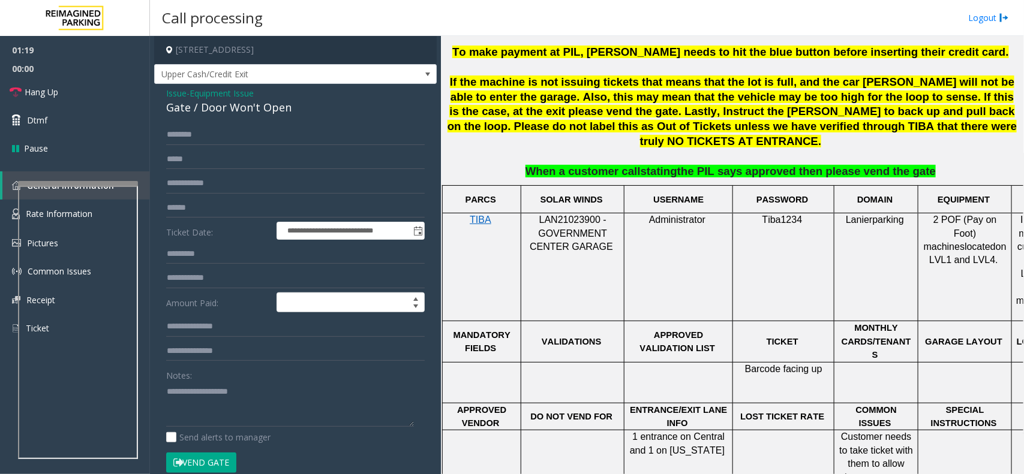
scroll to position [675, 0]
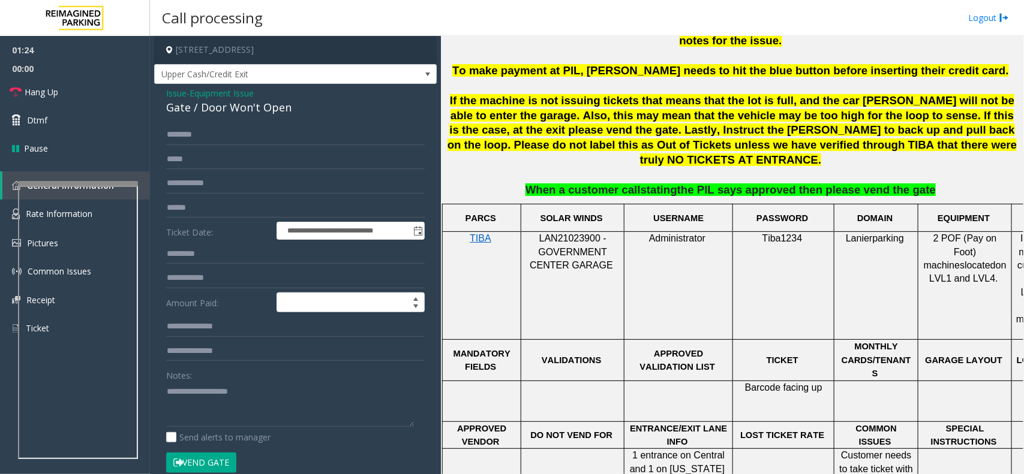
click at [182, 96] on span "Issue" at bounding box center [176, 93] width 20 height 13
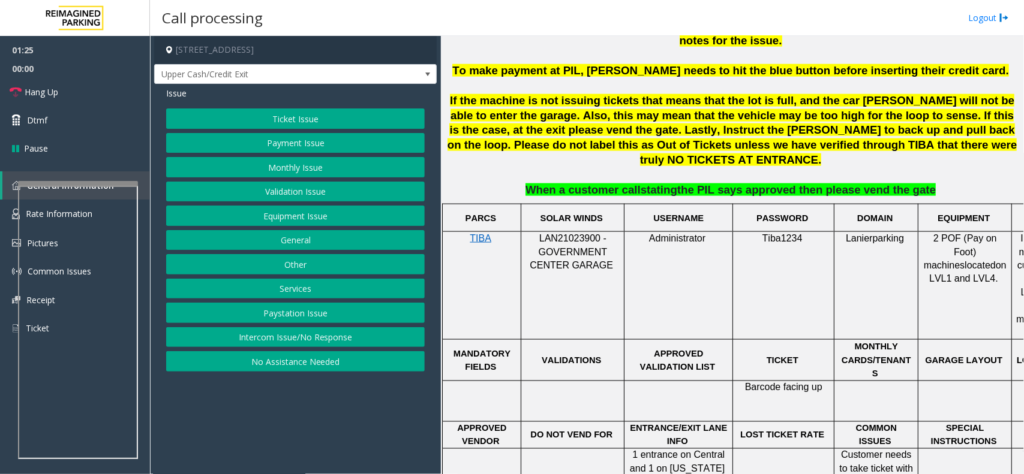
click at [277, 166] on button "Monthly Issue" at bounding box center [295, 167] width 259 height 20
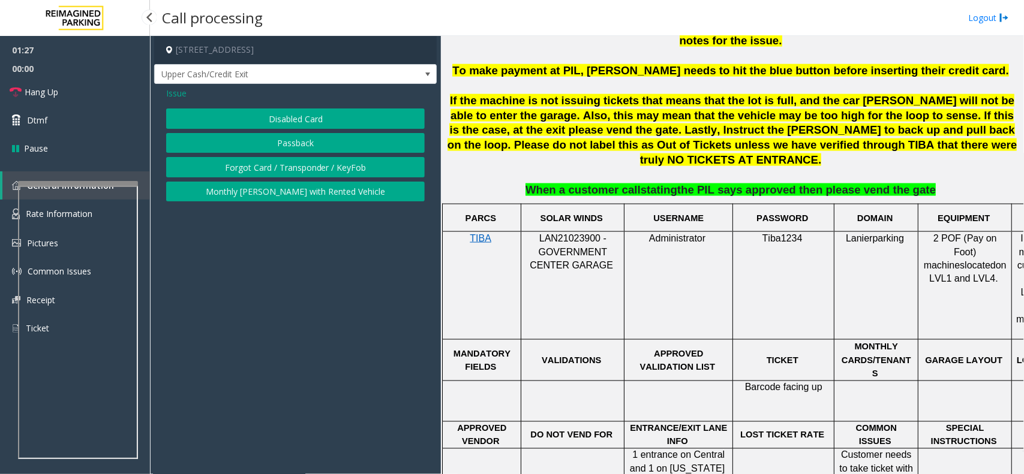
click at [166, 87] on span "Issue" at bounding box center [176, 93] width 20 height 13
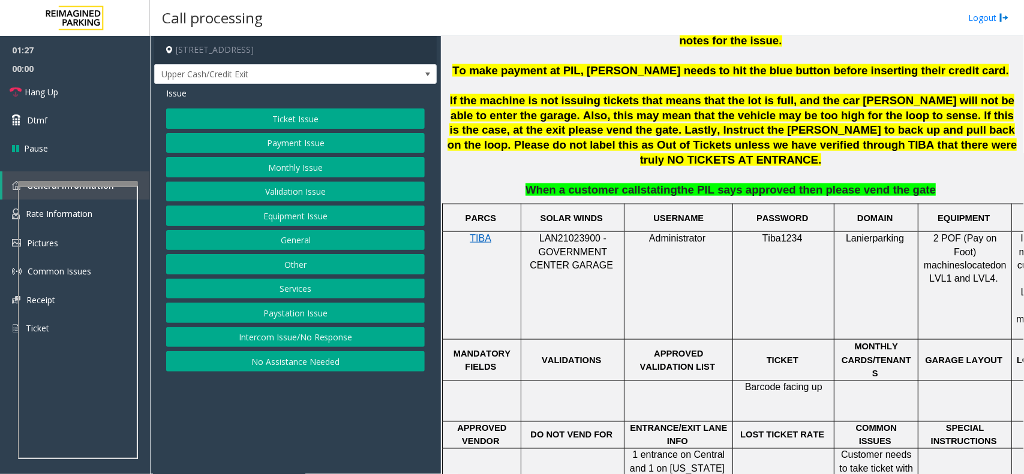
click at [299, 147] on button "Payment Issue" at bounding box center [295, 143] width 259 height 20
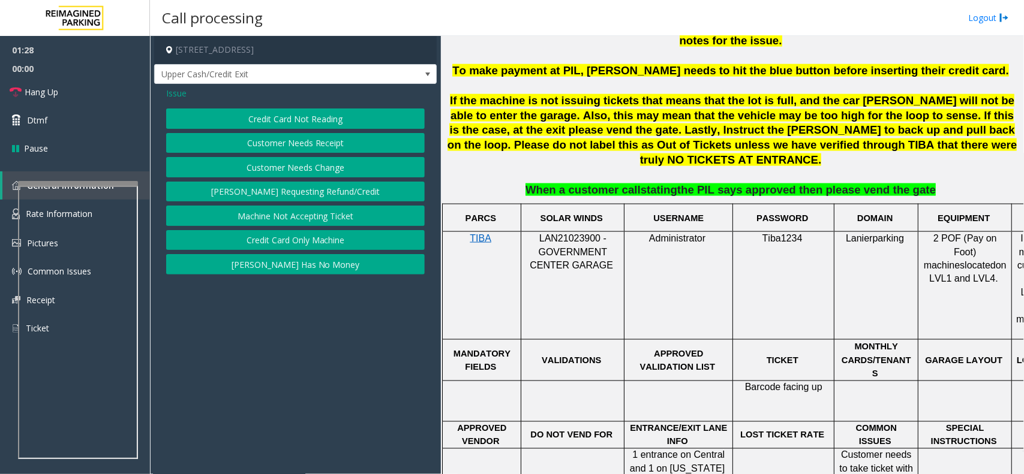
click at [246, 122] on button "Credit Card Not Reading" at bounding box center [295, 119] width 259 height 20
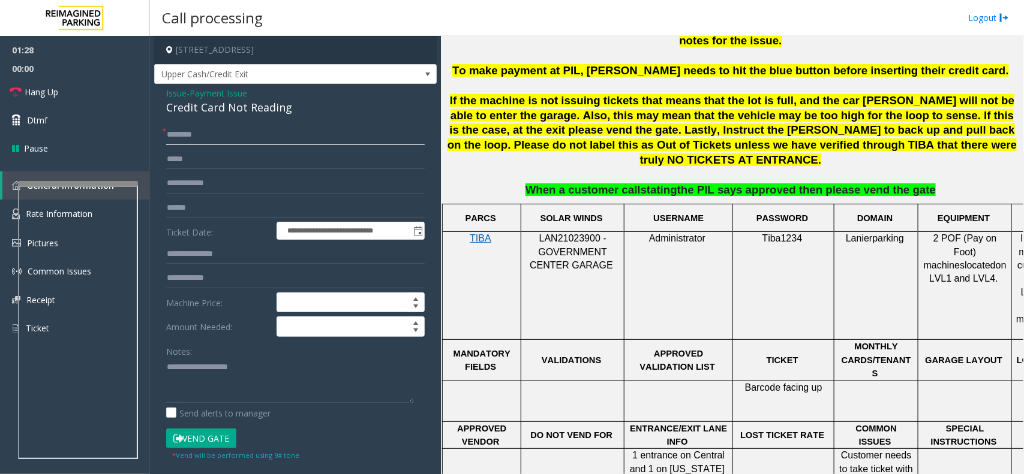
click at [197, 136] on input "text" at bounding box center [295, 135] width 259 height 20
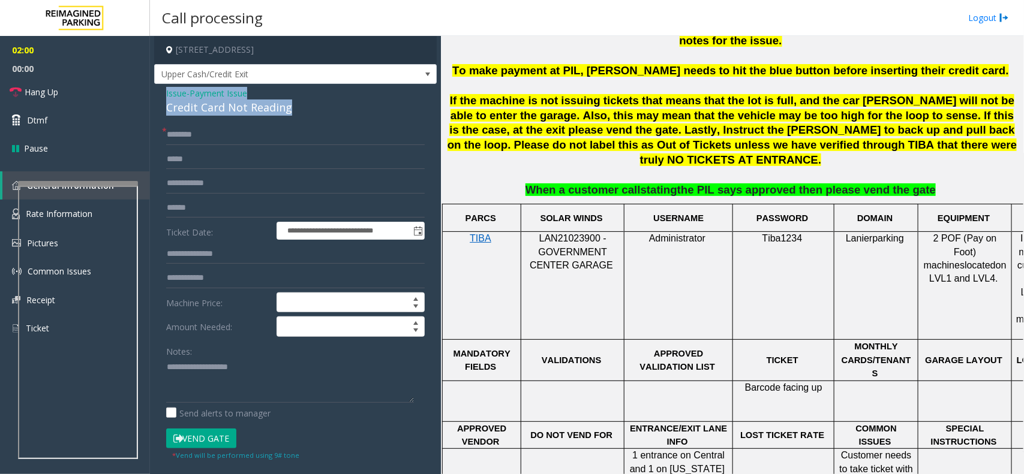
drag, startPoint x: 305, startPoint y: 108, endPoint x: 160, endPoint y: 95, distance: 145.7
click at [160, 95] on div "**********" at bounding box center [295, 313] width 282 height 458
click at [275, 385] on textarea at bounding box center [290, 380] width 248 height 45
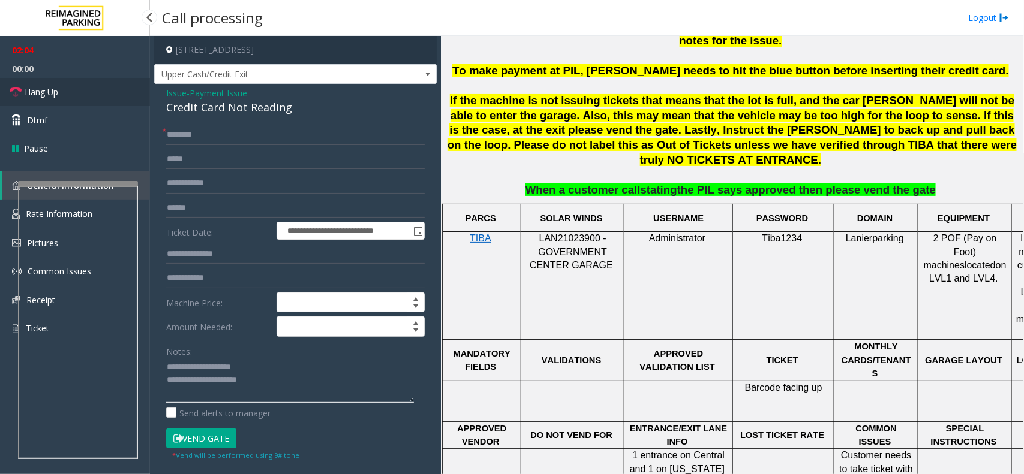
type textarea "**********"
click at [60, 85] on link "Hang Up" at bounding box center [75, 92] width 150 height 28
click at [190, 124] on div "**********" at bounding box center [295, 313] width 282 height 458
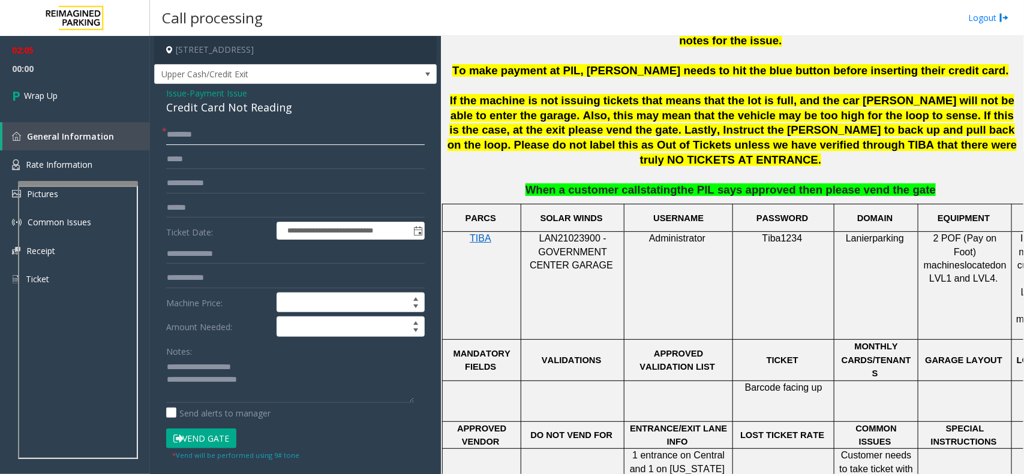
click at [187, 144] on input "text" at bounding box center [295, 135] width 259 height 20
type input "**"
click at [308, 386] on textarea at bounding box center [290, 380] width 248 height 45
drag, startPoint x: 258, startPoint y: 391, endPoint x: 184, endPoint y: 327, distance: 98.2
click at [184, 327] on label "Amount Needed:" at bounding box center [218, 327] width 110 height 20
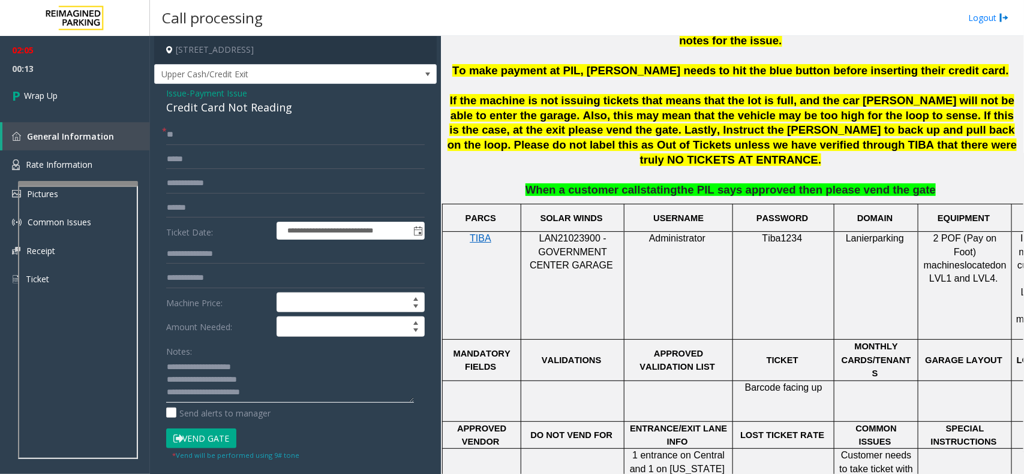
click at [250, 394] on textarea at bounding box center [290, 380] width 248 height 45
click at [259, 393] on textarea at bounding box center [290, 380] width 248 height 45
type textarea "**********"
click at [53, 89] on span "Wrap Up" at bounding box center [41, 95] width 34 height 13
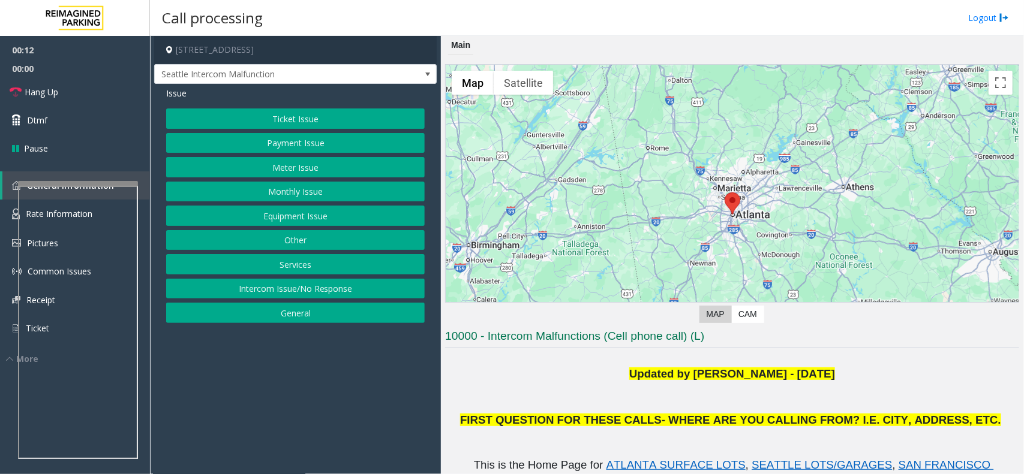
click at [723, 340] on h3 "10000 - Intercom Malfunctions (Cell phone call) (L)" at bounding box center [732, 339] width 574 height 20
click at [729, 339] on h3 "10000 - Intercom Malfunctions (Cell phone call) (L)" at bounding box center [732, 339] width 574 height 20
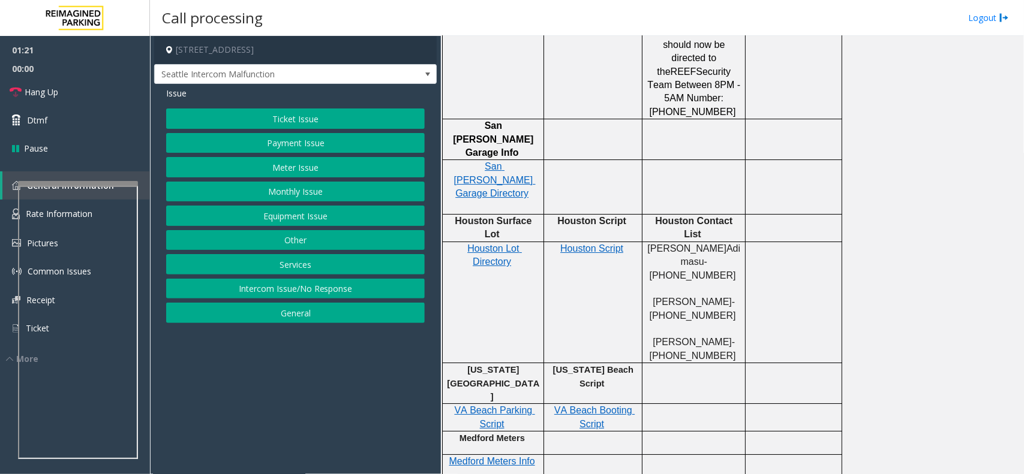
scroll to position [1874, 0]
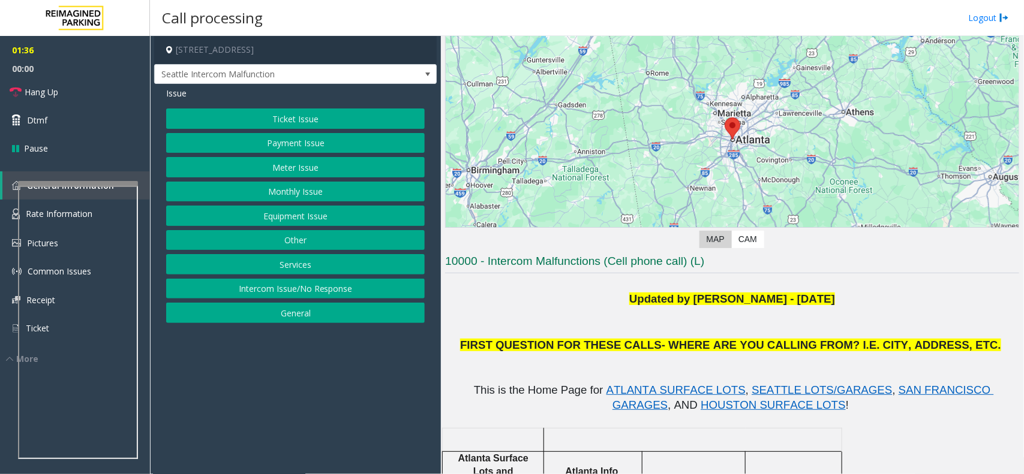
scroll to position [0, 0]
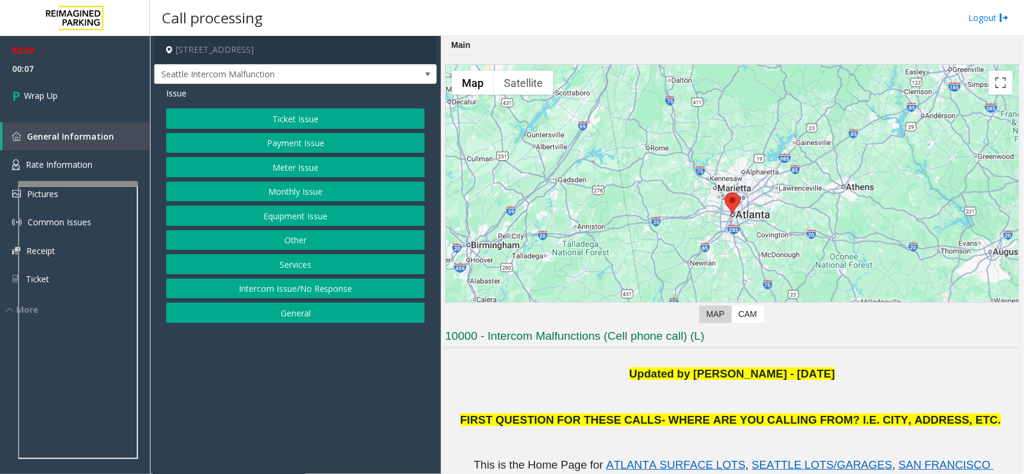
click at [287, 221] on button "Equipment Issue" at bounding box center [295, 216] width 259 height 20
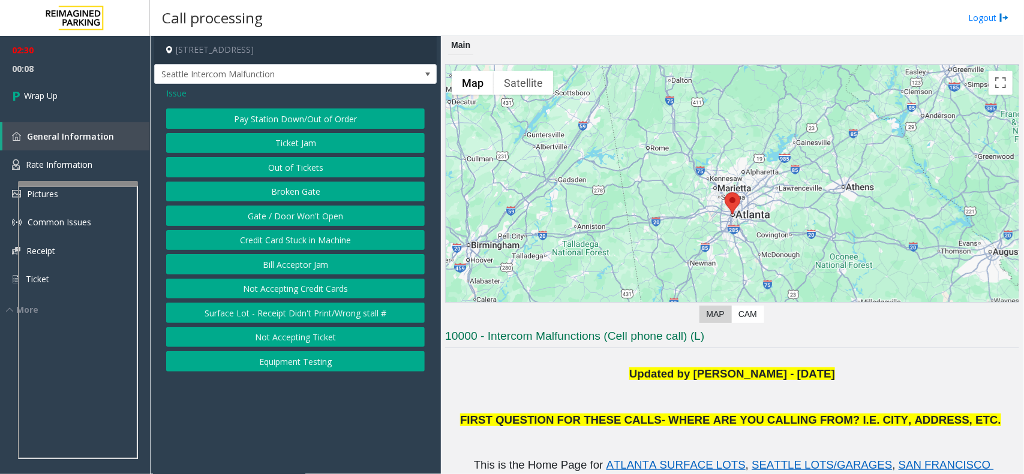
click at [303, 223] on button "Gate / Door Won't Open" at bounding box center [295, 216] width 259 height 20
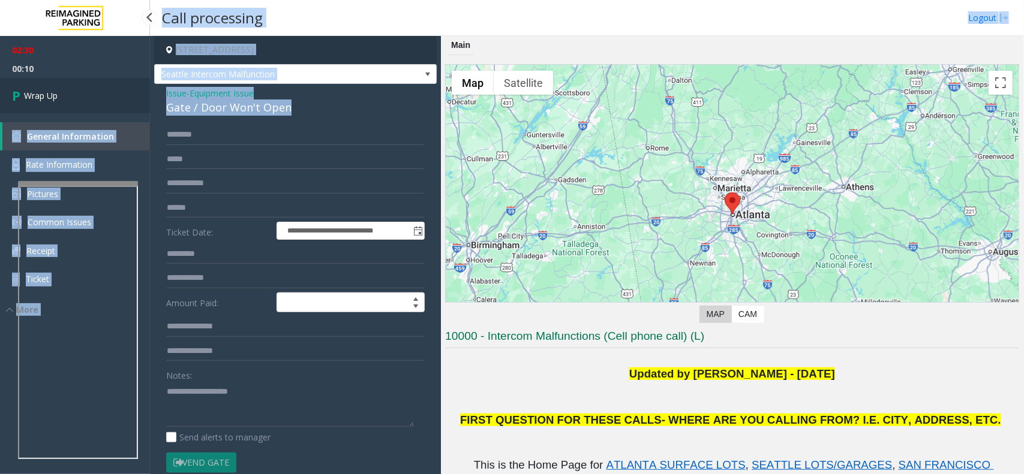
drag, startPoint x: 294, startPoint y: 112, endPoint x: 146, endPoint y: 95, distance: 149.1
click at [146, 95] on app-root "**********" at bounding box center [512, 237] width 1024 height 474
click at [295, 109] on div "Gate / Door Won't Open" at bounding box center [295, 108] width 259 height 16
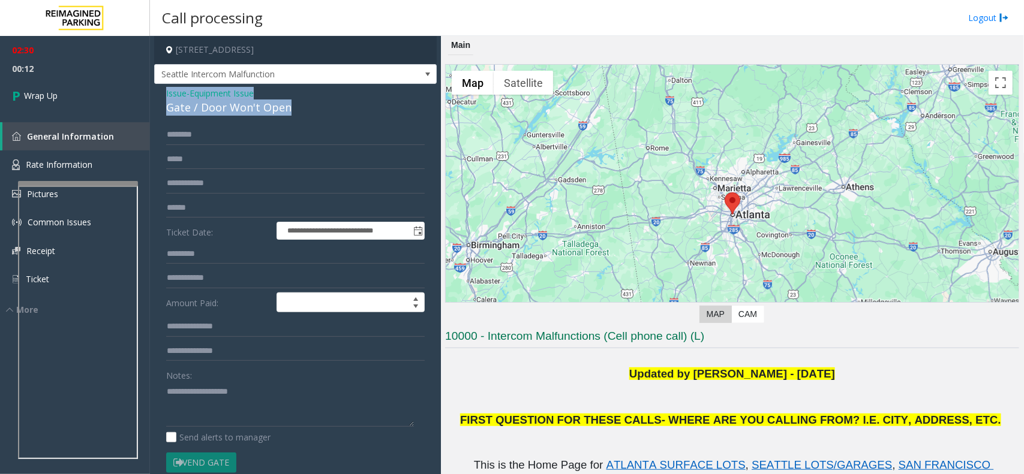
drag, startPoint x: 296, startPoint y: 109, endPoint x: 162, endPoint y: 97, distance: 134.3
click at [162, 97] on div "**********" at bounding box center [295, 343] width 282 height 519
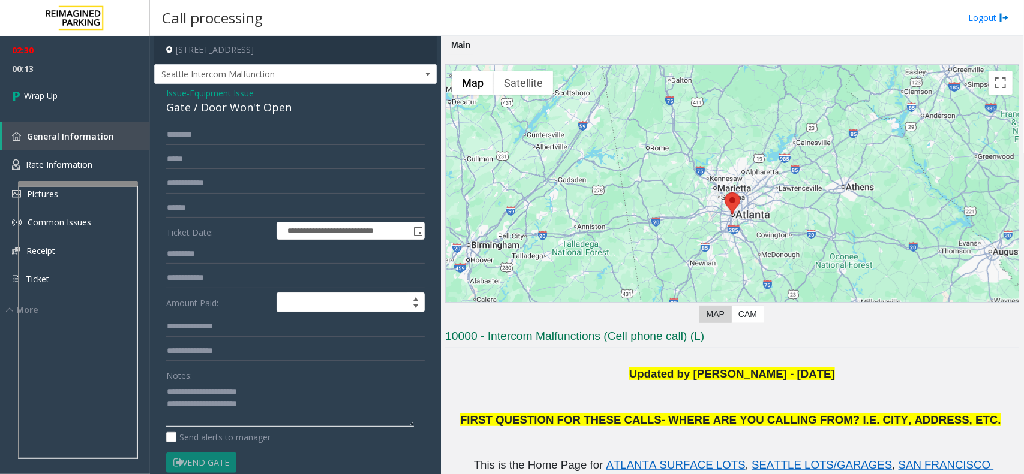
click at [290, 409] on textarea at bounding box center [290, 404] width 248 height 45
type textarea "**********"
click at [43, 94] on span "Wrap Up" at bounding box center [41, 95] width 34 height 13
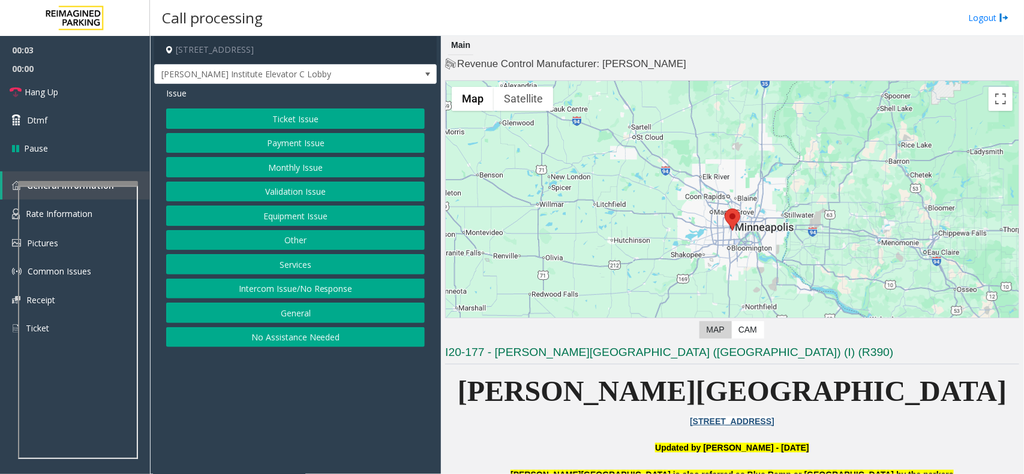
click at [291, 292] on button "Intercom Issue/No Response" at bounding box center [295, 289] width 259 height 20
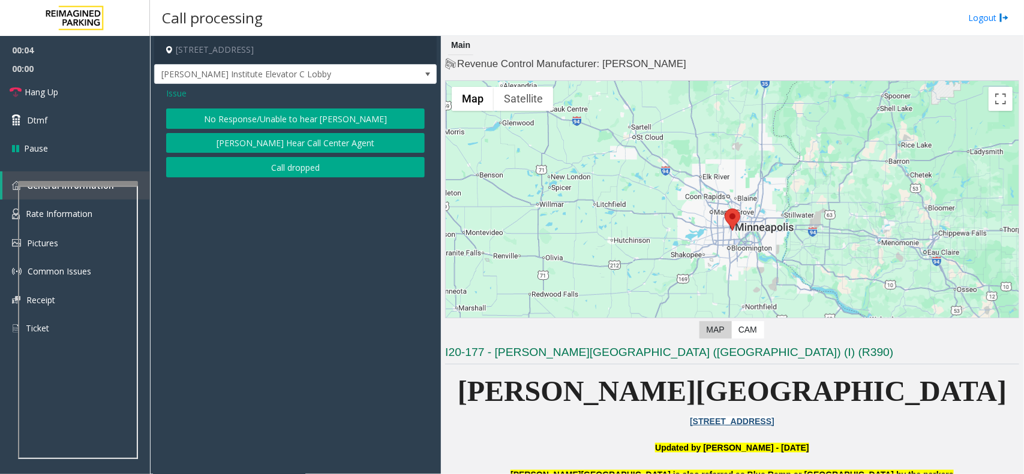
click at [292, 122] on button "No Response/Unable to hear [PERSON_NAME]" at bounding box center [295, 119] width 259 height 20
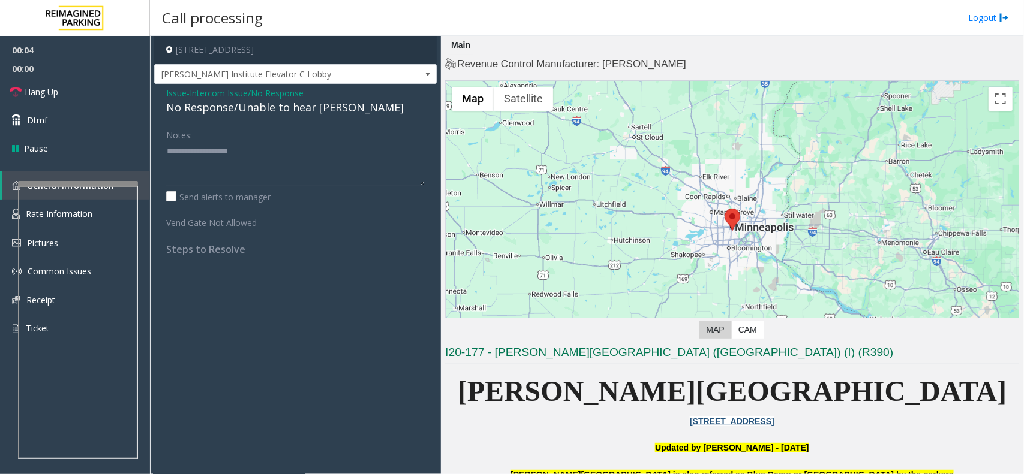
click at [240, 104] on div "No Response/Unable to hear [PERSON_NAME]" at bounding box center [295, 108] width 259 height 16
type textarea "**********"
click at [176, 93] on span "Issue" at bounding box center [176, 93] width 20 height 13
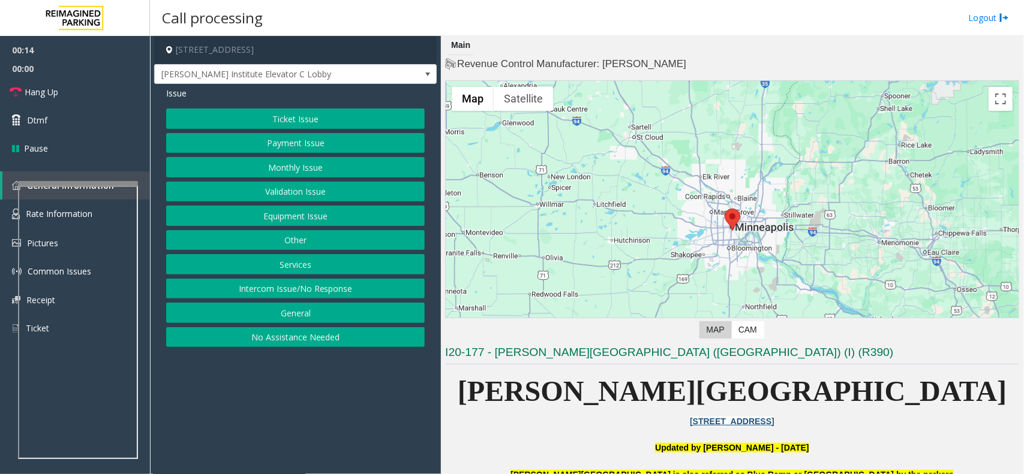
click at [305, 122] on button "Ticket Issue" at bounding box center [295, 119] width 259 height 20
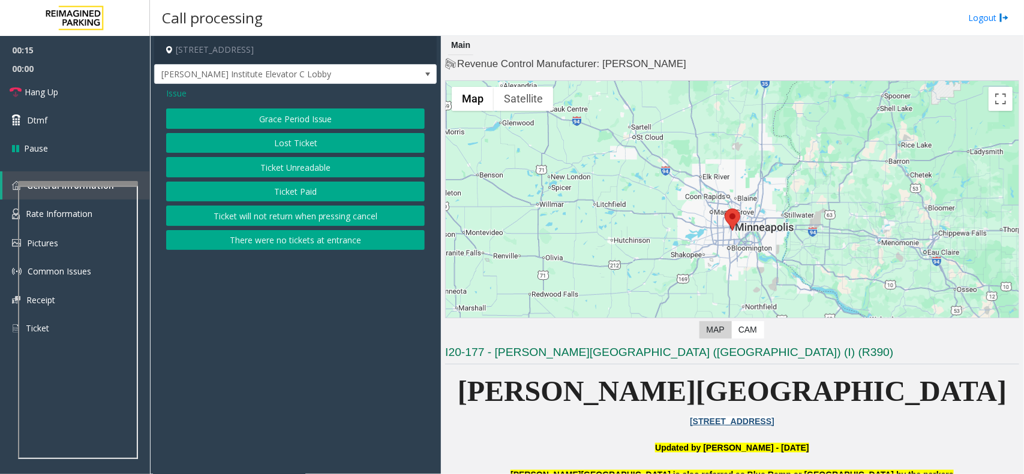
click at [184, 91] on span "Issue" at bounding box center [176, 93] width 20 height 13
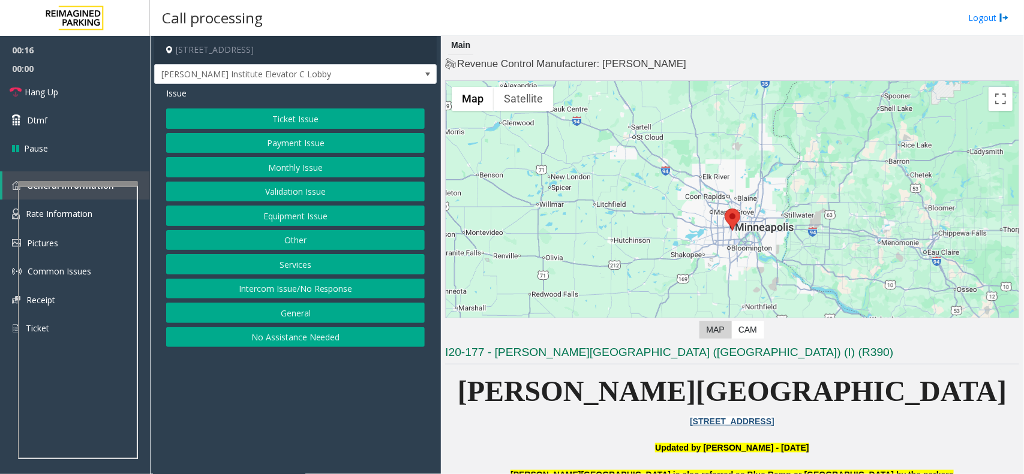
click at [268, 215] on button "Equipment Issue" at bounding box center [295, 216] width 259 height 20
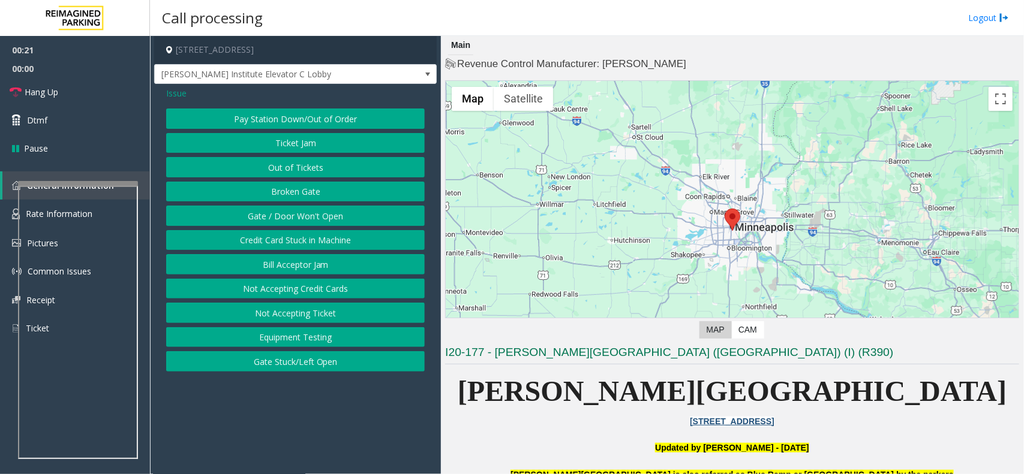
click at [268, 215] on button "Gate / Door Won't Open" at bounding box center [295, 216] width 259 height 20
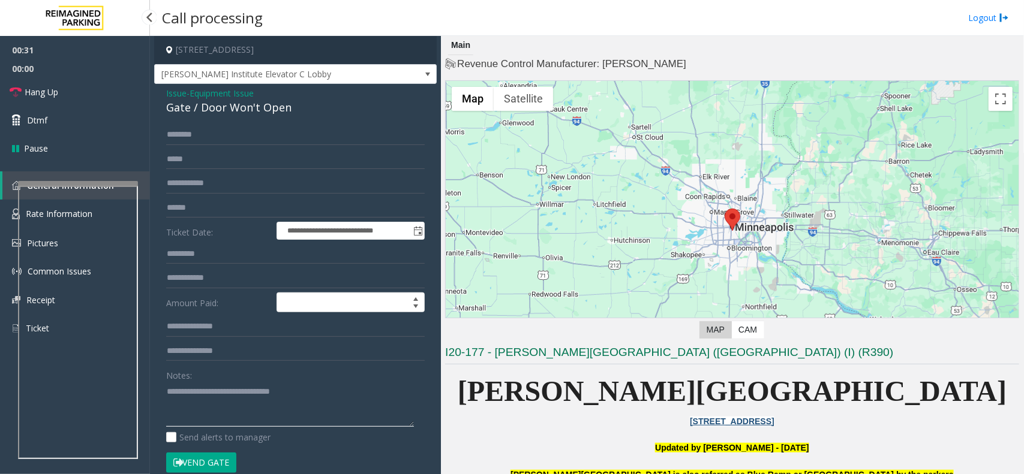
drag, startPoint x: 327, startPoint y: 387, endPoint x: 144, endPoint y: 385, distance: 182.9
click at [144, 385] on app-root "**********" at bounding box center [512, 237] width 1024 height 474
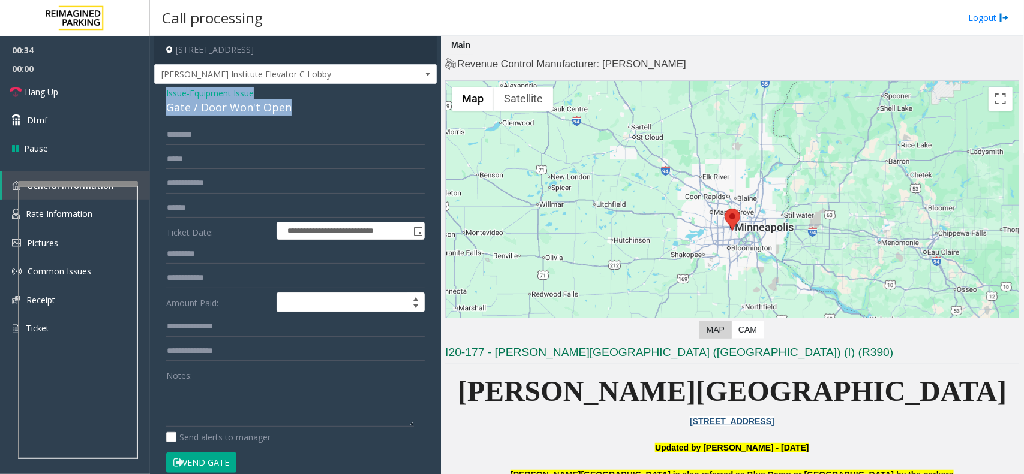
drag, startPoint x: 294, startPoint y: 108, endPoint x: 160, endPoint y: 94, distance: 135.1
click at [160, 94] on div "**********" at bounding box center [295, 388] width 282 height 608
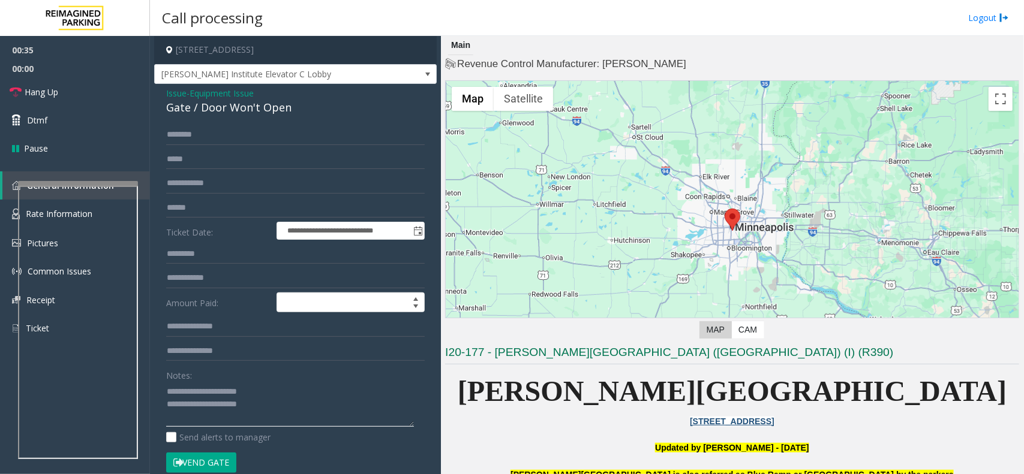
click at [271, 403] on textarea at bounding box center [290, 404] width 248 height 45
click at [201, 464] on button "Vend Gate" at bounding box center [201, 463] width 70 height 20
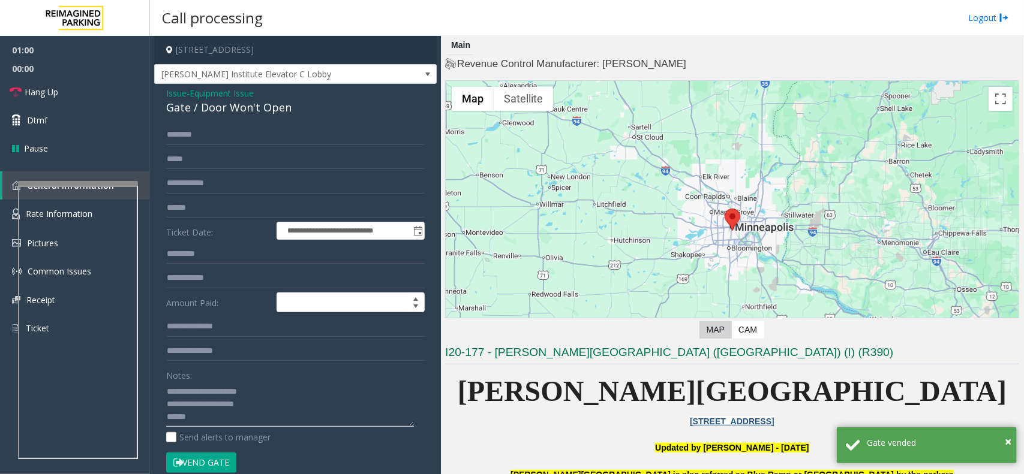
click at [249, 423] on textarea at bounding box center [290, 404] width 248 height 45
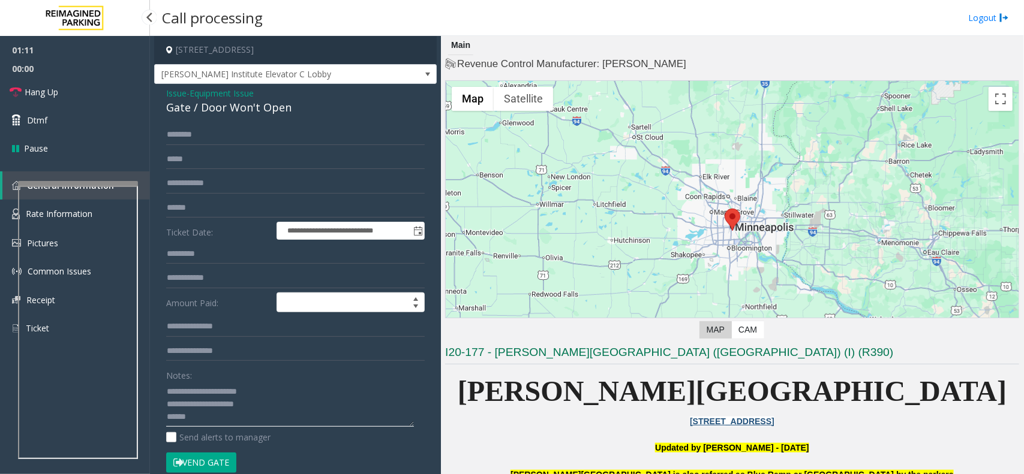
click at [263, 424] on textarea at bounding box center [290, 404] width 248 height 45
click at [306, 403] on textarea at bounding box center [290, 404] width 248 height 45
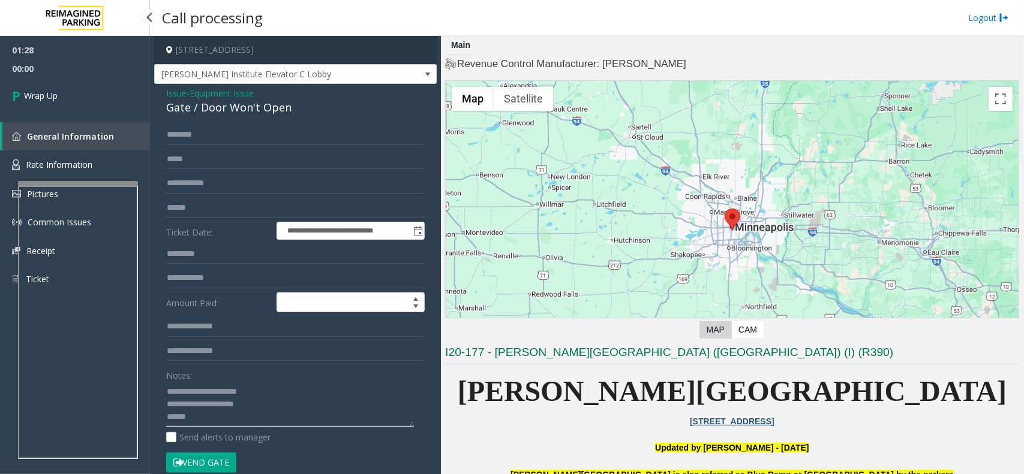
click at [304, 413] on textarea at bounding box center [290, 404] width 248 height 45
paste textarea "**********"
type textarea "**********"
click at [79, 97] on link "Wrap Up" at bounding box center [75, 95] width 150 height 35
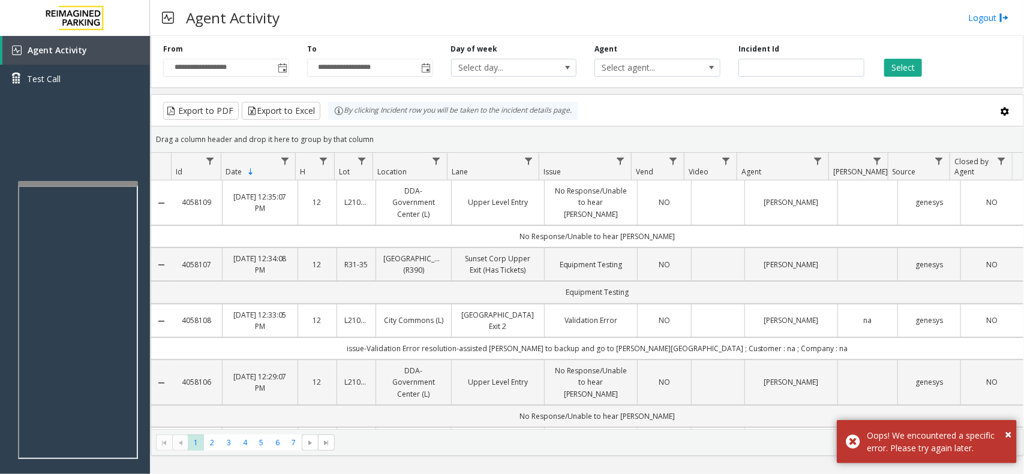
click at [975, 25] on div "Agent Activity Logout" at bounding box center [587, 18] width 874 height 36
click at [990, 17] on link "Logout" at bounding box center [988, 17] width 41 height 13
